Goal: Task Accomplishment & Management: Use online tool/utility

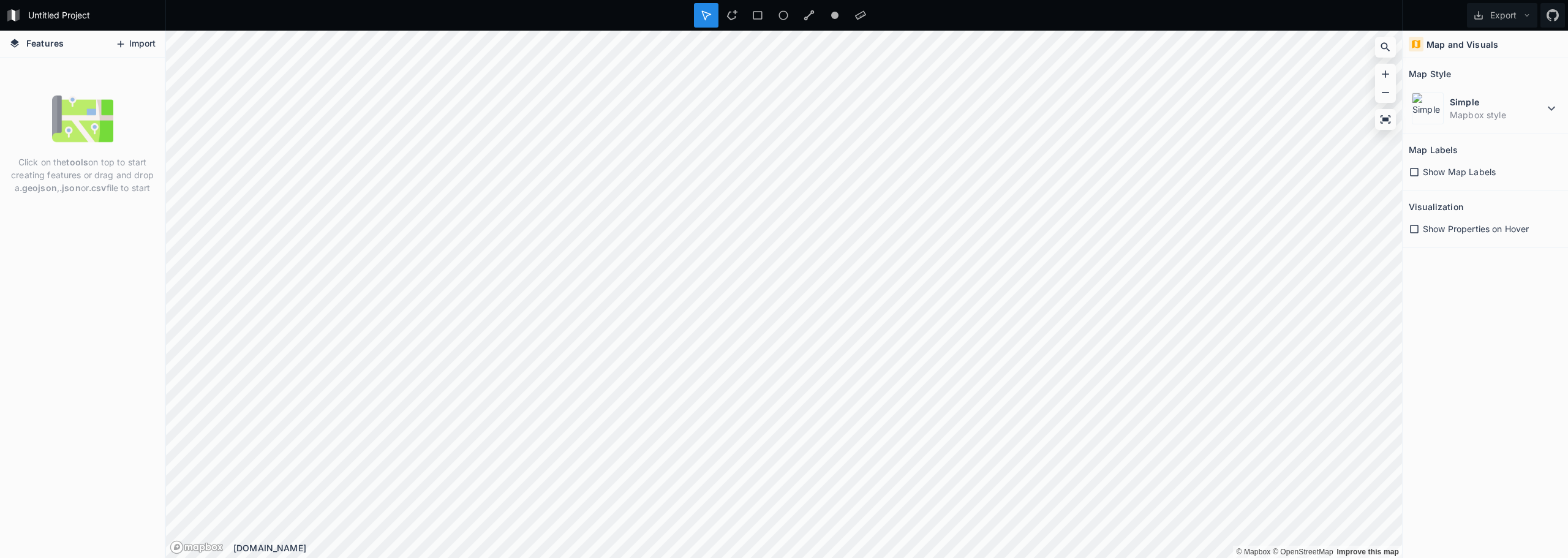
click at [152, 46] on button "Import" at bounding box center [135, 44] width 53 height 20
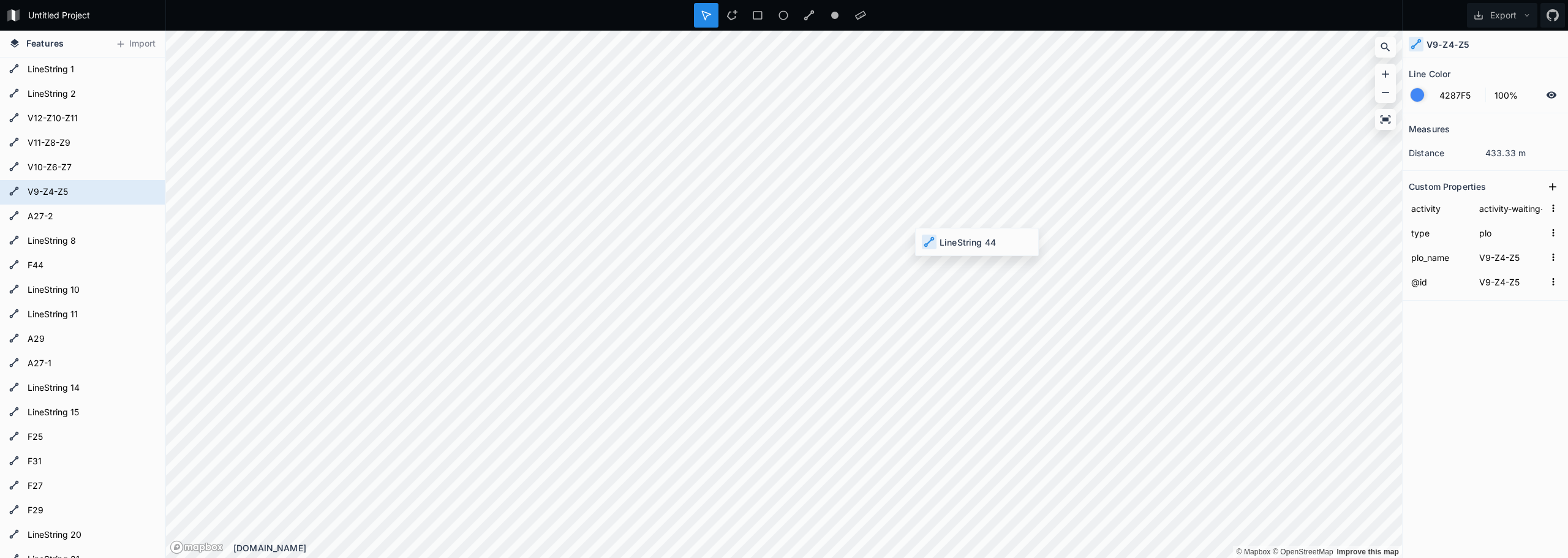
type input "way/1421551141"
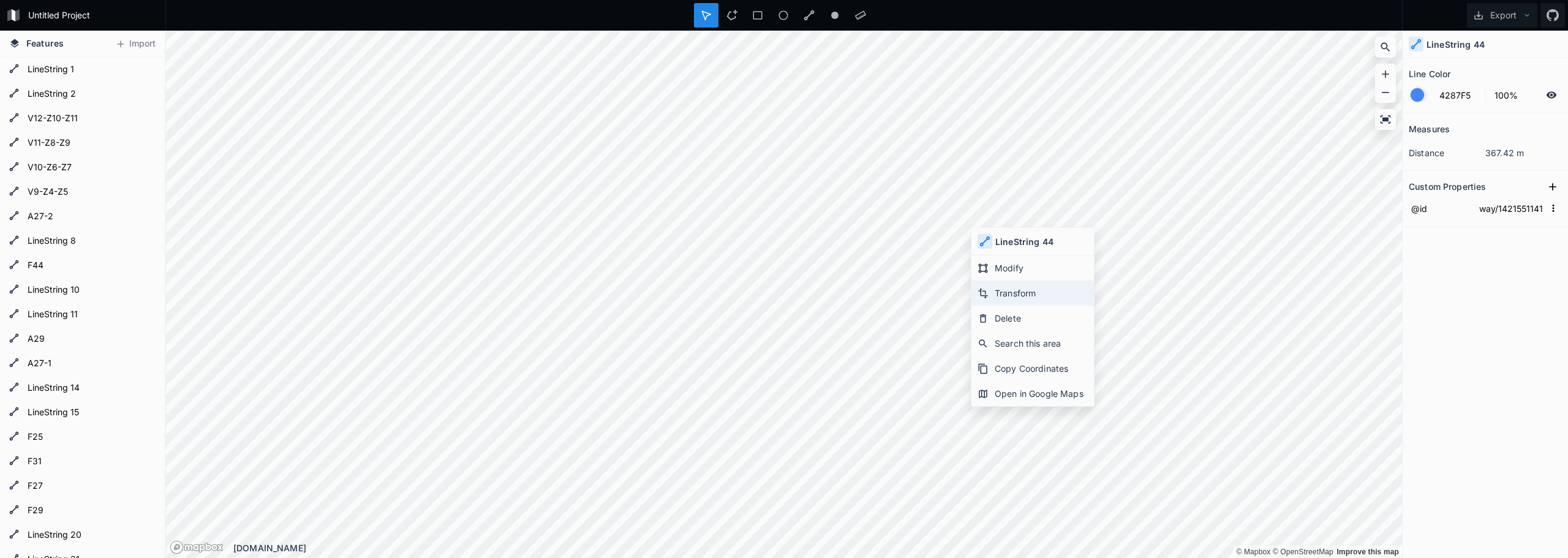
click at [1043, 291] on div "Transform" at bounding box center [1033, 293] width 123 height 25
type input "new-6"
type input "new-7"
type input "way/1421551153"
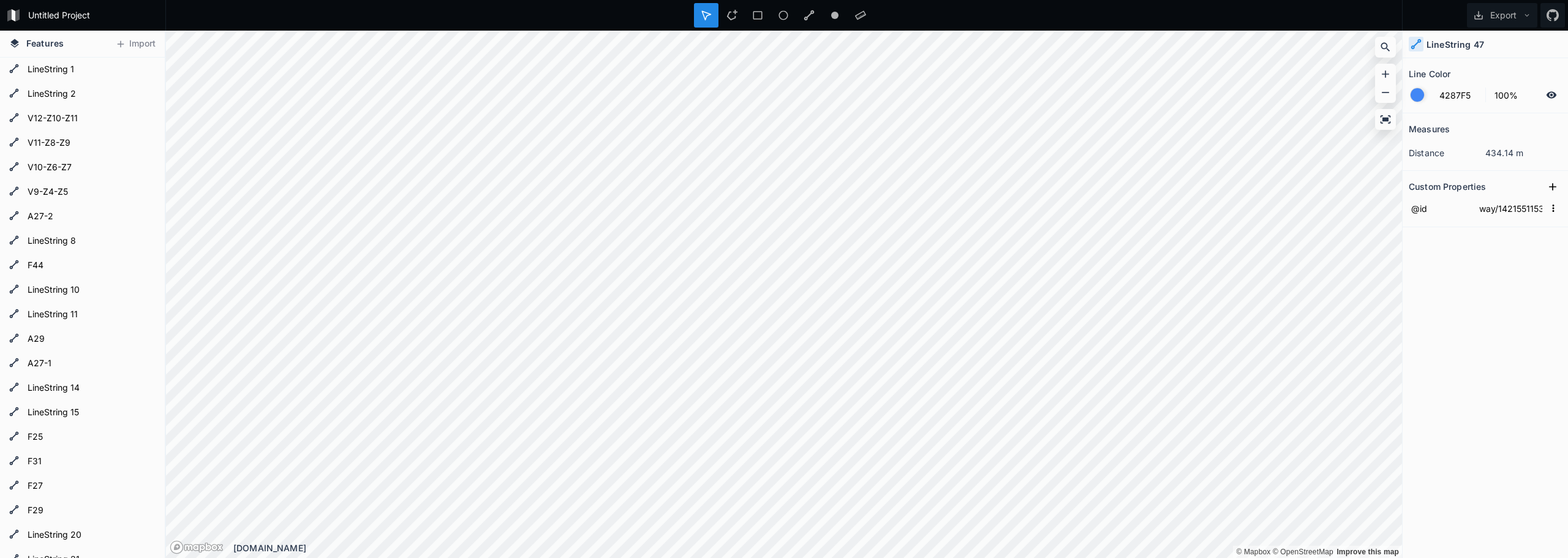
type input "V12-Z10-Z11"
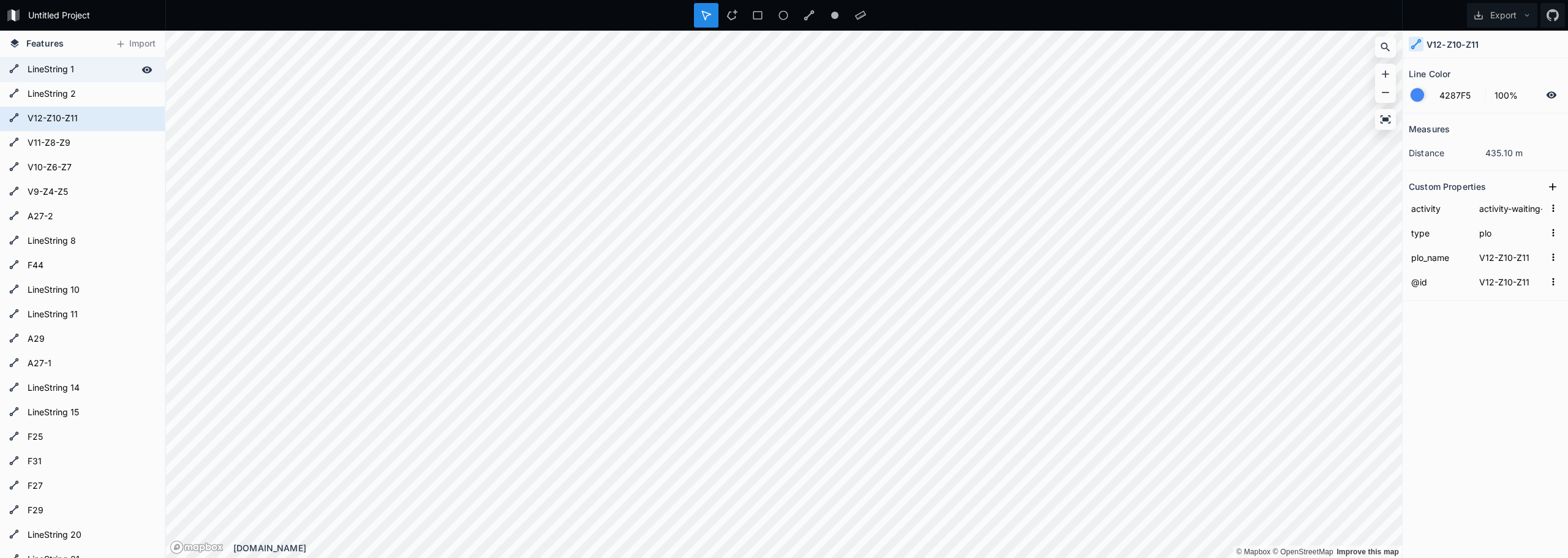
click at [72, 71] on form "LineString 1" at bounding box center [81, 70] width 115 height 18
click at [49, 121] on form "V12-Z10-Z11" at bounding box center [81, 119] width 115 height 18
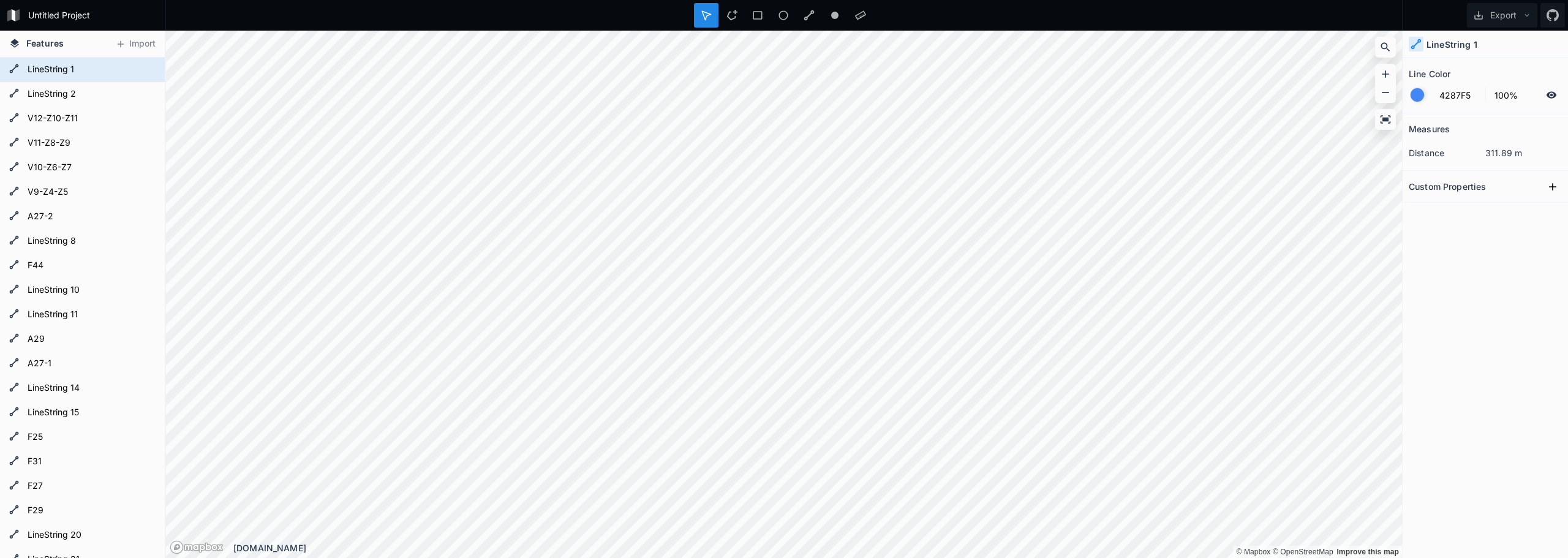
click at [1465, 193] on h2 "Custom Properties" at bounding box center [1447, 186] width 77 height 19
click at [1546, 187] on icon at bounding box center [1552, 187] width 13 height 13
click at [1501, 205] on input "text" at bounding box center [1510, 208] width 68 height 18
click at [1446, 210] on input "property 1" at bounding box center [1439, 208] width 62 height 18
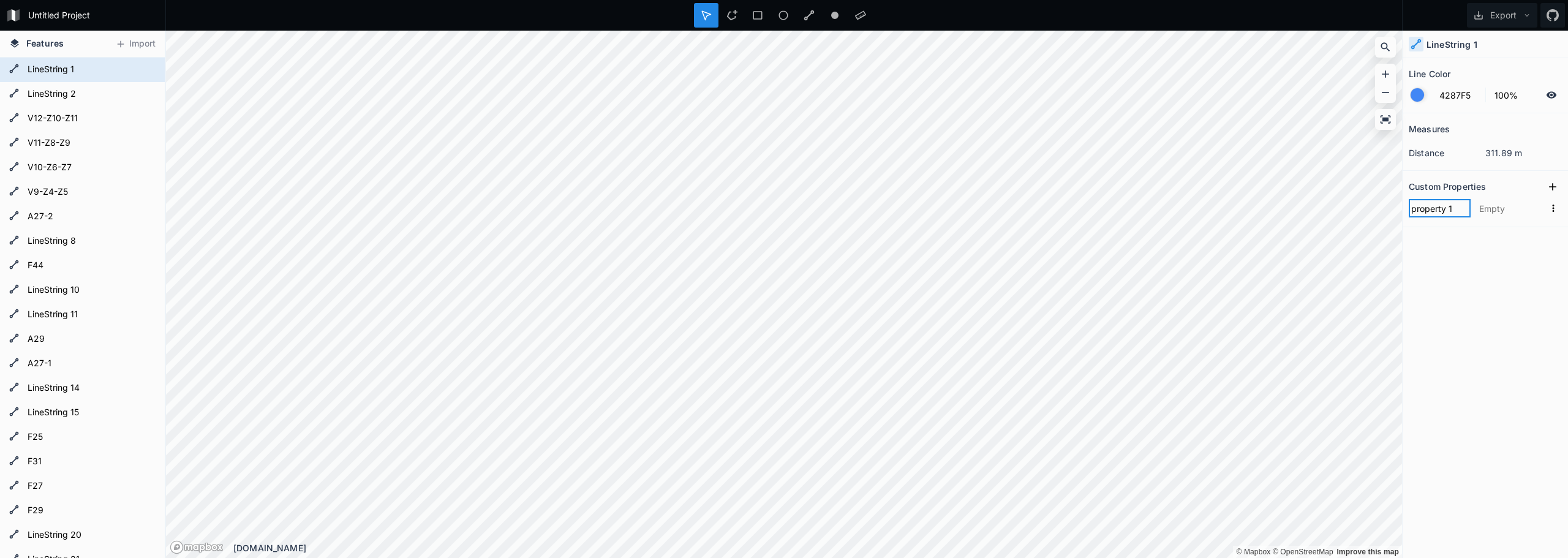
click at [1446, 210] on input "property 1" at bounding box center [1439, 208] width 62 height 18
type input "activity"
click at [1444, 257] on div "Measures distance 311.89 m Custom Properties activity" at bounding box center [1485, 305] width 166 height 383
click at [1550, 190] on icon at bounding box center [1552, 187] width 13 height 13
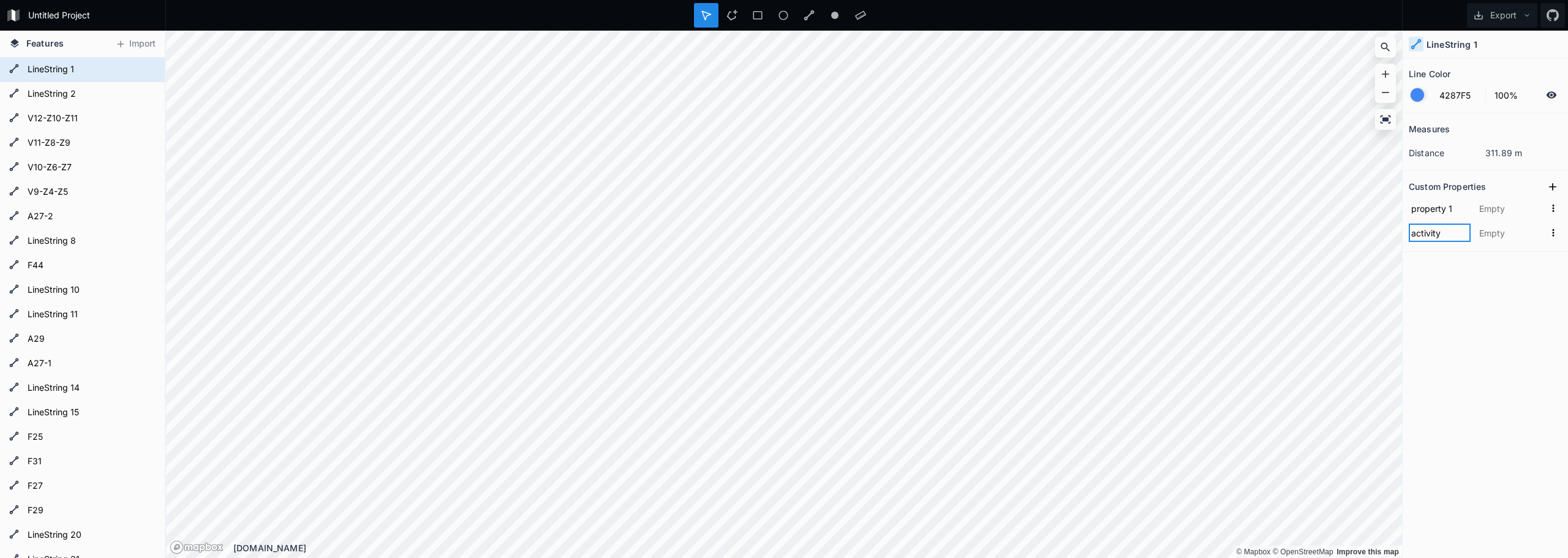
click at [1442, 234] on input "activity" at bounding box center [1439, 233] width 62 height 18
type input "type"
click at [1499, 231] on input "text" at bounding box center [1510, 233] width 68 height 18
type input "plo"
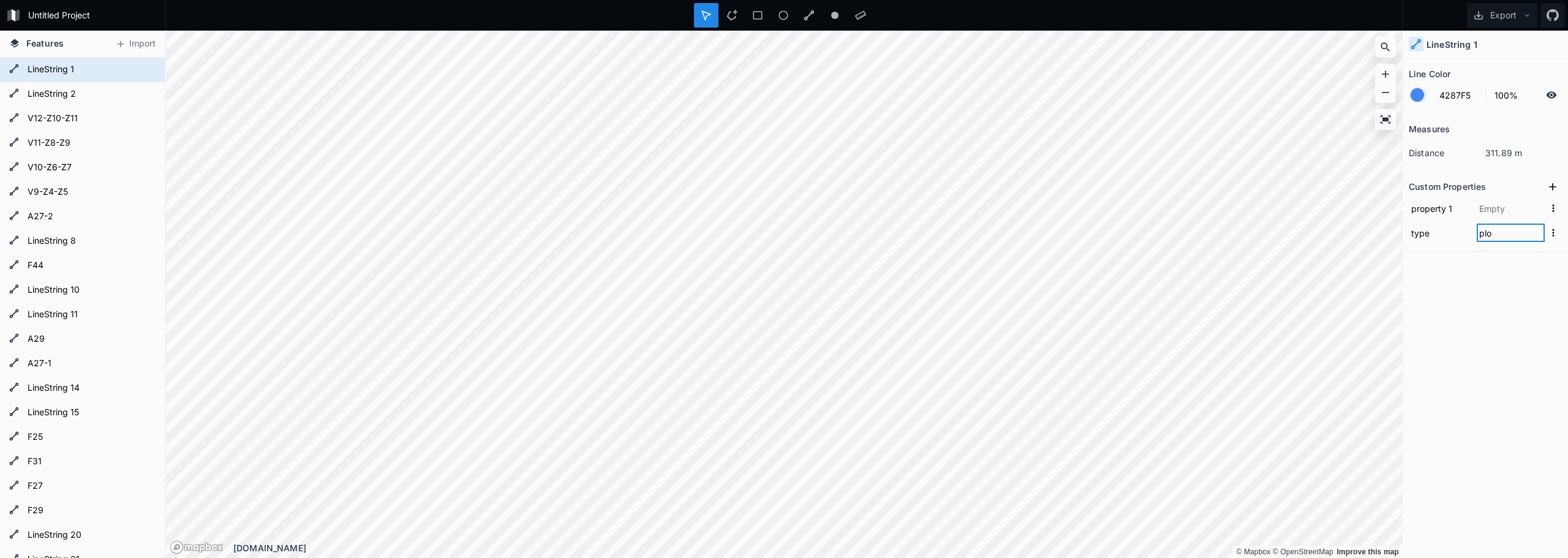
click input "submit" at bounding box center [0, 0] width 0 height 0
click at [1552, 185] on icon at bounding box center [1552, 187] width 7 height 7
click at [1439, 236] on input "property 1" at bounding box center [1439, 233] width 62 height 18
type input "plo_name"
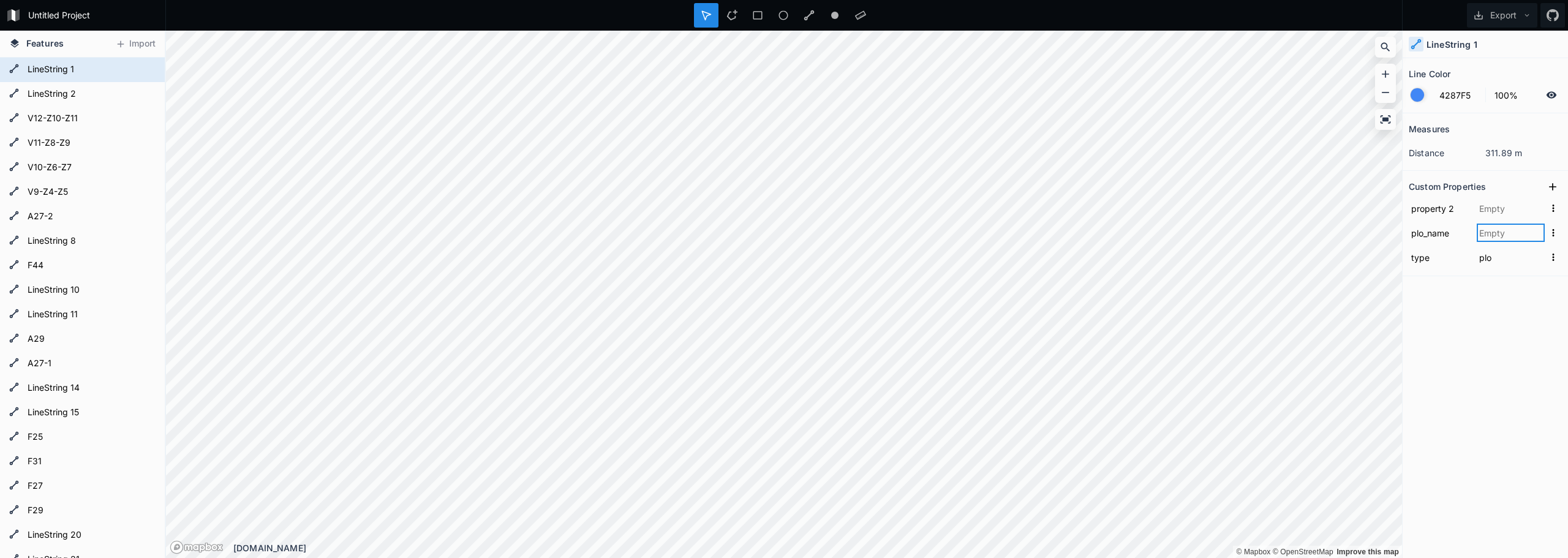
click at [1500, 235] on input "text" at bounding box center [1510, 233] width 68 height 18
type input "E2C"
click input "submit" at bounding box center [0, 0] width 0 height 0
click at [1483, 282] on div "Measures distance 311.89 m Custom Properties property 2 plo_name E2C type plo" at bounding box center [1485, 305] width 166 height 383
click at [1525, 201] on input "text" at bounding box center [1510, 208] width 68 height 18
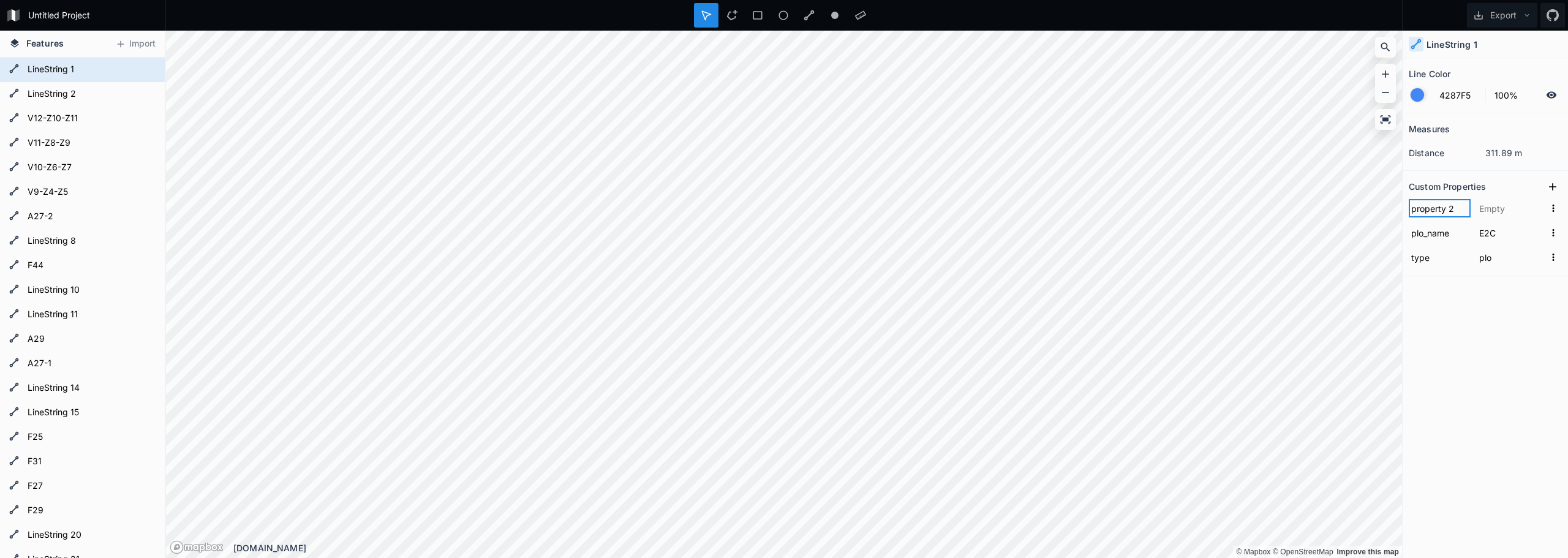
click at [1413, 204] on input "property 2" at bounding box center [1439, 208] width 62 height 18
click at [1413, 203] on input "property 2" at bounding box center [1439, 208] width 62 height 18
type input "@id"
click at [1505, 205] on input "text" at bounding box center [1510, 208] width 68 height 18
type input "E2C"
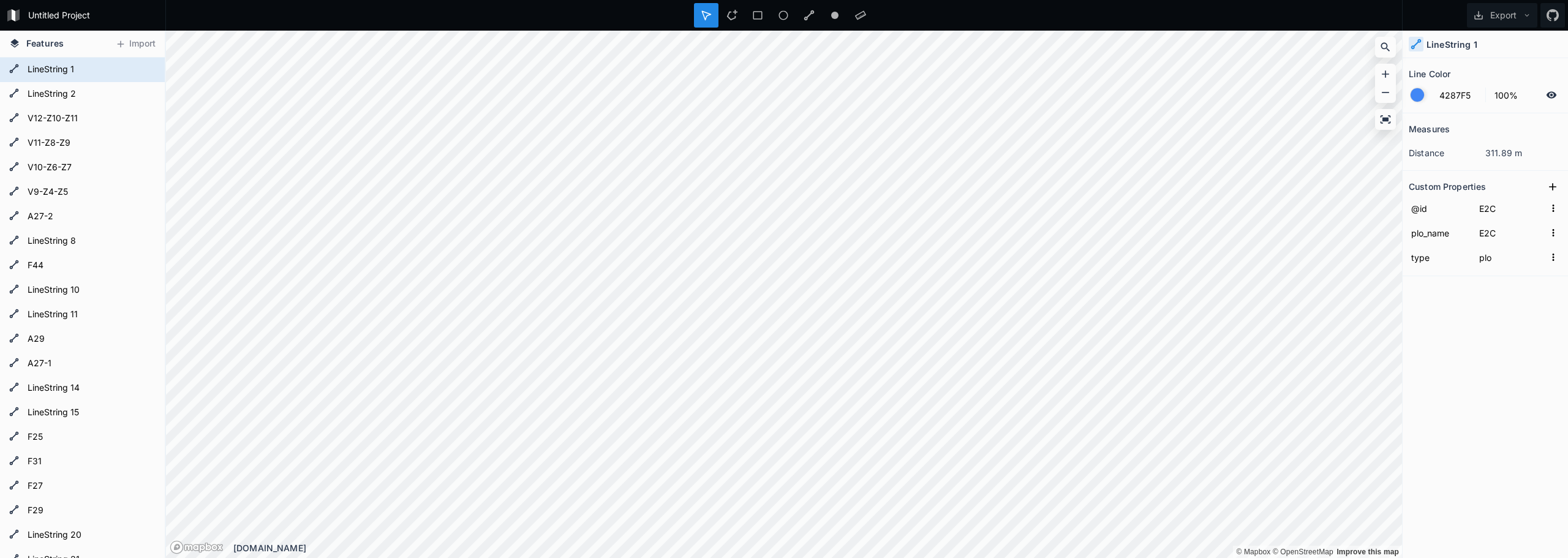
click at [1529, 381] on div "Measures distance 311.89 m Custom Properties @id E2C plo_name E2C type plo" at bounding box center [1485, 305] width 166 height 383
click at [1554, 187] on icon at bounding box center [1552, 187] width 13 height 13
click at [1441, 210] on input "property 1" at bounding box center [1439, 208] width 62 height 18
type input "activity"
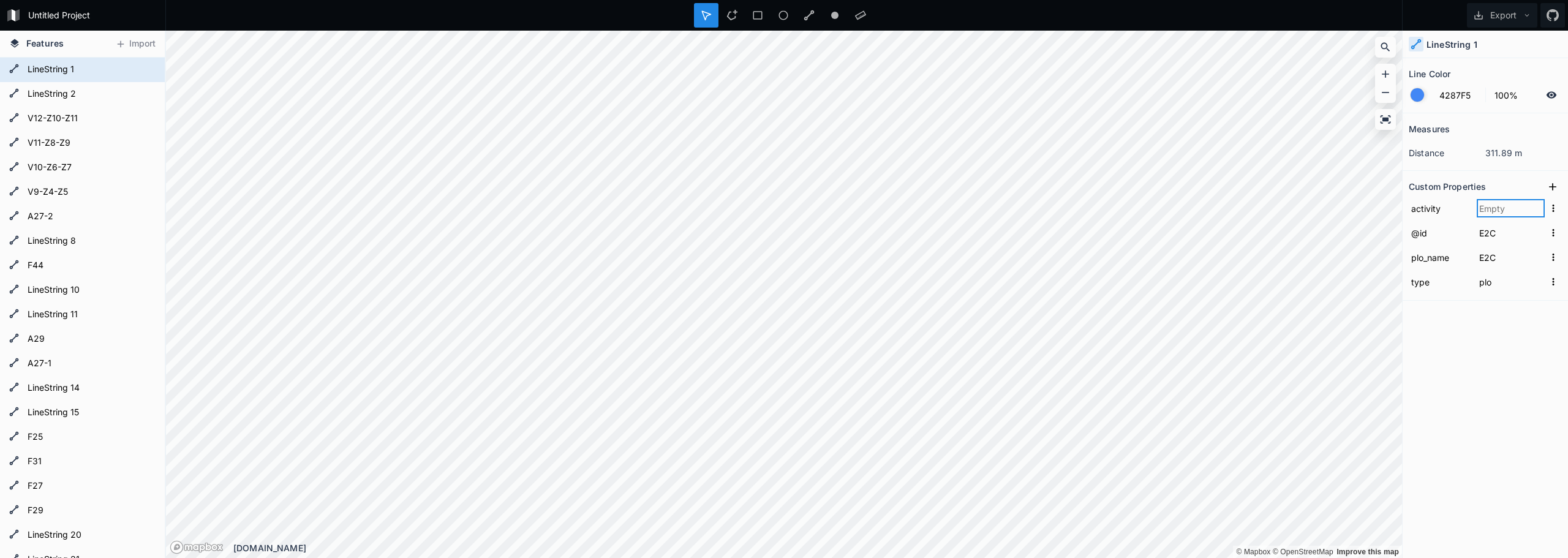
click at [1515, 207] on input "text" at bounding box center [1510, 208] width 68 height 18
click at [1517, 208] on input "activity-waiting-for-intervention" at bounding box center [1510, 208] width 68 height 18
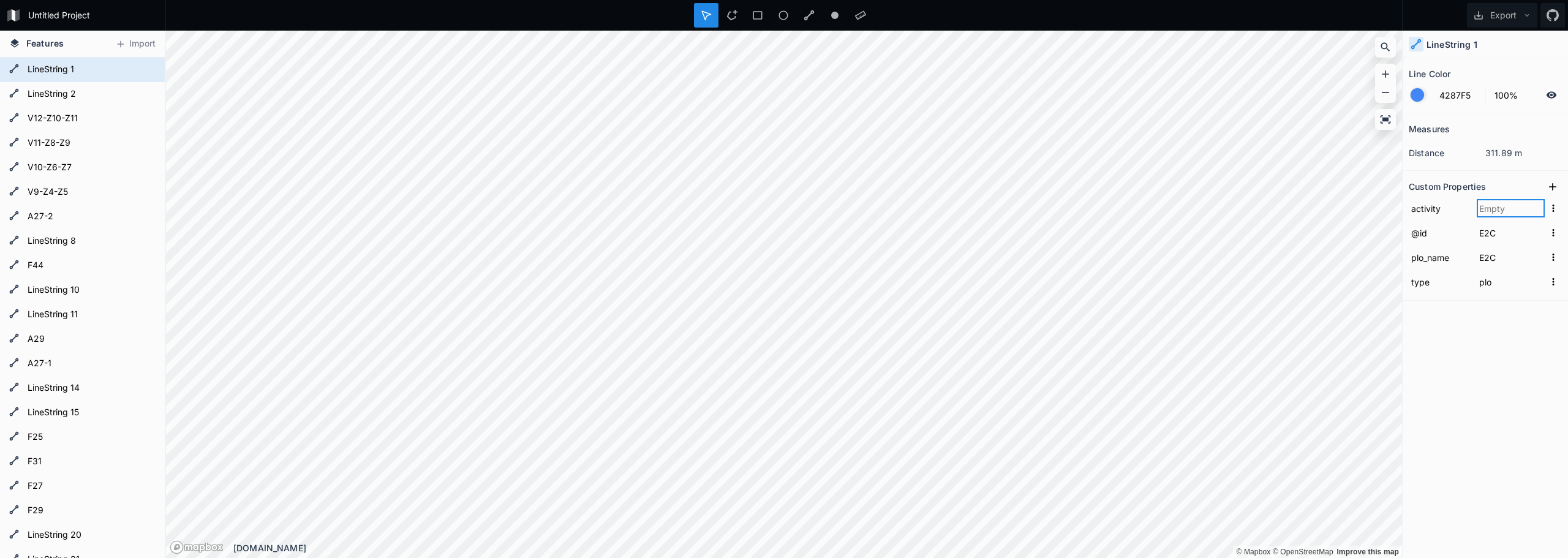
click at [1508, 204] on input "text" at bounding box center [1510, 208] width 68 height 18
paste input "activity-waiting-for-intervention"
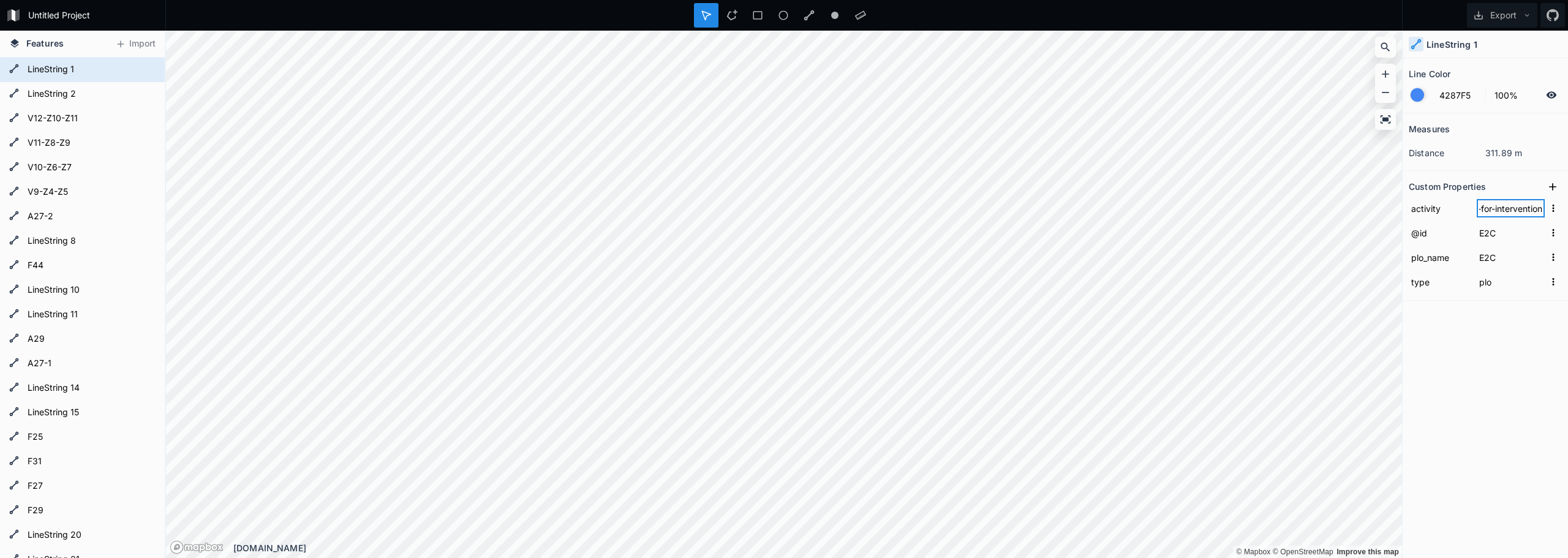
type input "activity-waiting-for-intervention"
click at [1495, 383] on div "Measures distance 311.89 m Custom Properties activity activity-waiting-for-inte…" at bounding box center [1485, 305] width 166 height 383
click at [1465, 50] on h4 "LineString 1" at bounding box center [1451, 45] width 51 height 13
click at [1466, 50] on h4 "LineString 1" at bounding box center [1451, 45] width 51 height 13
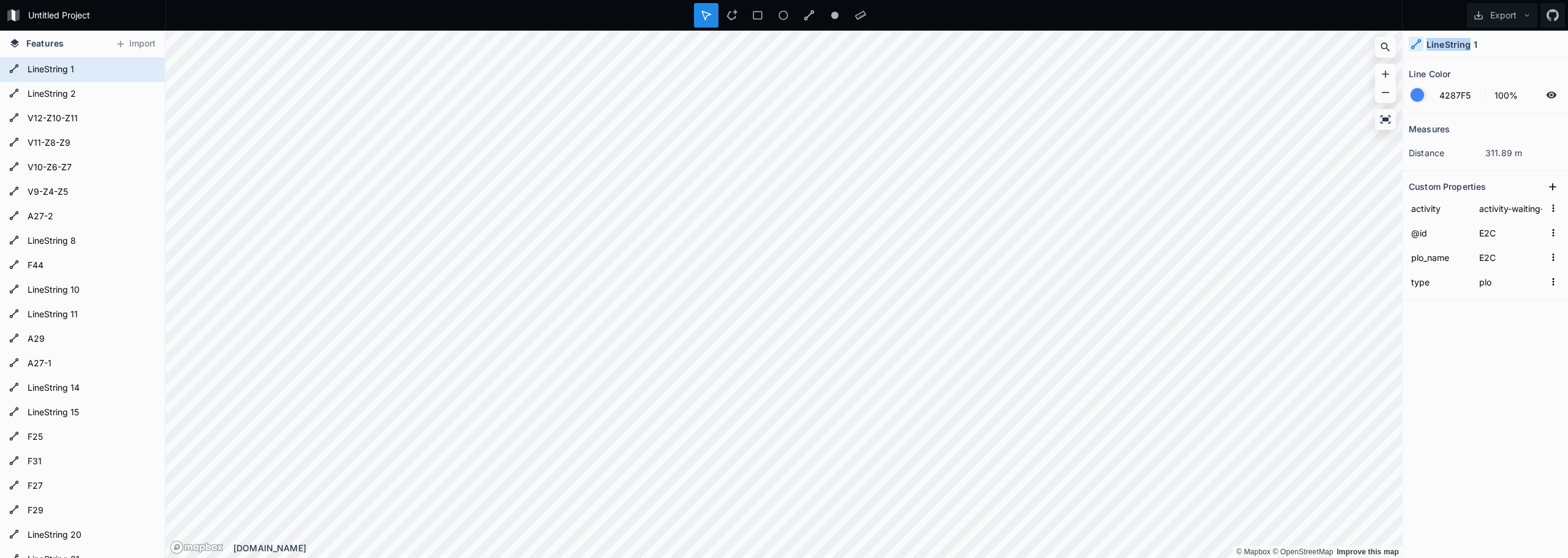
click at [1466, 48] on h4 "LineString 1" at bounding box center [1451, 45] width 51 height 13
click at [1480, 46] on div "LineString 1" at bounding box center [1485, 44] width 166 height 28
click at [47, 72] on form "LineString 1" at bounding box center [81, 70] width 115 height 18
click at [1465, 306] on div "Measures distance 311.89 m Custom Properties activity activity-waiting-for-inte…" at bounding box center [1485, 305] width 166 height 383
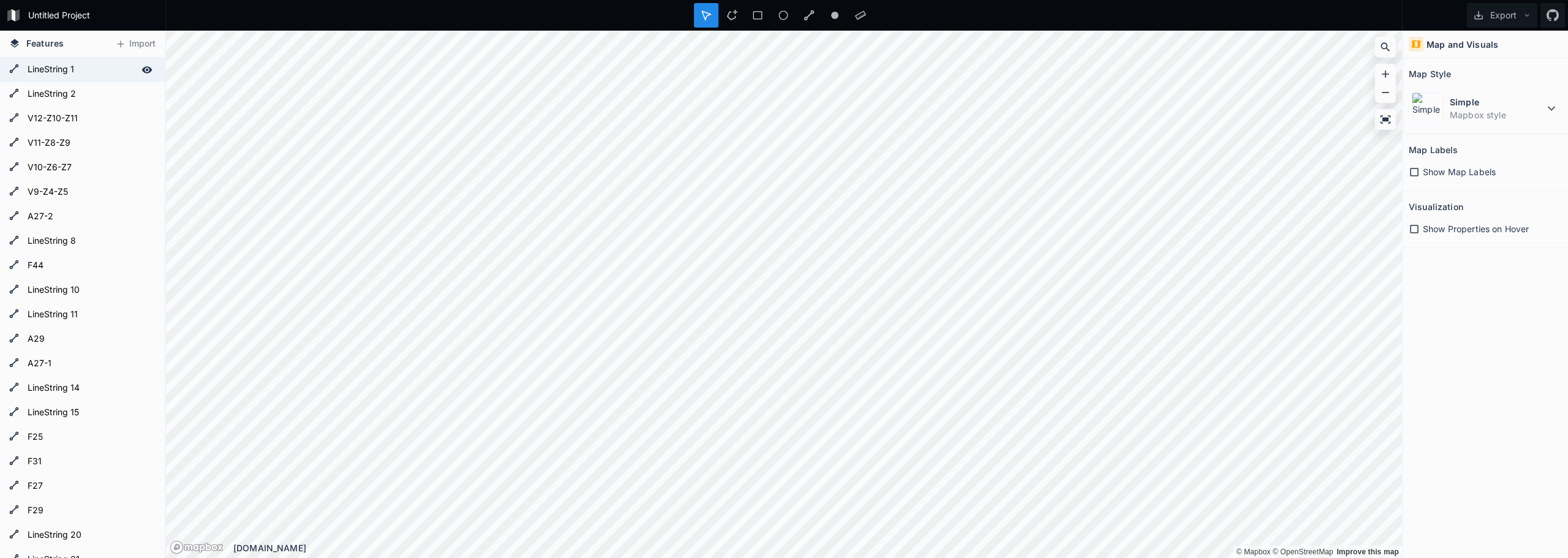
click at [56, 69] on form "LineString 1" at bounding box center [81, 70] width 115 height 18
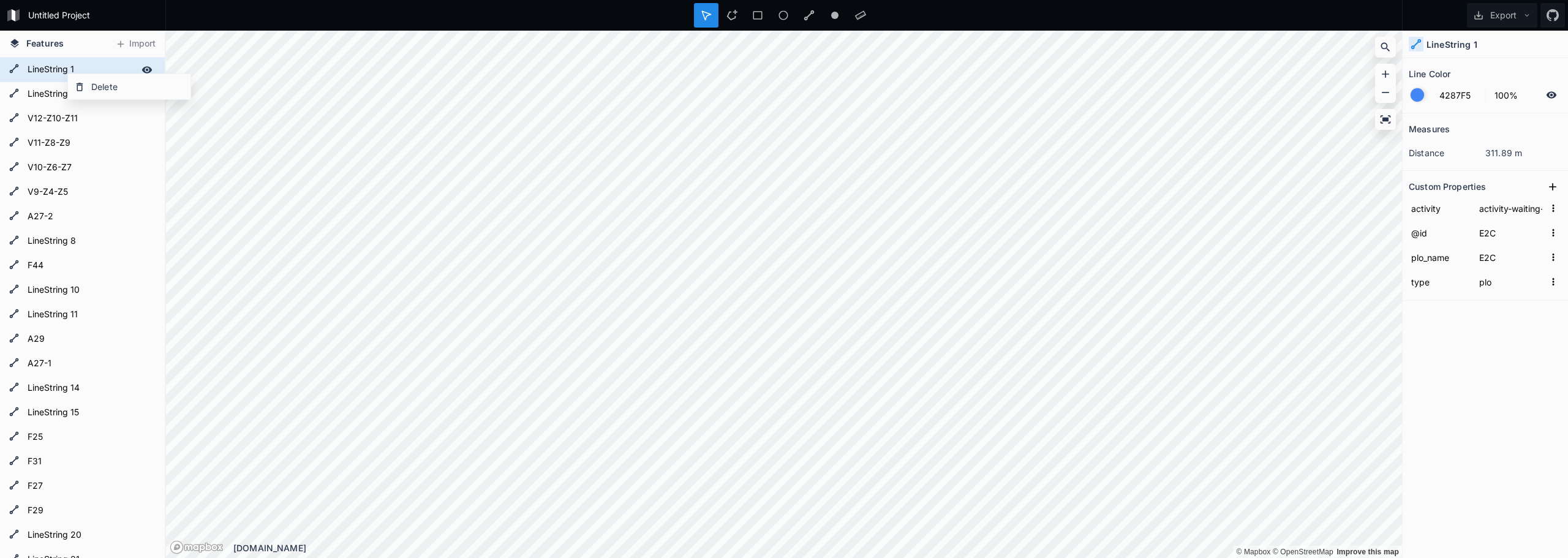
click at [22, 64] on div "LineString 1" at bounding box center [82, 69] width 165 height 24
click at [1447, 47] on h4 "LineString 1" at bounding box center [1451, 45] width 51 height 13
click at [1418, 94] on div at bounding box center [1417, 95] width 13 height 13
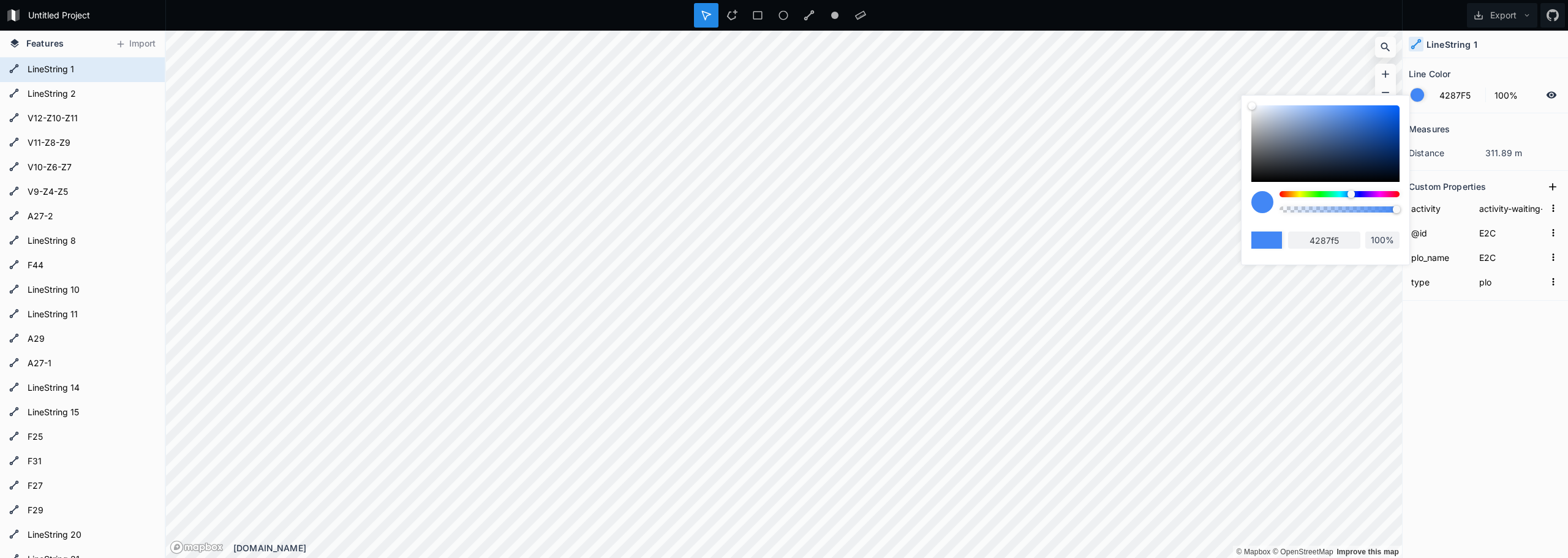
click at [1418, 94] on div at bounding box center [1417, 95] width 13 height 13
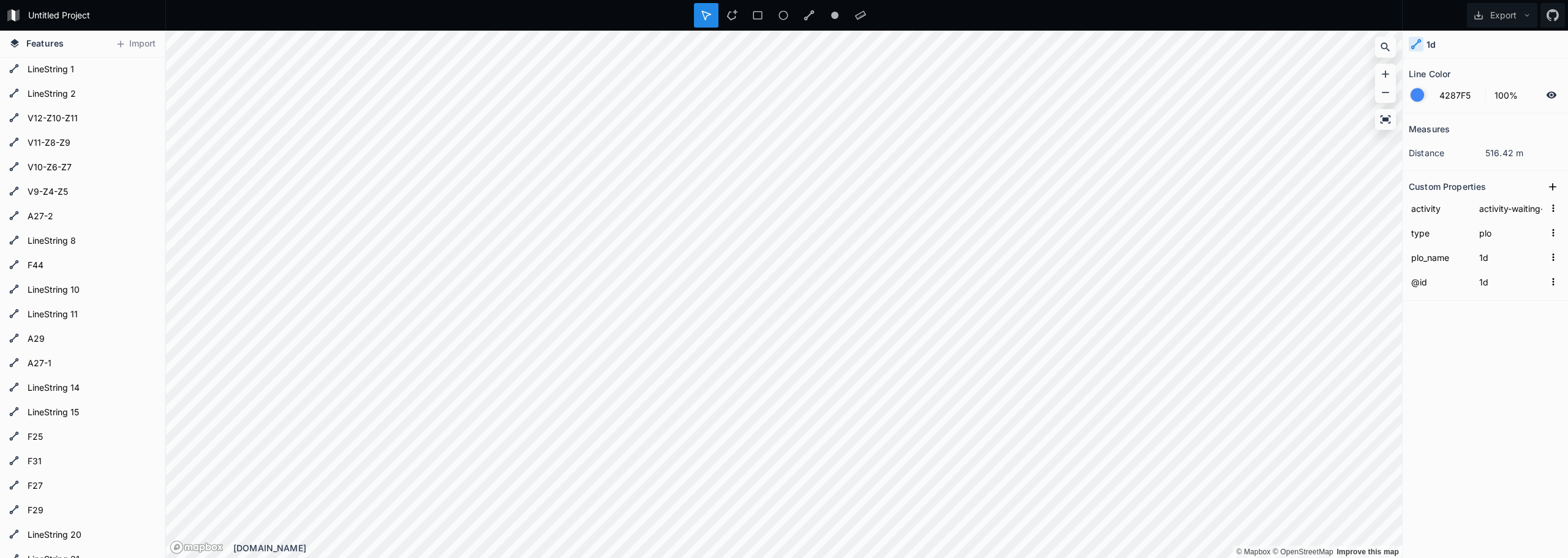
click at [1420, 95] on div at bounding box center [1417, 95] width 13 height 13
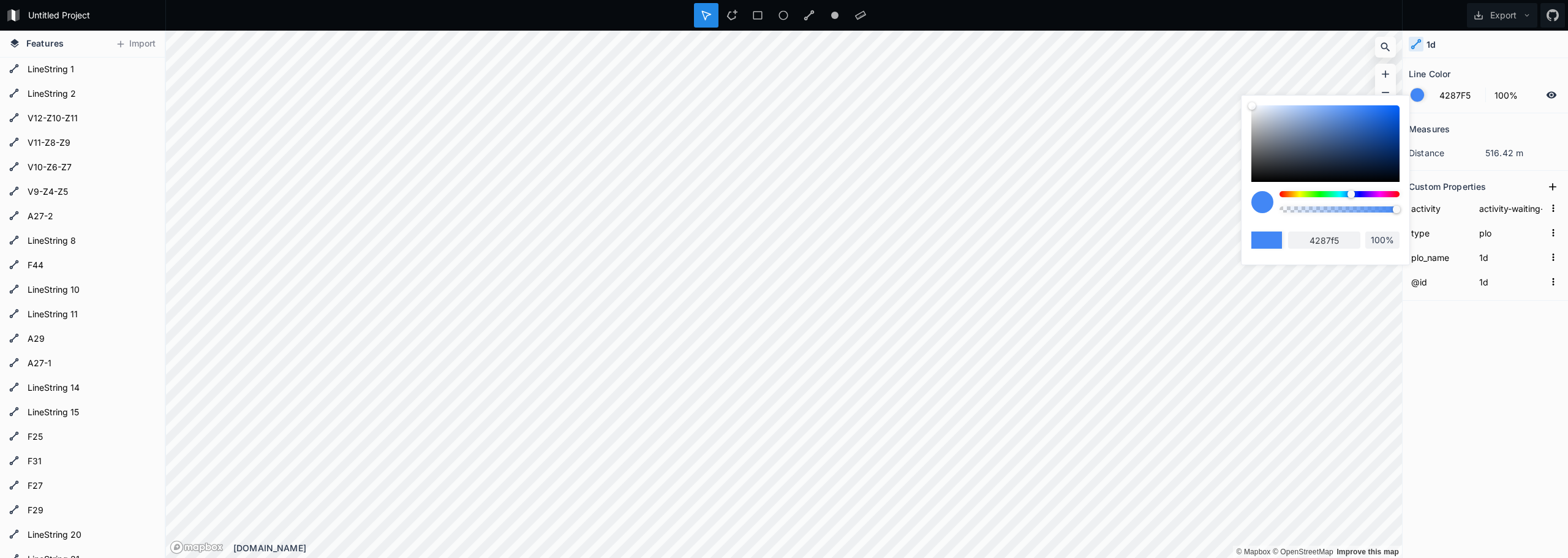
type input "B042F5"
type input "b042f5"
type input "F5C842"
type input "f5c842"
type input "F54242"
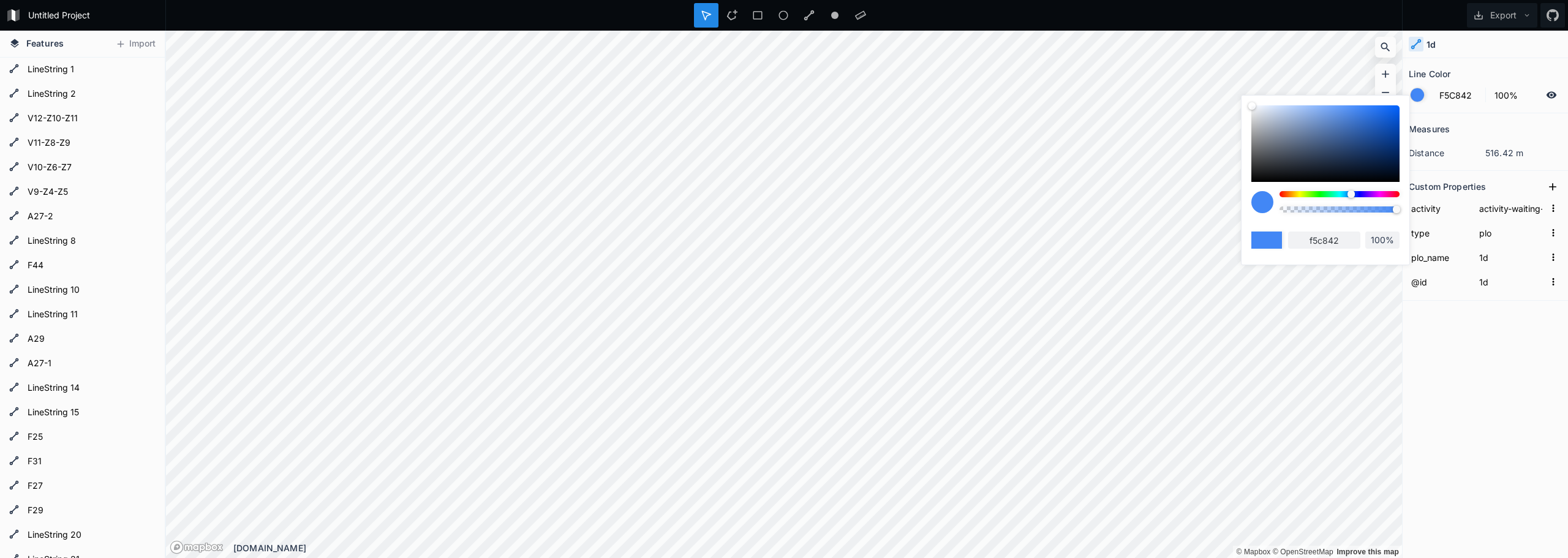
type input "f54242"
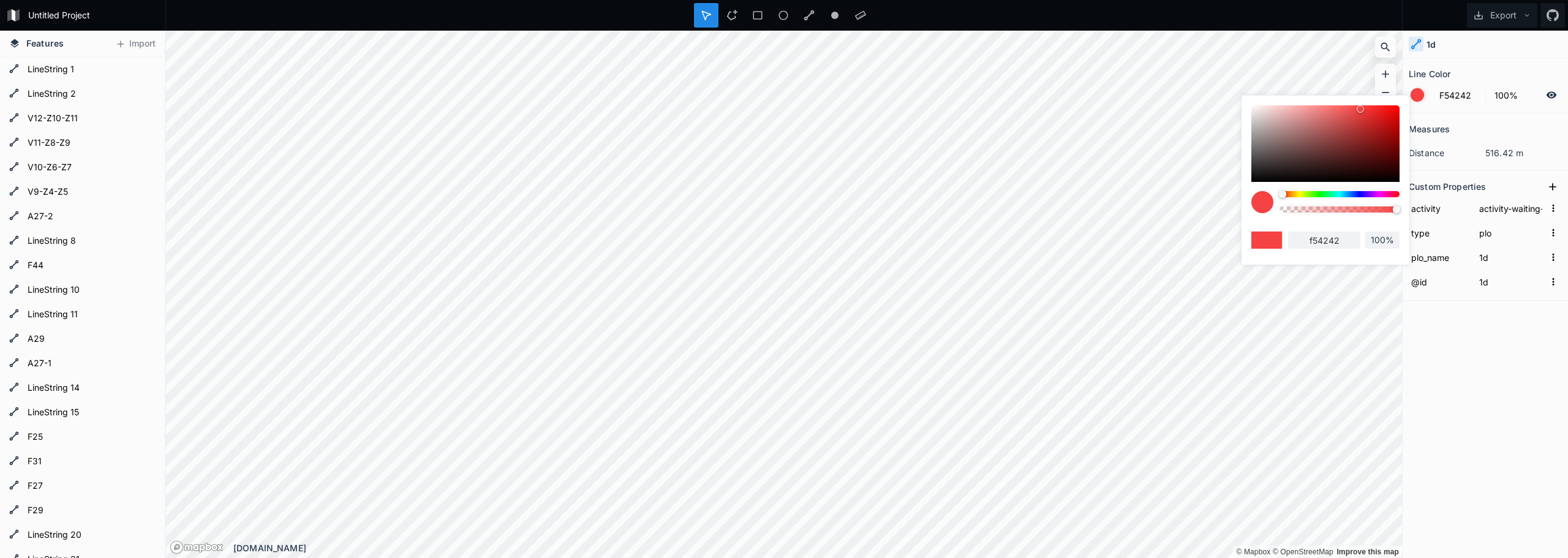
click at [1227, 207] on body "Untitled Project Export Features Import LineString 26 A44 LineString 24 LineStr…" at bounding box center [784, 279] width 1568 height 558
type input "F5B042"
type input "f5b042"
type input "F5B642"
type input "f5b642"
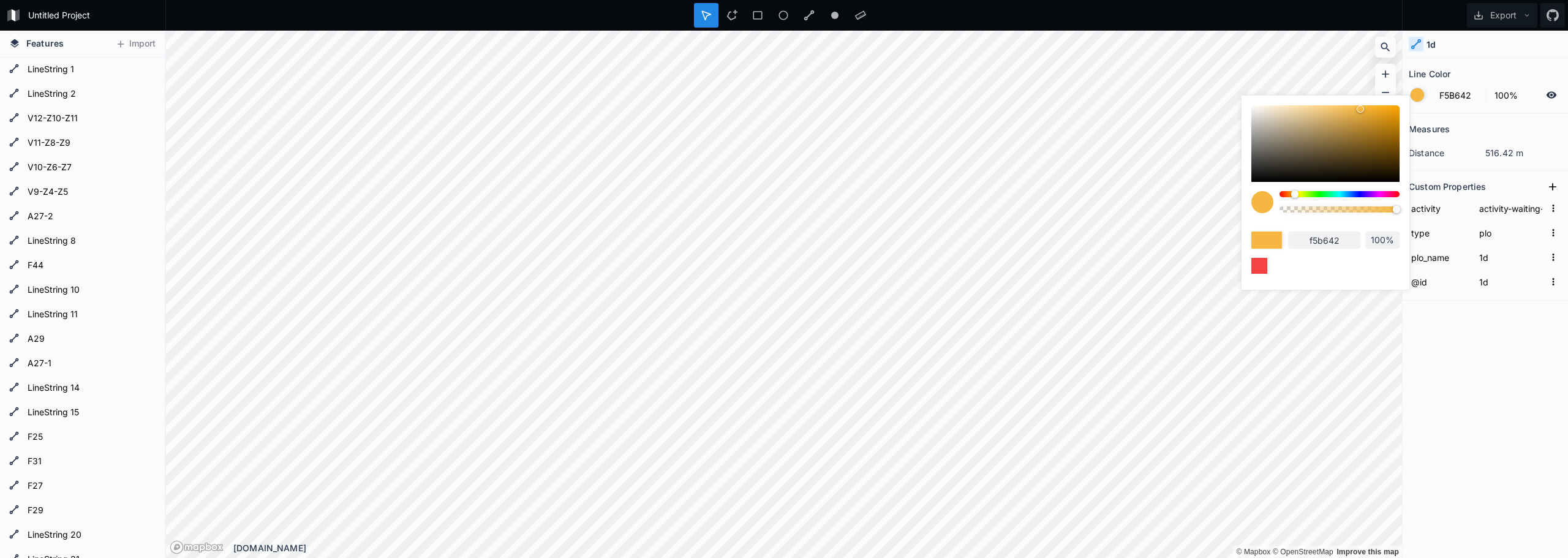
type input "F5BC42"
type input "f5bc42"
type input "F5C242"
type input "f5c242"
type input "F5CB42"
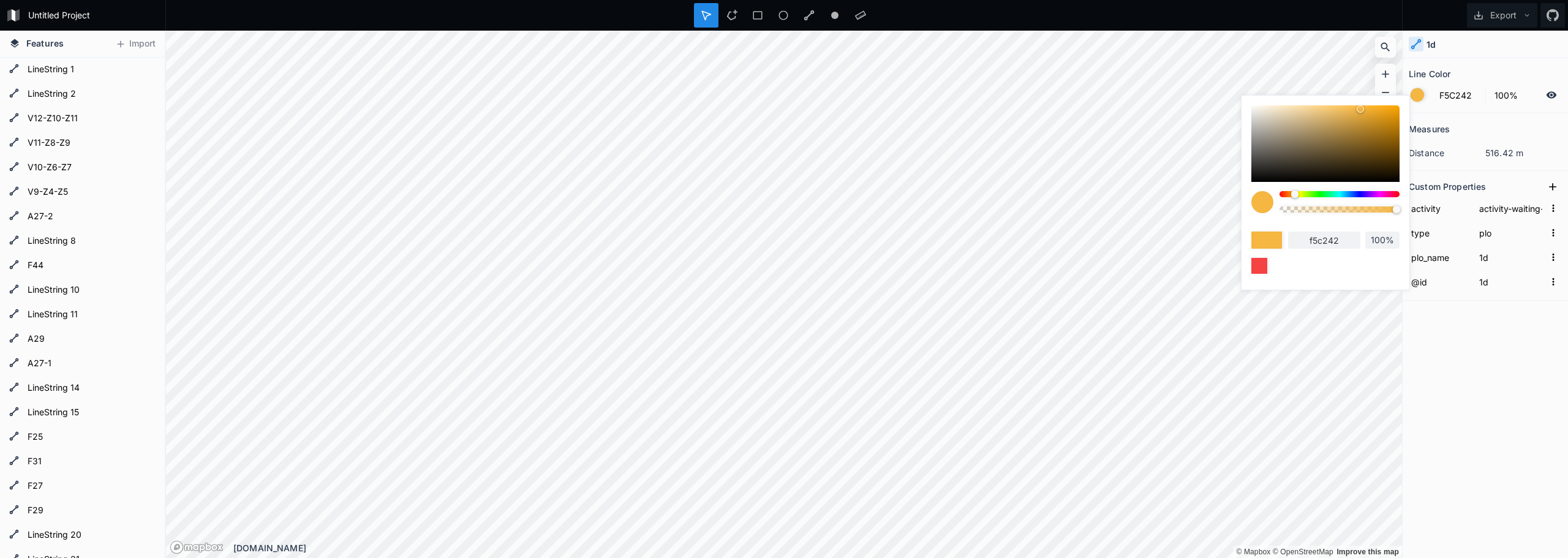
type input "f5cb42"
type input "F5D142"
type input "f5d142"
type input "F5D742"
type input "f5d742"
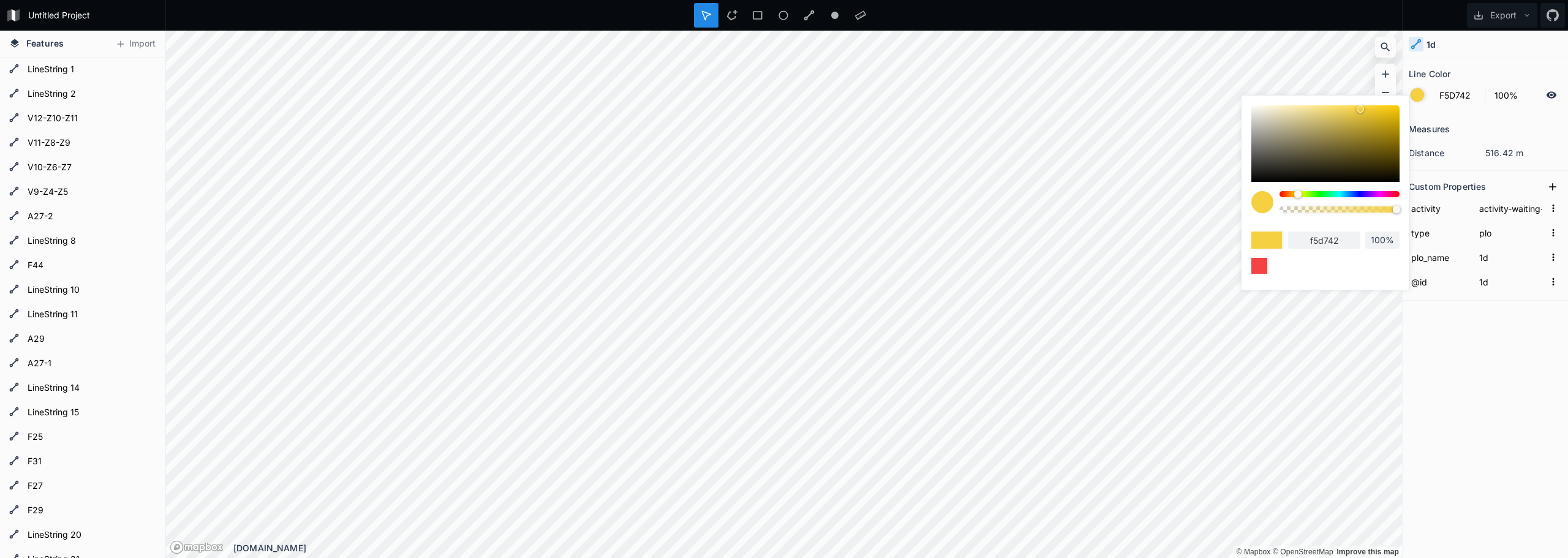
type input "F5DD42"
type input "f5dd42"
type input "F5E342"
type input "f5e342"
click at [1300, 196] on div at bounding box center [1339, 194] width 120 height 6
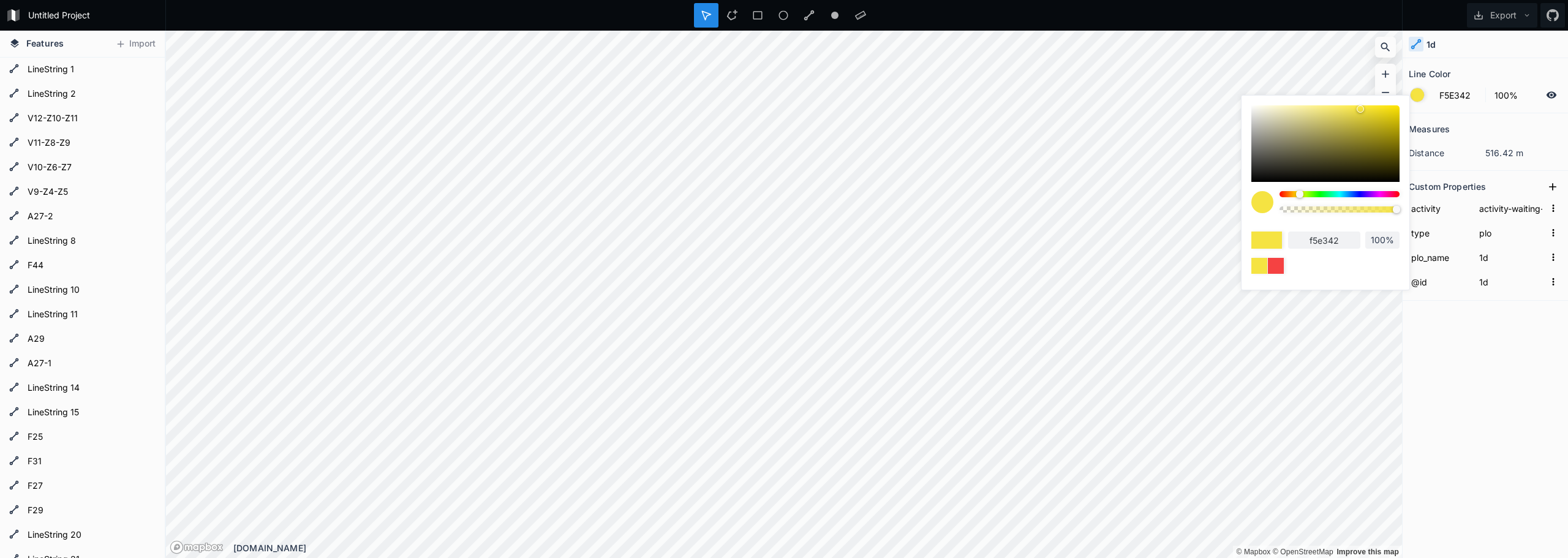
drag, startPoint x: 1388, startPoint y: 118, endPoint x: 1420, endPoint y: 100, distance: 36.7
click at [1420, 100] on body "Untitled Project Export Features Import LineString 26 A44 LineString 24 LineStr…" at bounding box center [784, 279] width 1568 height 558
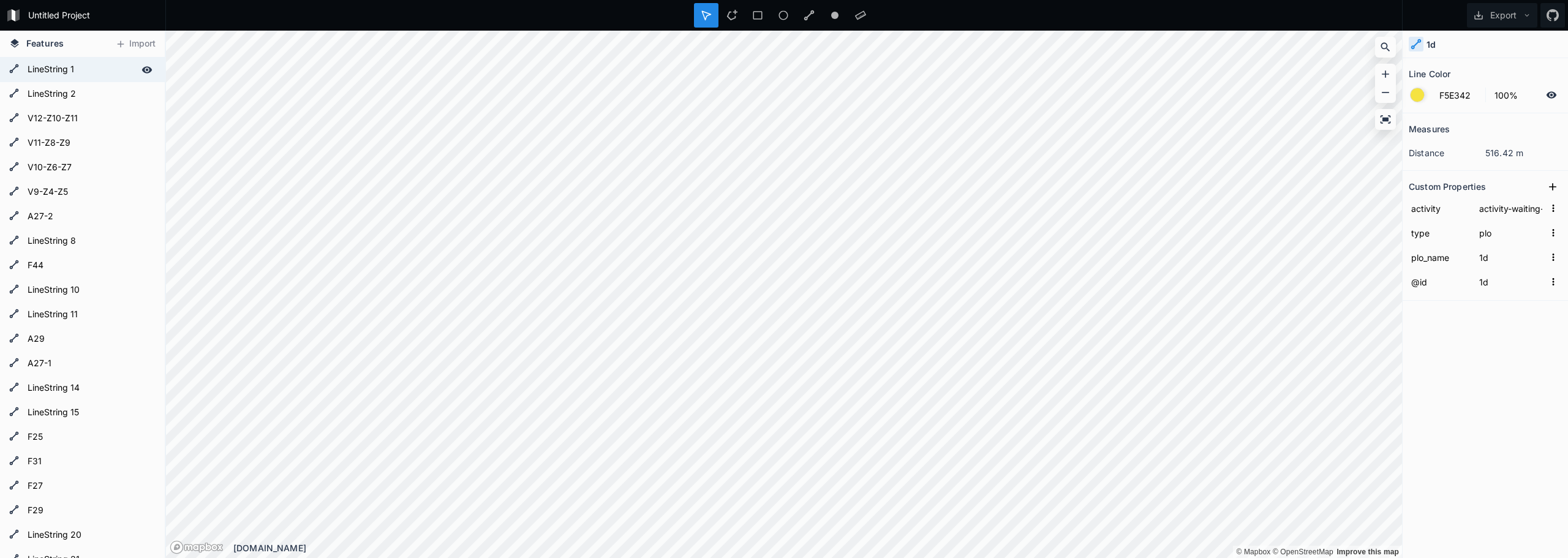
click at [65, 70] on form "LineString 1" at bounding box center [81, 70] width 115 height 18
type input "4287F5"
type input "E2C"
click at [73, 73] on form "LineString 1" at bounding box center [81, 70] width 115 height 18
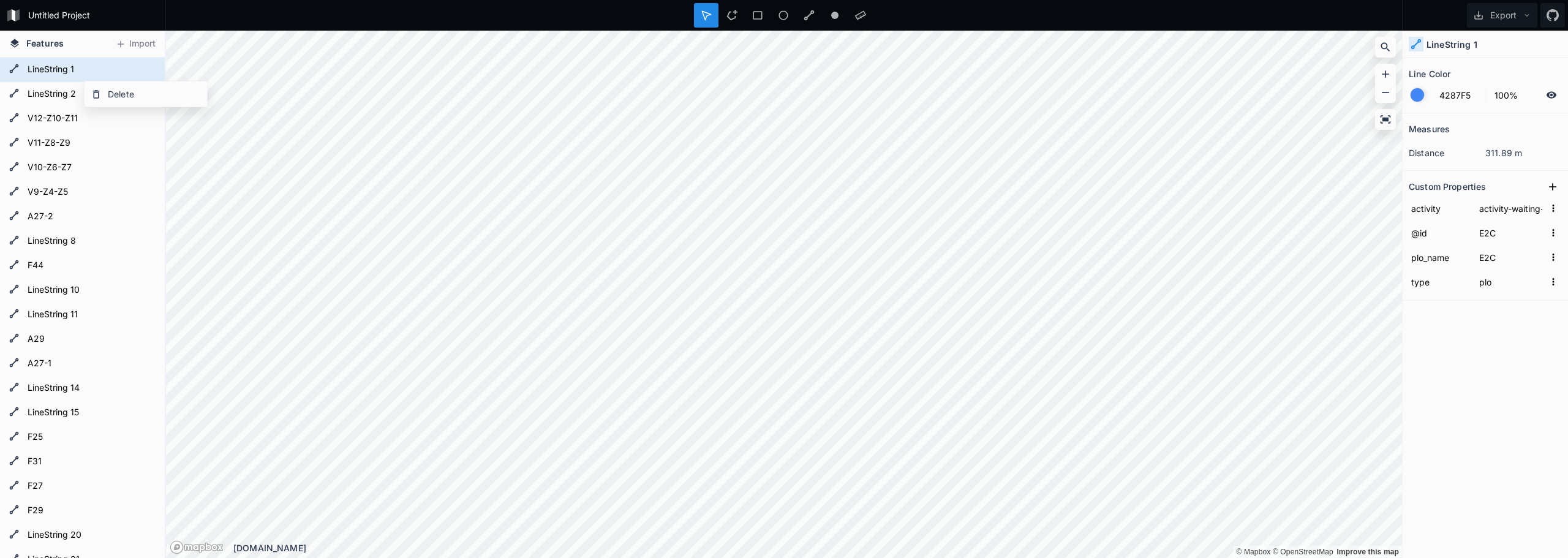
click at [1427, 48] on h4 "LineString 1" at bounding box center [1451, 45] width 51 height 13
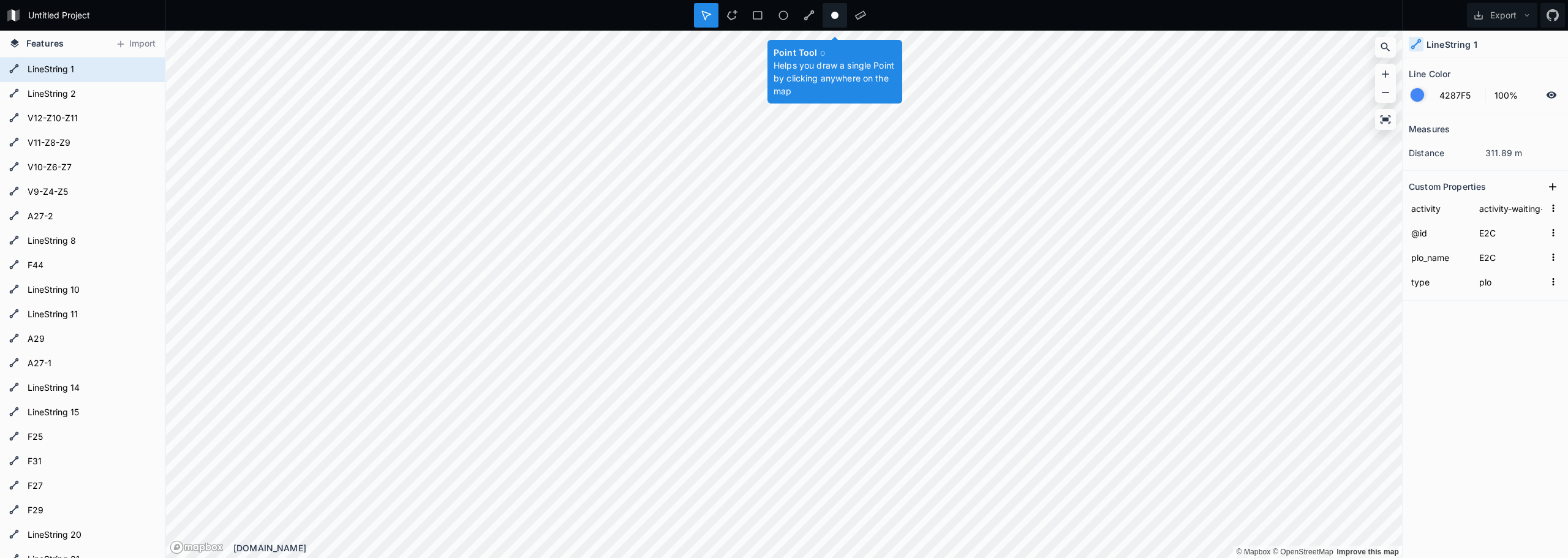
click at [839, 18] on icon at bounding box center [834, 15] width 11 height 11
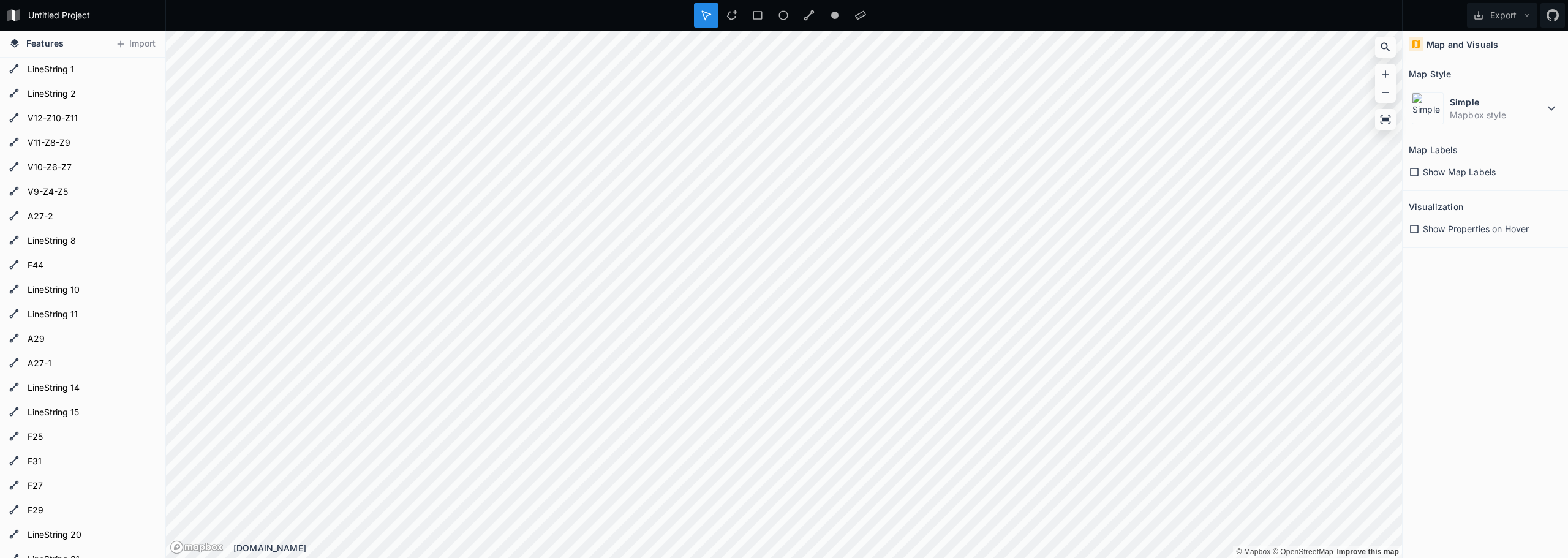
click at [697, 13] on div at bounding box center [706, 15] width 24 height 24
click at [59, 66] on form "LineString 1" at bounding box center [81, 70] width 115 height 18
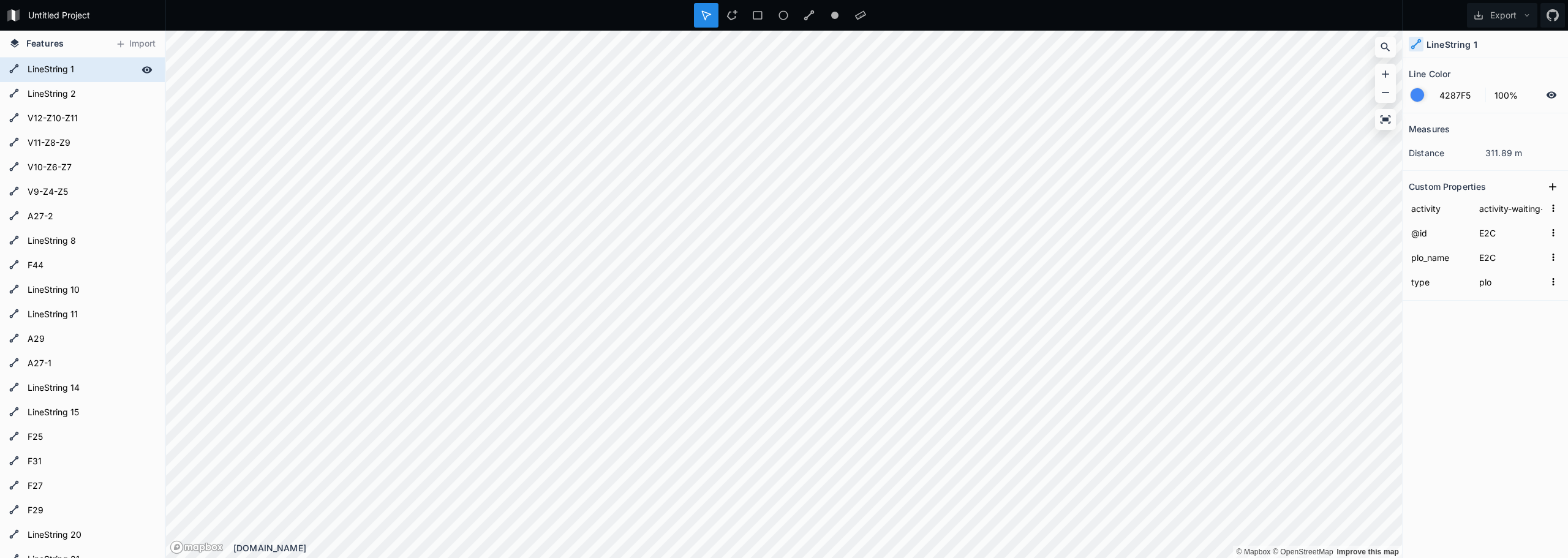
click at [45, 71] on form "LineString 1" at bounding box center [81, 70] width 115 height 18
type input "E2C"
click input "submit" at bounding box center [0, 0] width 0 height 0
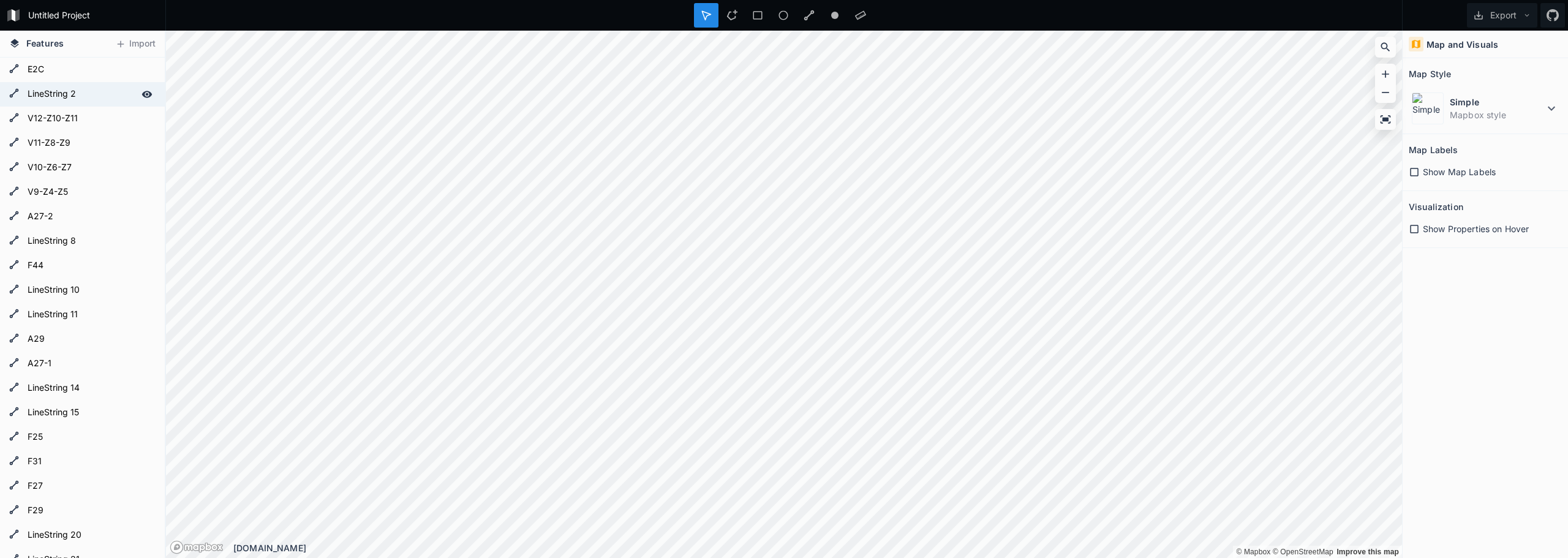
click at [26, 98] on form "LineString 2" at bounding box center [81, 94] width 115 height 18
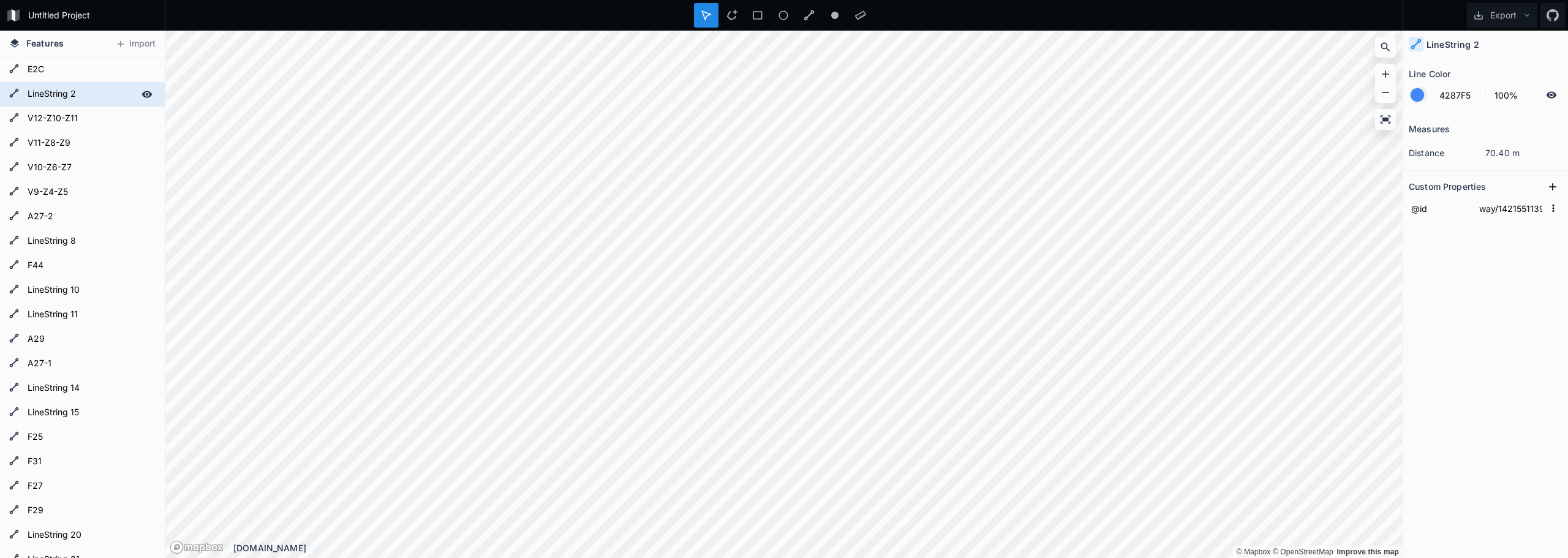
click at [46, 98] on form "LineString 2" at bounding box center [81, 94] width 115 height 18
type input "F3"
click input "submit" at bounding box center [0, 0] width 0 height 0
click at [1455, 216] on input "@id" at bounding box center [1439, 208] width 62 height 18
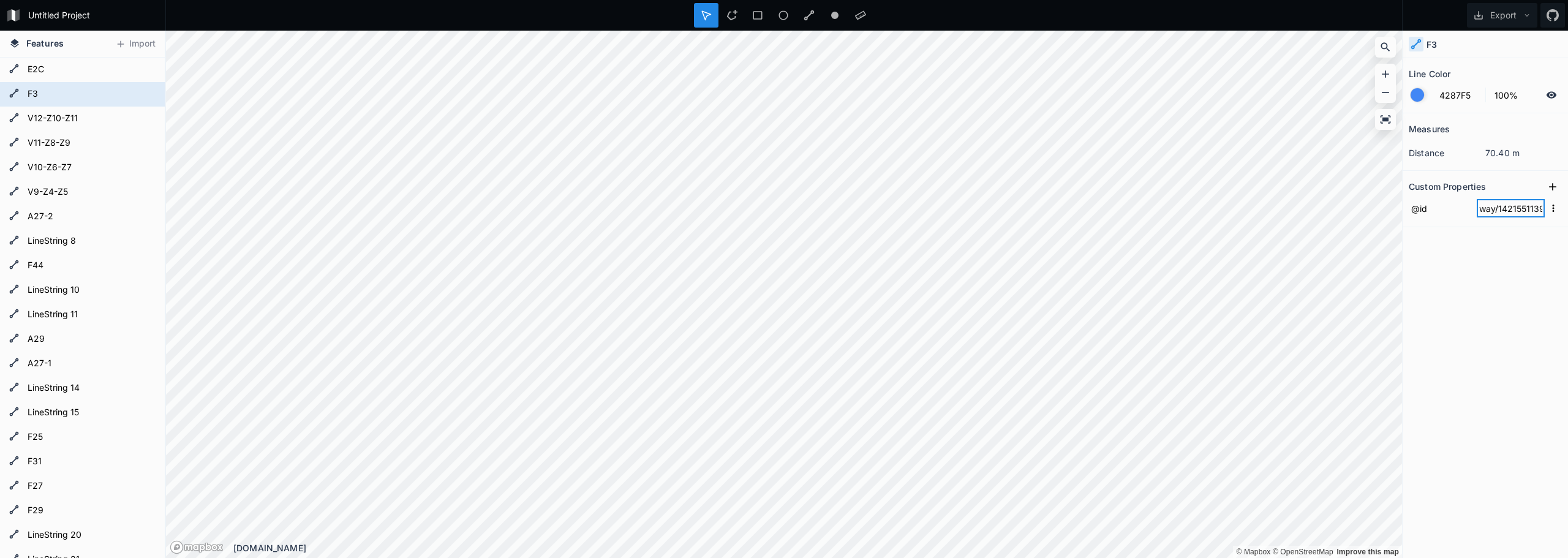
click at [1524, 207] on input "way/1421551139" at bounding box center [1510, 208] width 68 height 18
type input "F3"
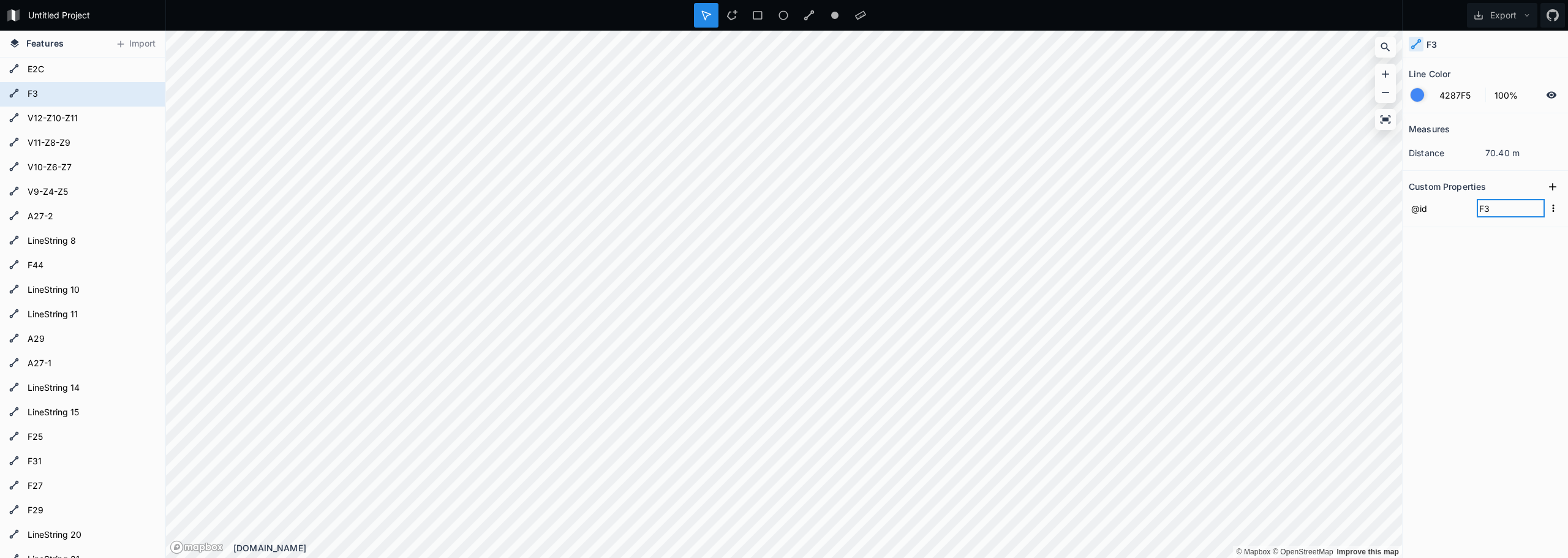
click input "submit" at bounding box center [0, 0] width 0 height 0
click at [1552, 183] on icon at bounding box center [1552, 187] width 13 height 13
click at [1451, 235] on input "@id" at bounding box center [1439, 233] width 62 height 18
click at [1444, 211] on input "property 1" at bounding box center [1439, 208] width 62 height 18
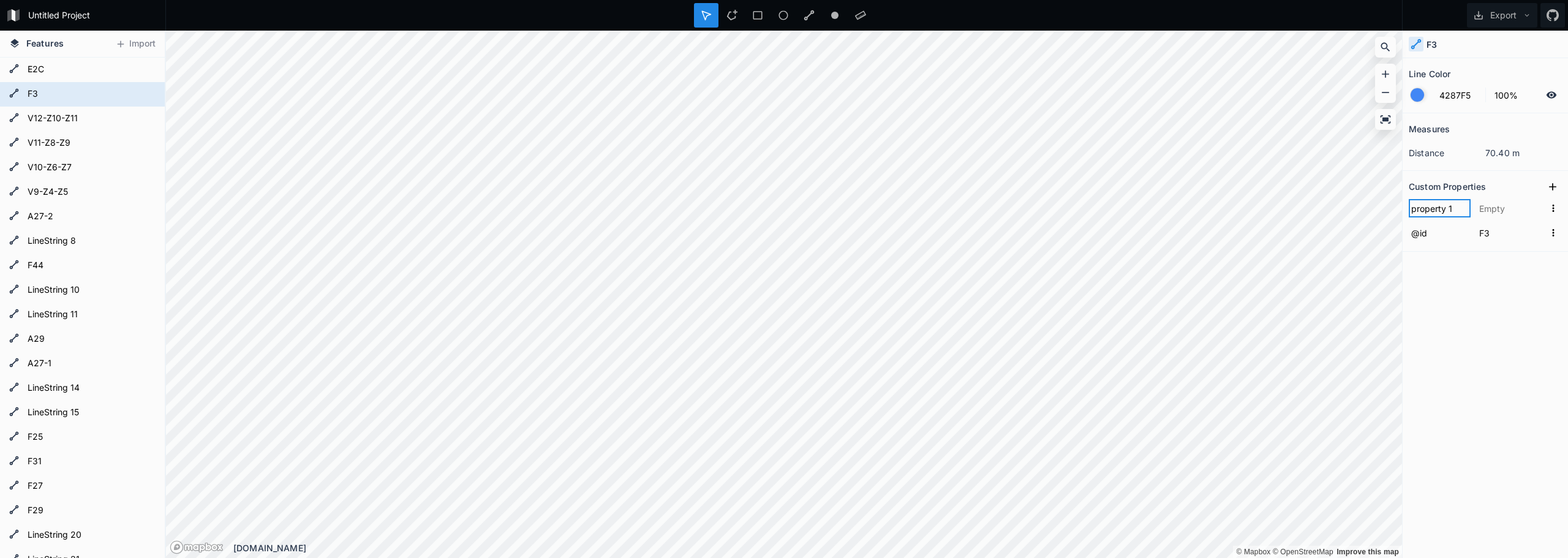
click at [1444, 211] on input "property 1" at bounding box center [1439, 208] width 62 height 18
click at [1447, 212] on input "property 1" at bounding box center [1439, 208] width 62 height 18
type input "activity"
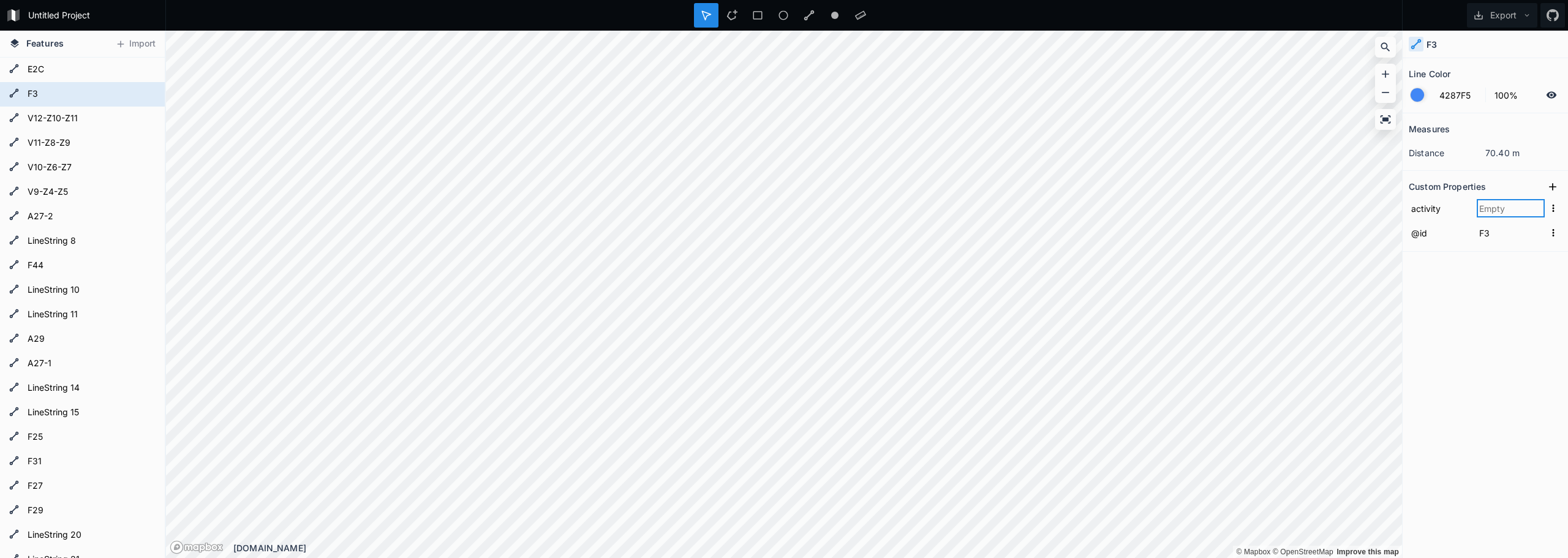
click at [1507, 206] on input "text" at bounding box center [1510, 208] width 68 height 18
paste input "activity-waiting-for-intervention"
type input "activity-waiting-for-intervention"
click at [1557, 185] on icon at bounding box center [1552, 187] width 13 height 13
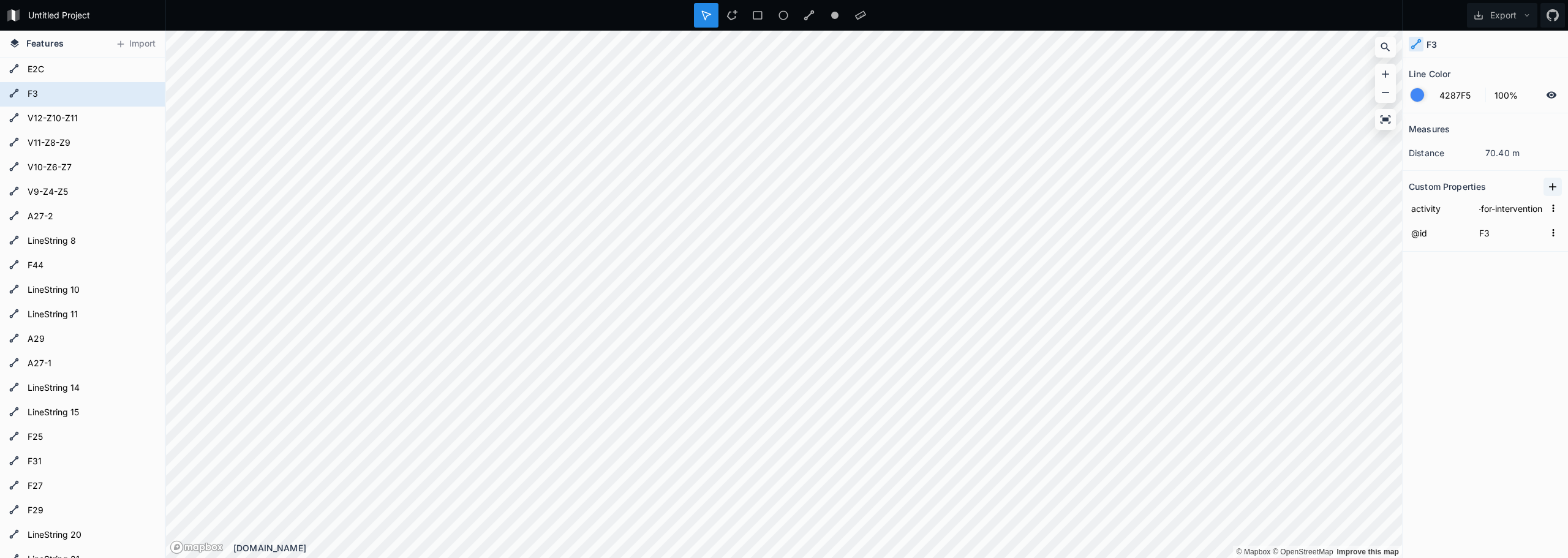
scroll to position [0, 0]
click at [1470, 212] on input "property 1" at bounding box center [1439, 208] width 62 height 18
click at [1437, 211] on input "property 1" at bounding box center [1439, 208] width 62 height 18
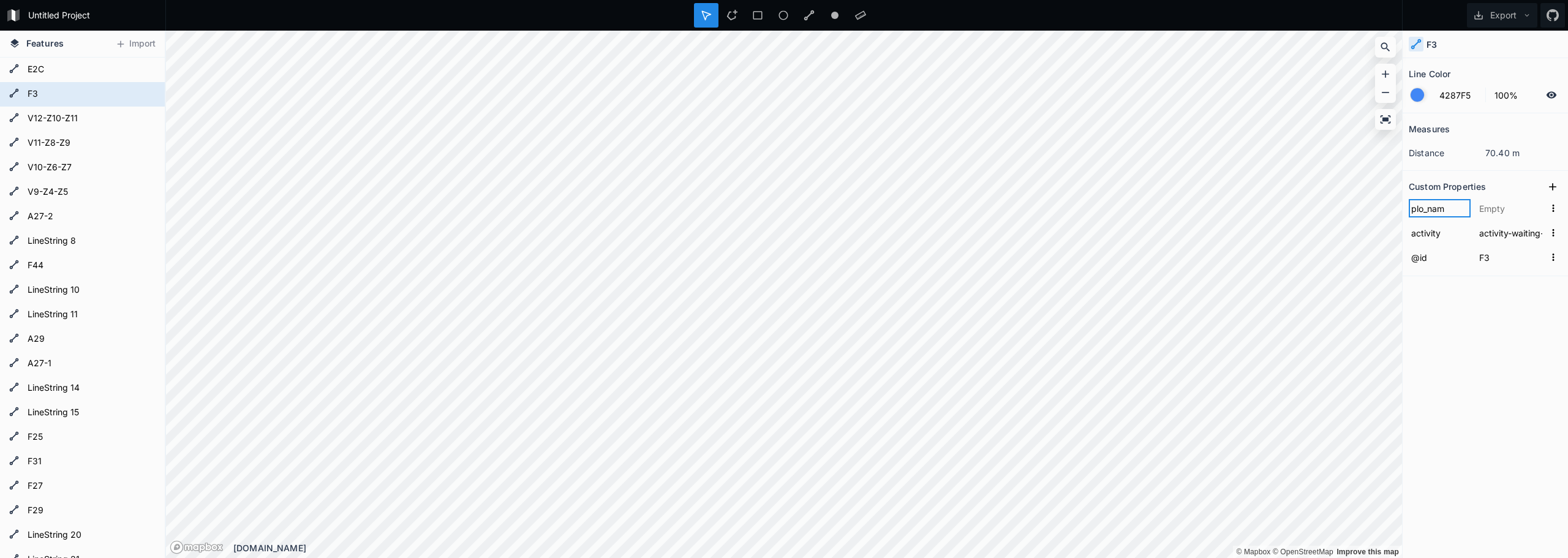
type input "plo_name"
click at [1483, 209] on input "text" at bounding box center [1510, 208] width 68 height 18
type input "F3"
click input "submit" at bounding box center [0, 0] width 0 height 0
click at [1538, 331] on div "Measures distance 70.40 m Custom Properties plo_name F3 activity activity-waiti…" at bounding box center [1485, 305] width 166 height 383
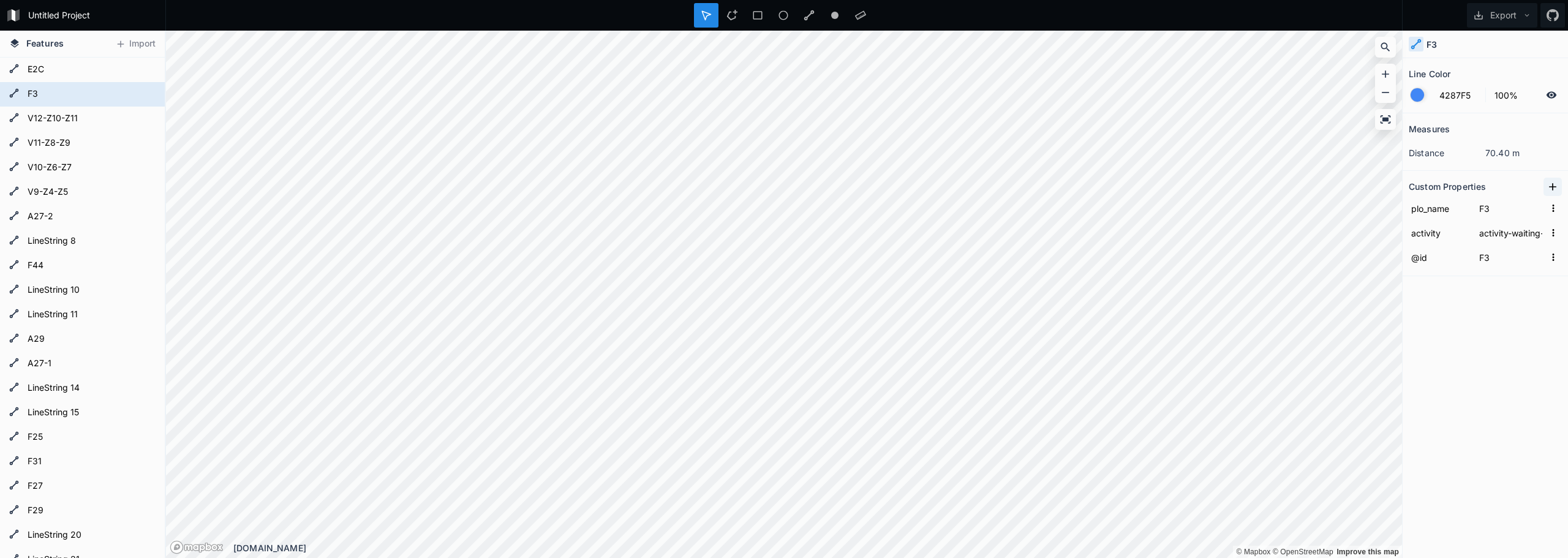
click at [1551, 190] on icon at bounding box center [1552, 187] width 13 height 13
click at [1442, 211] on input "property 1" at bounding box center [1439, 208] width 62 height 18
click at [1442, 210] on input "property 1" at bounding box center [1439, 208] width 62 height 18
type input "type"
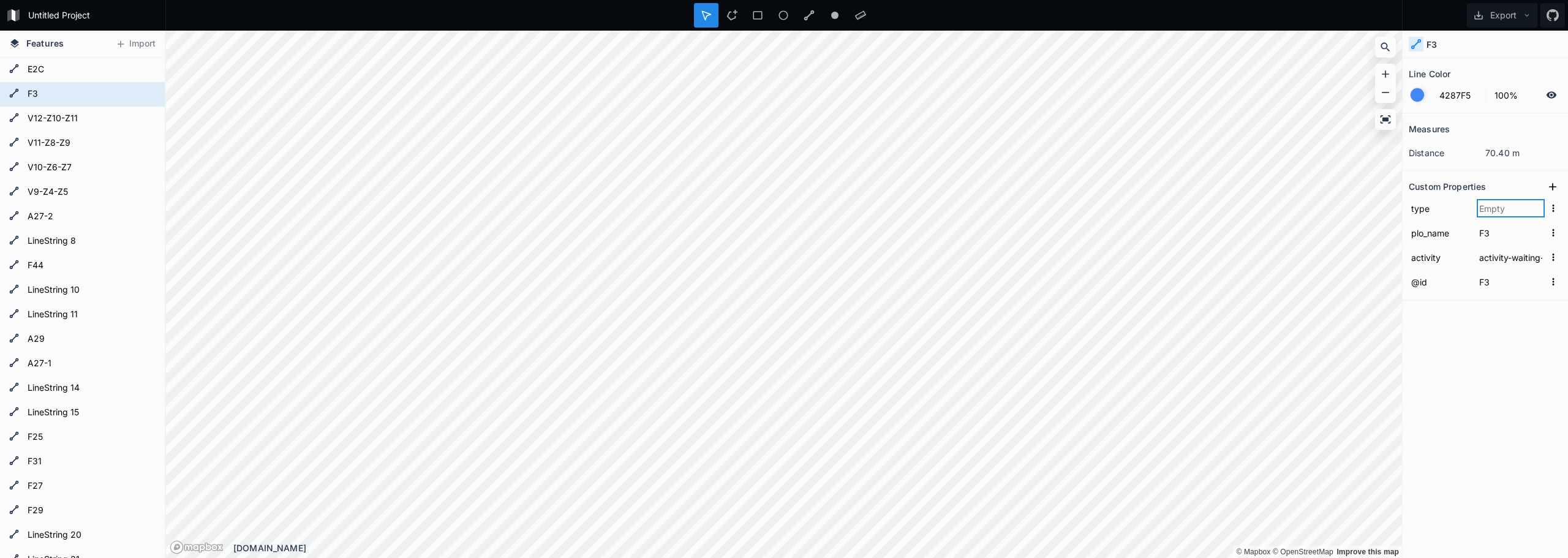
click at [1504, 207] on input "text" at bounding box center [1510, 208] width 68 height 18
type input "plo"
click input "submit" at bounding box center [0, 0] width 0 height 0
click at [1472, 369] on div "Measures distance 70.40 m Custom Properties type plo plo_name F3 activity activ…" at bounding box center [1485, 305] width 166 height 383
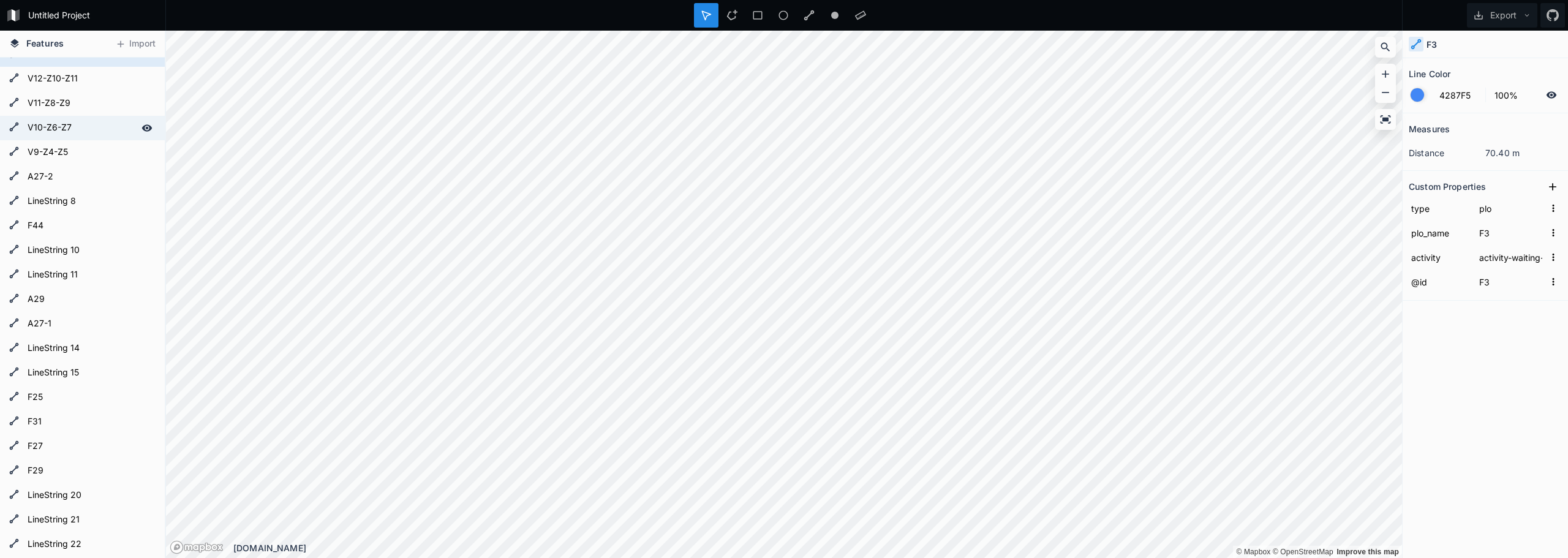
scroll to position [61, 0]
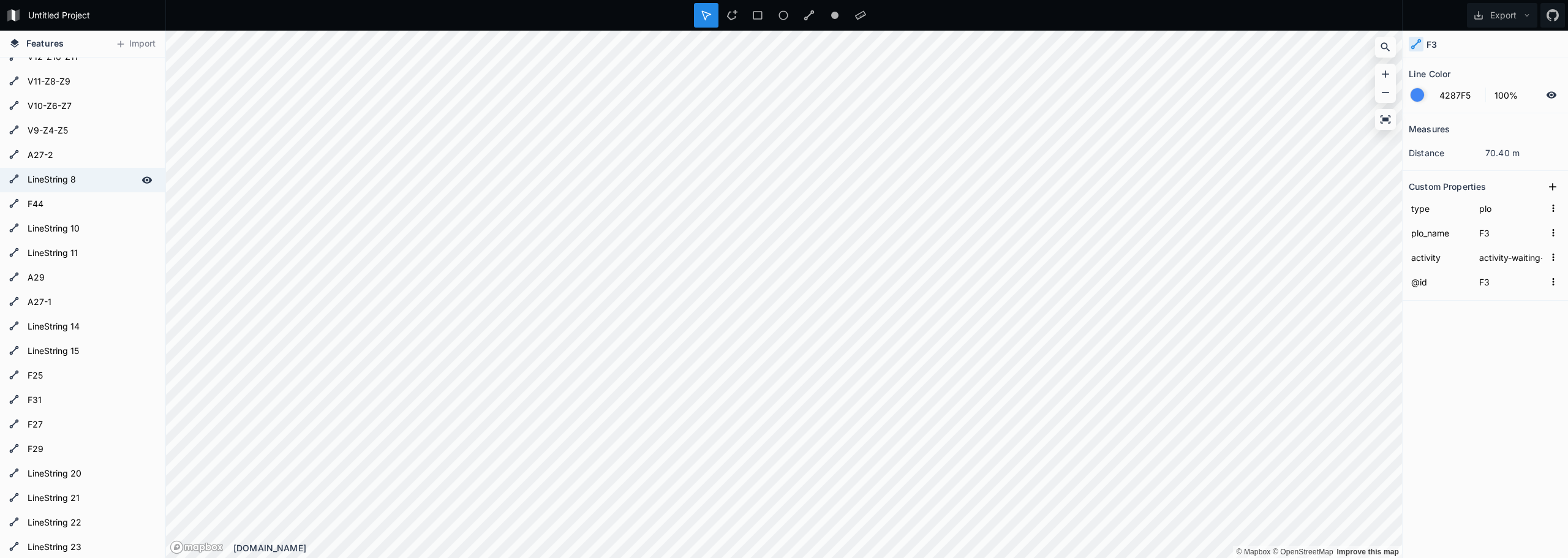
click at [75, 175] on form "LineString 8" at bounding box center [81, 180] width 115 height 18
click at [142, 179] on icon at bounding box center [147, 179] width 11 height 7
click at [142, 179] on icon at bounding box center [147, 180] width 11 height 11
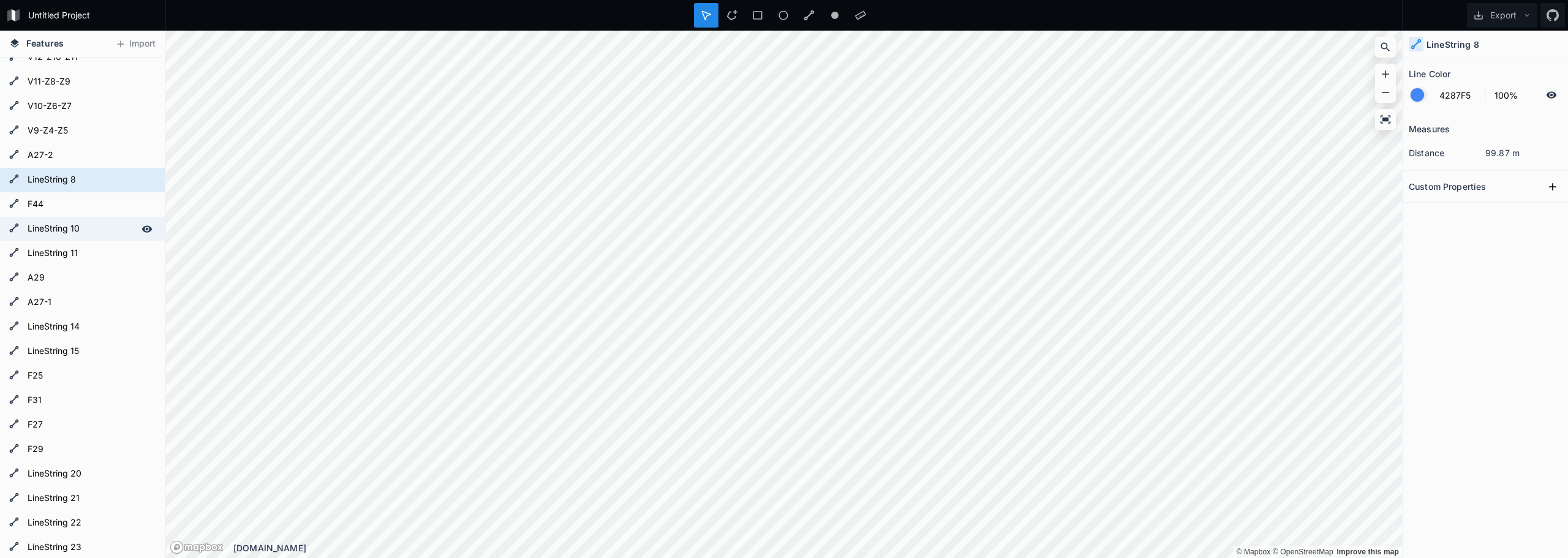
click at [49, 230] on form "LineString 10" at bounding box center [81, 229] width 115 height 18
click at [56, 253] on form "LineString 11" at bounding box center [81, 254] width 115 height 18
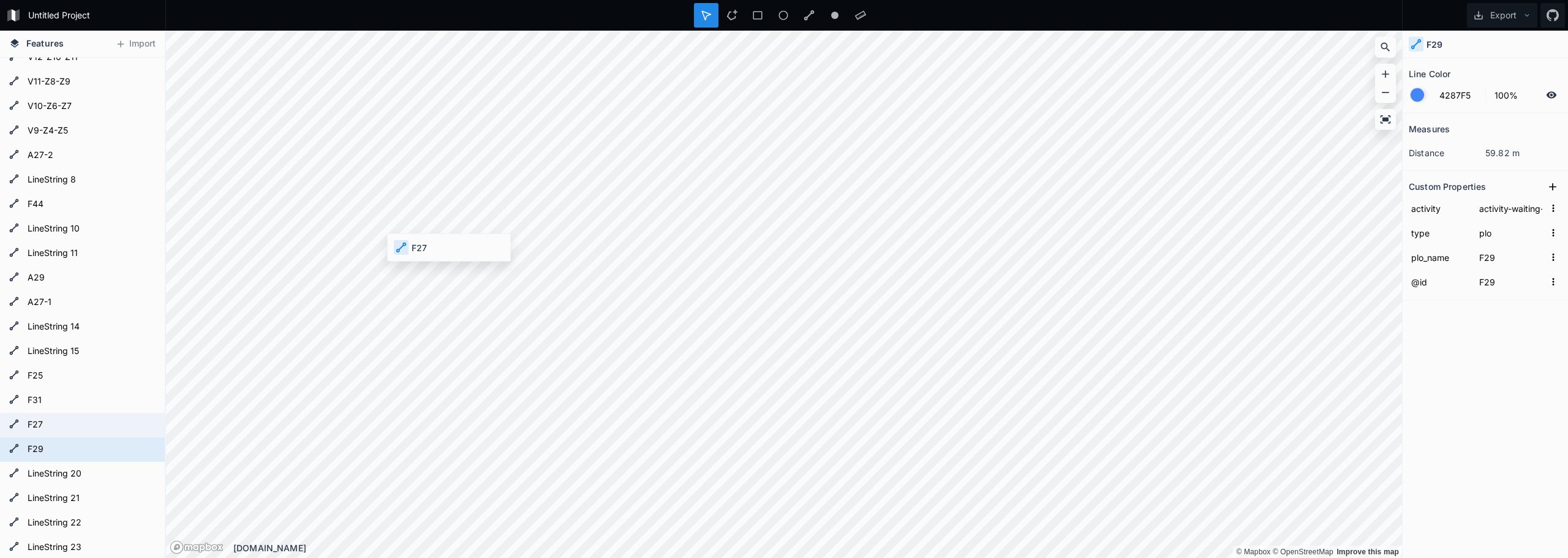
type input "F27"
type input "F25"
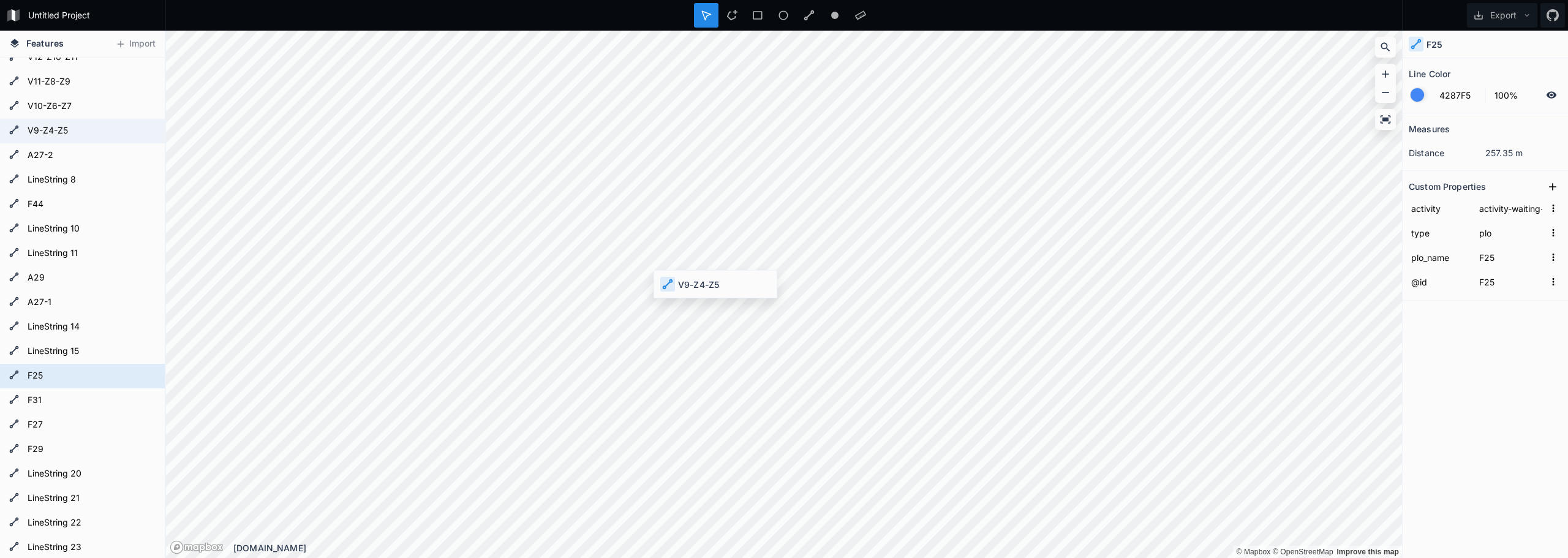
type input "V9-Z4-Z5"
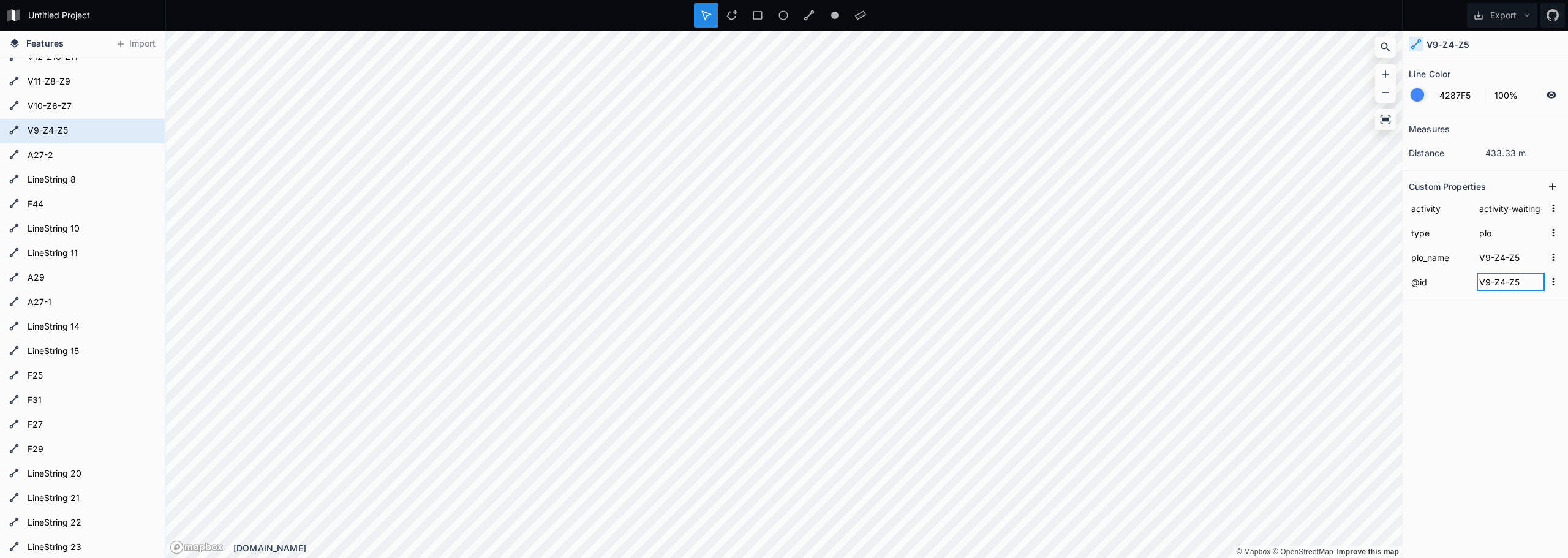
click at [1522, 282] on input "V9-Z4-Z5" at bounding box center [1510, 282] width 68 height 18
type input "Zona 4-5"
click input "submit" at bounding box center [0, 0] width 0 height 0
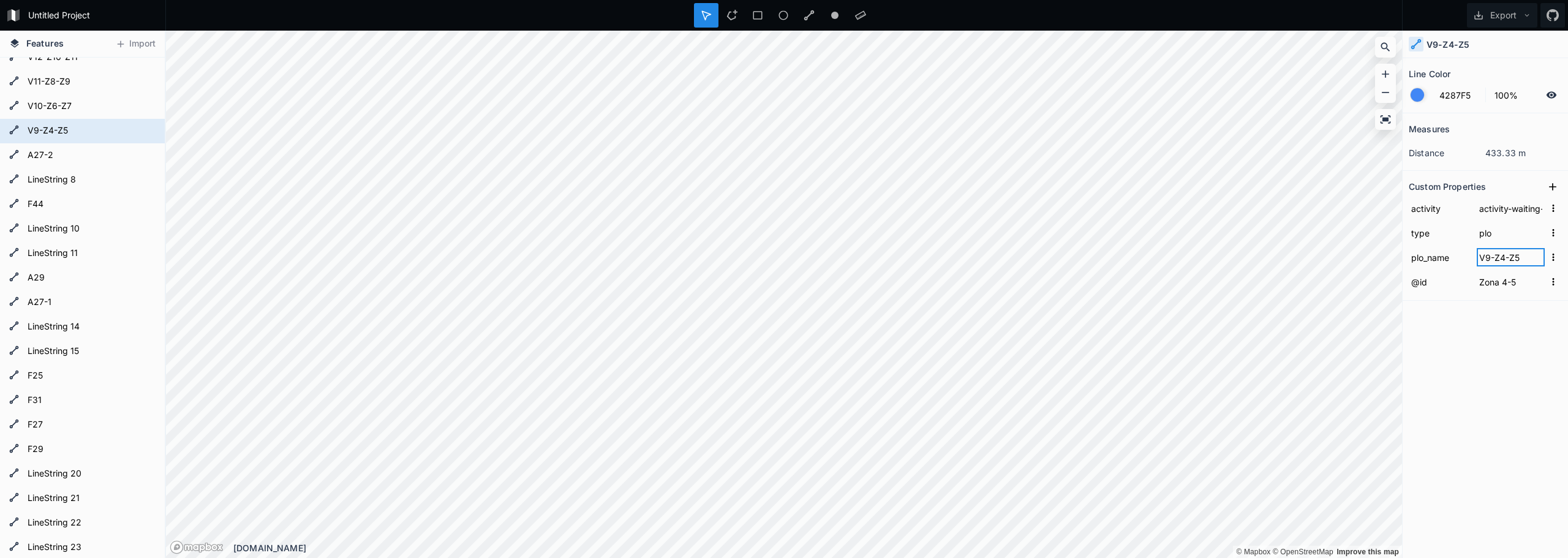
click at [1516, 257] on input "V9-Z4-Z5" at bounding box center [1510, 257] width 68 height 18
click at [1496, 259] on input "V9-Z4-Z5" at bounding box center [1510, 257] width 68 height 18
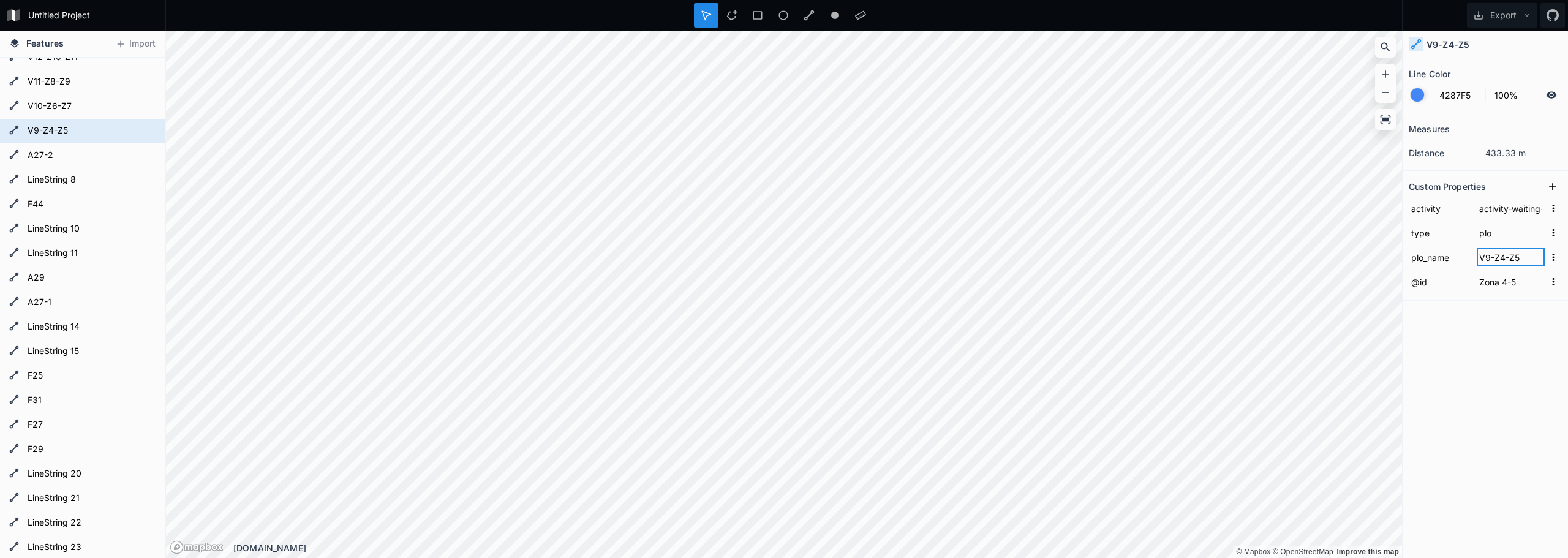
click at [1496, 259] on input "V9-Z4-Z5" at bounding box center [1510, 257] width 68 height 18
click input "submit" at bounding box center [0, 0] width 0 height 0
click at [1499, 342] on div "Measures distance 433.33 m Custom Properties activity activity-waiting-for-inte…" at bounding box center [1485, 305] width 166 height 383
type input "V10-Z6-Z7"
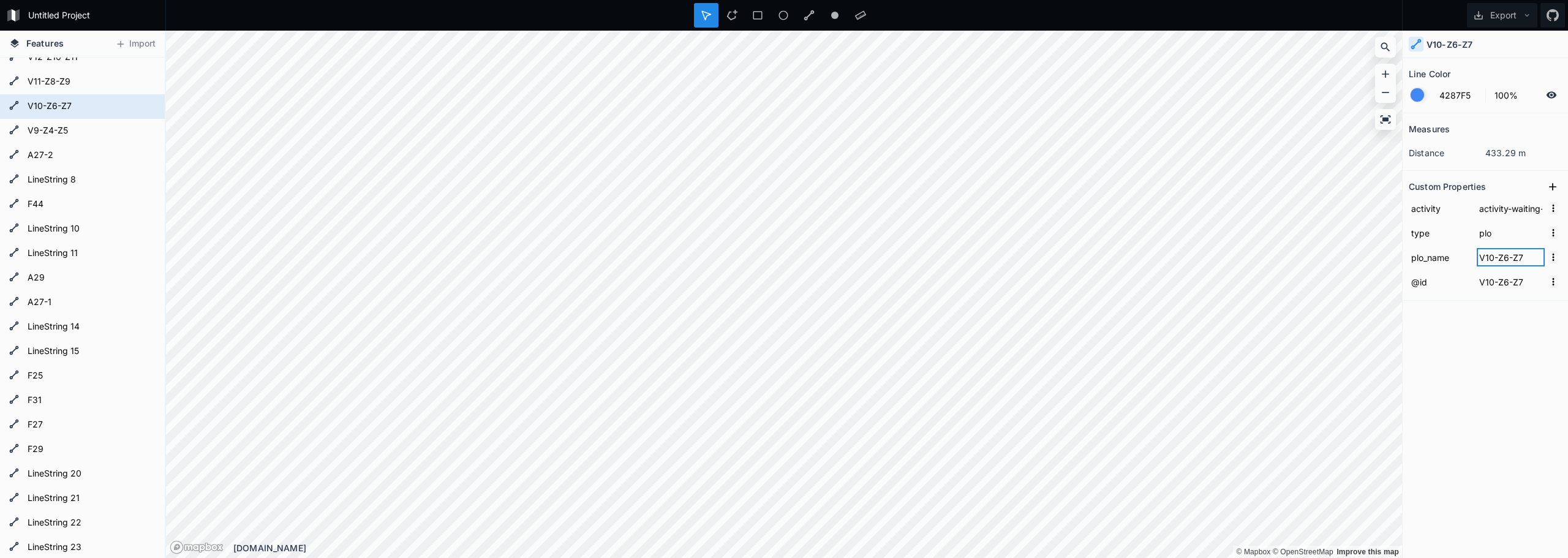
click at [1504, 264] on input "V10-Z6-Z7" at bounding box center [1510, 257] width 68 height 18
type input "Zona 6-7"
click input "submit" at bounding box center [0, 0] width 0 height 0
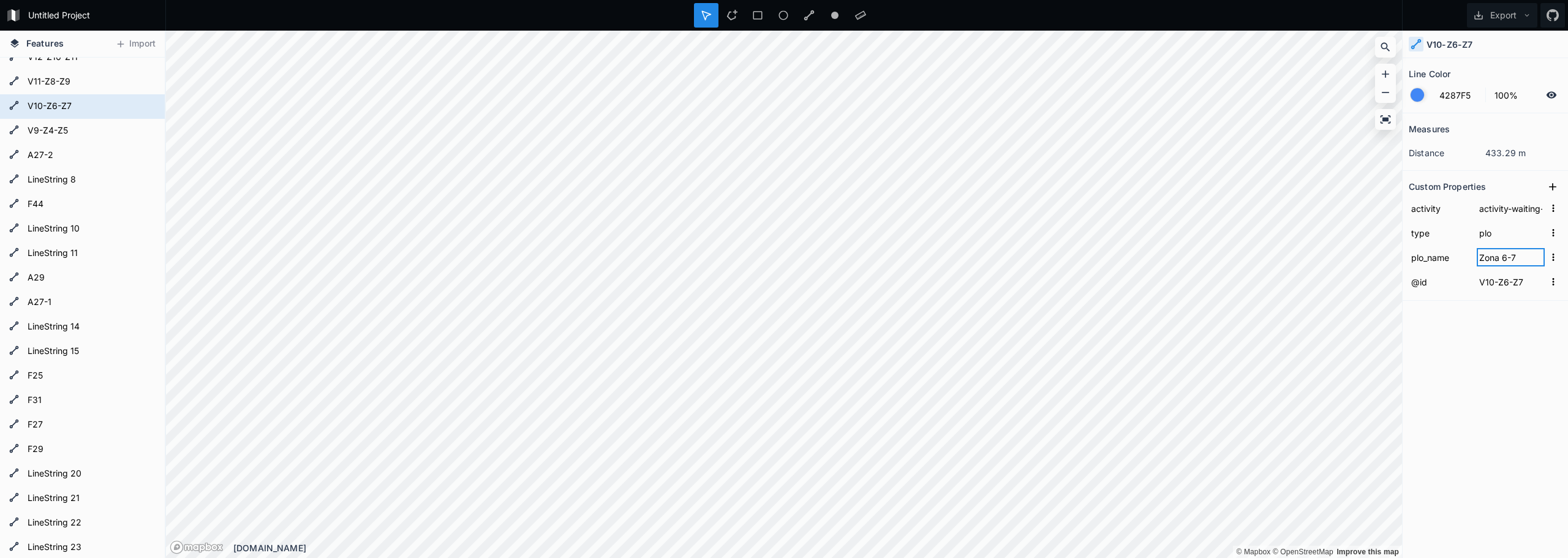
click at [1508, 263] on input "Zona 6-7" at bounding box center [1510, 257] width 68 height 18
click at [1519, 282] on input "V10-Z6-Z7" at bounding box center [1510, 282] width 68 height 18
paste input "Zona 6-"
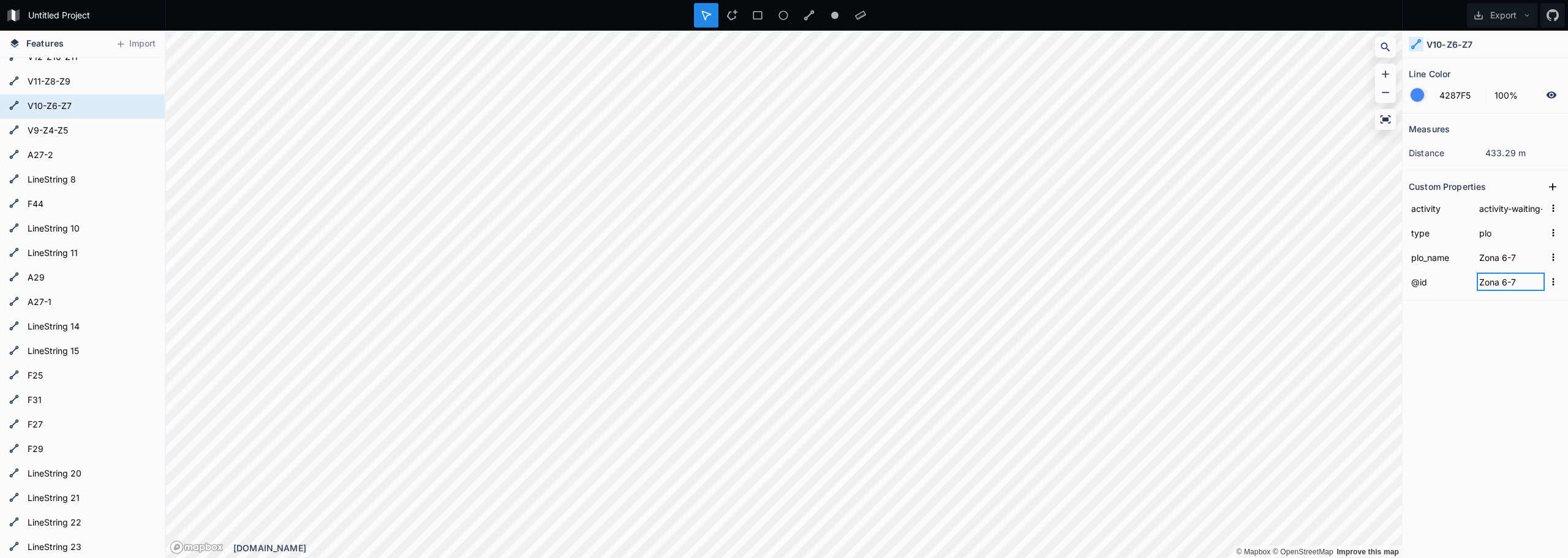
type input "Zona 6-7"
click at [1497, 350] on div "Measures distance 433.29 m Custom Properties activity activity-waiting-for-inte…" at bounding box center [1485, 305] width 166 height 383
type input "V11-Z8-Z9"
click at [1513, 262] on input "V11-Z8-Z9" at bounding box center [1510, 257] width 68 height 18
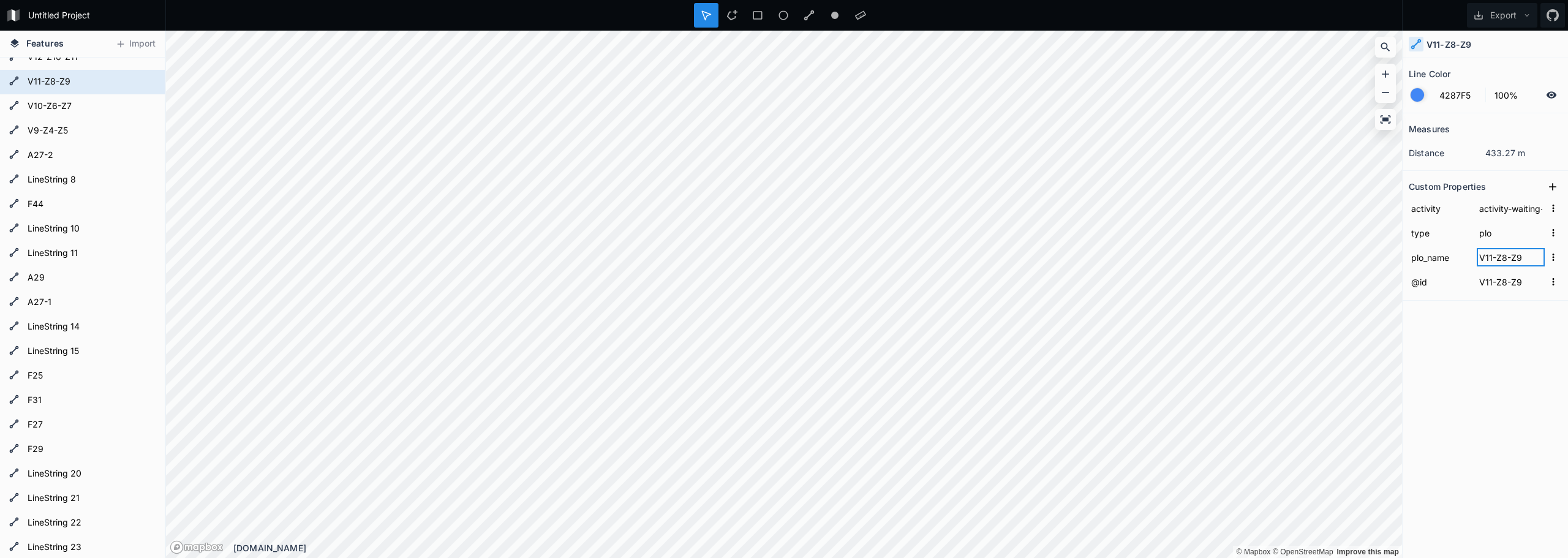
click at [1513, 262] on input "V11-Z8-Z9" at bounding box center [1510, 257] width 68 height 18
type input "Zona 8-9"
click at [1508, 288] on input "V11-Z8-Z9" at bounding box center [1510, 282] width 68 height 18
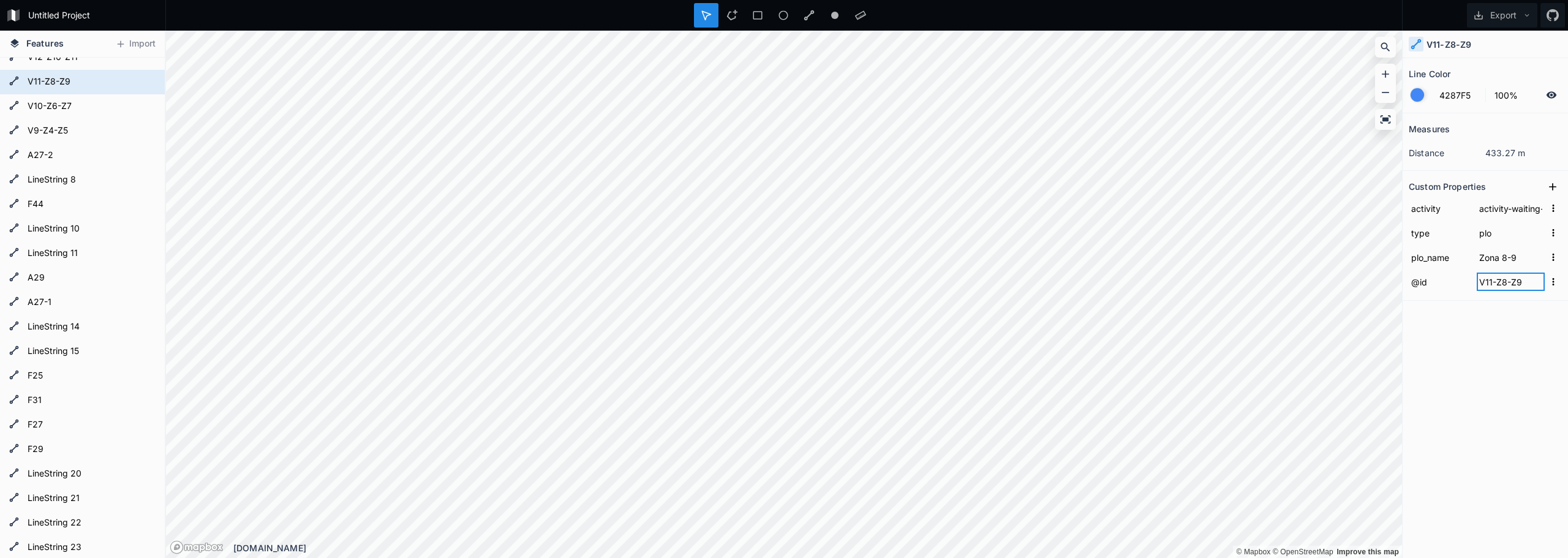
click at [1508, 288] on input "V11-Z8-Z9" at bounding box center [1510, 282] width 68 height 18
paste input "Zona 8-"
type input "Zona 8-9"
click at [1496, 357] on div "Measures distance 433.27 m Custom Properties activity activity-waiting-for-inte…" at bounding box center [1485, 305] width 166 height 383
type input "V12-Z10-Z11"
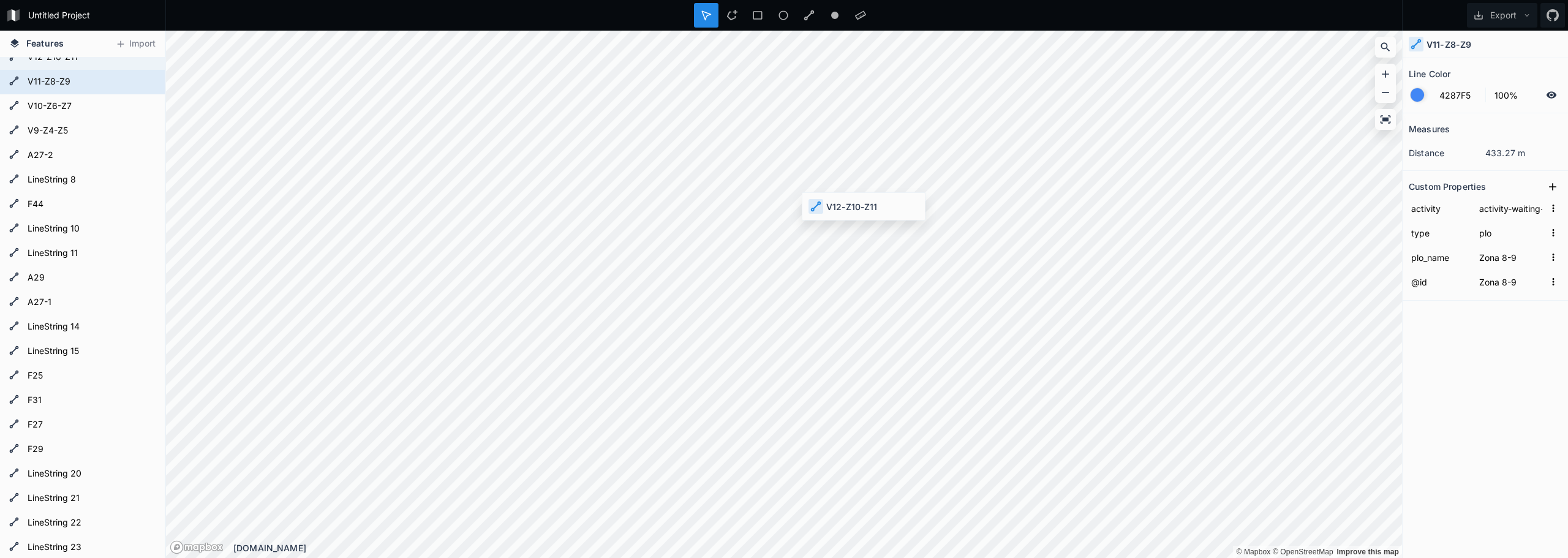
type input "V12-Z10-Z11"
click at [1511, 253] on input "V12-Z10-Z11" at bounding box center [1510, 257] width 68 height 18
paste input "Zona 8-9"
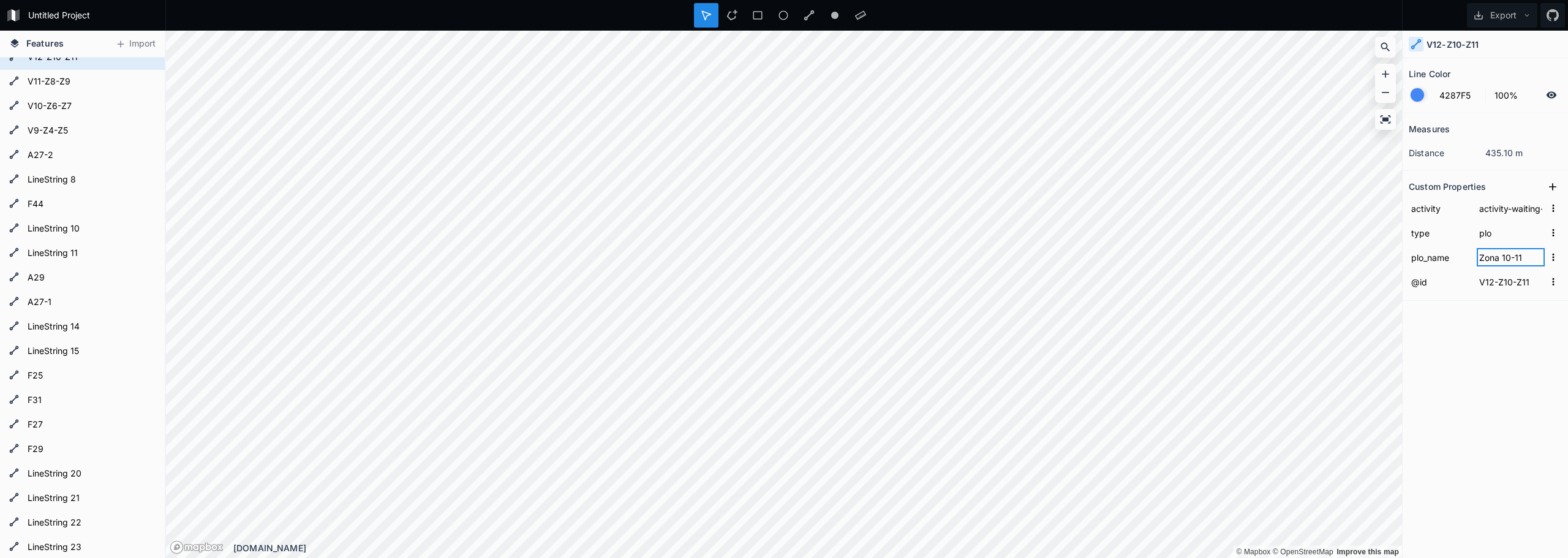
type input "Zona 10-11"
click at [1521, 299] on section "Custom Properties activity activity-waiting-for-intervention type plo plo_name …" at bounding box center [1485, 235] width 166 height 130
click at [1516, 282] on input "V12-Z10-Z11" at bounding box center [1510, 282] width 68 height 18
click at [1517, 283] on input "V12-Z10-Z11" at bounding box center [1510, 282] width 68 height 18
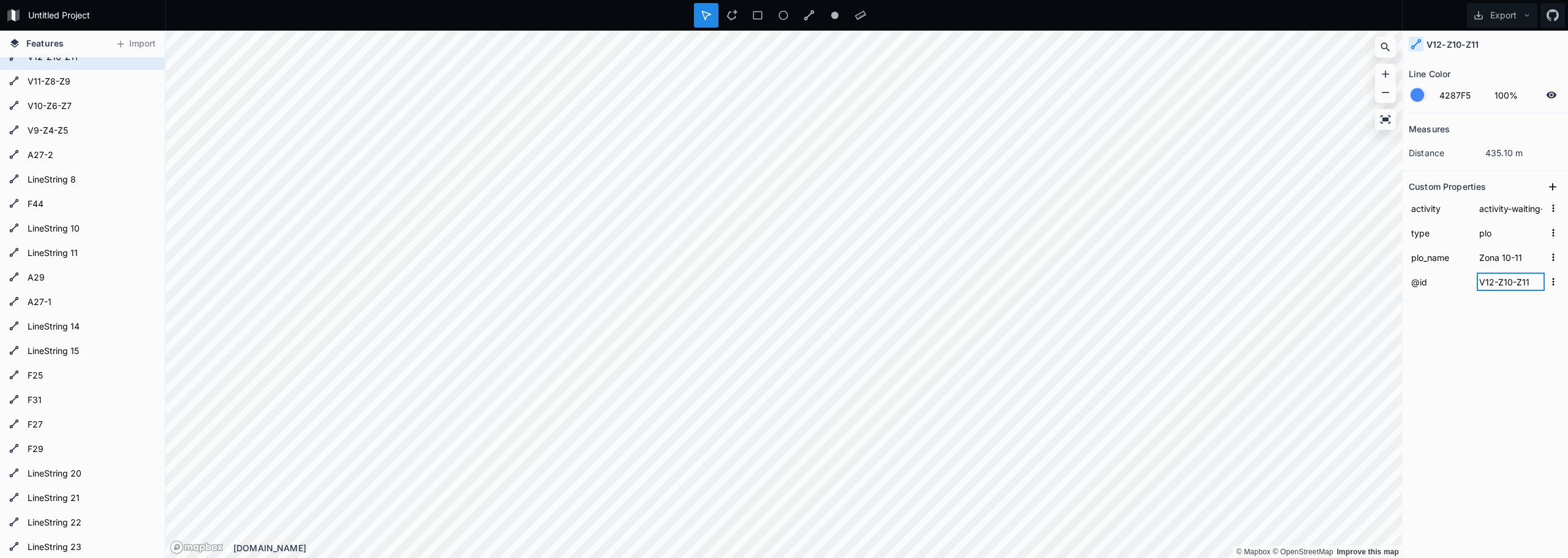
paste input "Zona 10-"
click at [1493, 359] on div "Measures distance 435.10 m Custom Properties activity activity-waiting-for-inte…" at bounding box center [1485, 305] width 166 height 383
click at [1501, 219] on form "@id way/1421551153" at bounding box center [1485, 208] width 153 height 24
click at [1500, 207] on input "way/1421551153" at bounding box center [1510, 208] width 68 height 18
click at [1500, 206] on input "way/1421551153" at bounding box center [1510, 208] width 68 height 18
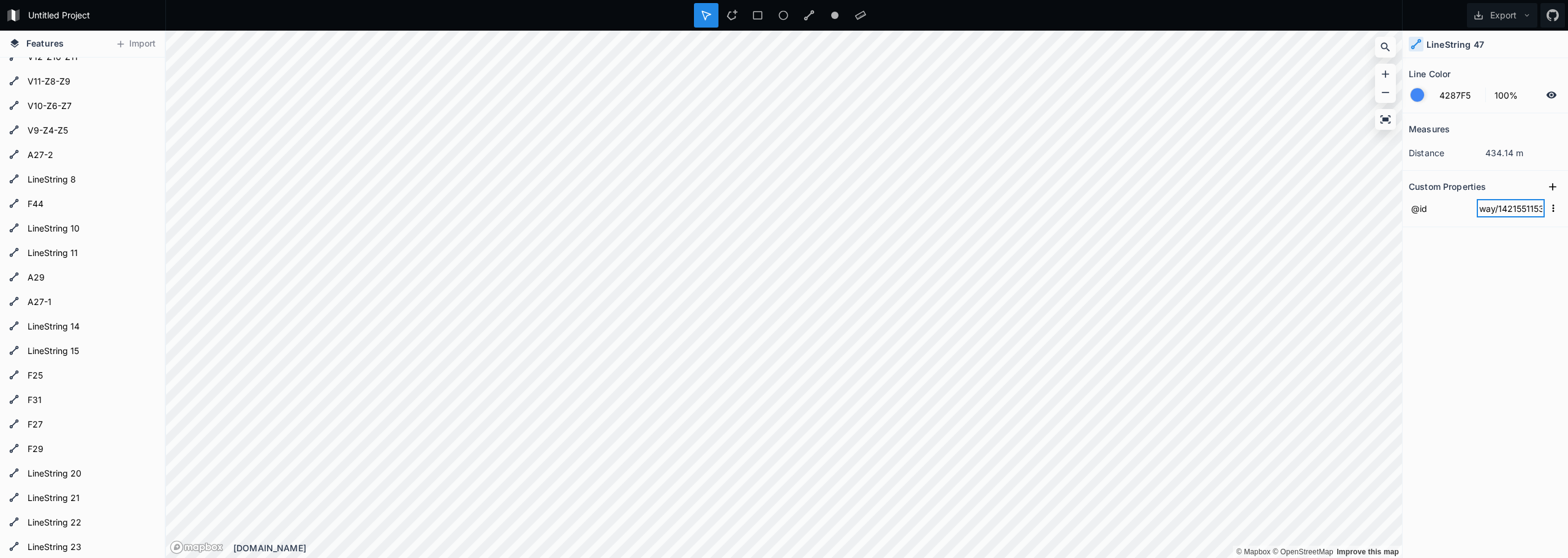
click at [1500, 206] on input "way/1421551153" at bounding box center [1510, 208] width 68 height 18
click input "submit" at bounding box center [0, 0] width 0 height 0
click at [1502, 210] on input "Zona 13" at bounding box center [1510, 208] width 68 height 18
type input "Zona 12-13"
click input "submit" at bounding box center [0, 0] width 0 height 0
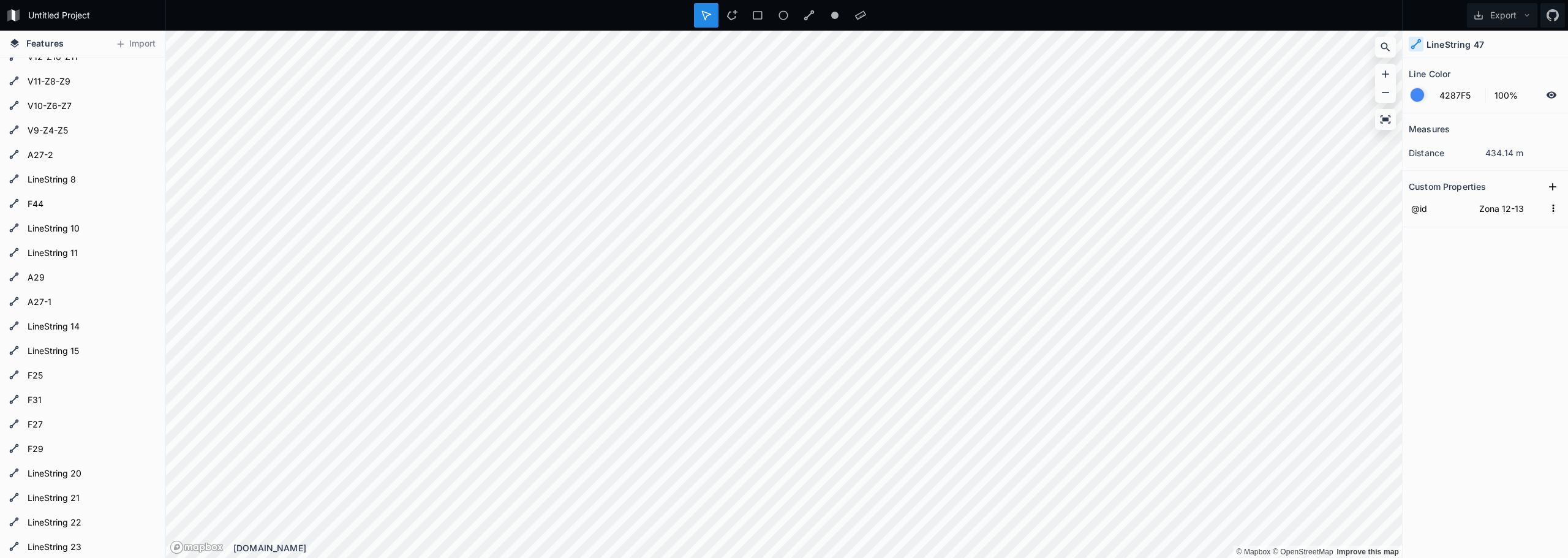
click at [1494, 251] on div "Measures distance 434.14 m Custom Properties @id Zona 12-13" at bounding box center [1485, 305] width 166 height 383
click at [1549, 183] on icon at bounding box center [1552, 187] width 13 height 13
click at [1438, 216] on input "property 1" at bounding box center [1439, 208] width 62 height 18
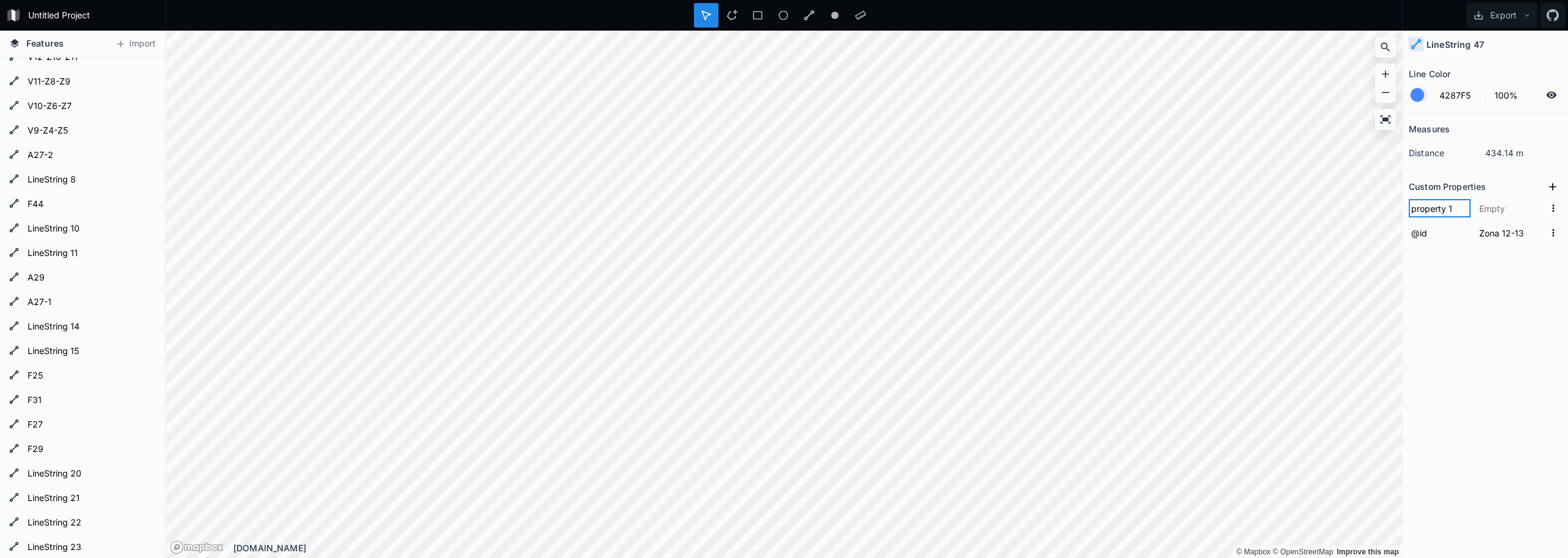
type input "p"
type input "type"
type input "plo"
click input "submit" at bounding box center [0, 0] width 0 height 0
click at [1556, 186] on icon at bounding box center [1552, 187] width 13 height 13
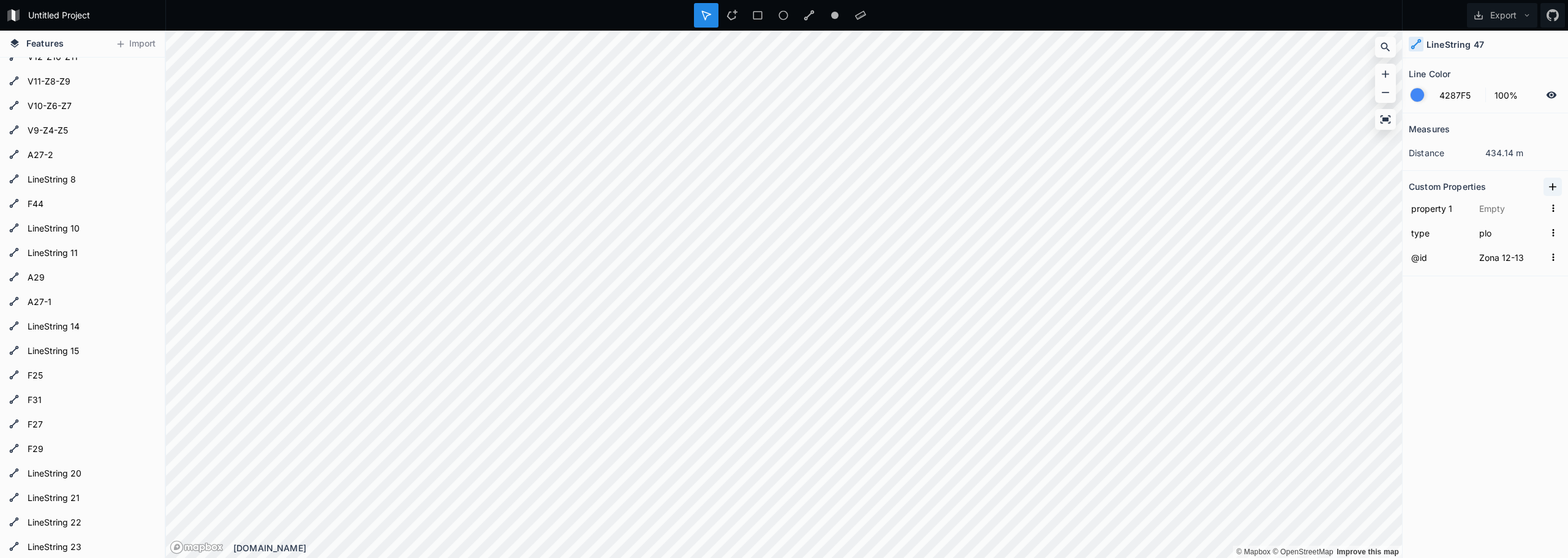
click at [1553, 188] on icon at bounding box center [1552, 187] width 13 height 13
click at [1423, 208] on input "property 2" at bounding box center [1439, 208] width 62 height 18
type input "activity"
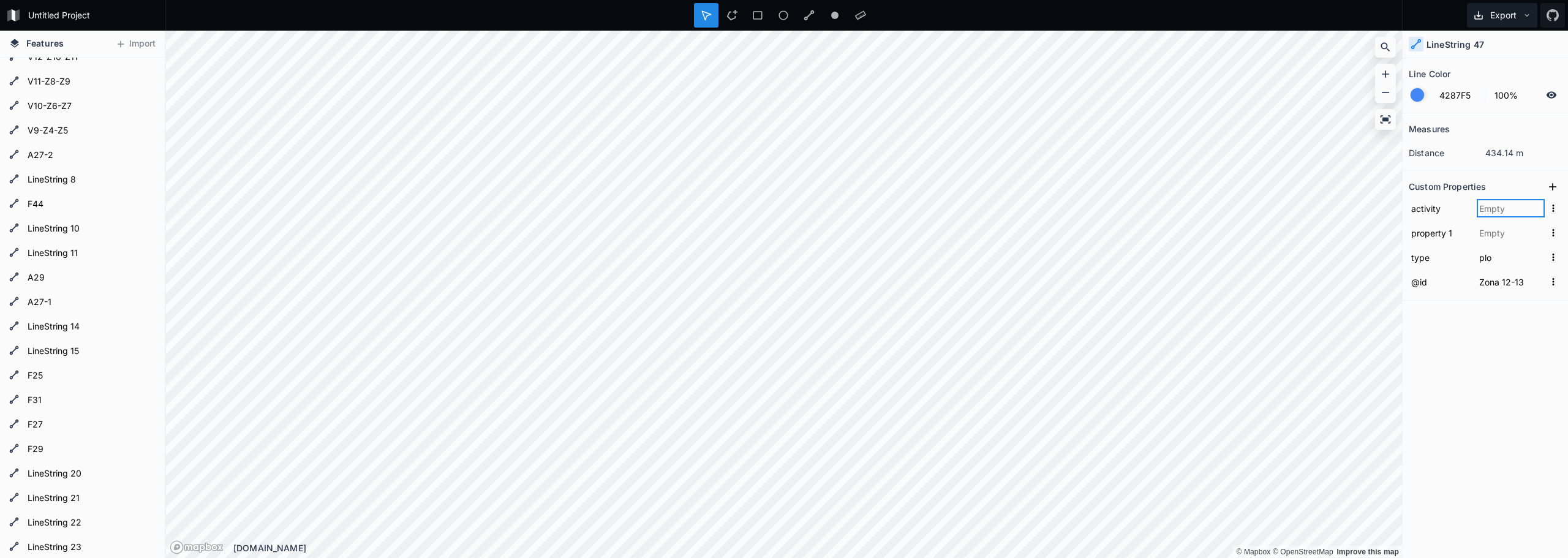
paste input "activity-waiting-for-intervention"
type input "activity-waiting-for-intervention"
click at [1477, 360] on div "Measures distance 434.14 m Custom Properties activity activity-waiting-for-inte…" at bounding box center [1485, 305] width 166 height 383
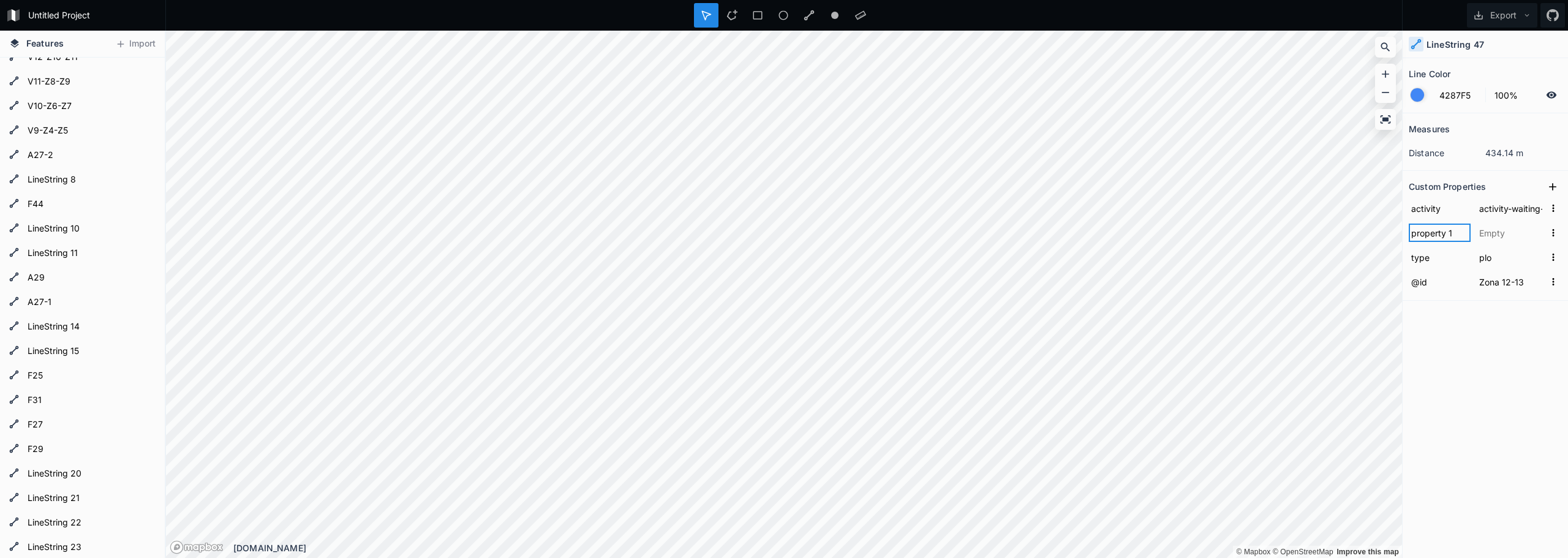
click at [1448, 236] on input "property 1" at bounding box center [1439, 233] width 62 height 18
type input "plo_name"
type input "Zona 12-13"
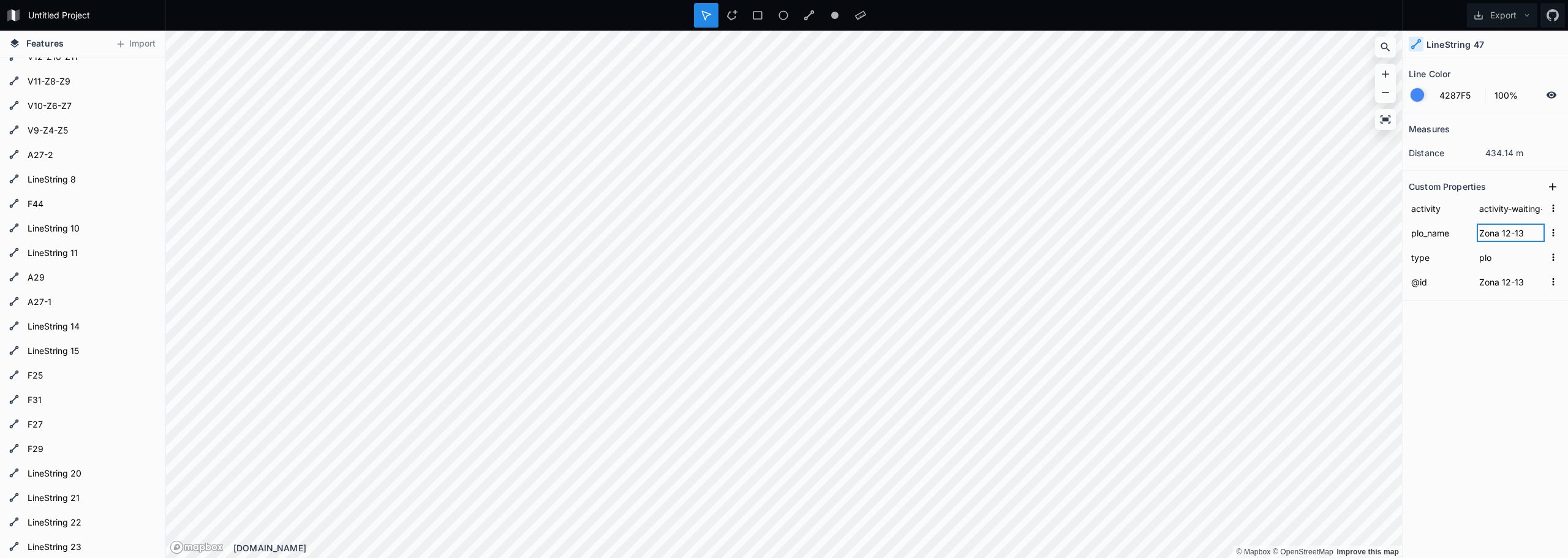
click input "submit" at bounding box center [0, 0] width 0 height 0
click at [1486, 385] on div "Measures distance 434.14 m Custom Properties activity activity-waiting-for-inte…" at bounding box center [1485, 305] width 166 height 383
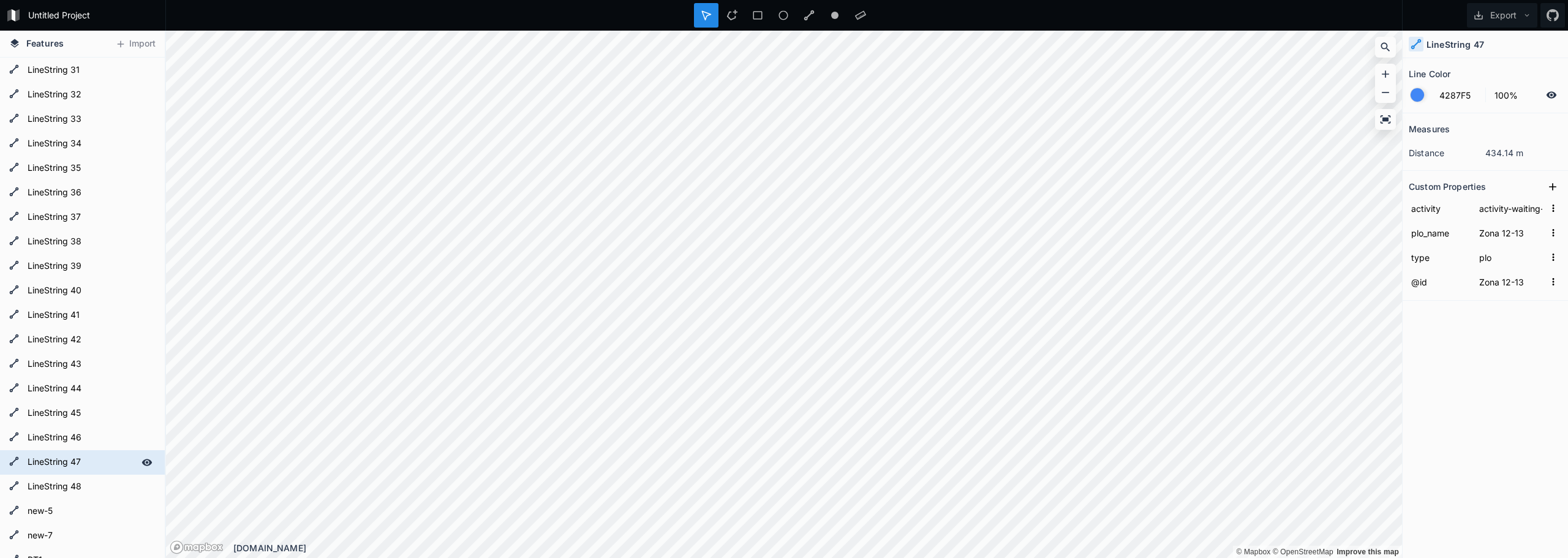
scroll to position [735, 0]
click at [47, 462] on form "LineString 47" at bounding box center [81, 462] width 115 height 18
type input "Zona 12-13"
click input "submit" at bounding box center [0, 0] width 0 height 0
click at [66, 497] on div "LineString 48" at bounding box center [82, 486] width 165 height 24
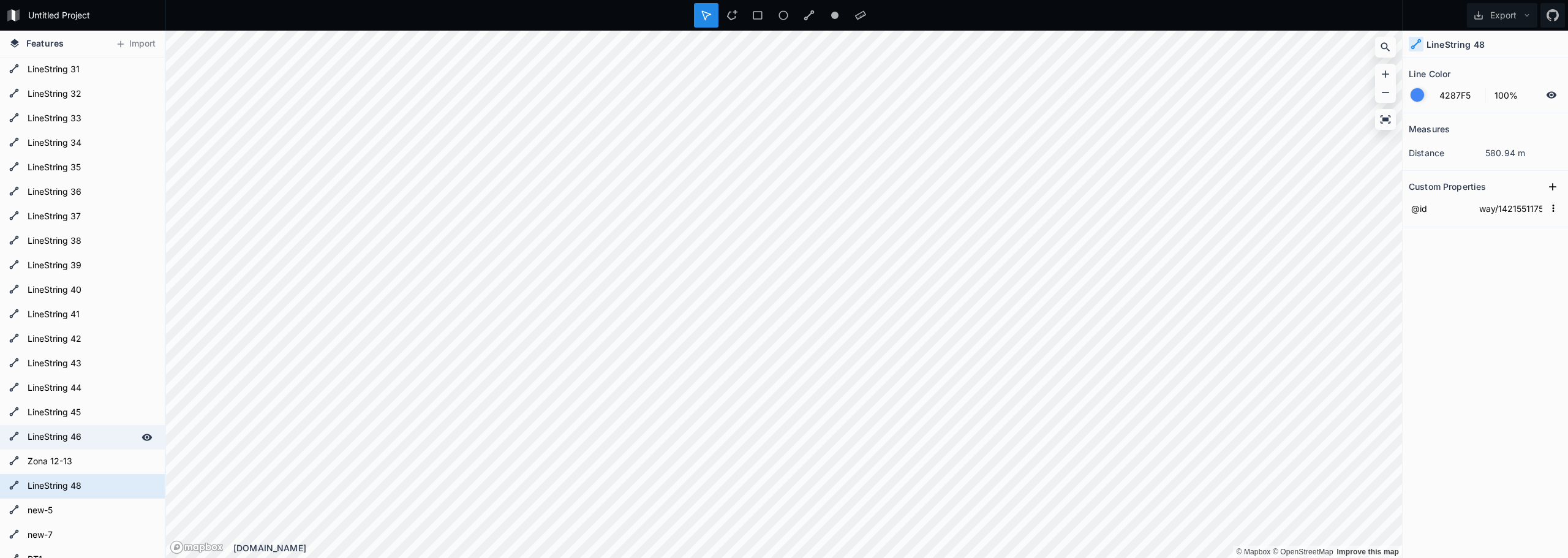
click at [73, 439] on form "LineString 46" at bounding box center [81, 437] width 115 height 18
type input "Zona 10-11"
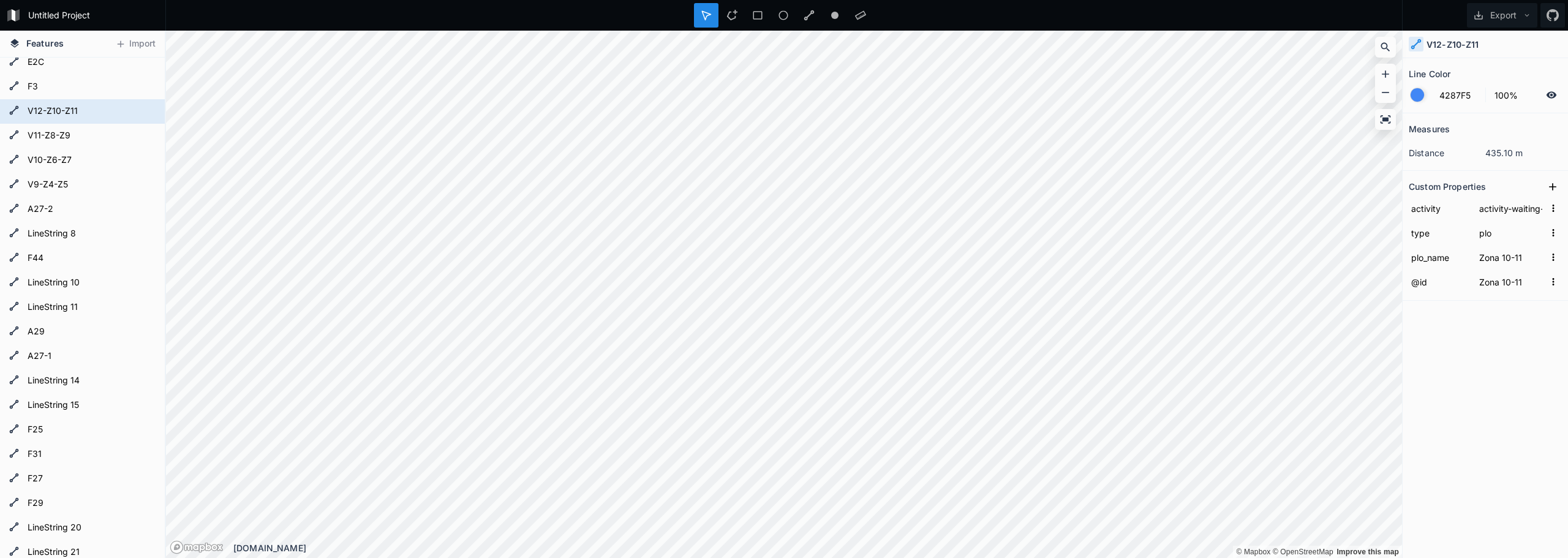
scroll to position [0, 0]
click at [69, 117] on form "V12-Z10-Z11" at bounding box center [81, 119] width 115 height 18
click at [69, 117] on form "V12-Z10-Z11" at bounding box center [90, 119] width 132 height 18
type input "Zona 10-11"
click input "submit" at bounding box center [0, 0] width 0 height 0
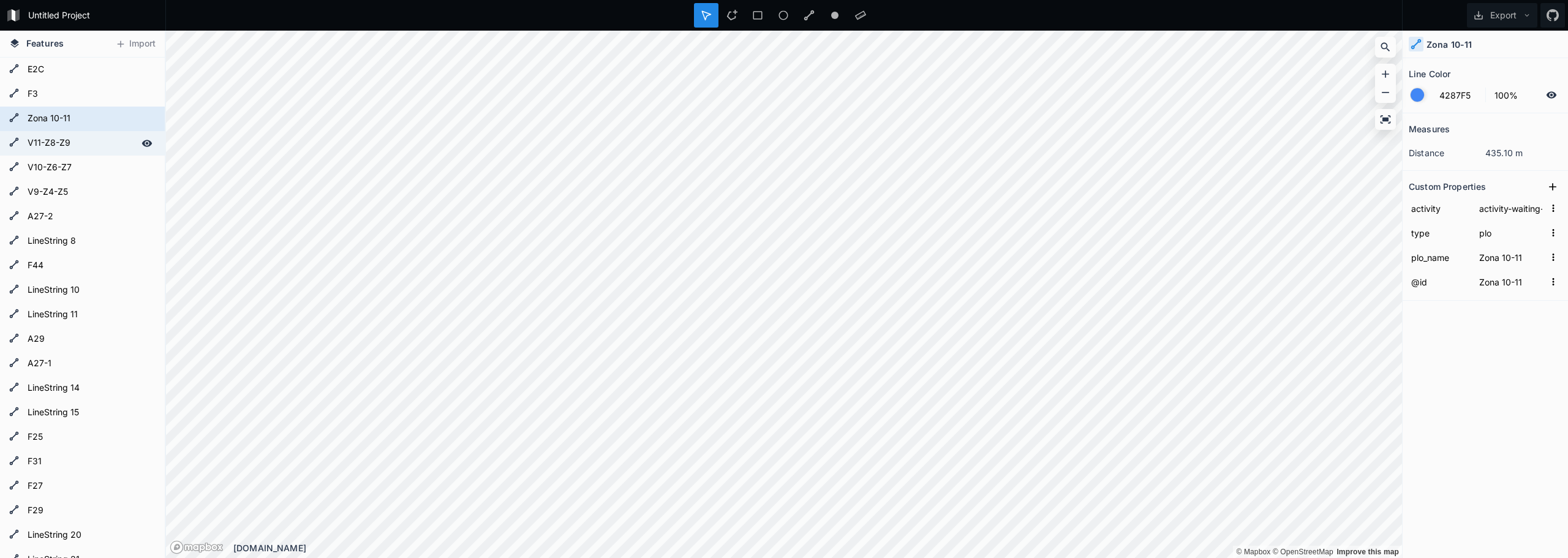
click at [82, 149] on form "V11-Z8-Z9" at bounding box center [81, 143] width 115 height 18
type input "Zona 8-9"
click at [82, 149] on form "V11-Z8-Z9" at bounding box center [81, 143] width 115 height 18
type input "Zona 8-9"
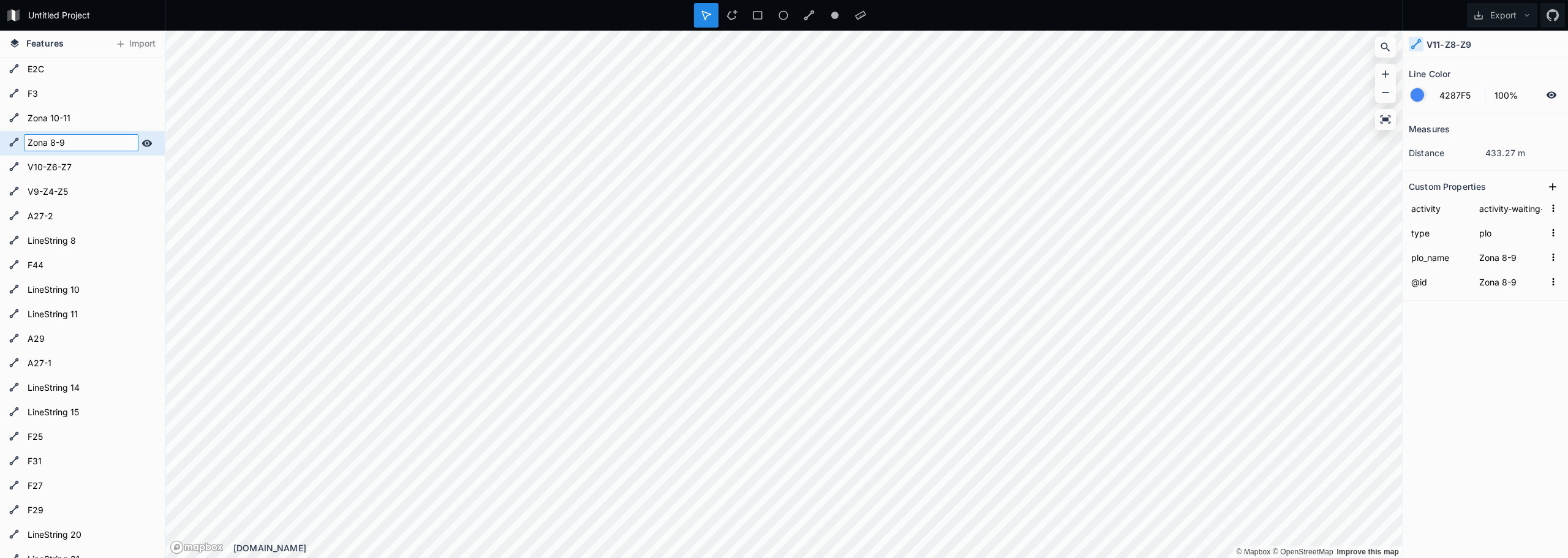
click input "submit" at bounding box center [0, 0] width 0 height 0
click at [75, 171] on form "V10-Z6-Z7" at bounding box center [81, 168] width 115 height 18
type input "Zona 6-7"
click at [75, 171] on form "V10-Z6-Z7" at bounding box center [81, 168] width 115 height 18
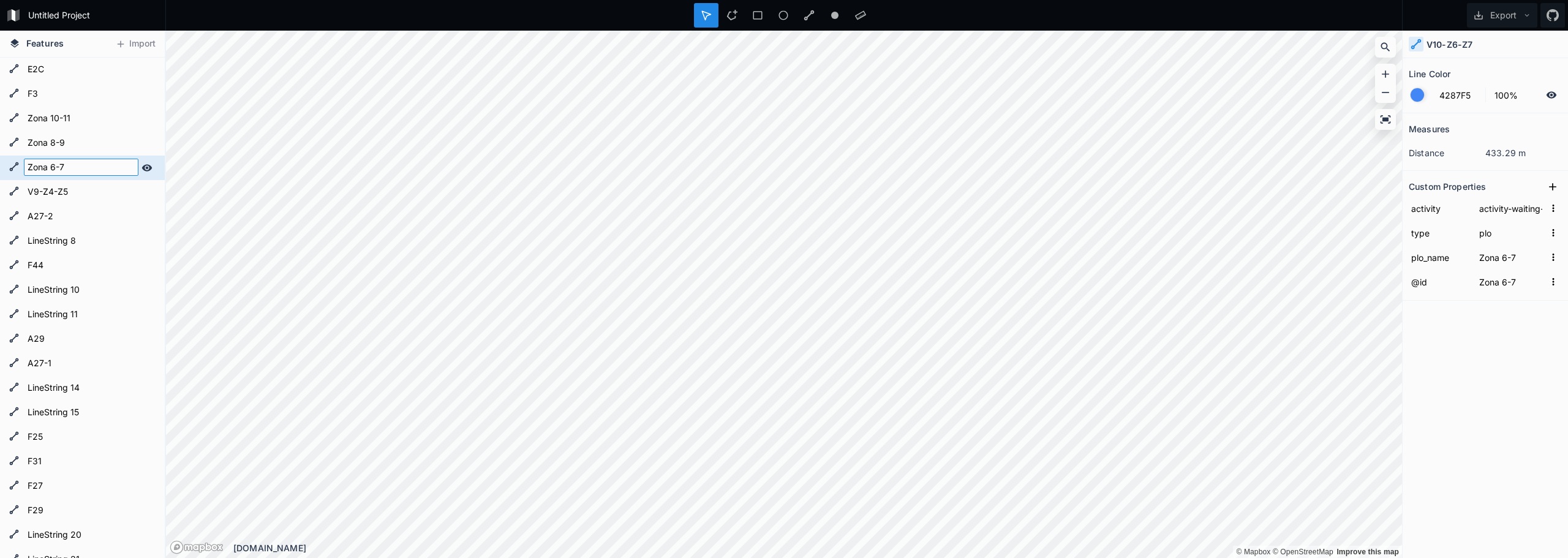
type input "Zona 6-7"
click input "submit" at bounding box center [0, 0] width 0 height 0
click at [55, 187] on form "V9-Z4-Z5" at bounding box center [81, 193] width 115 height 18
type input "Zona 4-5"
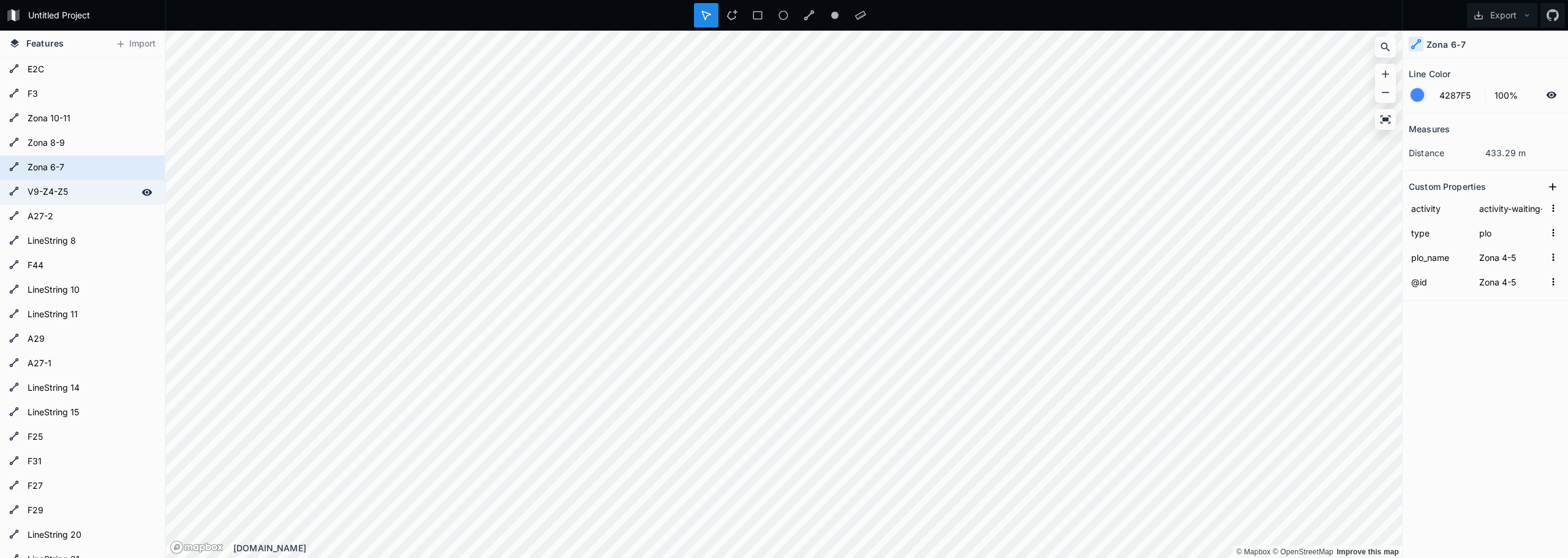
click at [55, 187] on form "V9-Z4-Z5" at bounding box center [81, 193] width 115 height 18
type input "Zona 4-5"
click input "submit" at bounding box center [0, 0] width 0 height 0
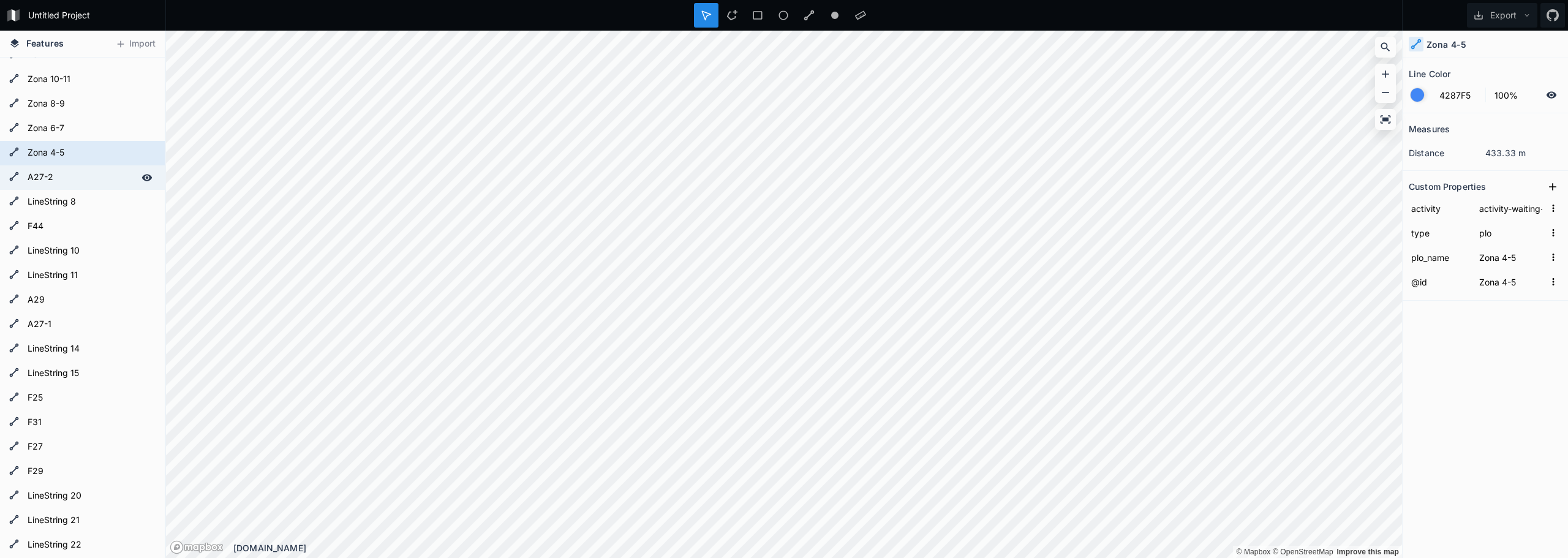
scroll to position [61, 0]
click at [75, 180] on form "LineString 8" at bounding box center [81, 180] width 115 height 18
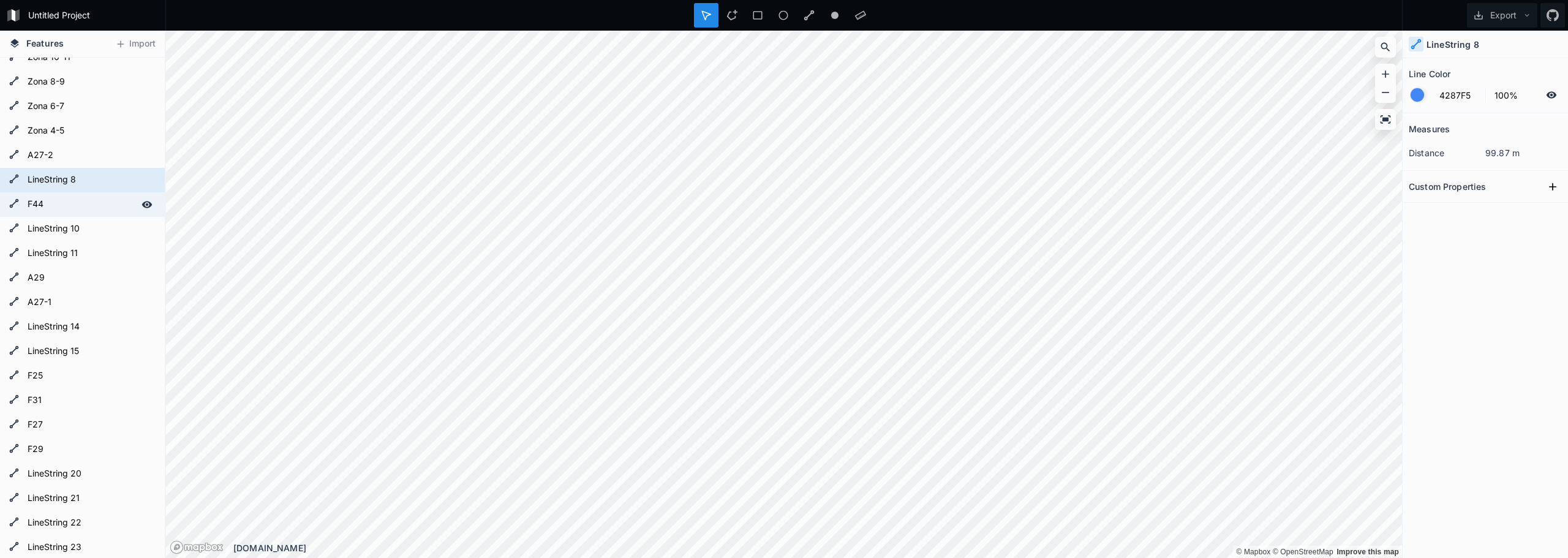
click at [63, 195] on form "F44" at bounding box center [81, 204] width 115 height 18
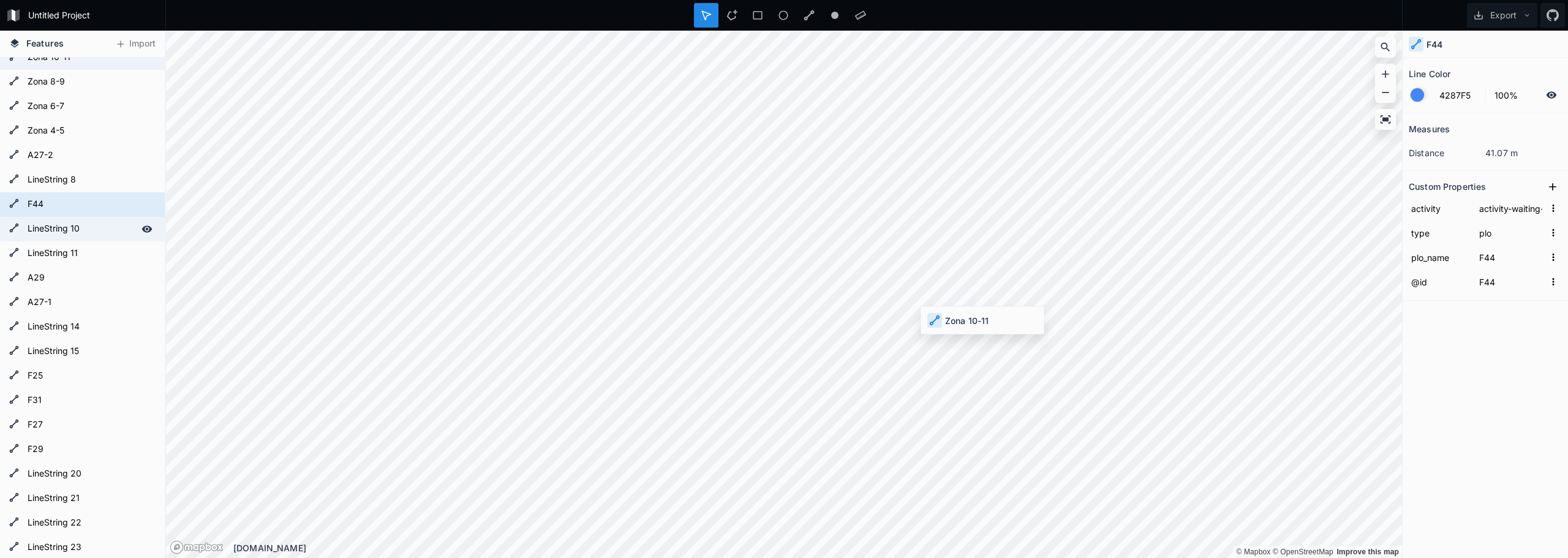
type input "Zona 10-11"
type input "F31"
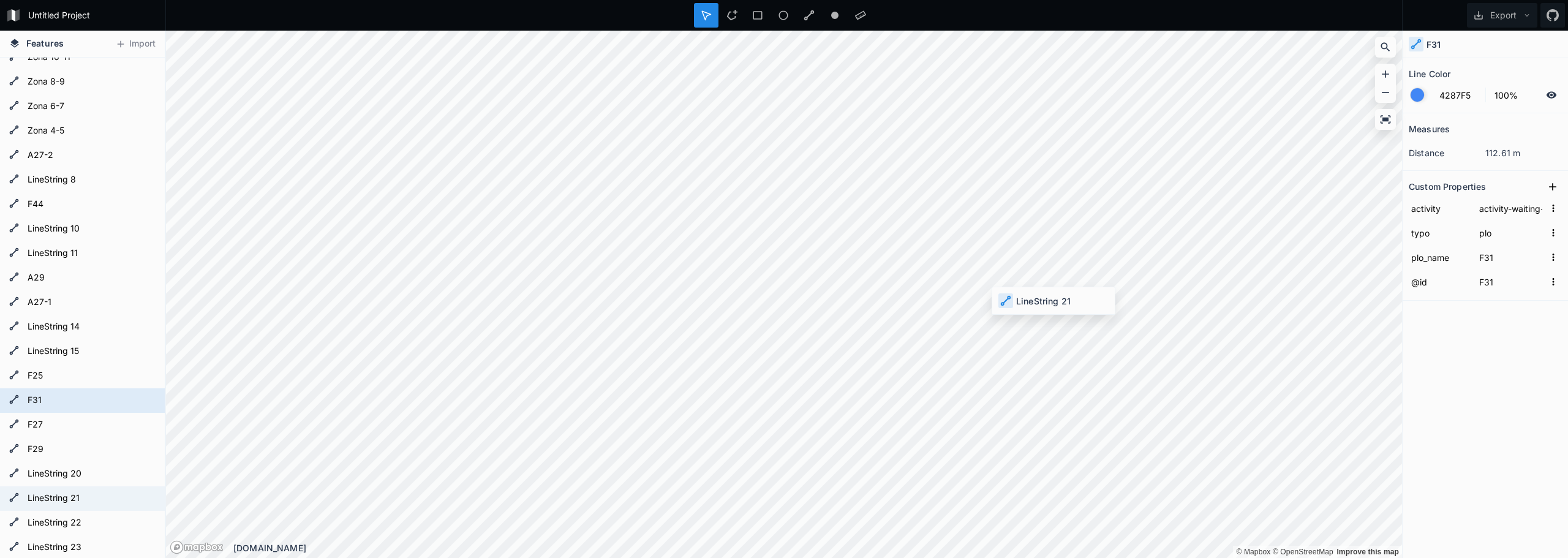
type input "way/1421551163"
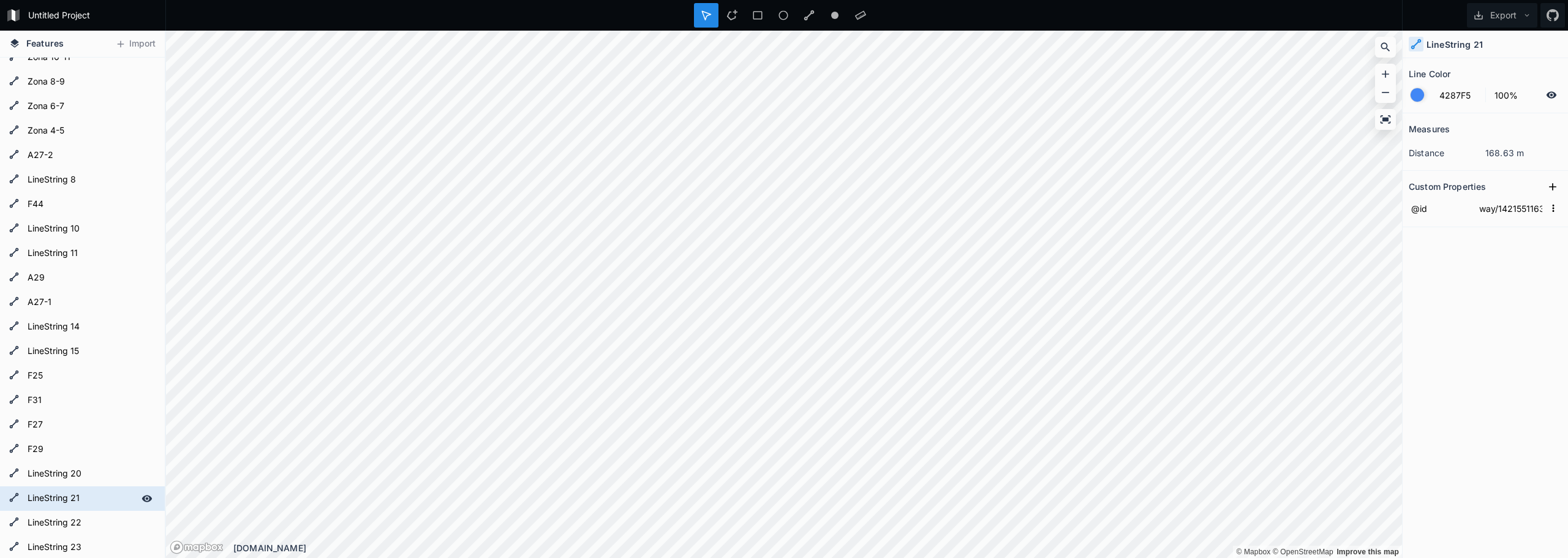
click at [75, 505] on form "LineString 21" at bounding box center [81, 499] width 115 height 18
type input "F33"
click input "submit" at bounding box center [0, 0] width 0 height 0
click at [1517, 212] on input "way/1421551163" at bounding box center [1510, 208] width 68 height 18
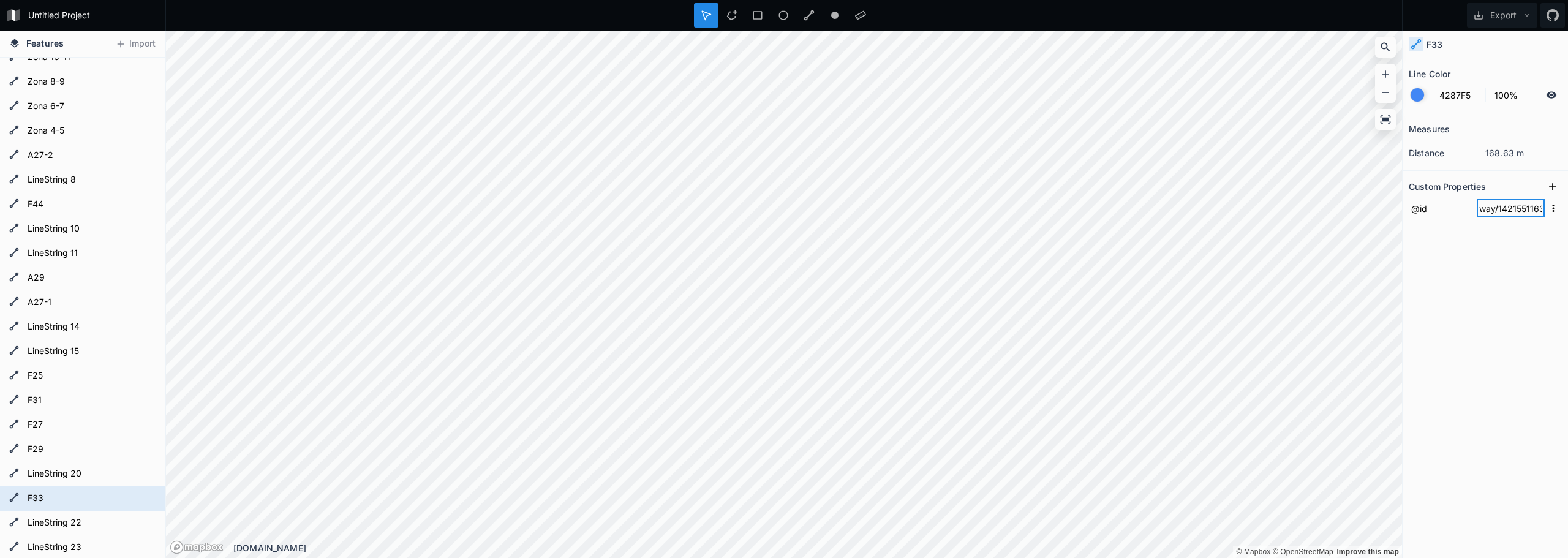
click at [1517, 212] on input "way/1421551163" at bounding box center [1510, 208] width 68 height 18
type input "F33"
click input "submit" at bounding box center [0, 0] width 0 height 0
click at [1535, 278] on div "Measures distance 168.63 m Custom Properties @id F33" at bounding box center [1485, 305] width 166 height 383
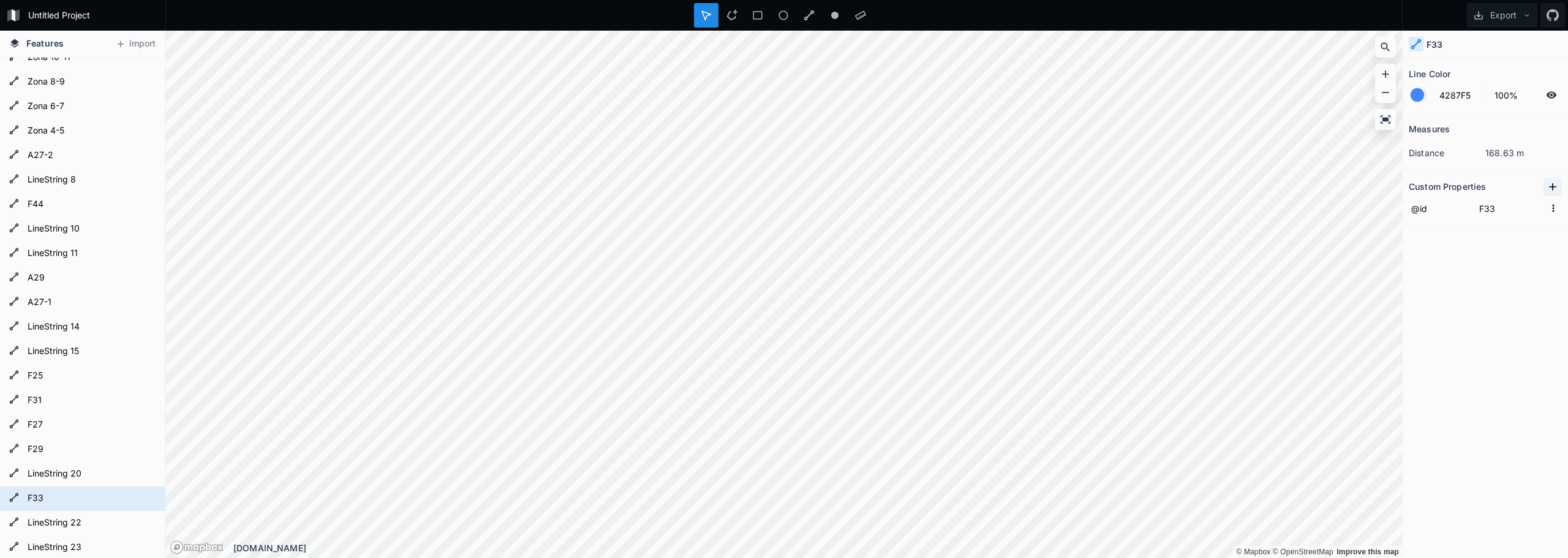
click at [1549, 184] on icon at bounding box center [1552, 187] width 13 height 13
click at [1439, 208] on input "property 1" at bounding box center [1439, 208] width 62 height 18
type input "type"
click at [1507, 215] on input "text" at bounding box center [1510, 208] width 68 height 18
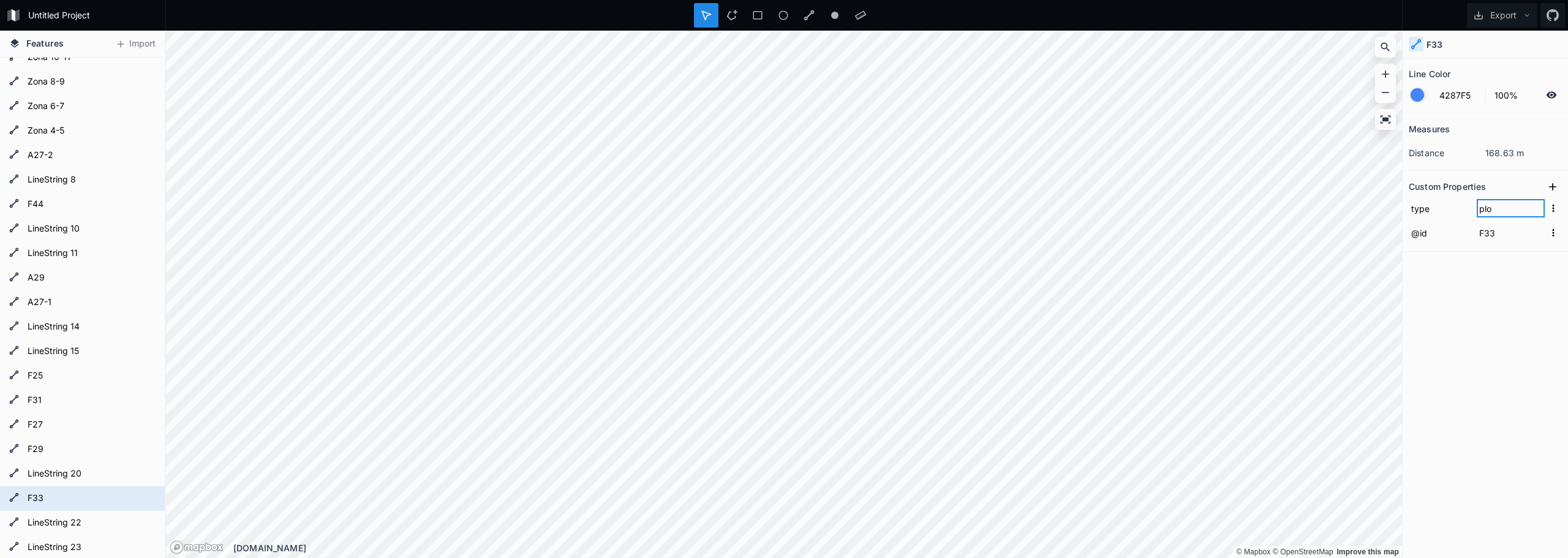
type input "plo"
click input "submit" at bounding box center [0, 0] width 0 height 0
click at [1550, 187] on icon at bounding box center [1552, 187] width 13 height 13
click at [1443, 218] on form "property 1" at bounding box center [1485, 208] width 153 height 24
drag, startPoint x: 1443, startPoint y: 218, endPoint x: 1443, endPoint y: 210, distance: 8.0
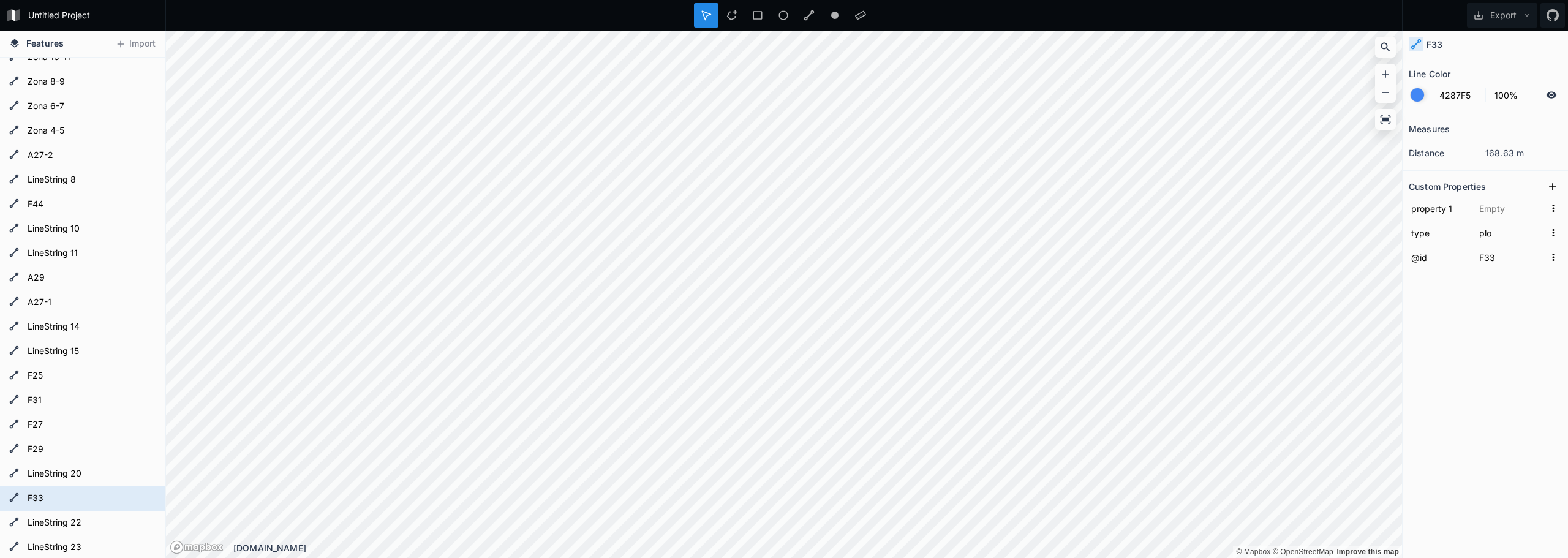
click at [1443, 218] on form "property 1" at bounding box center [1485, 208] width 153 height 24
click at [1443, 208] on input "property 1" at bounding box center [1439, 208] width 62 height 18
type input "o"
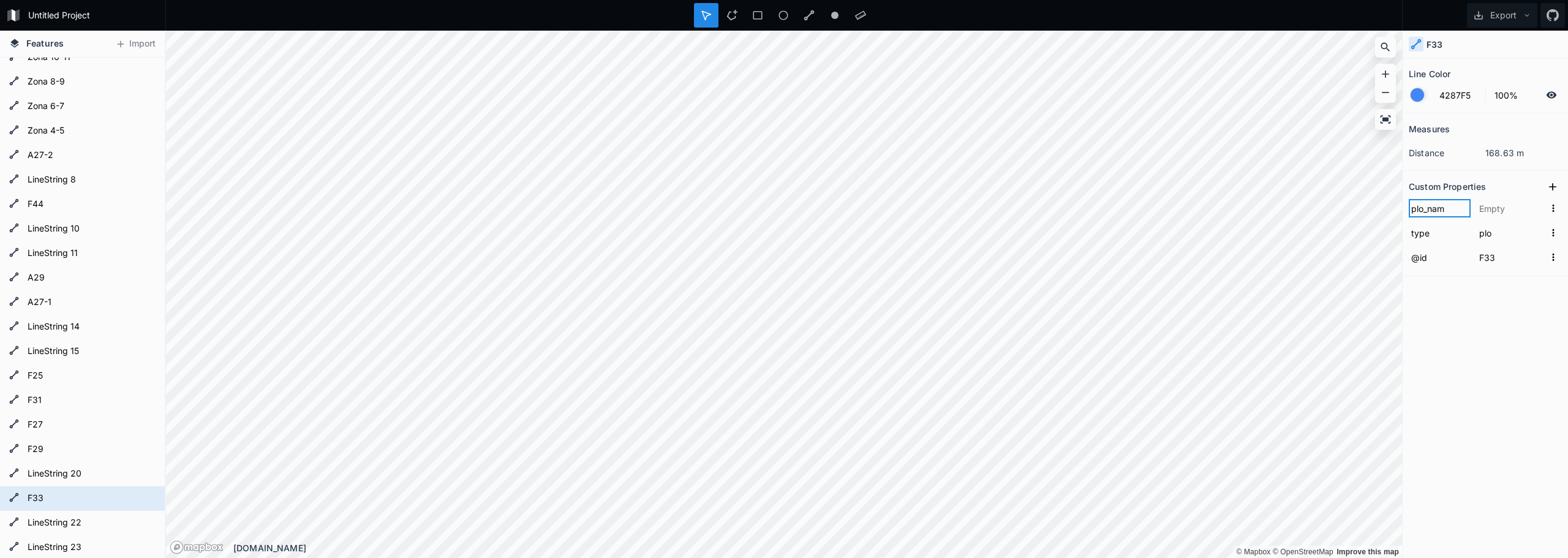
type input "plo_name"
click at [1498, 205] on input "text" at bounding box center [1510, 208] width 68 height 18
type input "F33"
click at [1550, 184] on icon at bounding box center [1552, 187] width 13 height 13
click at [1439, 213] on input "property 1" at bounding box center [1439, 208] width 62 height 18
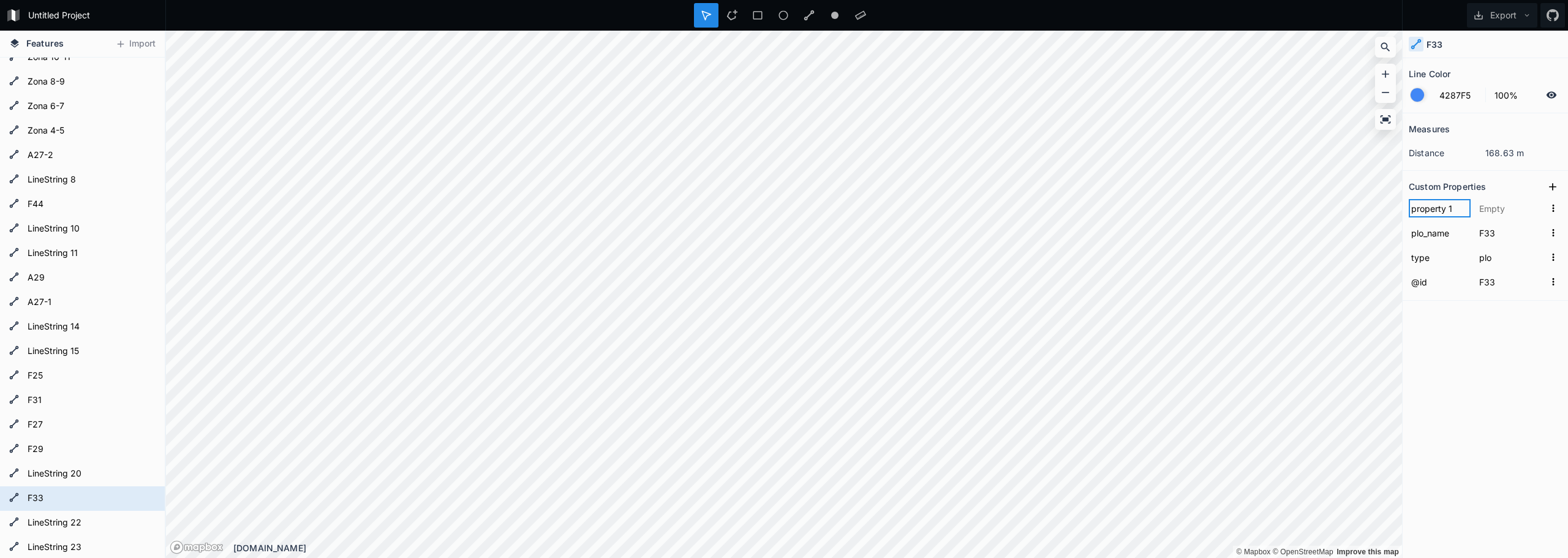
click at [1439, 213] on input "property 1" at bounding box center [1439, 208] width 62 height 18
type input "activity"
click at [1499, 205] on input "text" at bounding box center [1510, 208] width 68 height 18
paste input "activity-waiting-for-intervention"
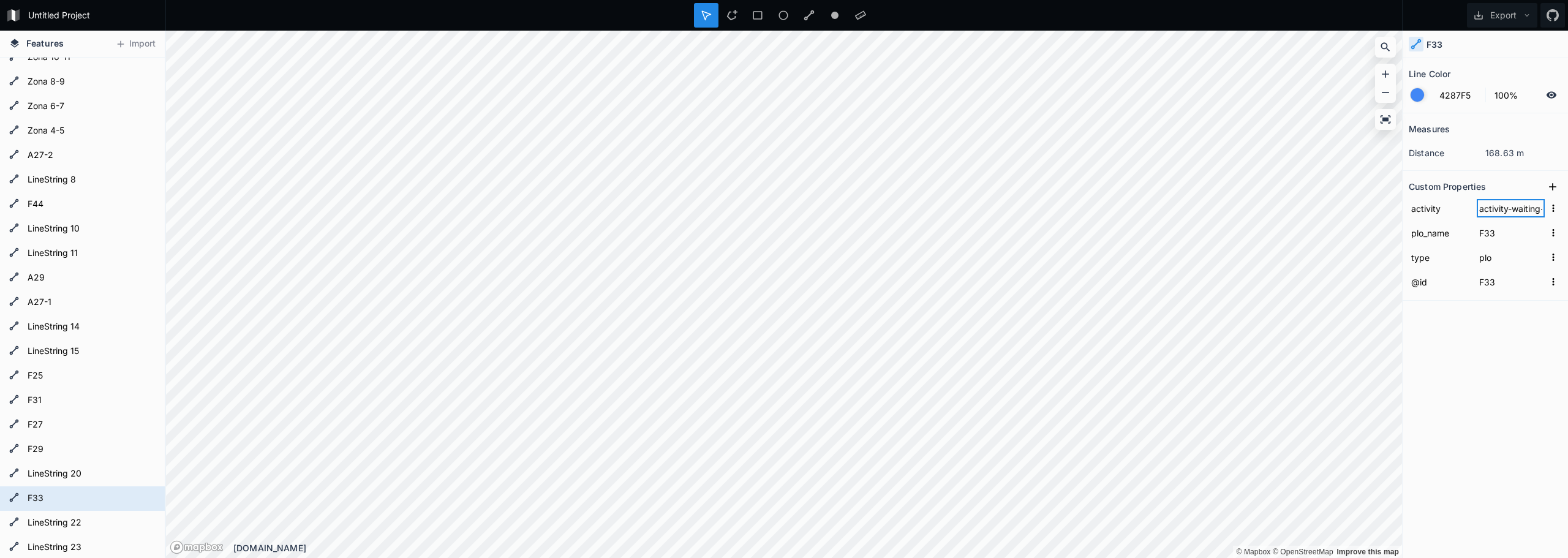
scroll to position [0, 65]
type input "activity-waiting-for-intervention"
click at [1462, 480] on div "Measures distance 168.63 m Custom Properties activity activity-waiting-for-inte…" at bounding box center [1485, 305] width 166 height 383
click at [720, 204] on div "Modify" at bounding box center [701, 193] width 123 height 25
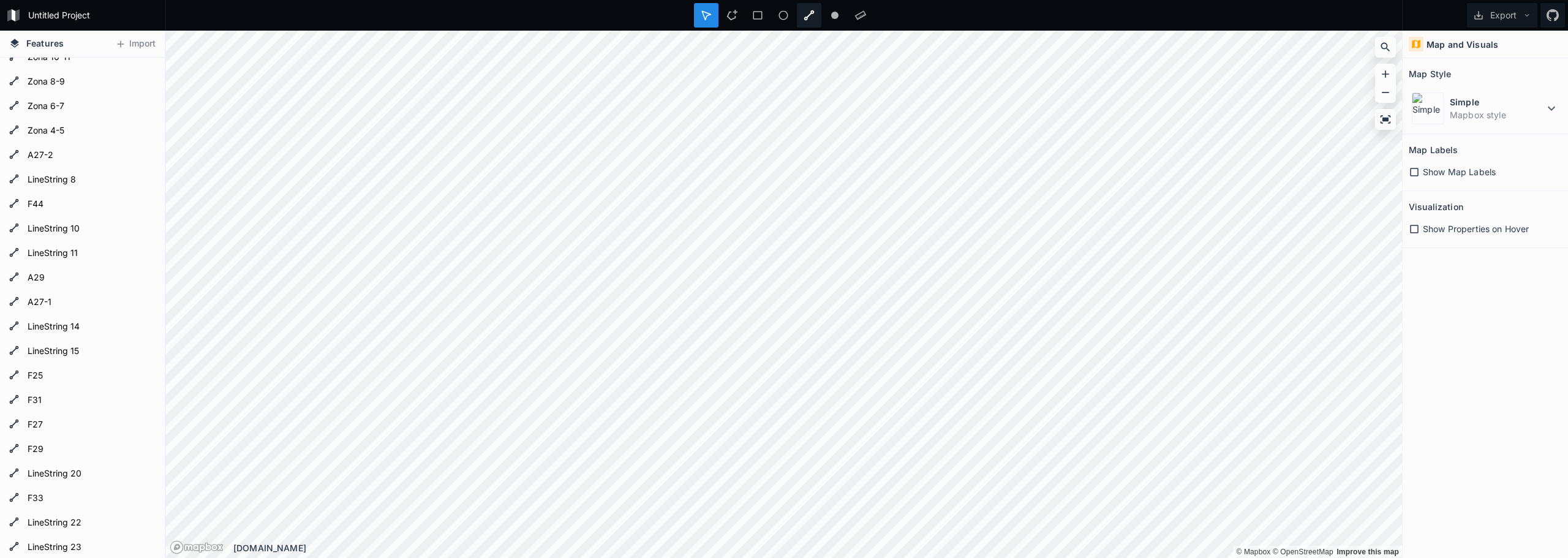
click at [808, 17] on icon at bounding box center [808, 15] width 11 height 11
click at [1420, 168] on div "Show Map Labels" at bounding box center [1485, 172] width 153 height 13
click at [1413, 171] on icon at bounding box center [1414, 171] width 9 height 9
click at [1413, 230] on icon at bounding box center [1414, 229] width 11 height 11
click at [1416, 228] on icon at bounding box center [1414, 229] width 9 height 9
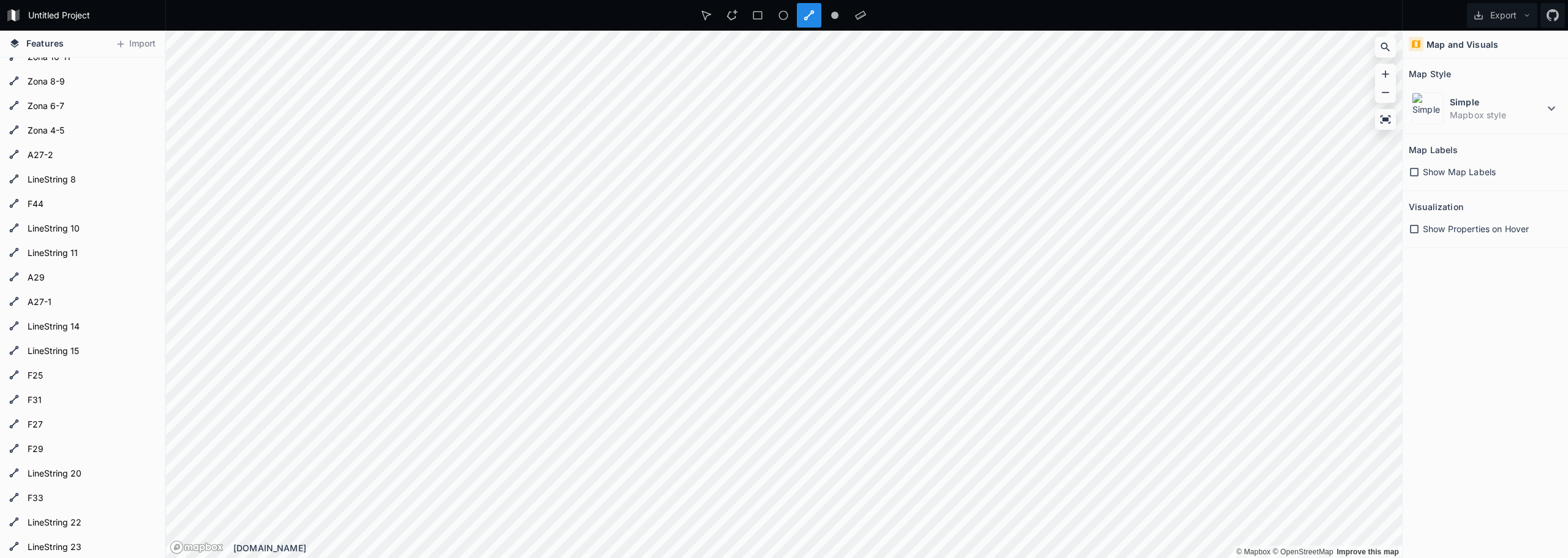
click at [1412, 219] on div "Show Properties on Hover" at bounding box center [1485, 229] width 153 height 25
click at [1418, 230] on icon at bounding box center [1414, 229] width 9 height 9
click at [1416, 168] on icon at bounding box center [1414, 171] width 9 height 9
click at [1416, 171] on icon at bounding box center [1414, 172] width 11 height 11
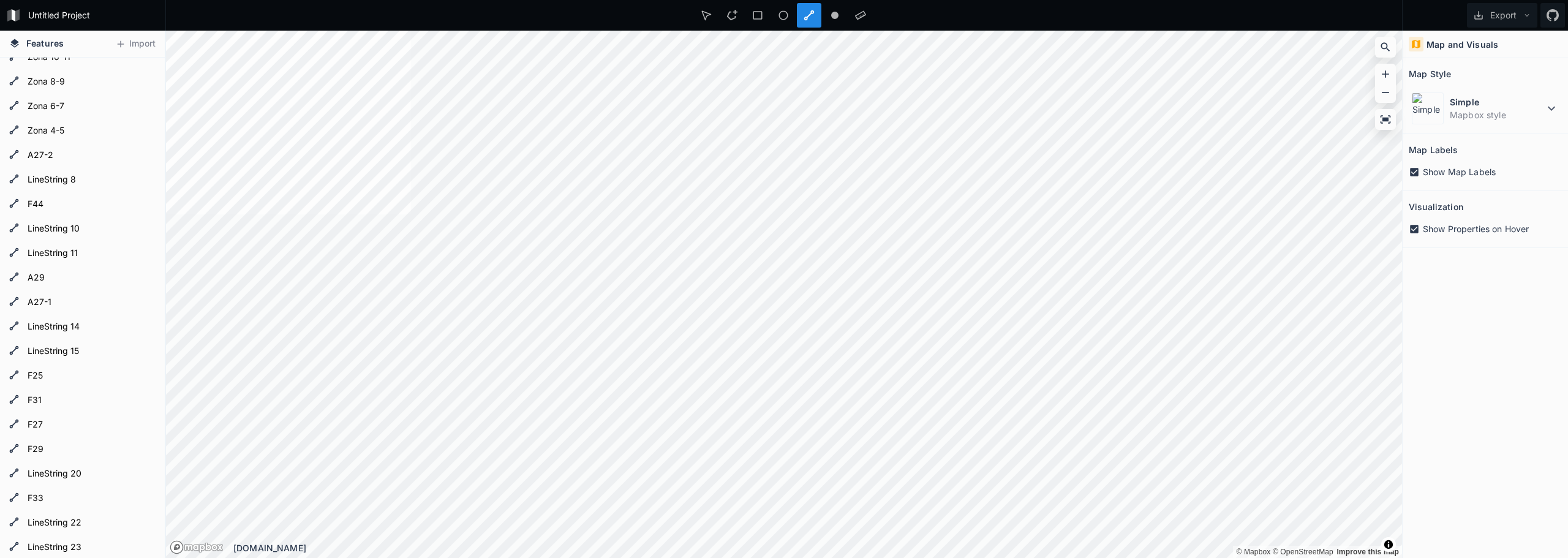
click at [1416, 171] on icon at bounding box center [1414, 172] width 11 height 11
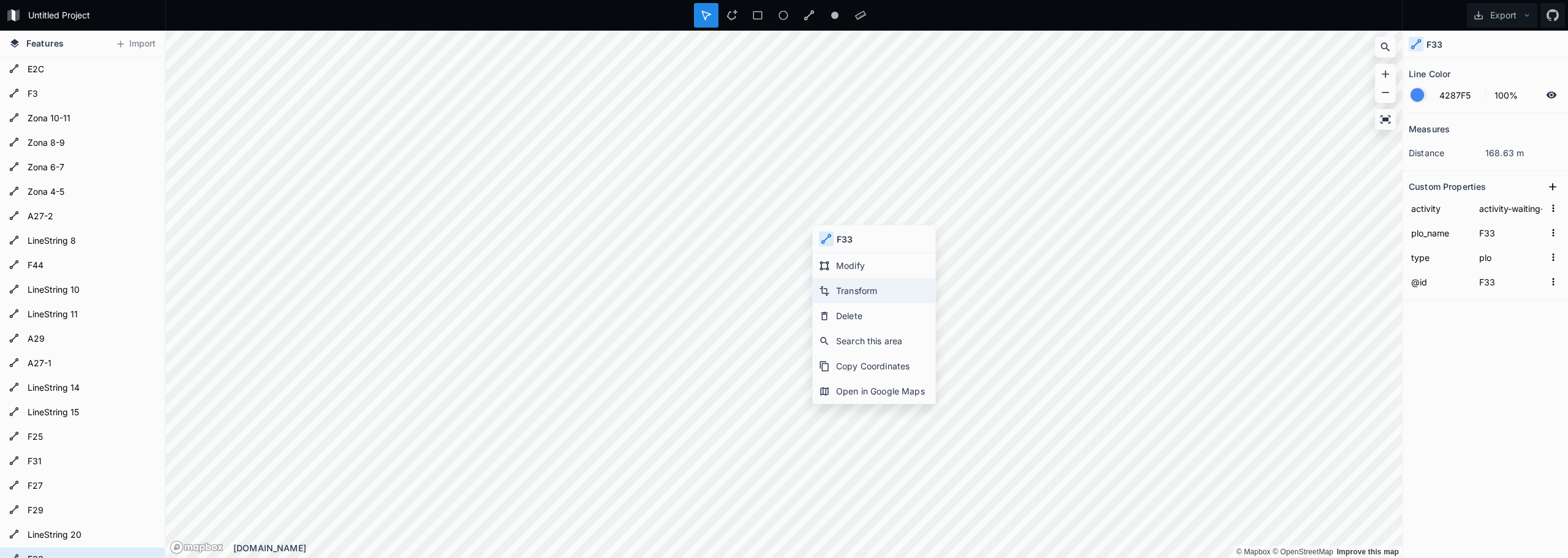
click at [897, 296] on div "Transform" at bounding box center [874, 291] width 123 height 25
click at [1128, 359] on div "Transform" at bounding box center [1103, 365] width 123 height 25
click at [841, 321] on div "Modify" at bounding box center [856, 315] width 123 height 25
click at [32, 239] on form "LineString 8" at bounding box center [81, 241] width 115 height 18
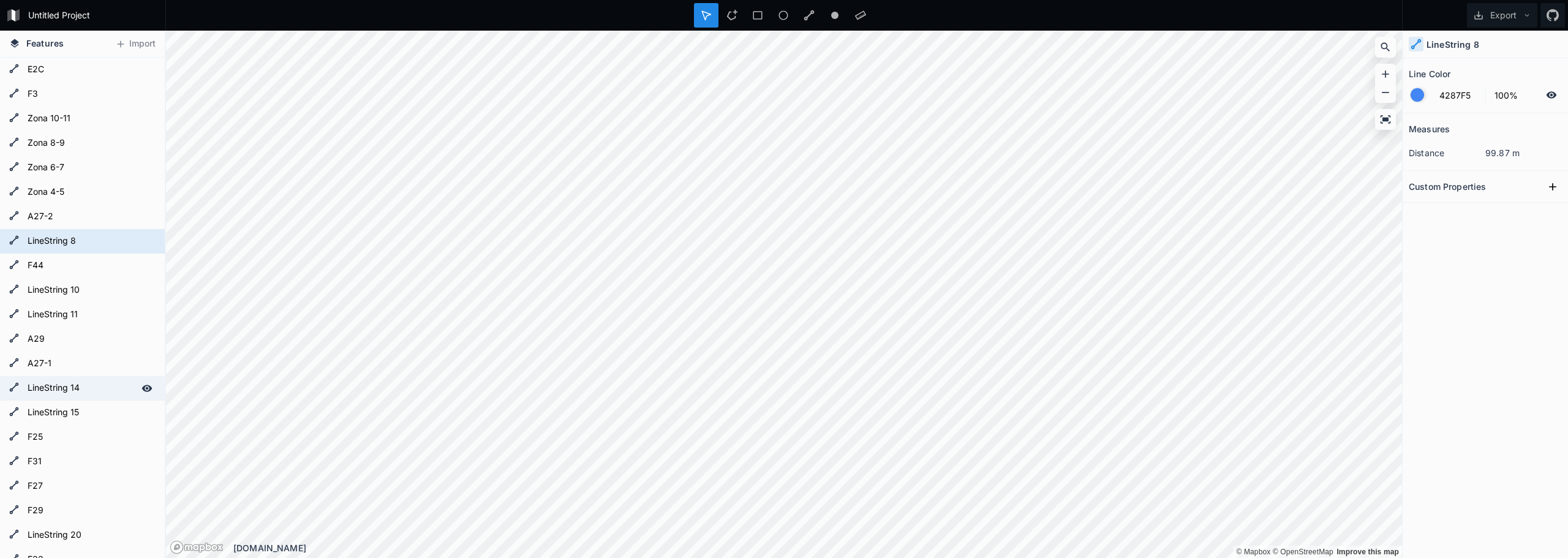
click at [66, 383] on form "LineString 14" at bounding box center [81, 388] width 115 height 18
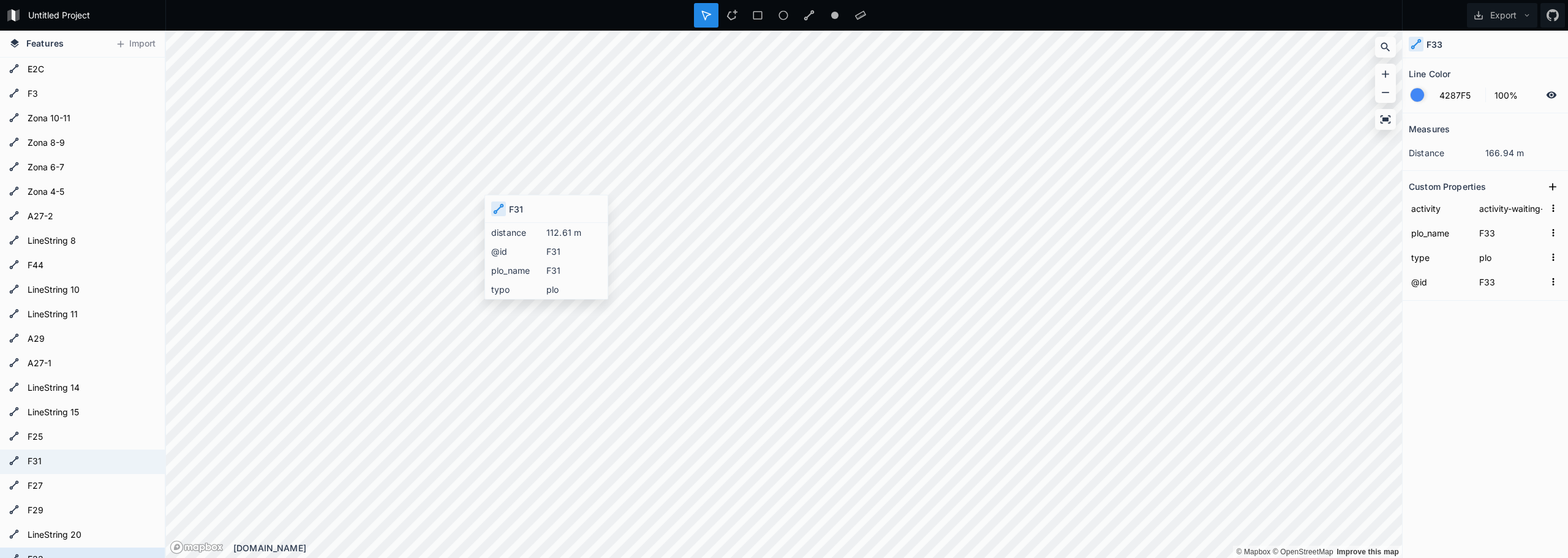
type input "F31"
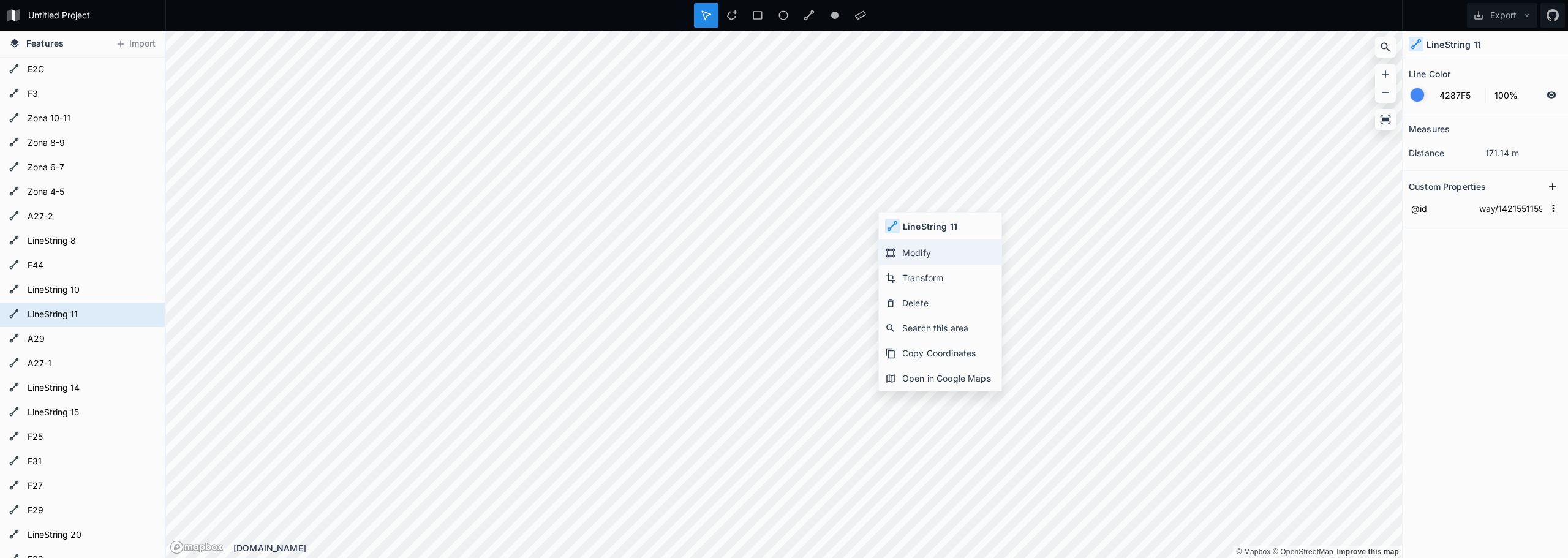
click at [929, 249] on div "Modify" at bounding box center [940, 253] width 123 height 25
type input "F33"
click at [1381, 96] on icon at bounding box center [1385, 92] width 13 height 13
click at [806, 20] on icon at bounding box center [809, 16] width 11 height 11
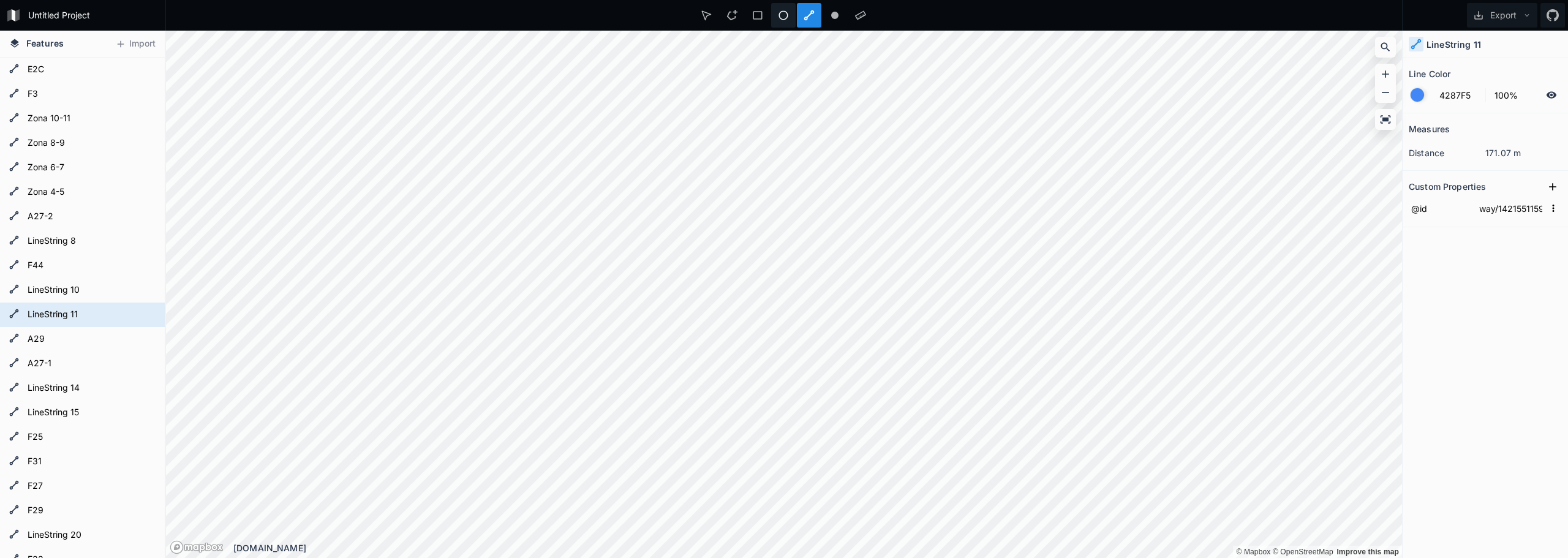
click at [781, 15] on icon at bounding box center [783, 15] width 11 height 11
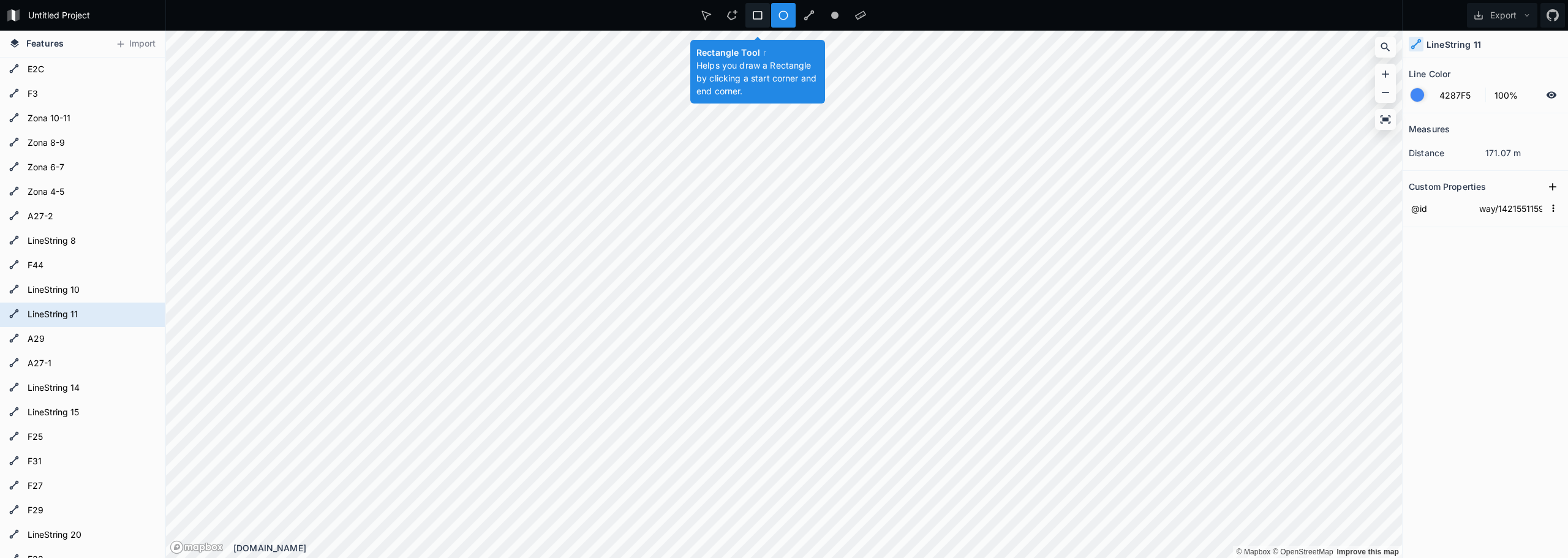
click at [754, 15] on icon at bounding box center [758, 15] width 9 height 9
click at [720, 13] on div at bounding box center [731, 15] width 24 height 24
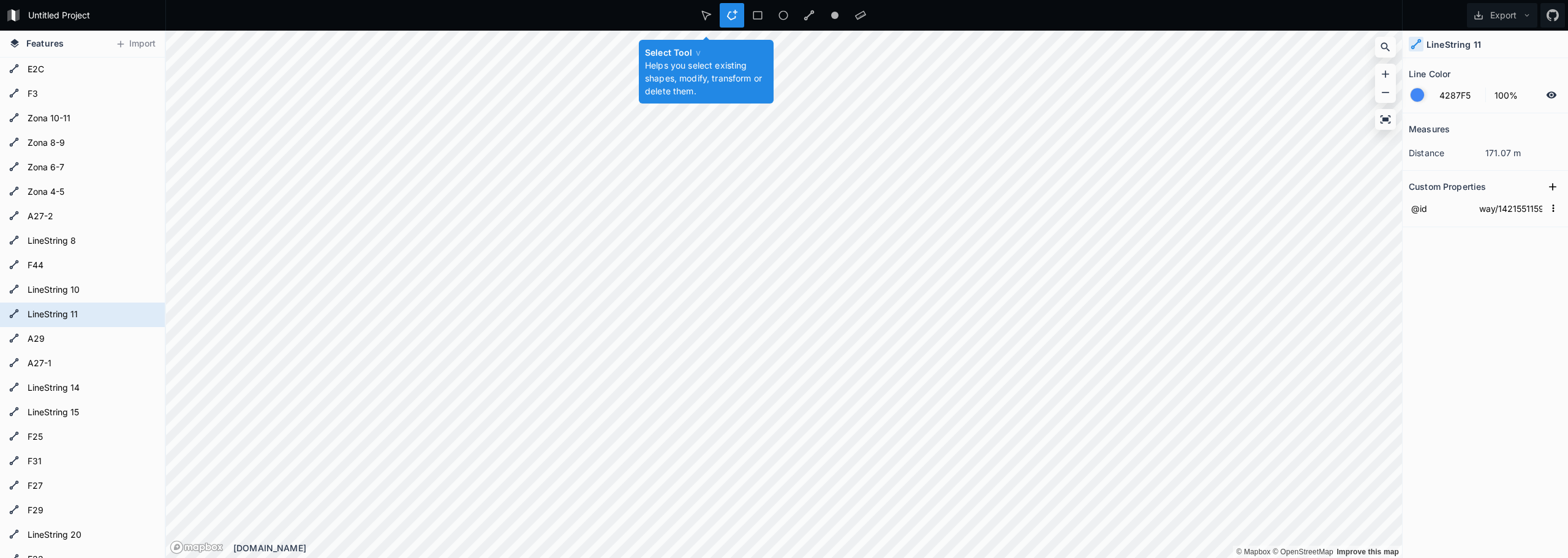
click at [690, 15] on div "Select Tool v Helps you select existing shapes, modify, transform or delete the…" at bounding box center [784, 15] width 1237 height 30
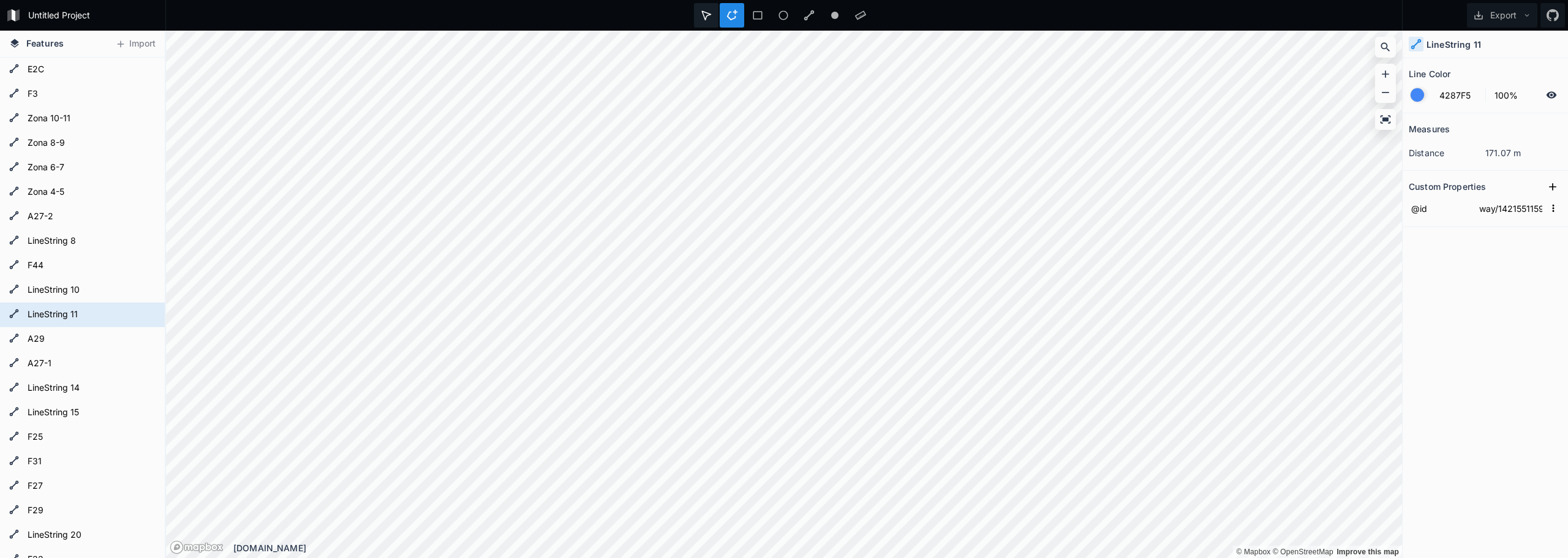
click at [702, 16] on icon at bounding box center [706, 15] width 11 height 11
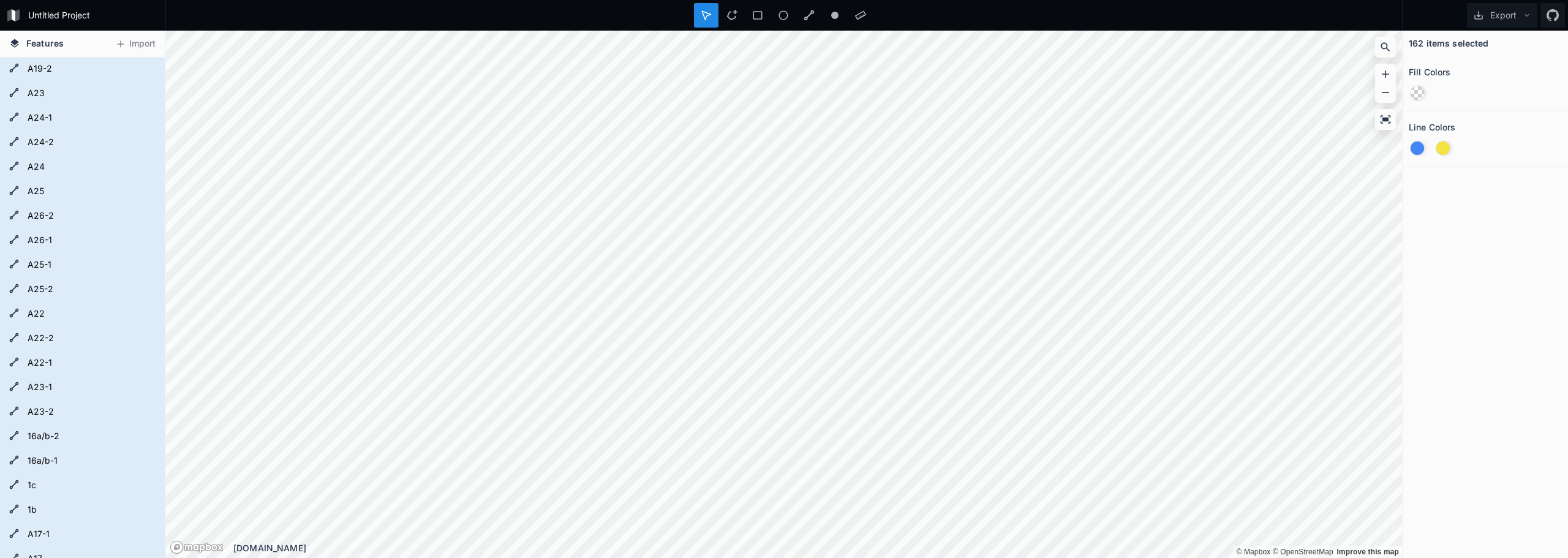
scroll to position [3653, 0]
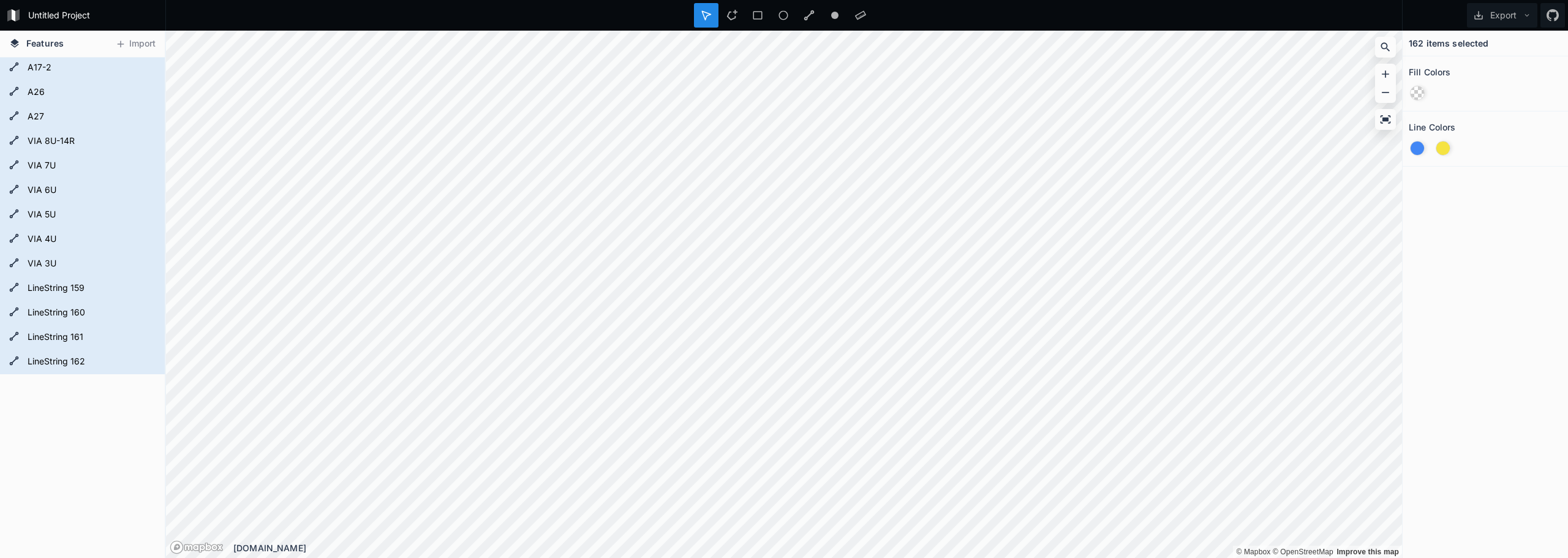
click at [34, 348] on div "LineString 161" at bounding box center [82, 337] width 165 height 24
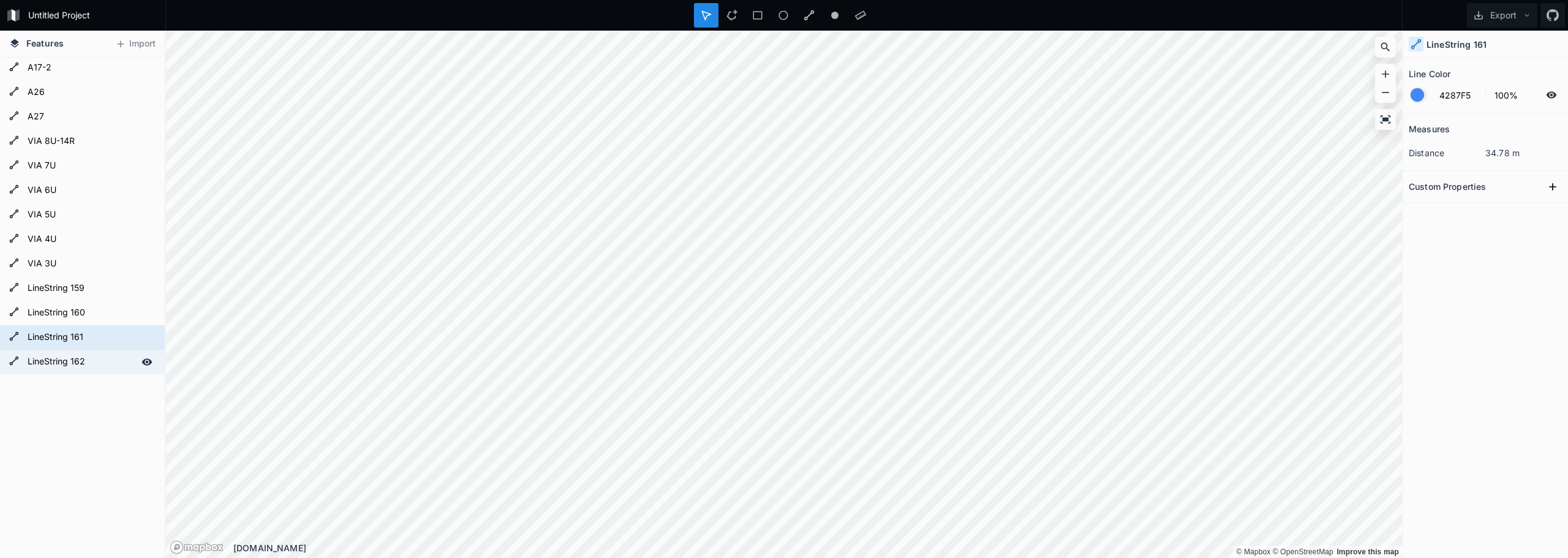
click at [142, 361] on icon at bounding box center [147, 361] width 11 height 7
click at [142, 361] on icon at bounding box center [147, 362] width 11 height 11
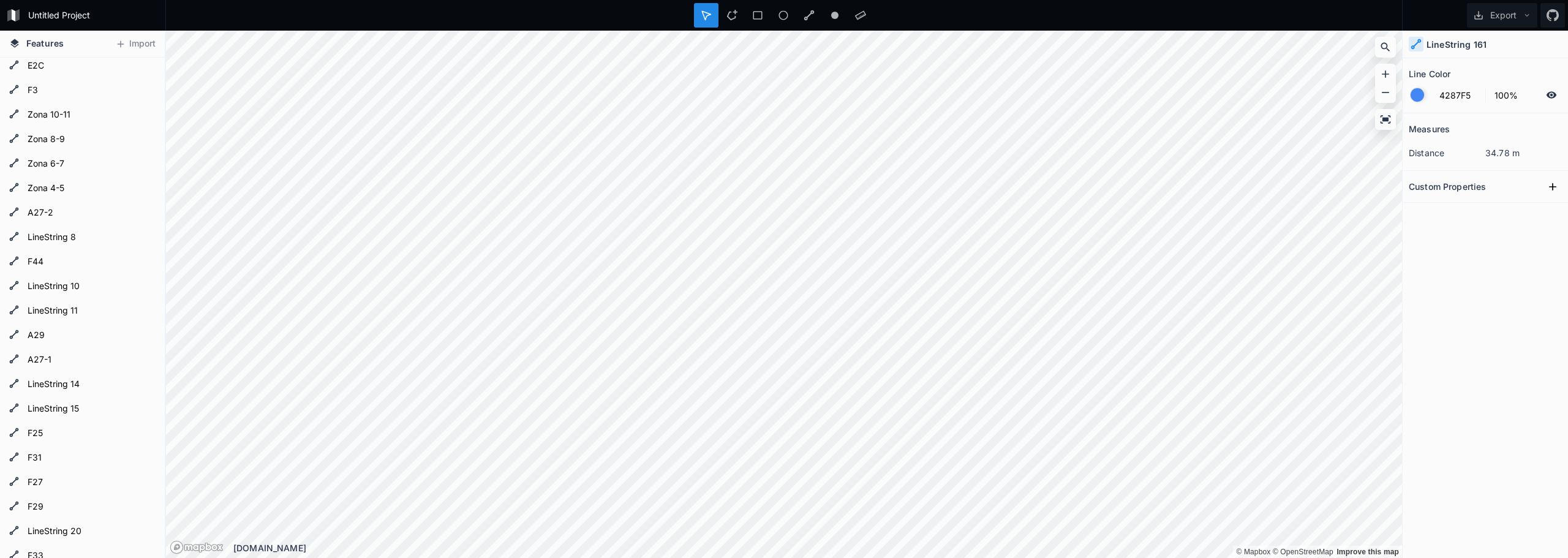
scroll to position [0, 0]
click at [38, 17] on form "Untitled Project" at bounding box center [93, 15] width 138 height 18
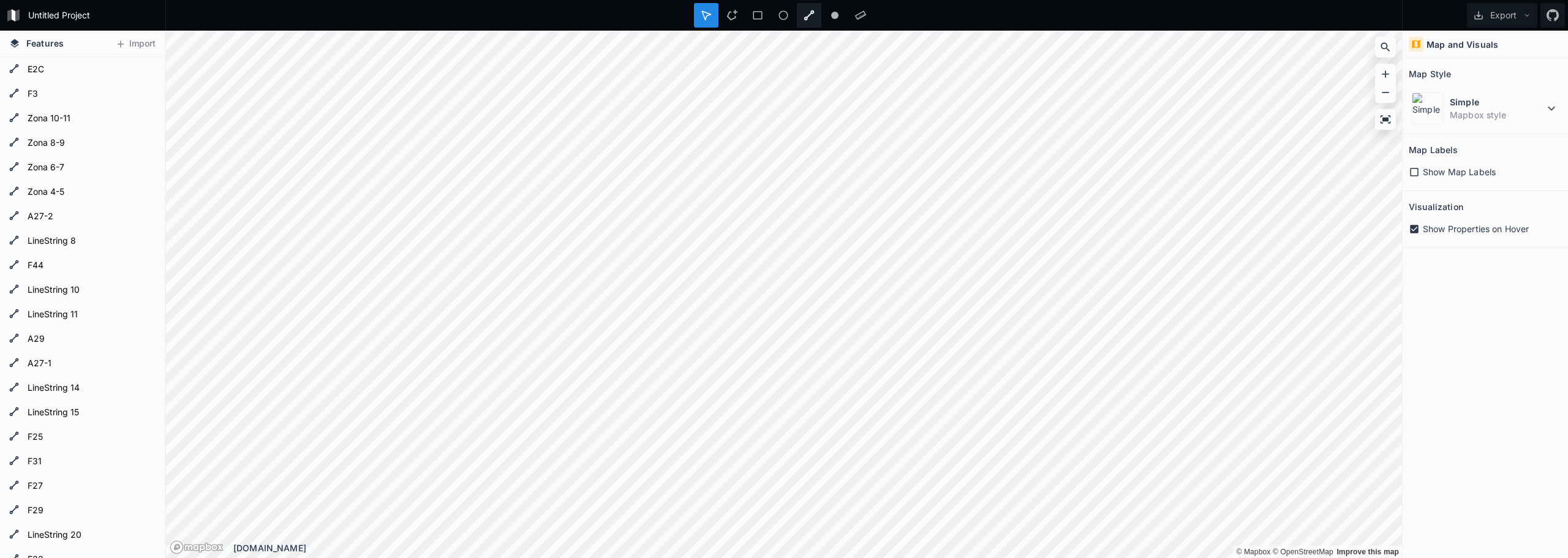
click at [805, 25] on div at bounding box center [808, 15] width 24 height 24
click at [800, 13] on div at bounding box center [808, 15] width 24 height 24
click at [800, 19] on div at bounding box center [808, 15] width 24 height 24
click at [812, 16] on icon at bounding box center [808, 15] width 11 height 11
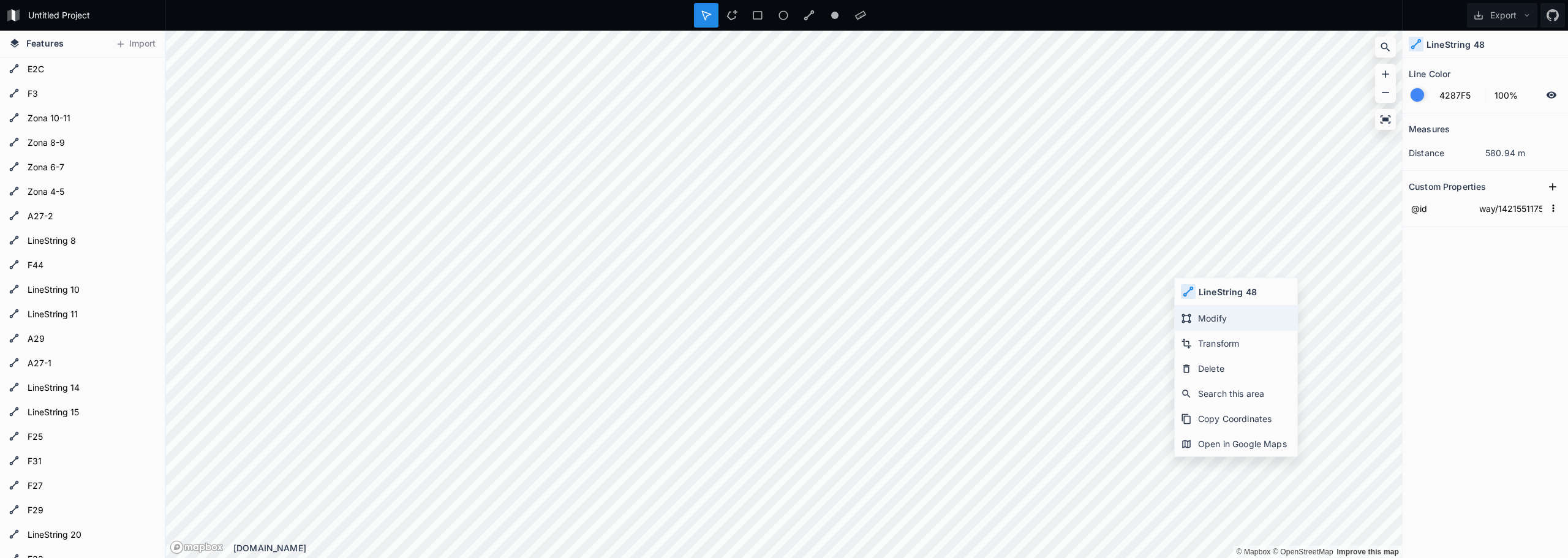
click at [1249, 325] on div "Modify" at bounding box center [1236, 318] width 123 height 25
click at [9, 47] on icon at bounding box center [15, 44] width 11 height 11
drag, startPoint x: 30, startPoint y: 40, endPoint x: 96, endPoint y: 48, distance: 66.5
click at [30, 40] on span "Features" at bounding box center [45, 44] width 38 height 13
click at [30, 10] on form "Untitled Project" at bounding box center [93, 15] width 138 height 18
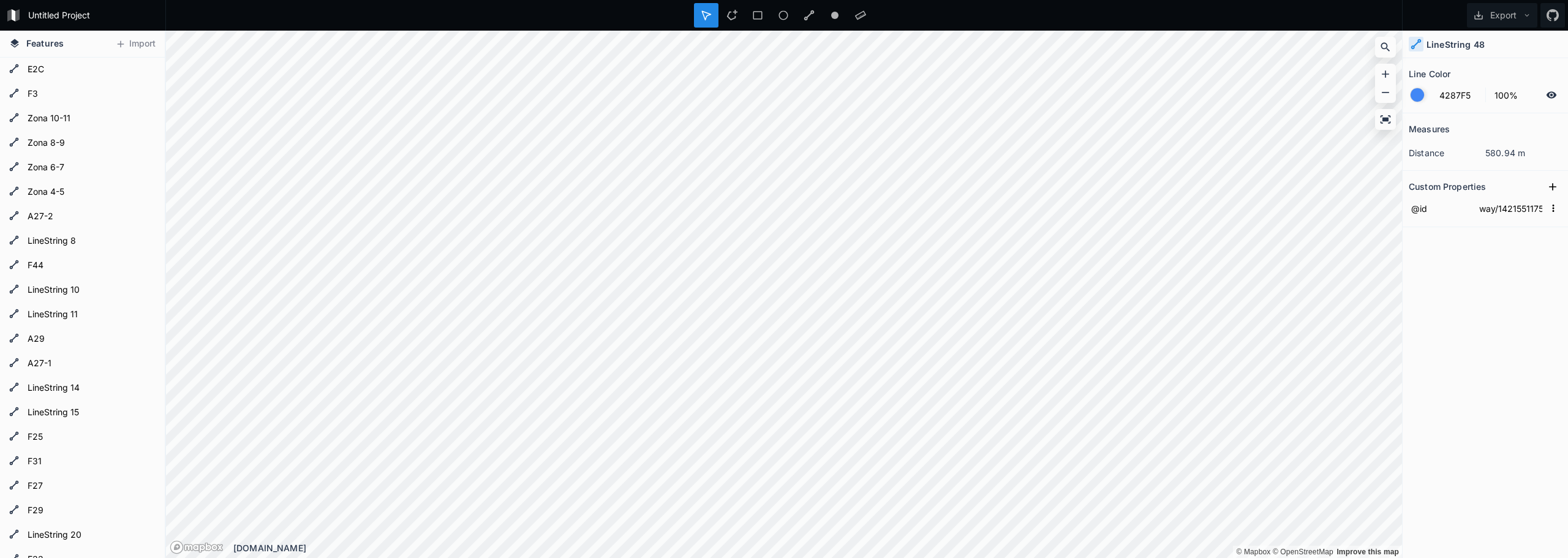
click at [2, 11] on div "Untitled Project" at bounding box center [82, 15] width 166 height 30
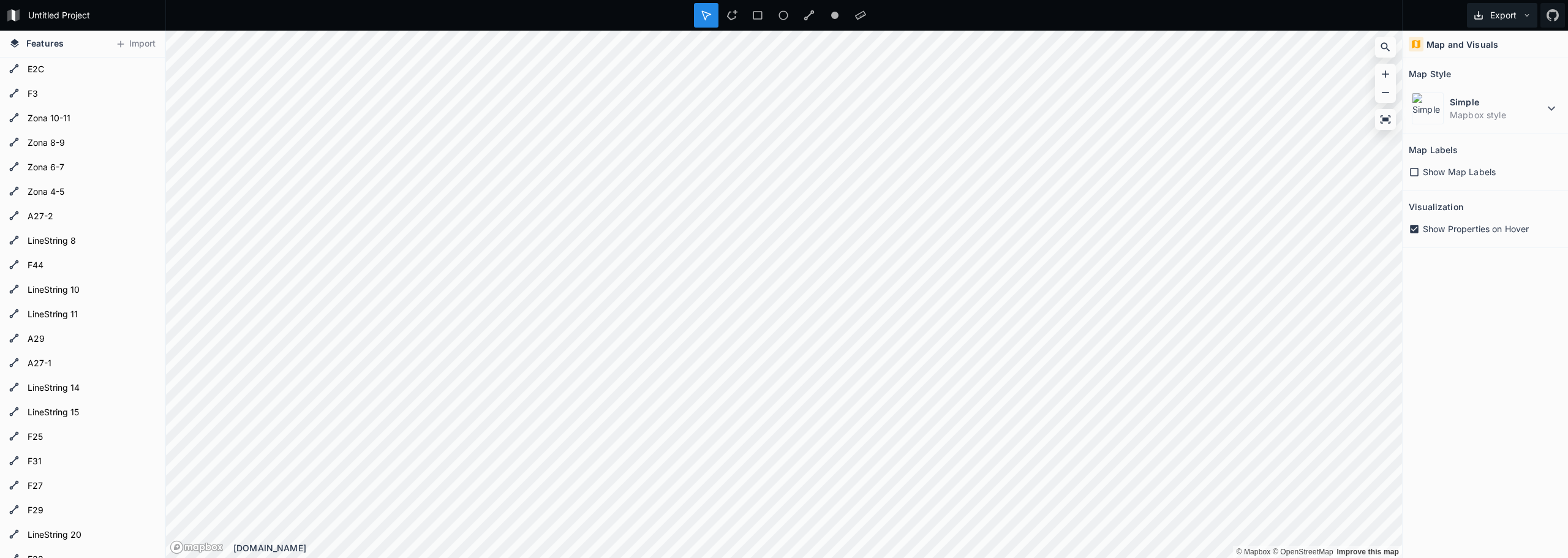
click at [1533, 17] on button "Export" at bounding box center [1501, 15] width 71 height 24
click at [857, 16] on icon at bounding box center [860, 15] width 11 height 11
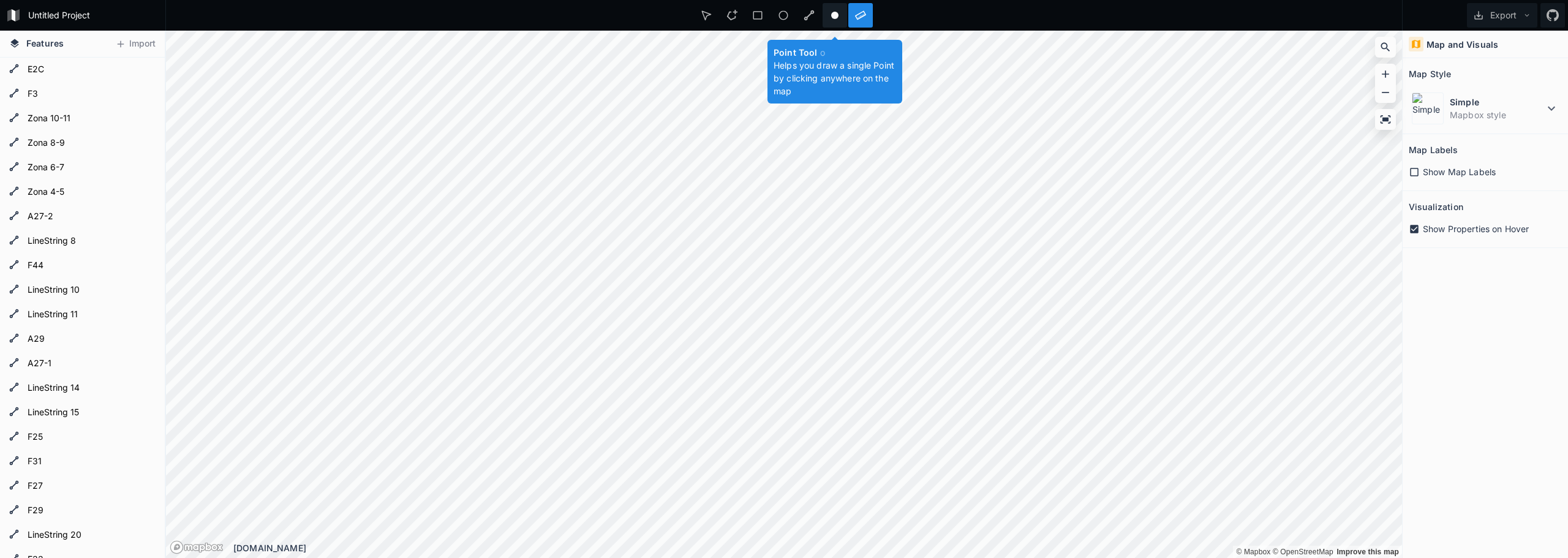
click at [837, 15] on circle at bounding box center [834, 15] width 7 height 7
click at [804, 17] on icon at bounding box center [809, 16] width 11 height 11
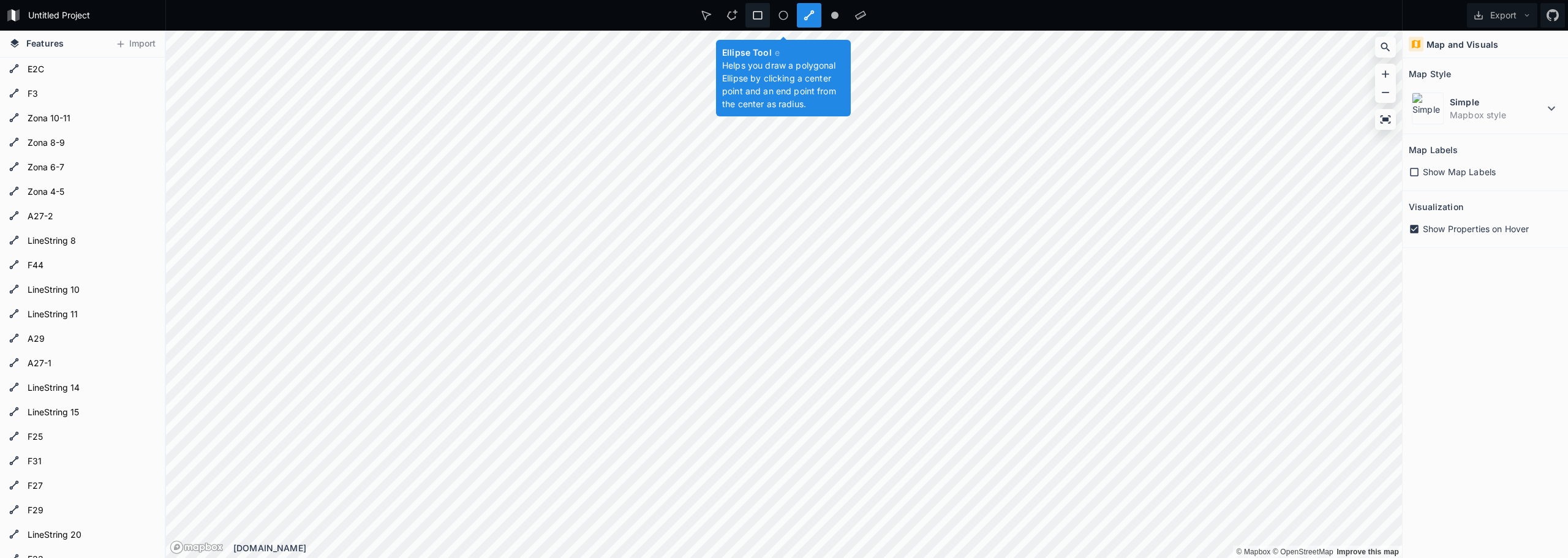
click at [756, 15] on icon at bounding box center [757, 15] width 11 height 11
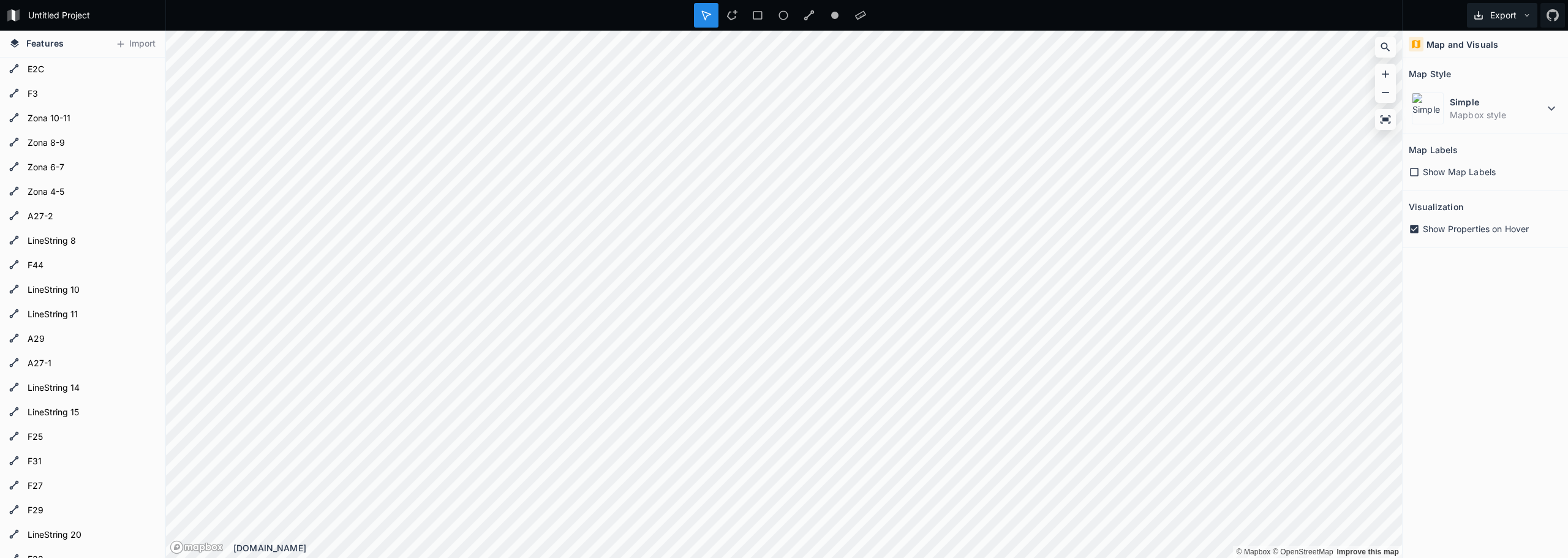
click at [1501, 20] on button "Export" at bounding box center [1501, 15] width 71 height 24
click at [1497, 92] on div "Export as .kml" at bounding box center [1500, 95] width 123 height 25
click at [1507, 22] on button "Export" at bounding box center [1501, 15] width 71 height 24
click at [1504, 91] on div "Export as .kml" at bounding box center [1500, 95] width 123 height 25
click at [1502, 15] on button "Export" at bounding box center [1501, 15] width 71 height 24
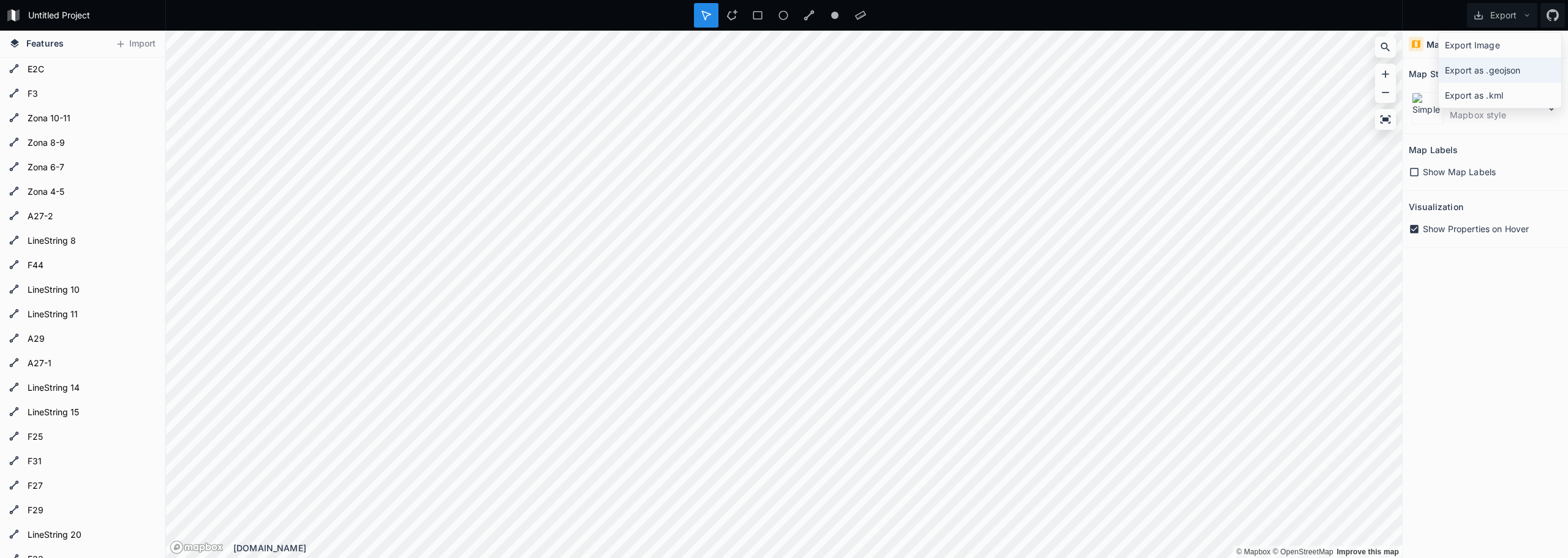
click at [1503, 75] on div "Export as .geojson" at bounding box center [1500, 70] width 123 height 25
click at [1501, 14] on button "Export" at bounding box center [1501, 15] width 71 height 24
click at [1494, 102] on div "Export as .kml" at bounding box center [1500, 95] width 123 height 25
click at [1508, 13] on button "Export" at bounding box center [1501, 15] width 71 height 24
drag, startPoint x: 1544, startPoint y: 133, endPoint x: 1553, endPoint y: 112, distance: 22.8
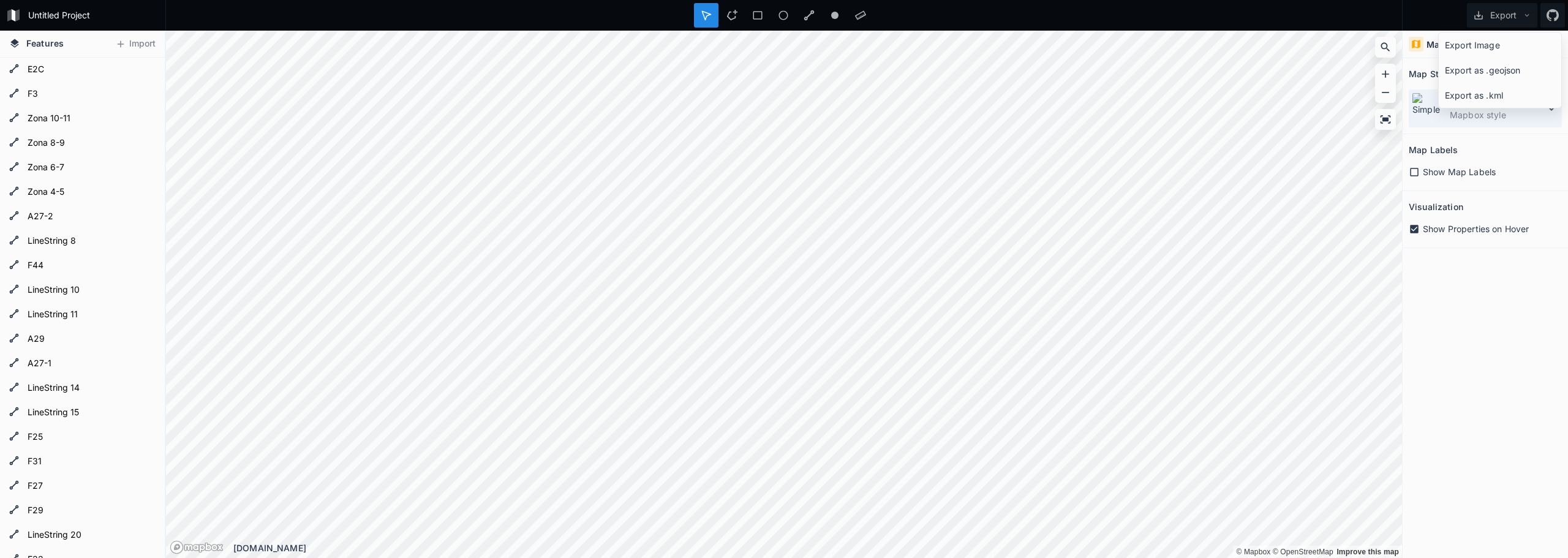
click at [1544, 133] on section "Map Style Simple Mapbox style" at bounding box center [1485, 96] width 166 height 76
click at [1553, 111] on icon at bounding box center [1551, 108] width 15 height 15
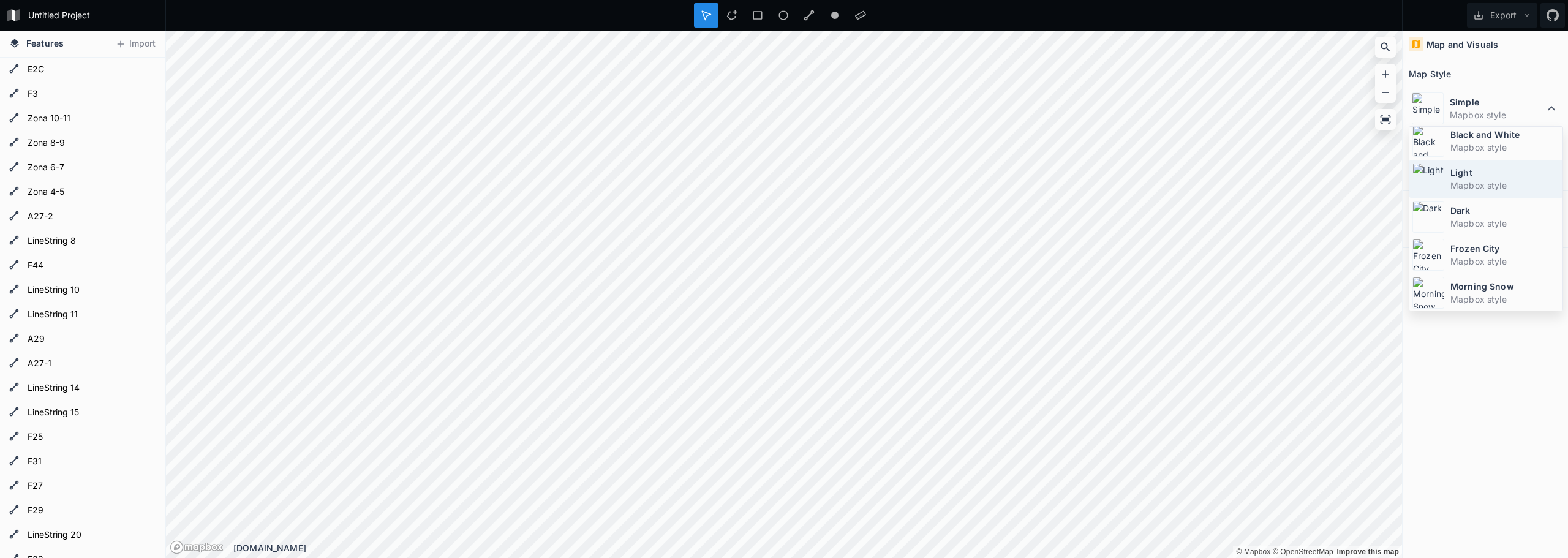
scroll to position [82, 0]
click at [1516, 65] on div "Map Style" at bounding box center [1485, 74] width 153 height 19
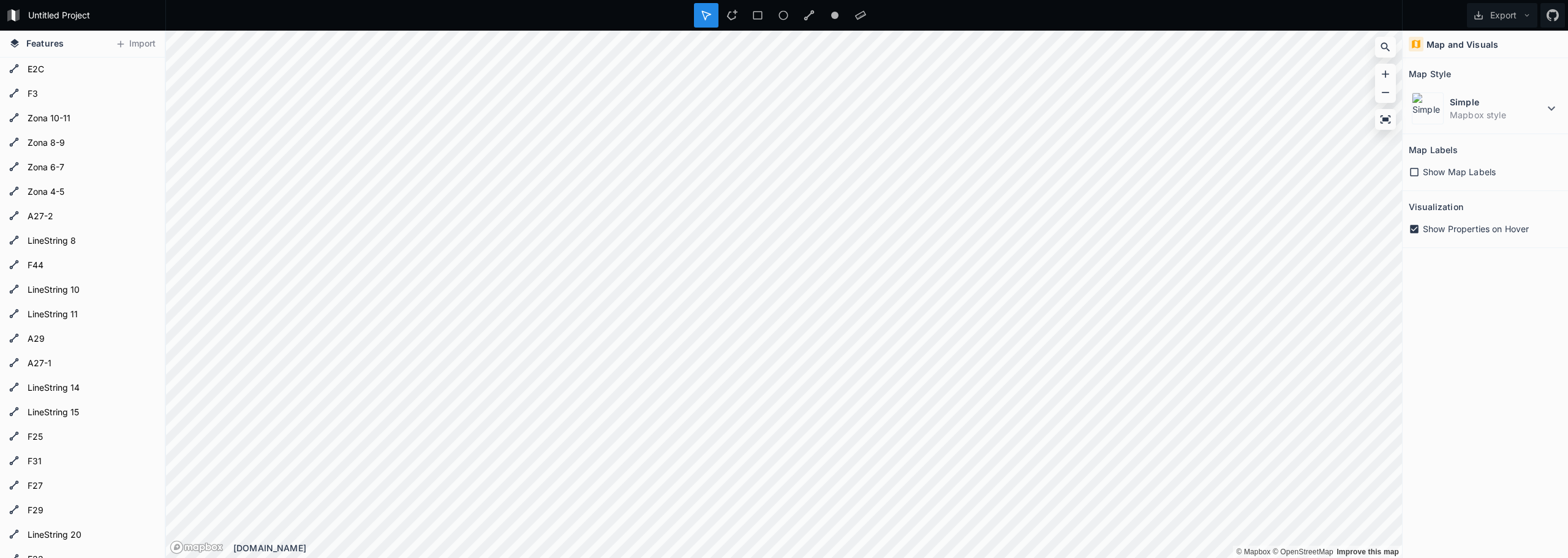
click at [180, 547] on link "Mapbox logo" at bounding box center [196, 547] width 54 height 14
click at [1072, 0] on html "Untitled Project Export Features Import A29 LineString 39 Zona 6-7 LineString 3…" at bounding box center [784, 279] width 1568 height 558
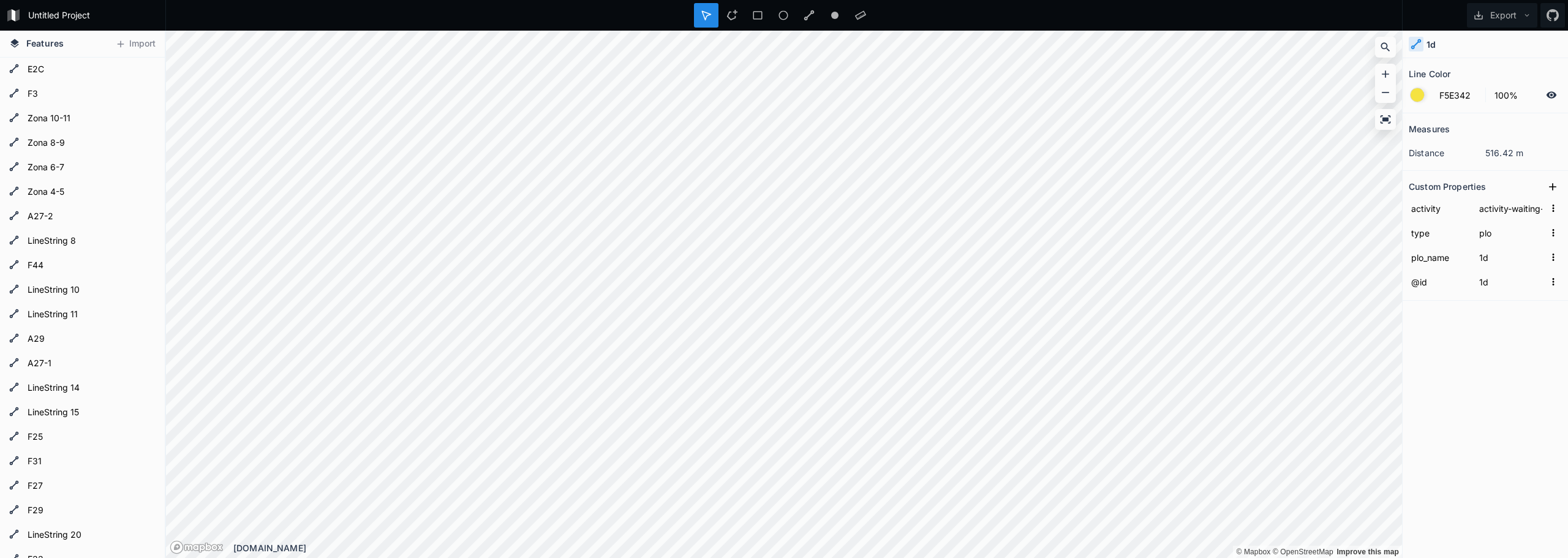
click at [1411, 92] on div at bounding box center [1417, 95] width 13 height 13
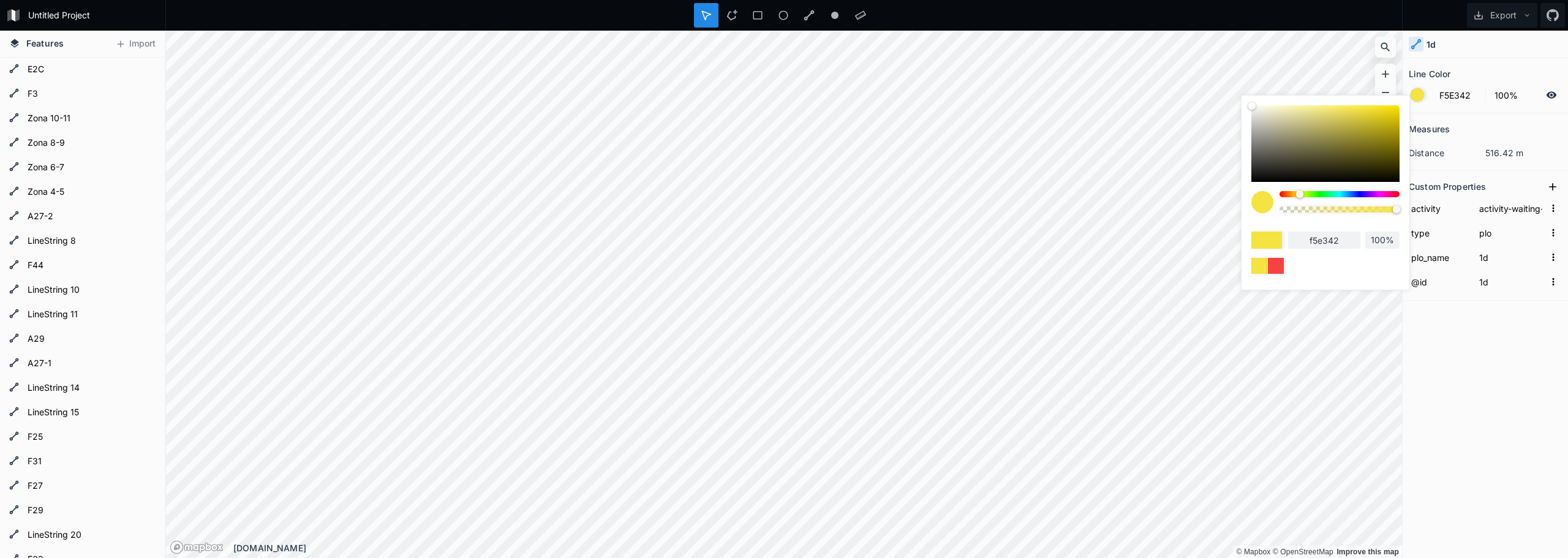
click at [1095, 242] on body "Untitled Project Export Features Import A29 LineString 39 Zona 6-7 LineString 3…" at bounding box center [784, 279] width 1568 height 558
click at [1236, 192] on body "Untitled Project Export Features Import A29 LineString 39 Zona 6-7 LineString 3…" at bounding box center [784, 279] width 1568 height 558
drag, startPoint x: 1305, startPoint y: 157, endPoint x: 1275, endPoint y: 176, distance: 35.5
click at [1275, 176] on div at bounding box center [1325, 144] width 148 height 77
type input "141411"
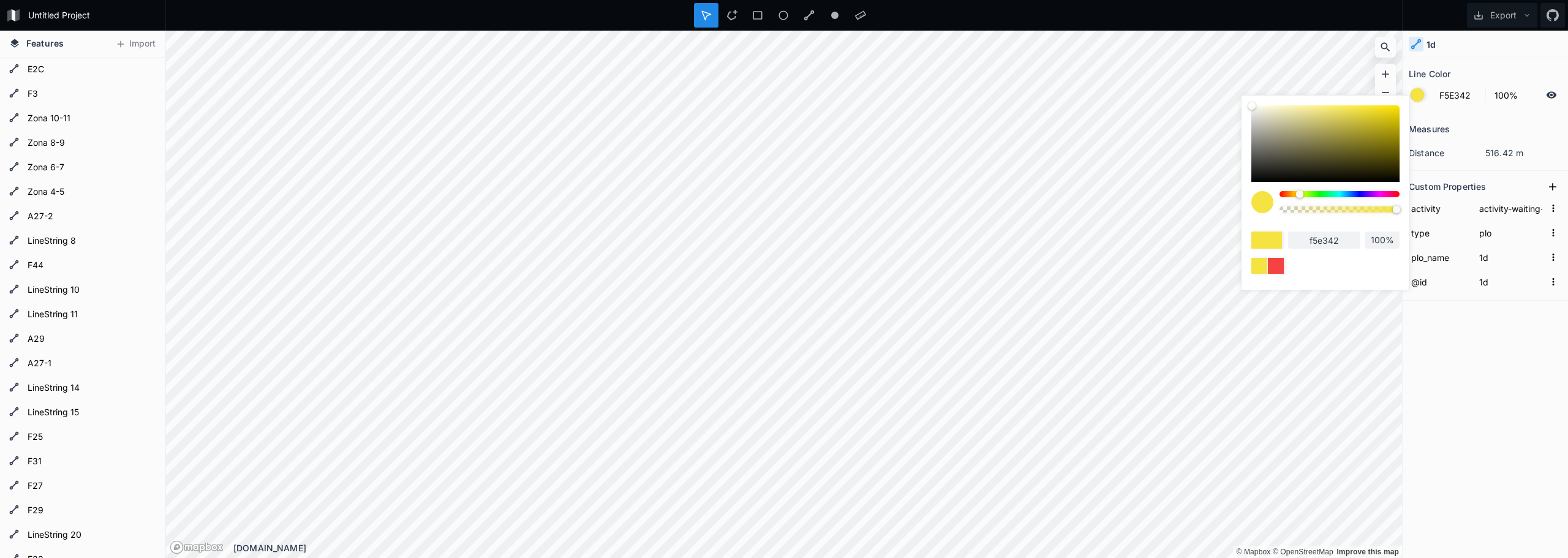
type input "141411"
drag, startPoint x: 1341, startPoint y: 131, endPoint x: 1265, endPoint y: 170, distance: 85.4
click at [1265, 170] on div at bounding box center [1325, 144] width 148 height 77
type input "292825"
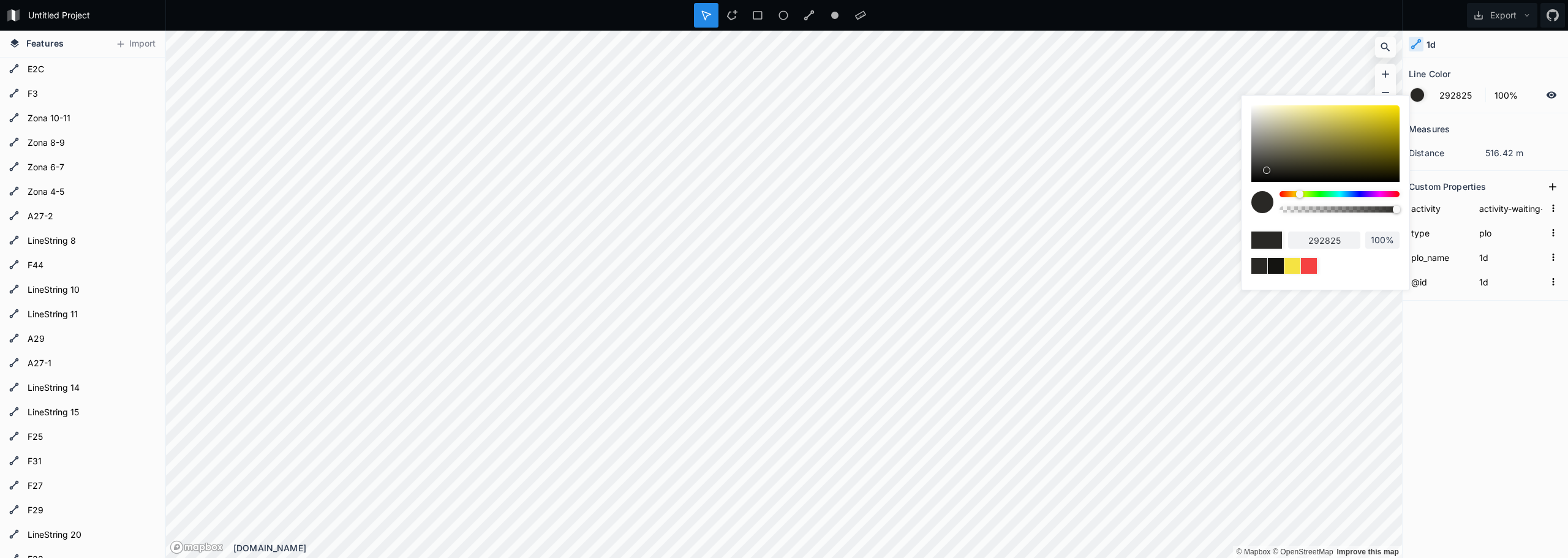
click at [1230, 193] on body "Untitled Project Export Features Import A29 LineString 39 Zona 6-7 LineString 3…" at bounding box center [784, 279] width 1568 height 558
type input "1C1C19"
type input "1c1c19"
type input "1A1917"
type input "1a1917"
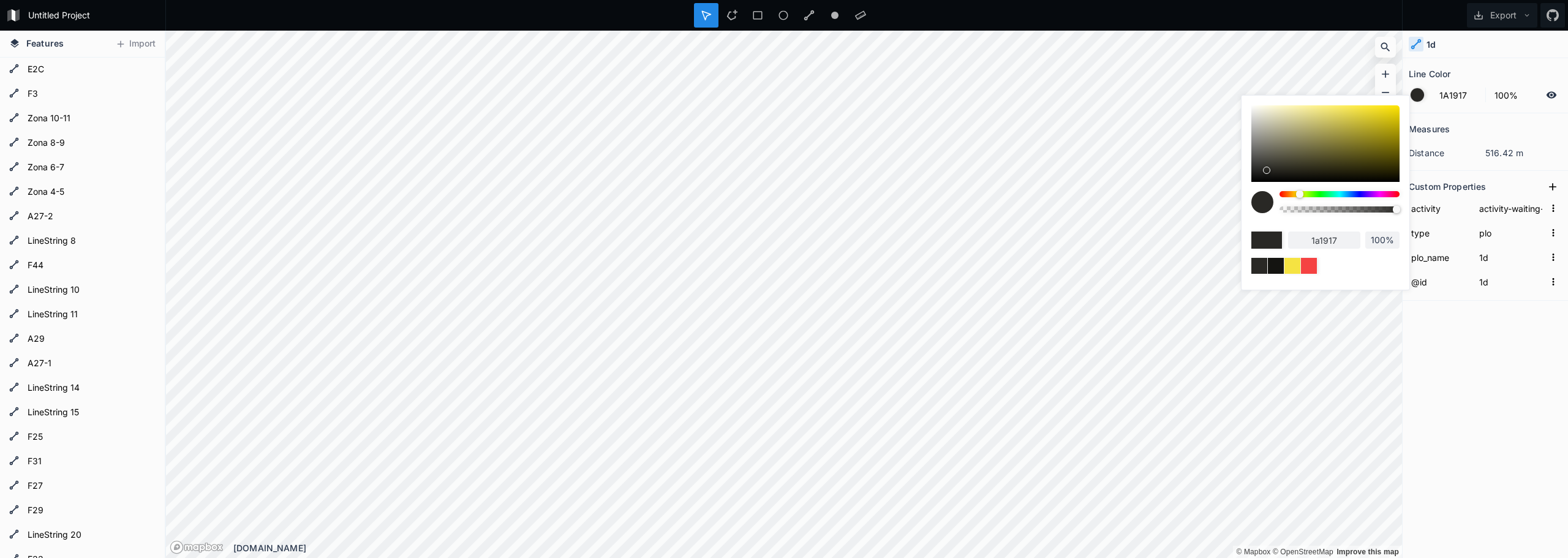
type input "141413"
type input "121211"
type input "0F0F0E"
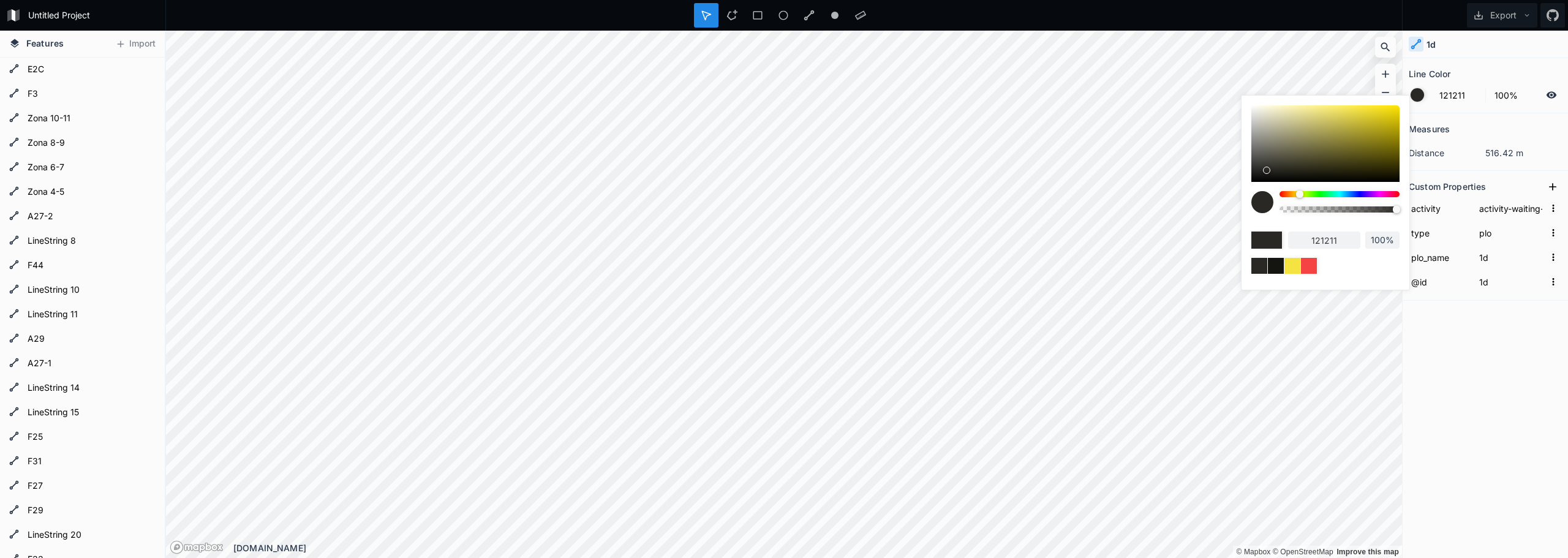
type input "0f0f0e"
type input "0F0F0F"
type input "0f0f0f"
type input "0D0D0C"
type input "0d0d0c"
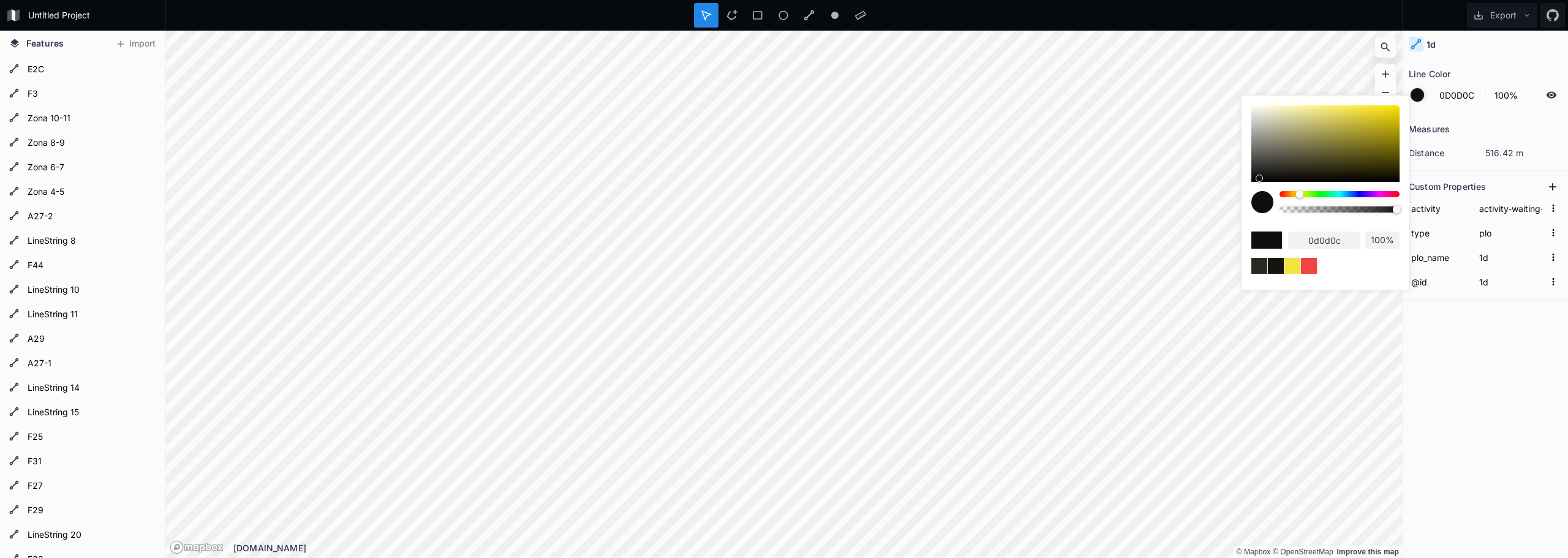
type input "080807"
type input "050505"
type input "030303"
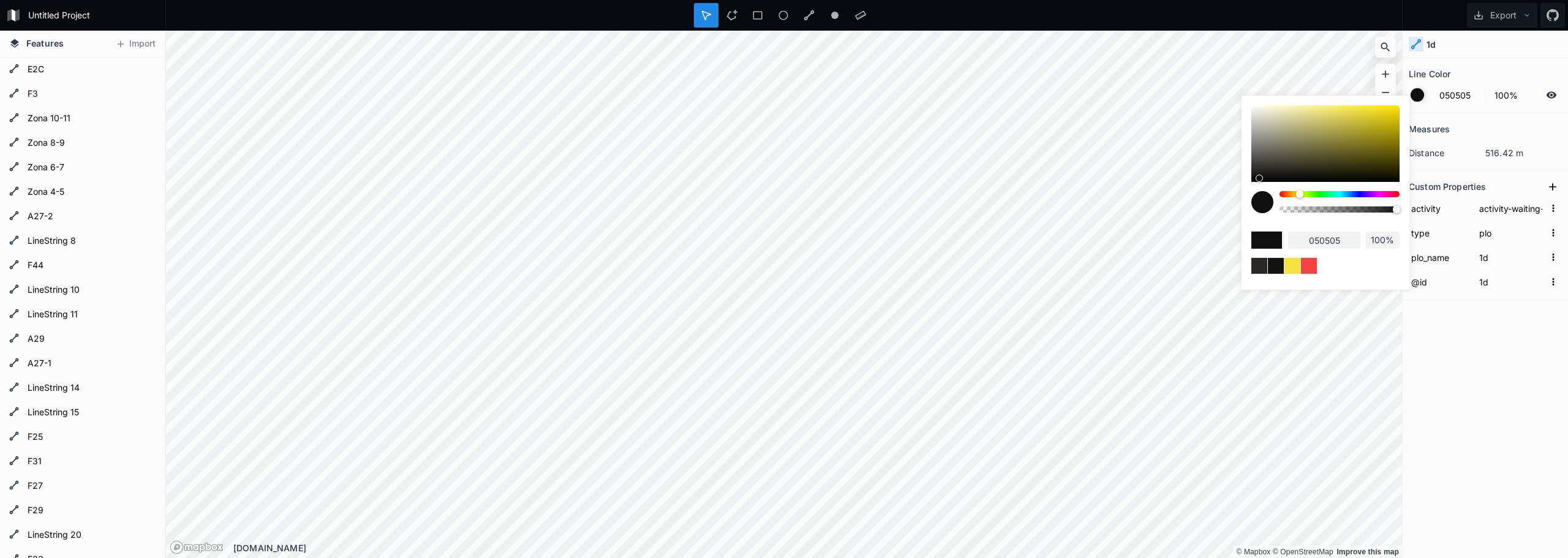
type input "030303"
type input "000000"
click at [1221, 197] on body "Untitled Project Export Features Import A29 LineString 39 Zona 6-7 LineString 3…" at bounding box center [784, 279] width 1568 height 558
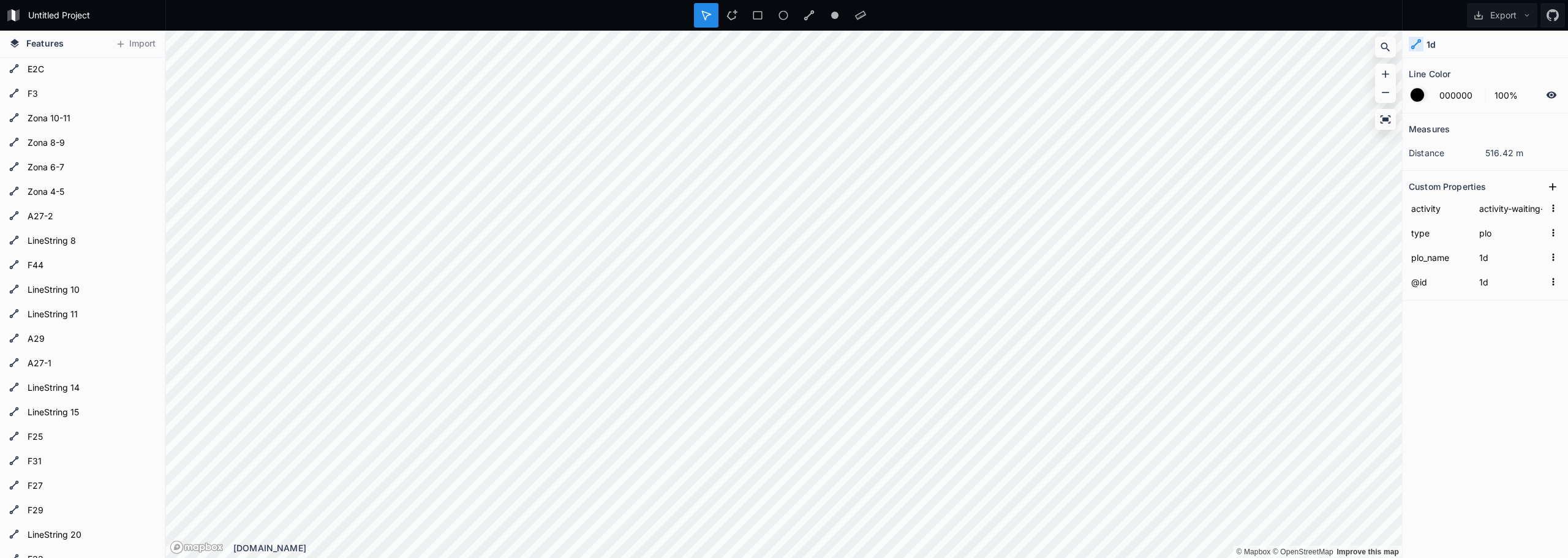
click at [1414, 95] on div at bounding box center [1417, 95] width 13 height 13
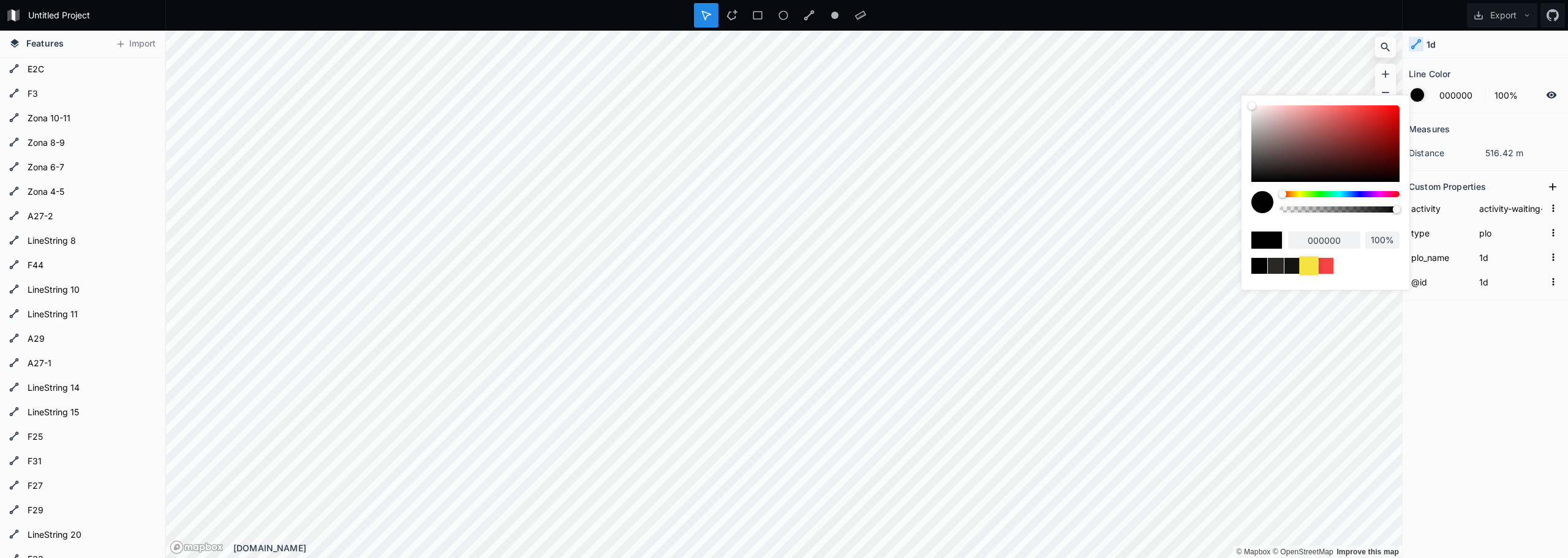
click at [1314, 266] on div at bounding box center [1308, 265] width 19 height 19
type input "F5E342"
type input "f5e342"
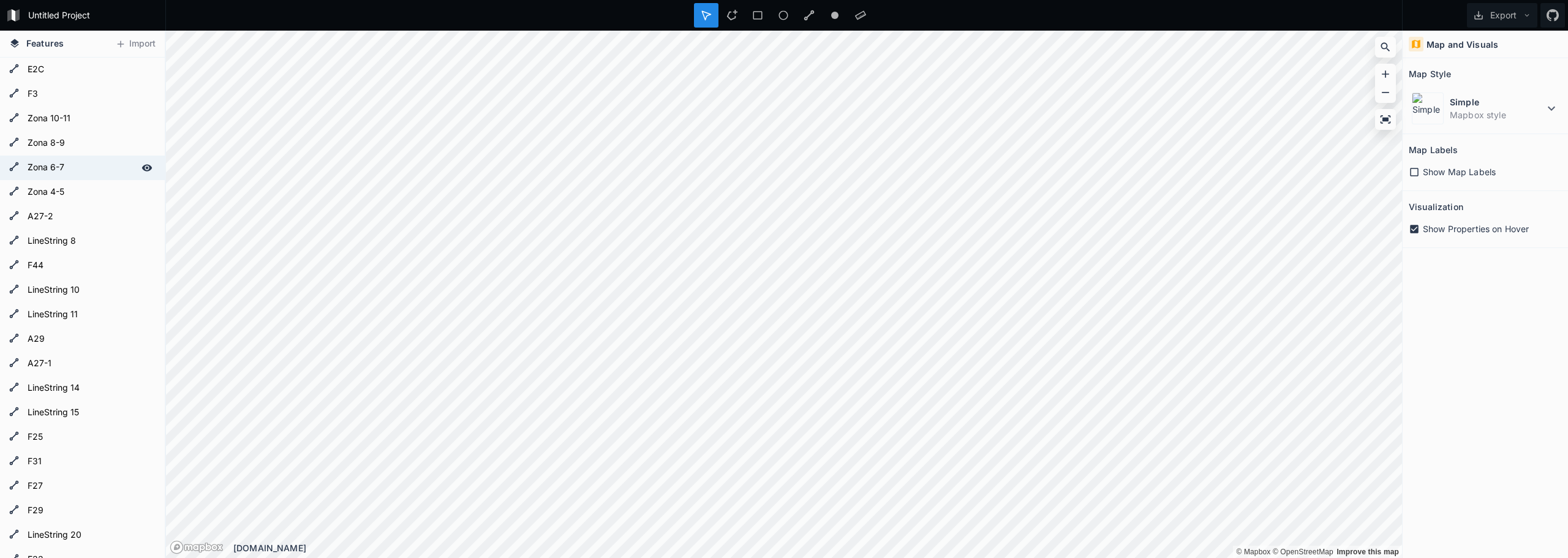
click at [54, 68] on form "E2C" at bounding box center [81, 70] width 115 height 18
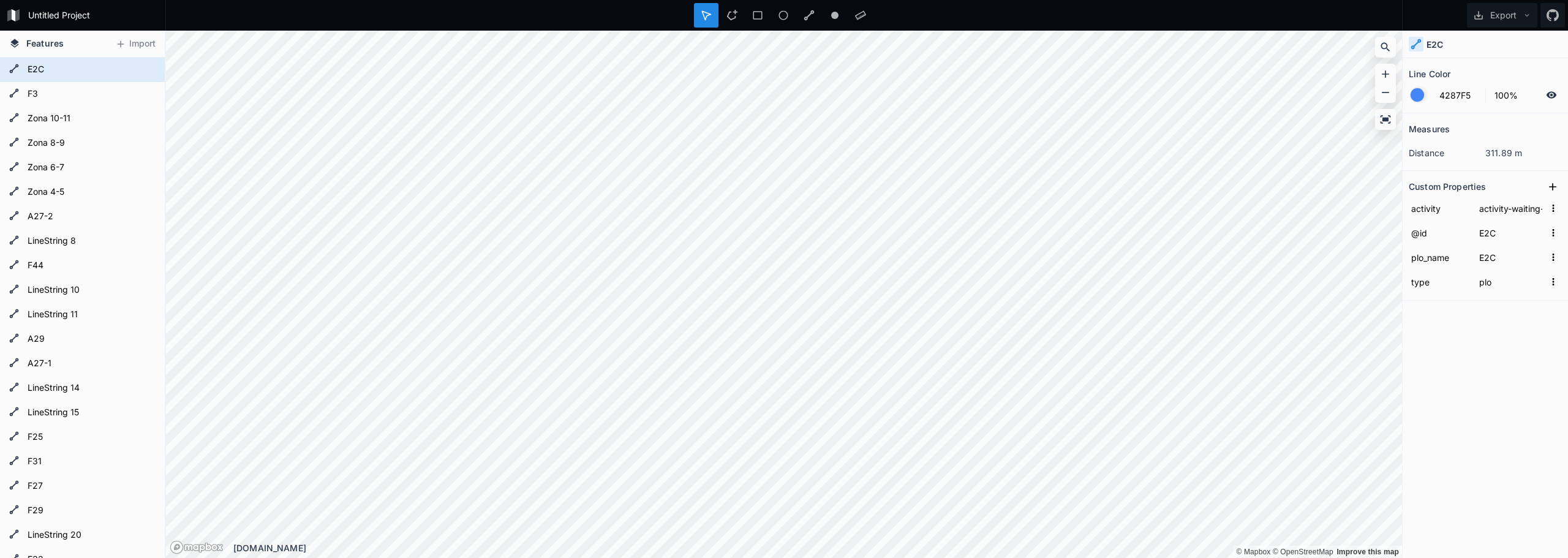
click at [1422, 98] on div at bounding box center [1417, 95] width 13 height 13
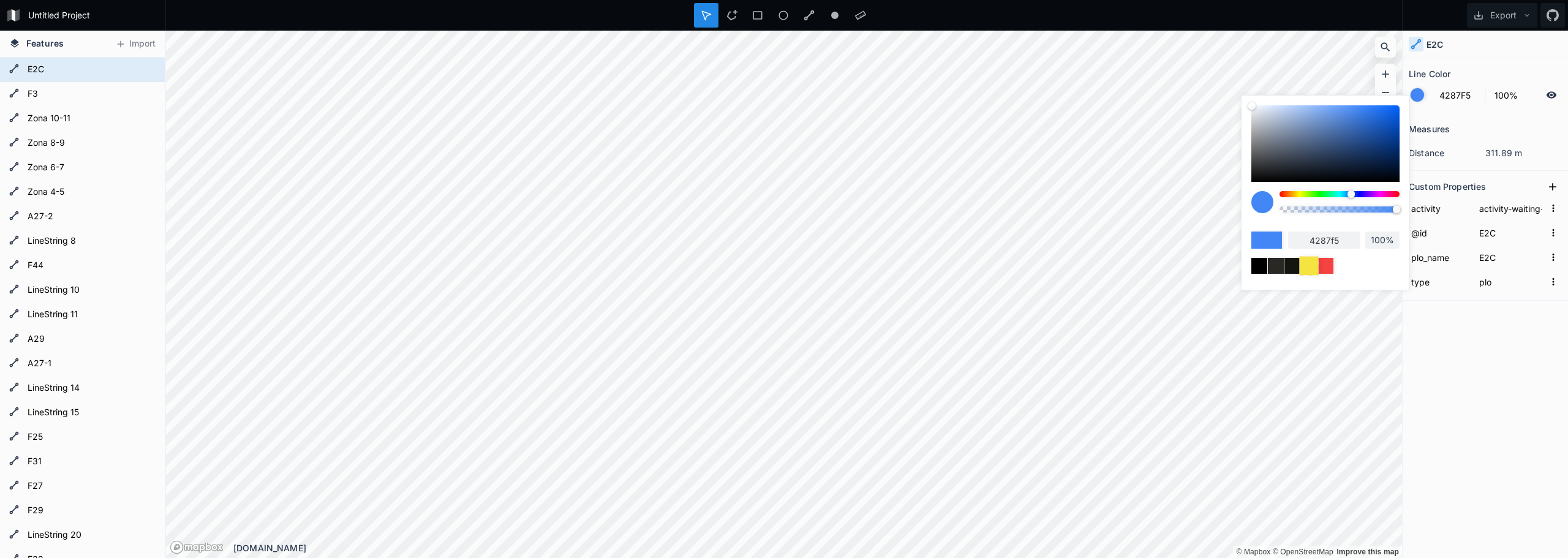
click at [1306, 265] on div at bounding box center [1308, 265] width 19 height 19
type input "F5E342"
type input "f5e342"
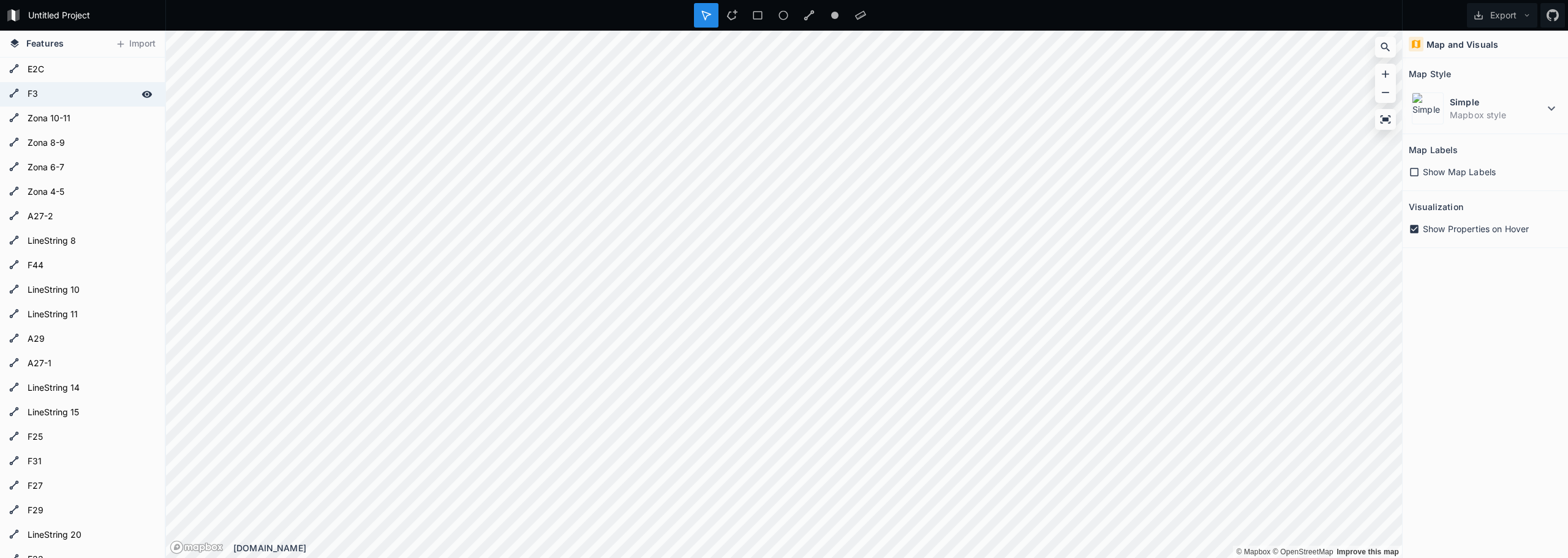
click at [57, 99] on form "F3" at bounding box center [81, 94] width 115 height 18
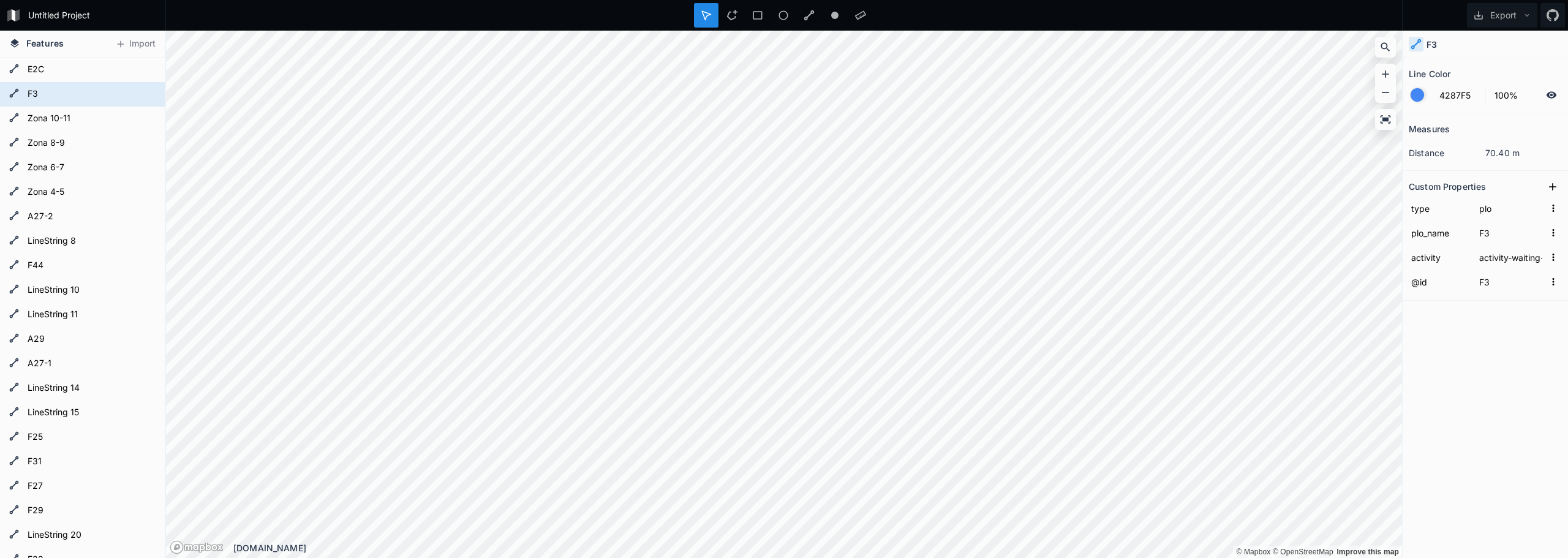
click at [1415, 95] on div at bounding box center [1417, 95] width 13 height 13
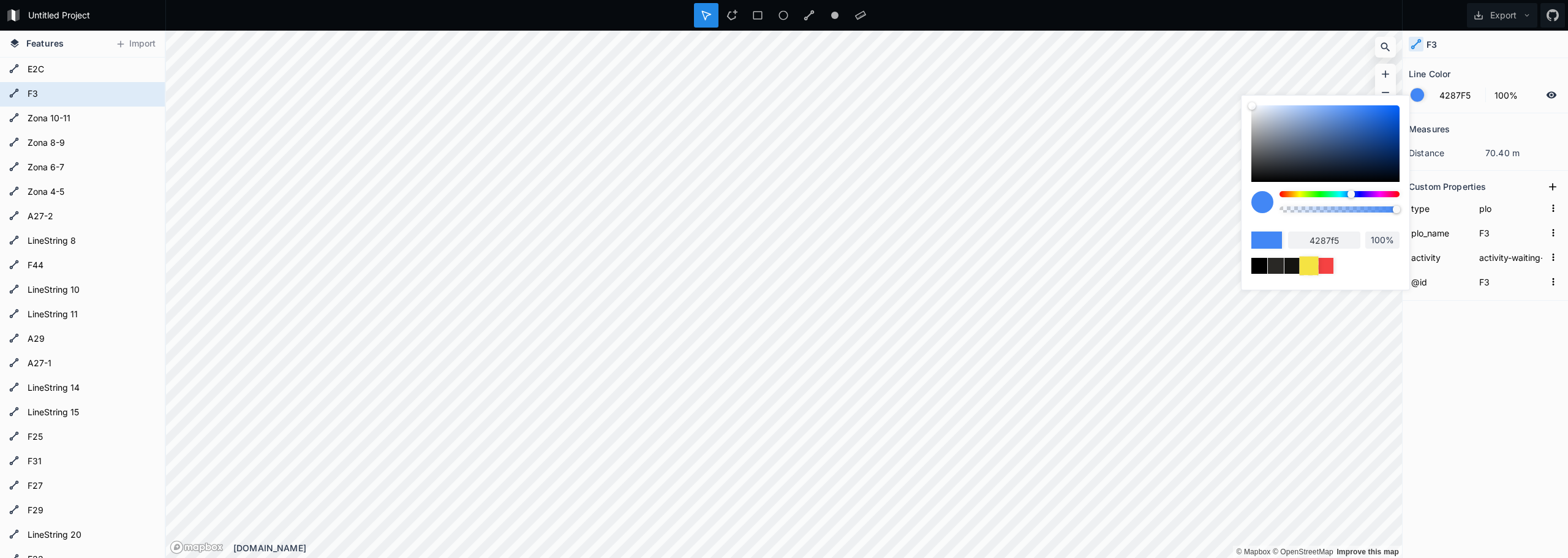
click at [1315, 265] on div at bounding box center [1308, 265] width 19 height 19
type input "F5E342"
type input "f5e342"
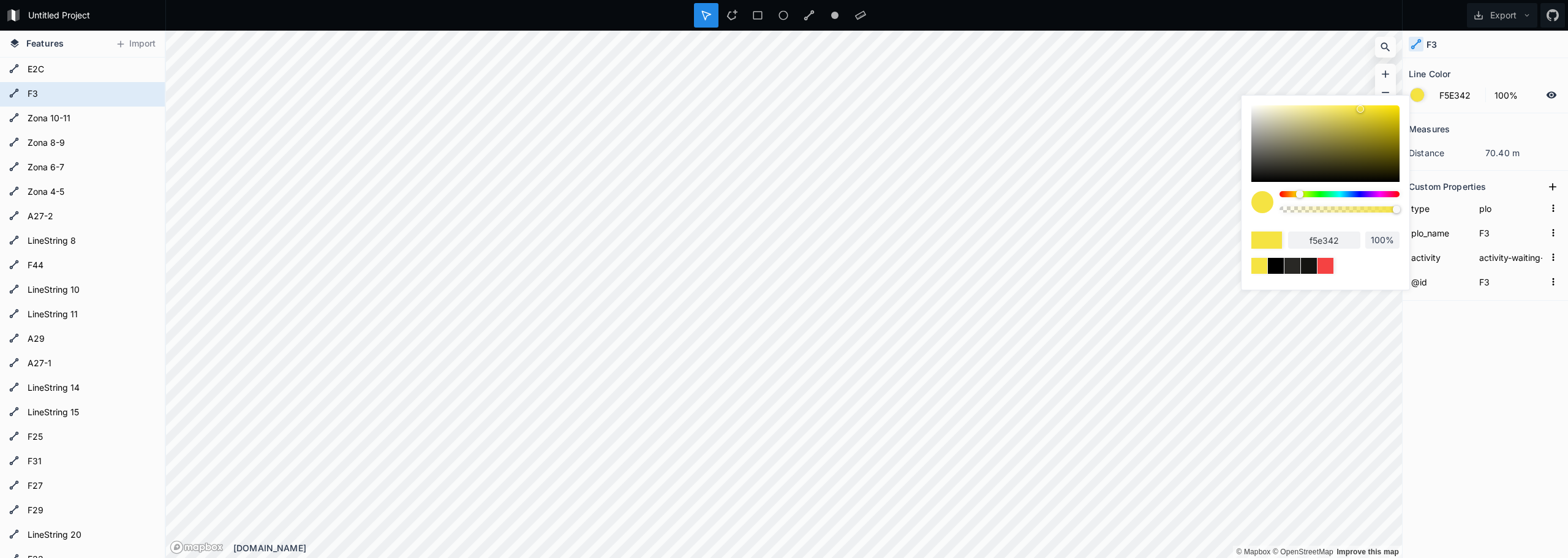
drag, startPoint x: 1293, startPoint y: 263, endPoint x: 1251, endPoint y: 257, distance: 42.4
click at [1251, 257] on div "f5e342 100%" at bounding box center [1325, 232] width 148 height 82
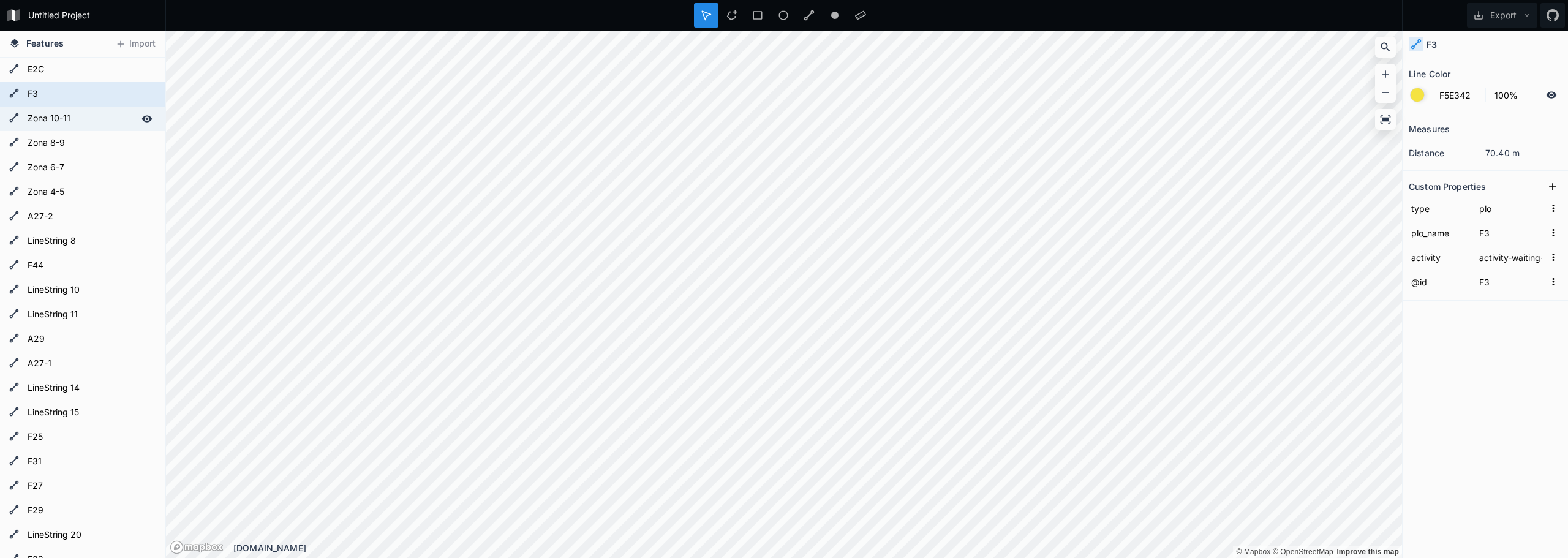
click at [65, 111] on form "Zona 10-11" at bounding box center [81, 119] width 115 height 18
type input "4287F5"
type input "Zona 10-11"
click at [1413, 93] on div at bounding box center [1417, 95] width 13 height 13
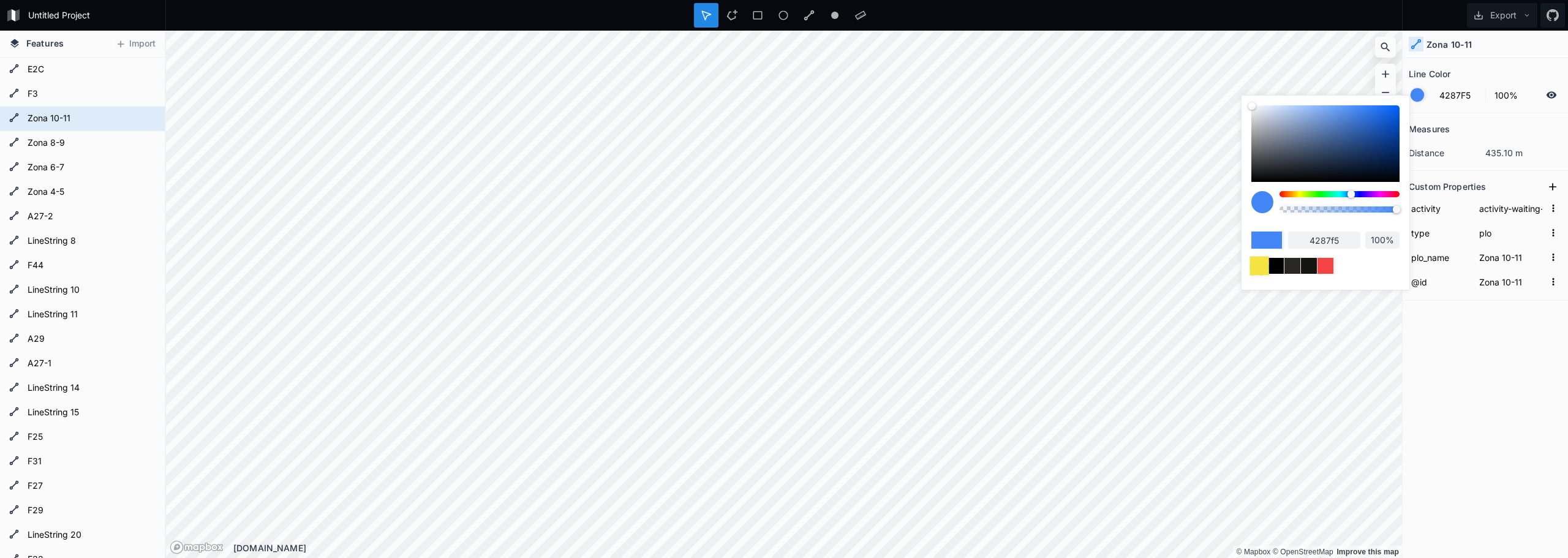
click at [1259, 266] on div at bounding box center [1259, 265] width 19 height 19
type input "F5E342"
type input "f5e342"
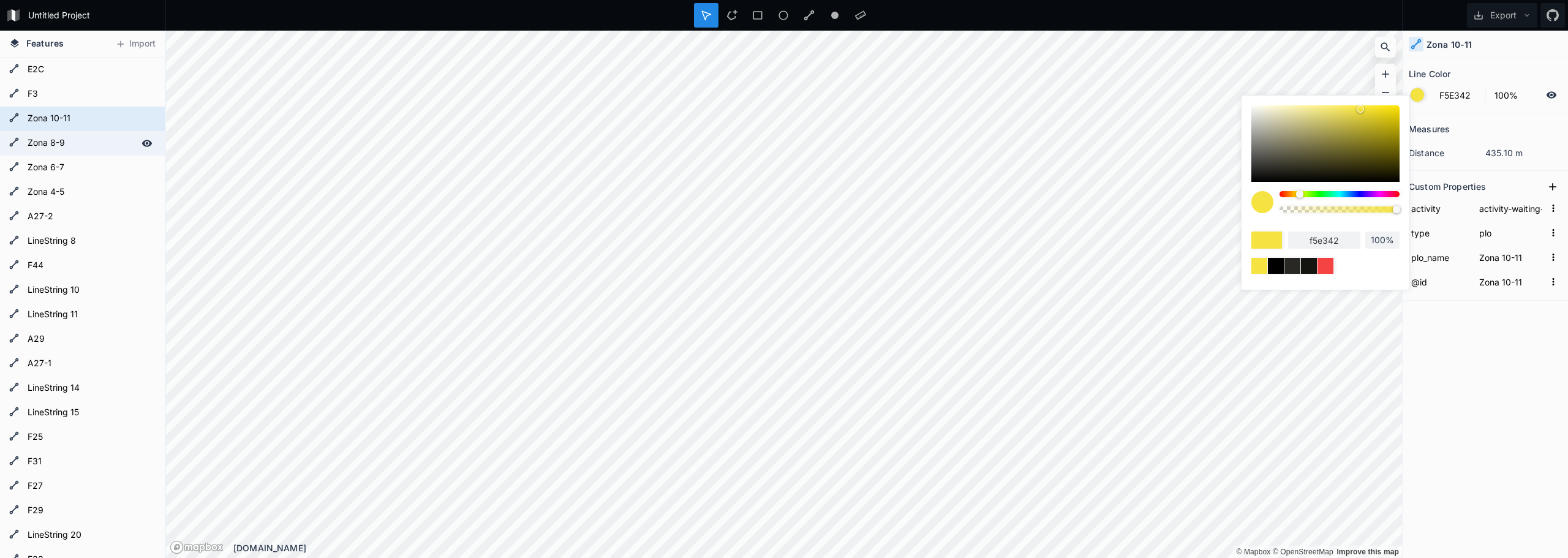
click at [44, 136] on form "Zona 8-9" at bounding box center [81, 143] width 115 height 18
type input "4287F5"
type input "Zona 8-9"
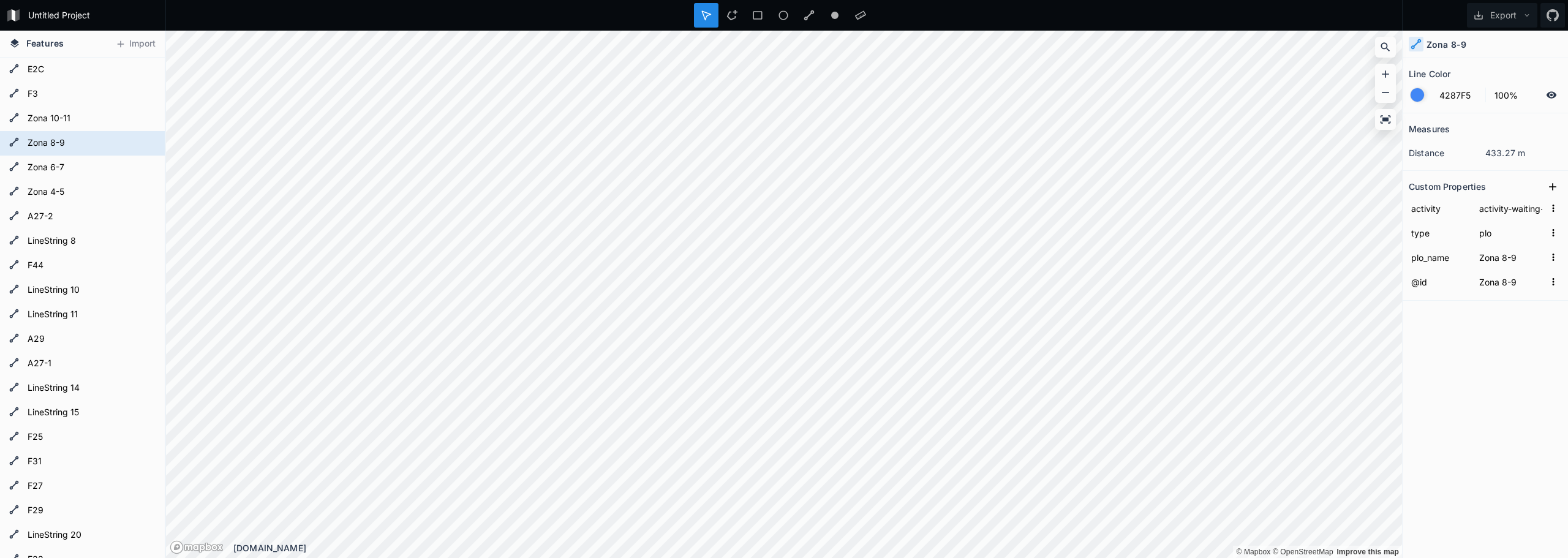
click at [1422, 89] on div at bounding box center [1417, 95] width 15 height 15
click at [1422, 90] on div at bounding box center [1417, 95] width 13 height 13
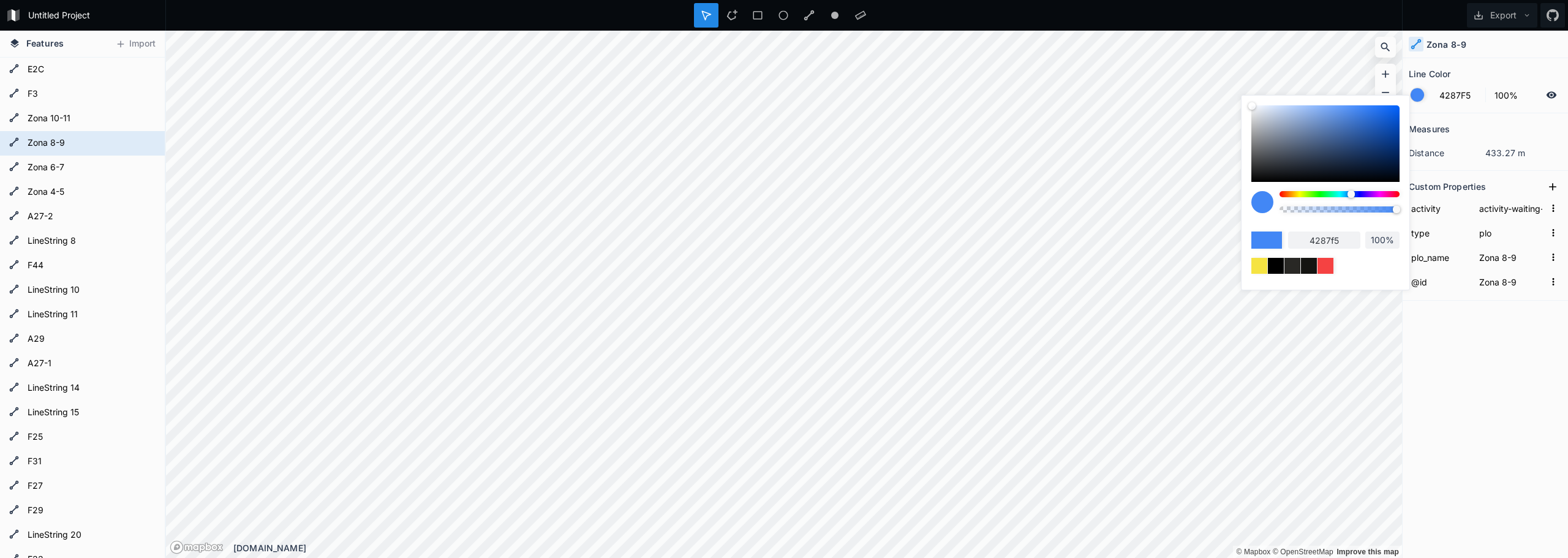
click at [1257, 257] on div "4287f5 100%" at bounding box center [1325, 232] width 148 height 82
click at [1257, 263] on div at bounding box center [1259, 265] width 19 height 19
type input "F5E342"
type input "f5e342"
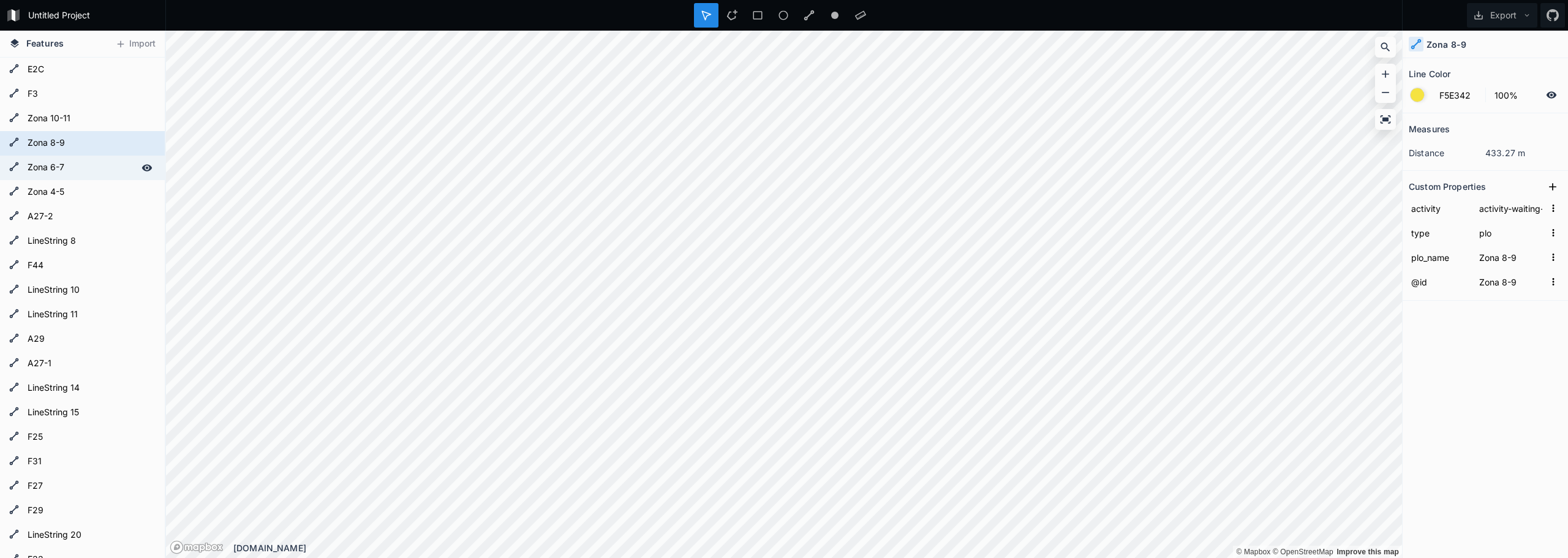
click at [73, 175] on form "Zona 6-7" at bounding box center [81, 168] width 115 height 18
type input "4287F5"
type input "Zona 6-7"
click at [1421, 92] on div at bounding box center [1417, 95] width 13 height 13
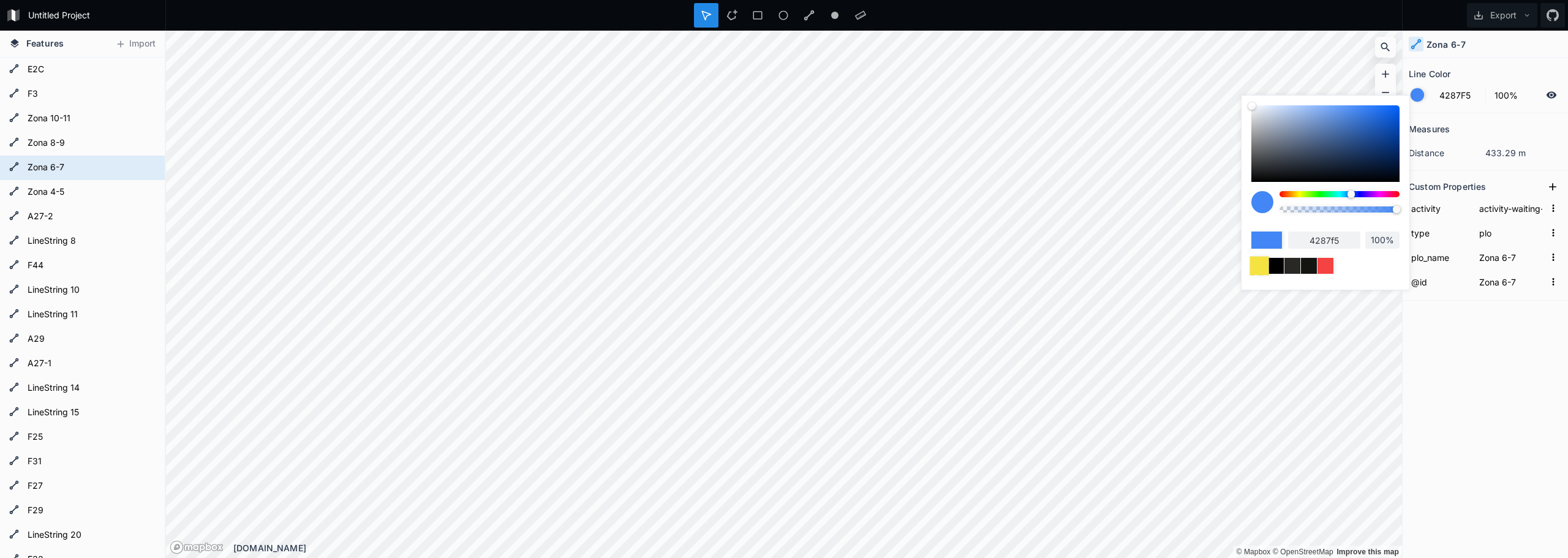
click at [1257, 264] on div at bounding box center [1259, 265] width 19 height 19
type input "F5E342"
type input "f5e342"
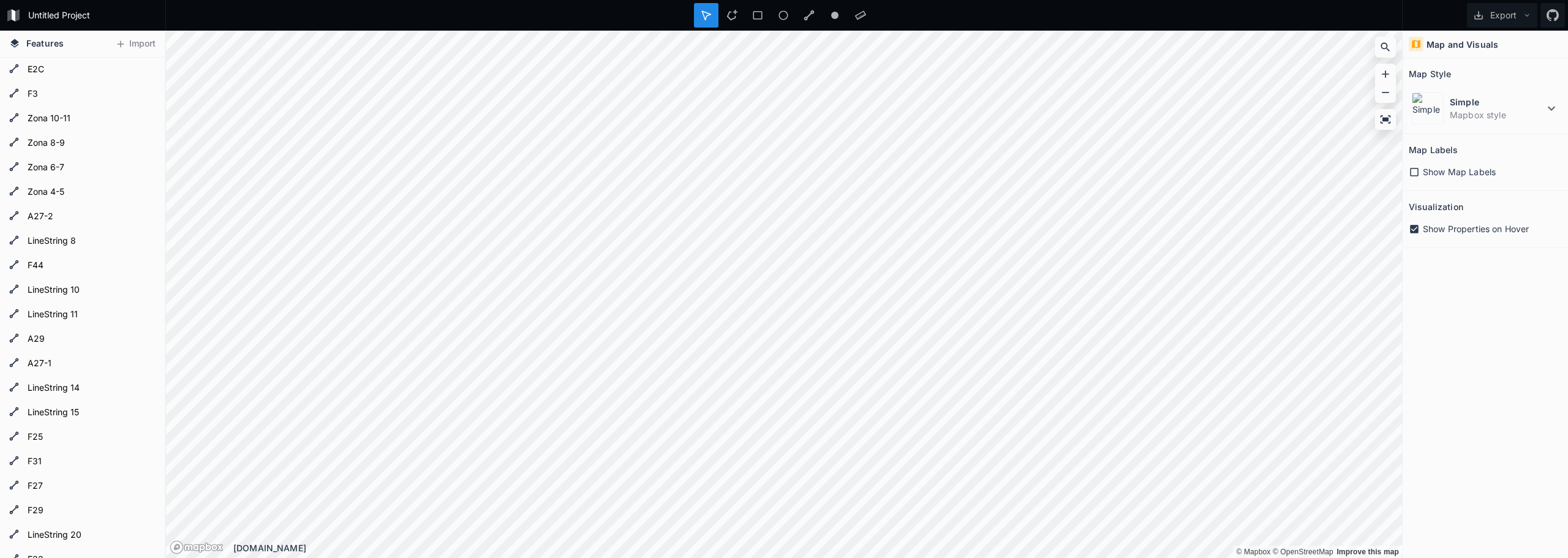
click at [1466, 176] on span "Show Map Labels" at bounding box center [1459, 172] width 73 height 13
click at [1391, 546] on span "Toggle attribution" at bounding box center [1388, 544] width 7 height 13
click at [1393, 546] on button "Toggle attribution" at bounding box center [1388, 544] width 15 height 15
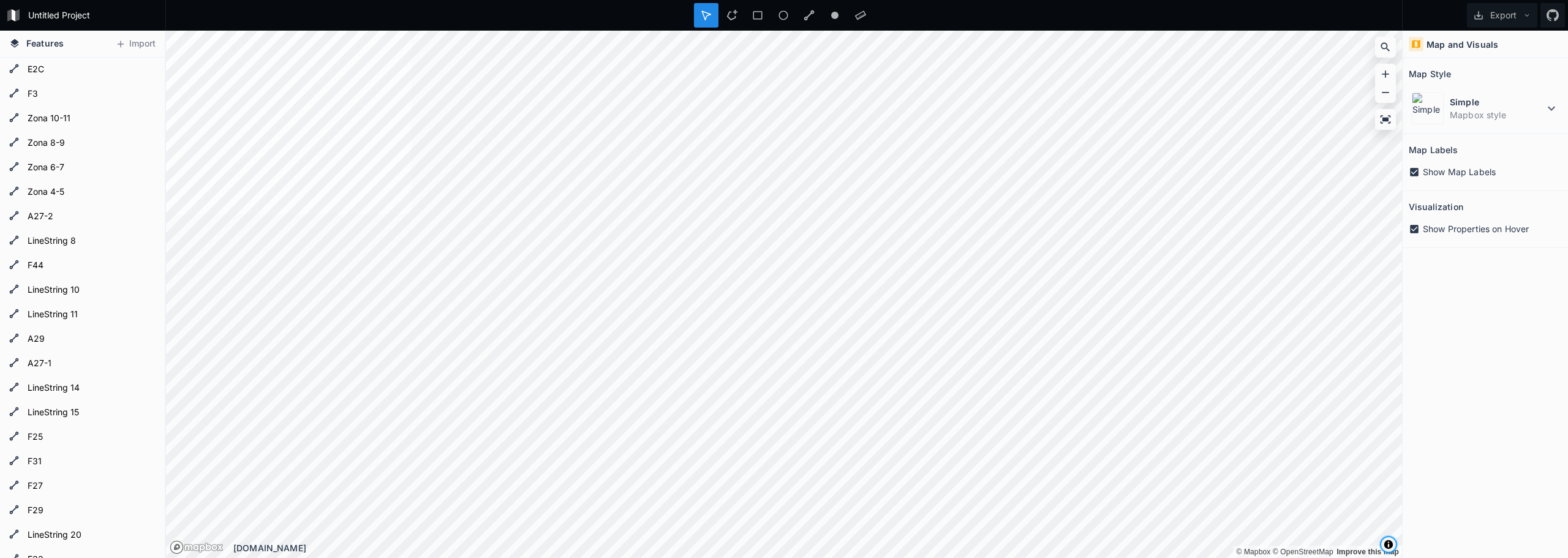
click at [1393, 546] on button "Toggle attribution" at bounding box center [1388, 544] width 15 height 15
click at [1327, 541] on link "Improve this map" at bounding box center [1347, 544] width 63 height 9
click at [1412, 168] on icon at bounding box center [1414, 172] width 11 height 11
click at [1508, 394] on div "Map and Visuals Map Style Simple Mapbox style Map Labels Show Map Labels Visual…" at bounding box center [1485, 294] width 166 height 528
drag, startPoint x: 1564, startPoint y: 122, endPoint x: 1552, endPoint y: 100, distance: 25.1
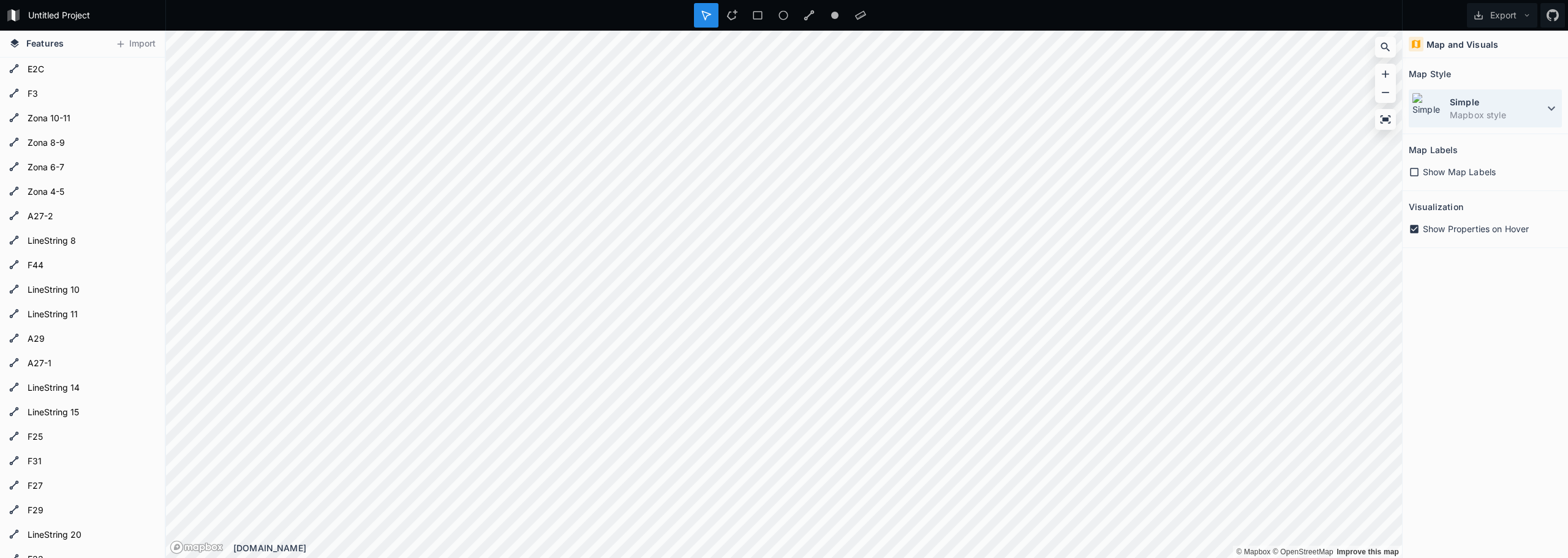
click at [1564, 121] on section "Map Style Simple Mapbox style" at bounding box center [1485, 96] width 166 height 76
click at [1552, 100] on div "Simple Mapbox style" at bounding box center [1485, 109] width 153 height 38
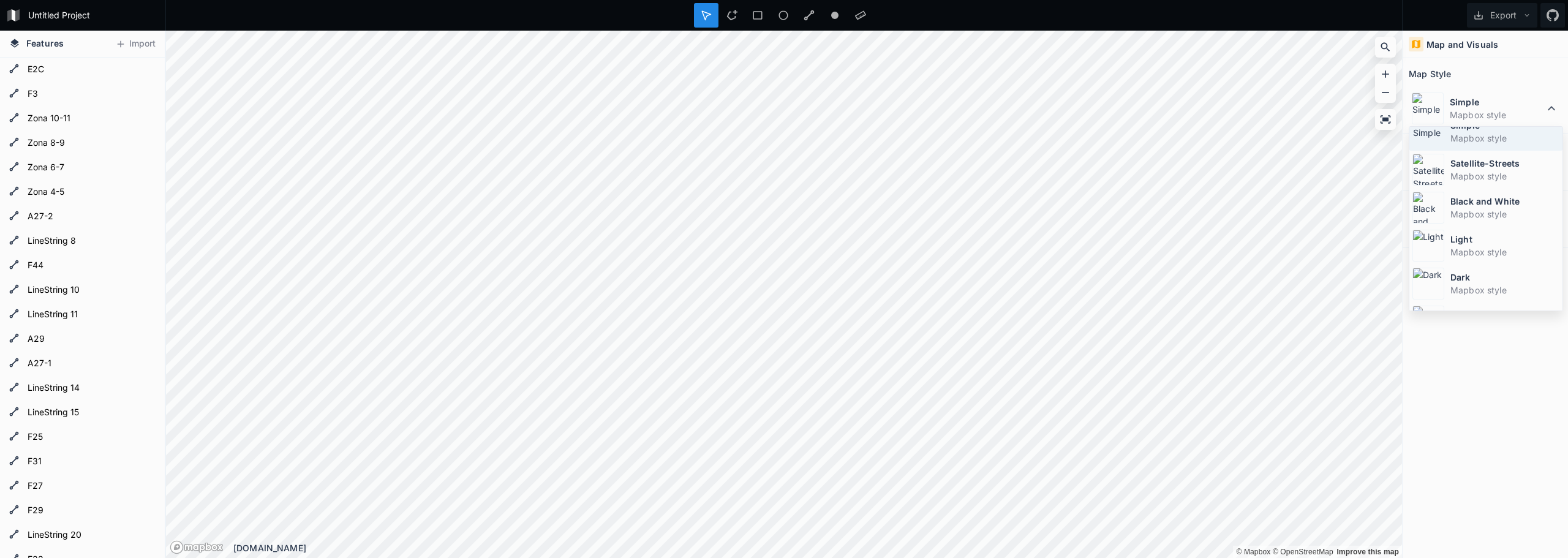
scroll to position [0, 0]
click at [1505, 158] on dd "Mapbox style" at bounding box center [1504, 152] width 109 height 13
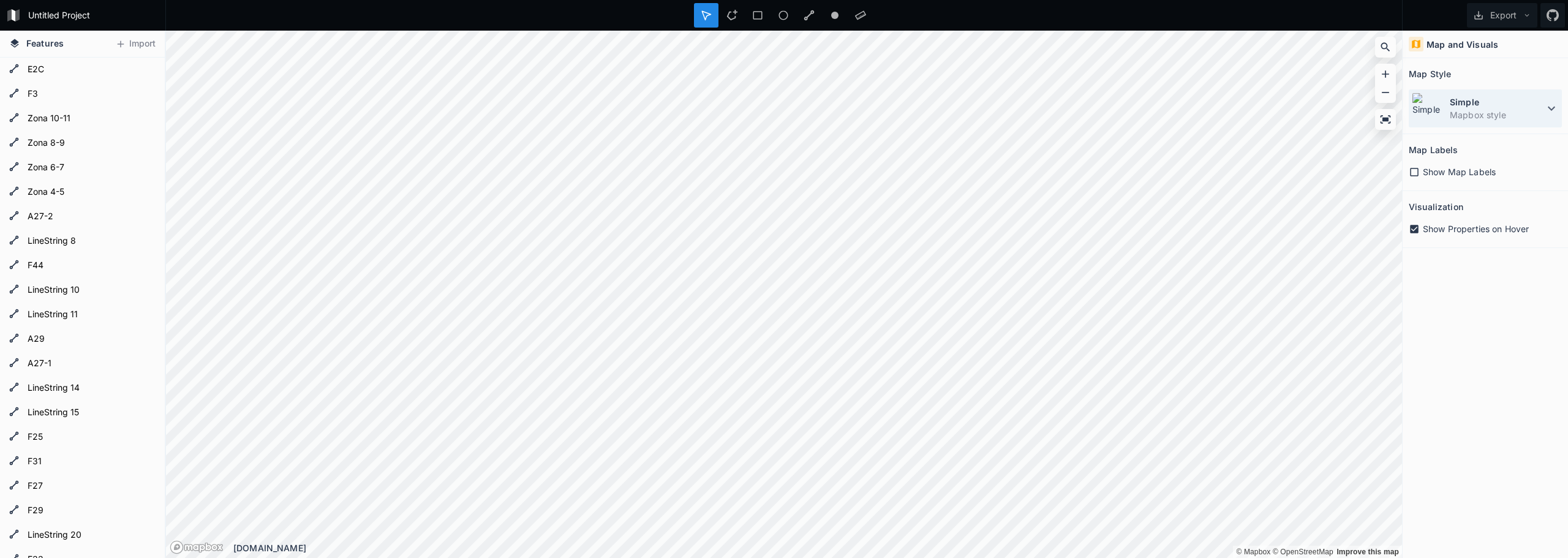
click at [1543, 112] on dd "Mapbox style" at bounding box center [1496, 115] width 94 height 13
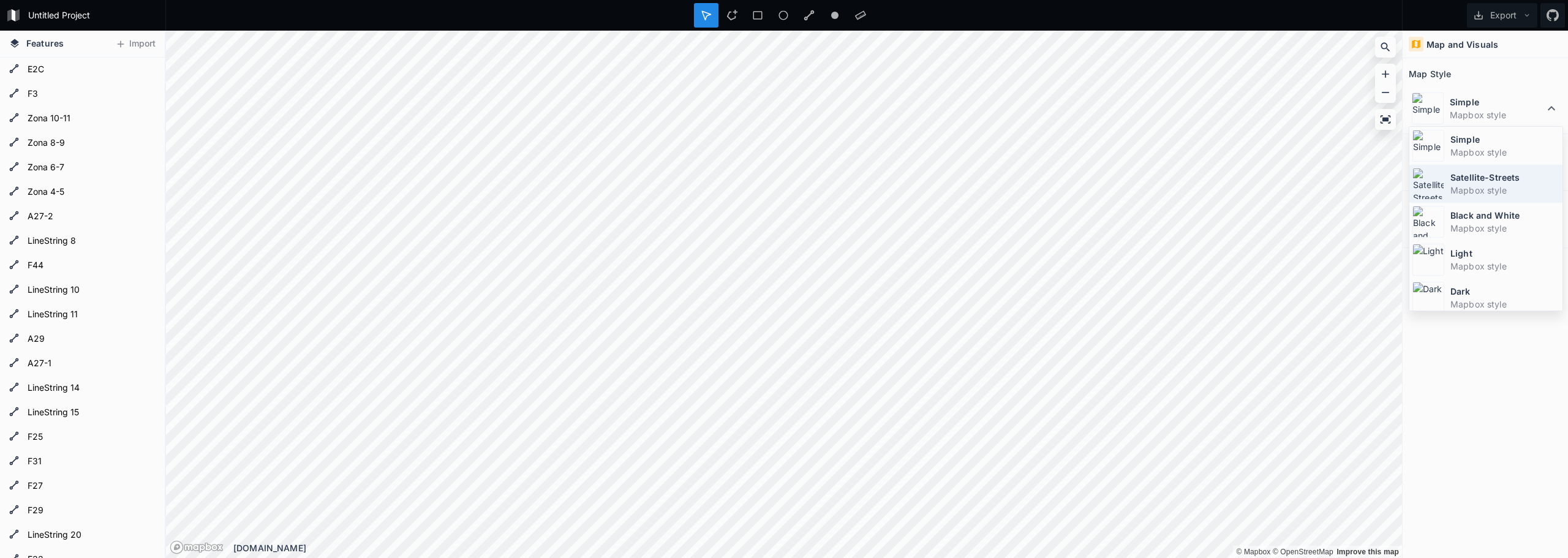
click at [1503, 192] on dd "Mapbox style" at bounding box center [1504, 191] width 109 height 13
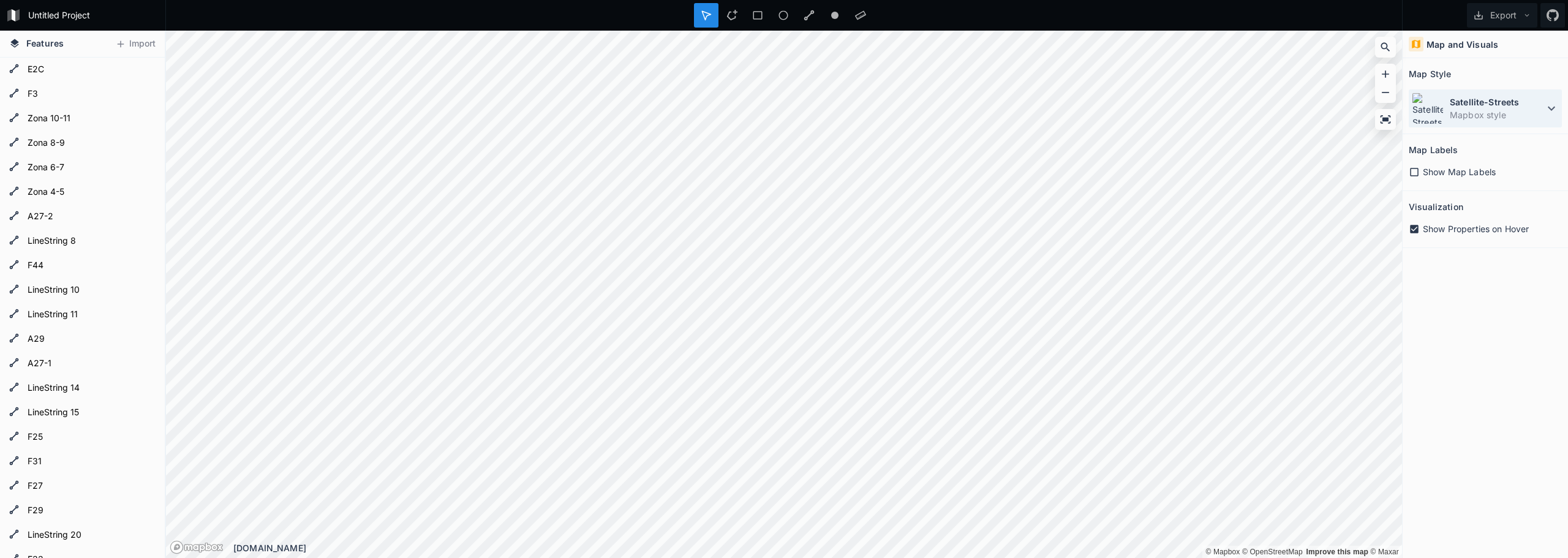
click at [1546, 107] on icon at bounding box center [1551, 108] width 15 height 15
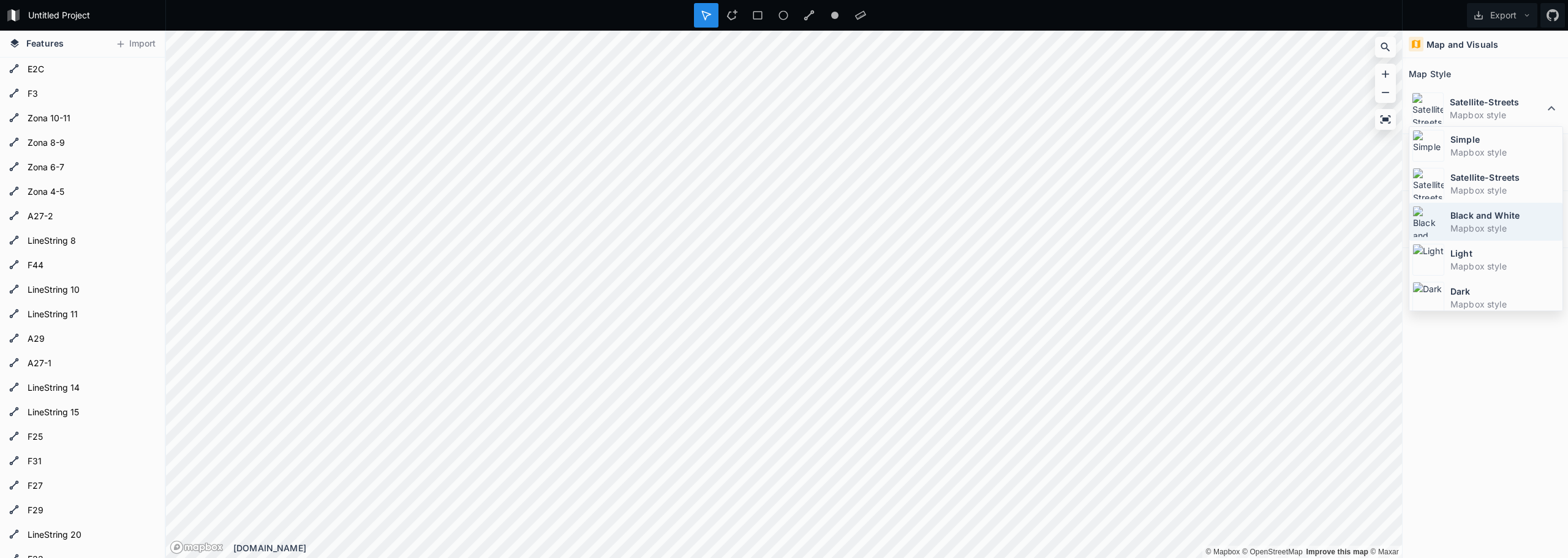
click at [1492, 220] on dt "Black and White" at bounding box center [1504, 216] width 109 height 13
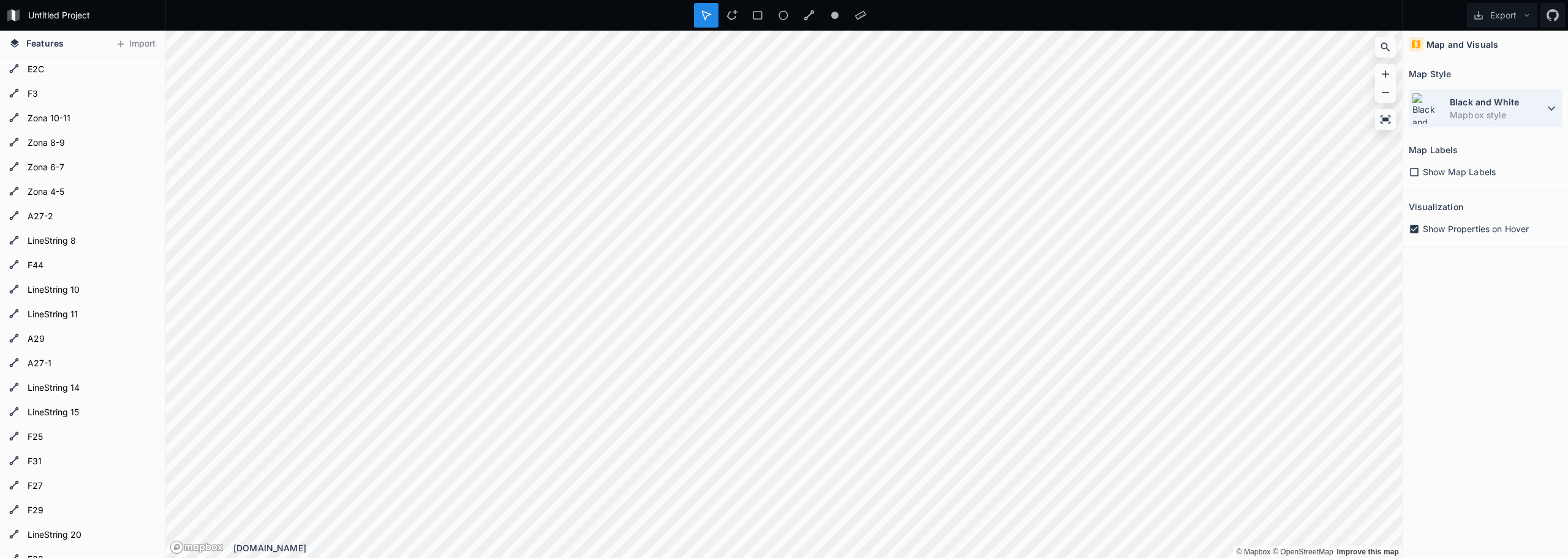
click at [1548, 103] on icon at bounding box center [1551, 108] width 15 height 15
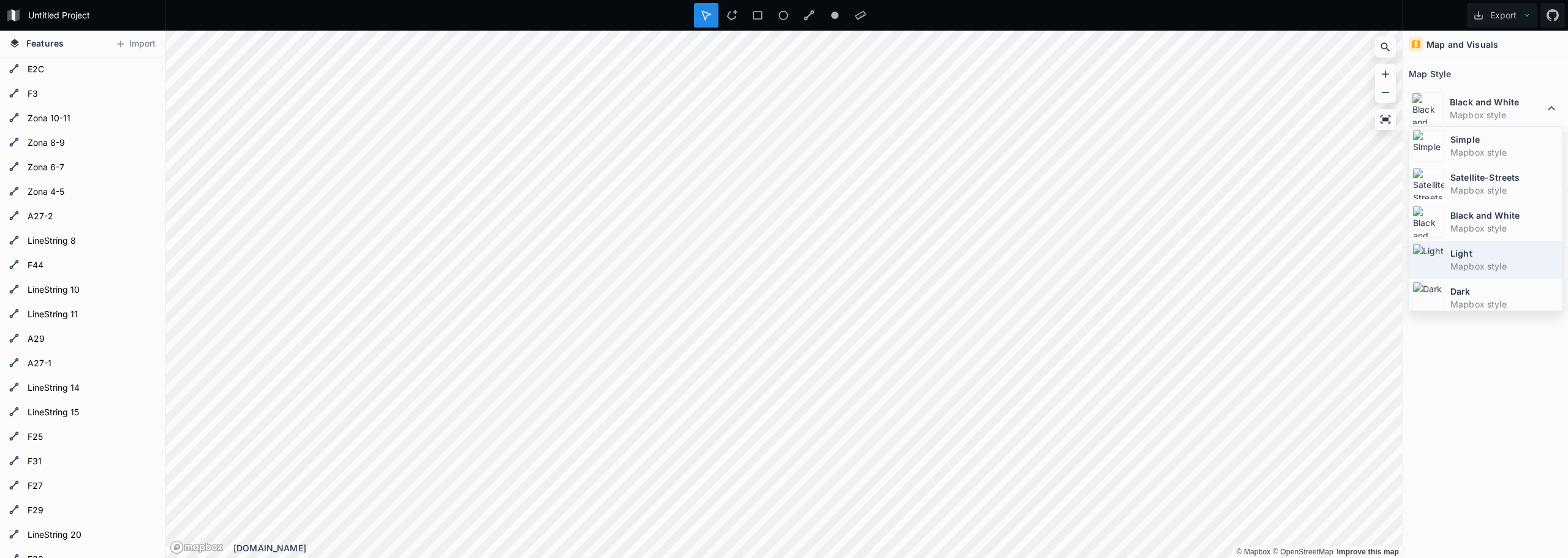
click at [1508, 263] on dd "Mapbox style" at bounding box center [1504, 266] width 109 height 13
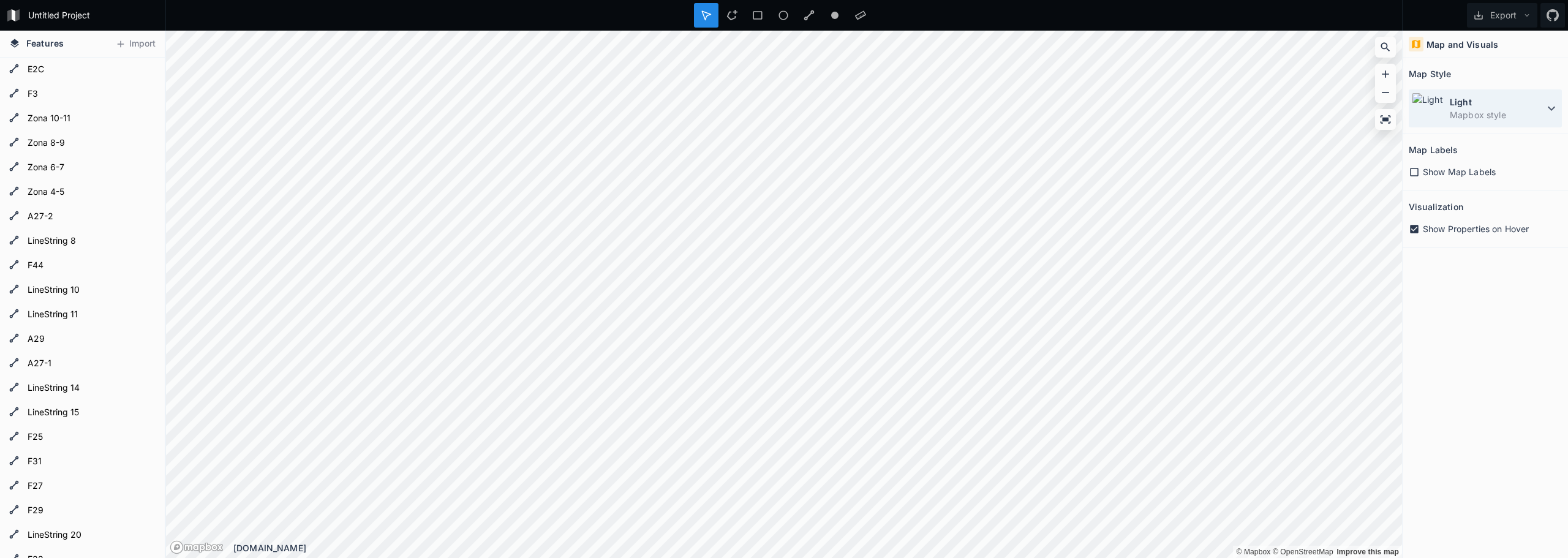
click at [1552, 102] on icon at bounding box center [1551, 108] width 15 height 15
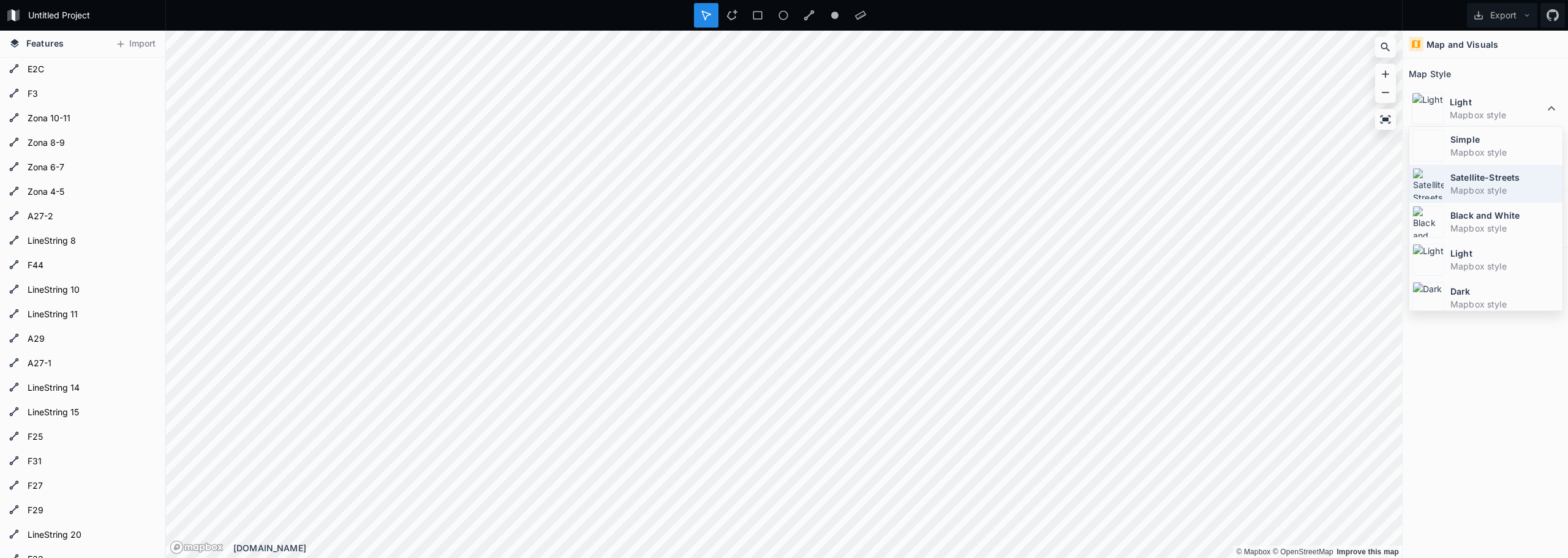
scroll to position [82, 0]
click at [1514, 204] on dt "Dark" at bounding box center [1504, 209] width 109 height 13
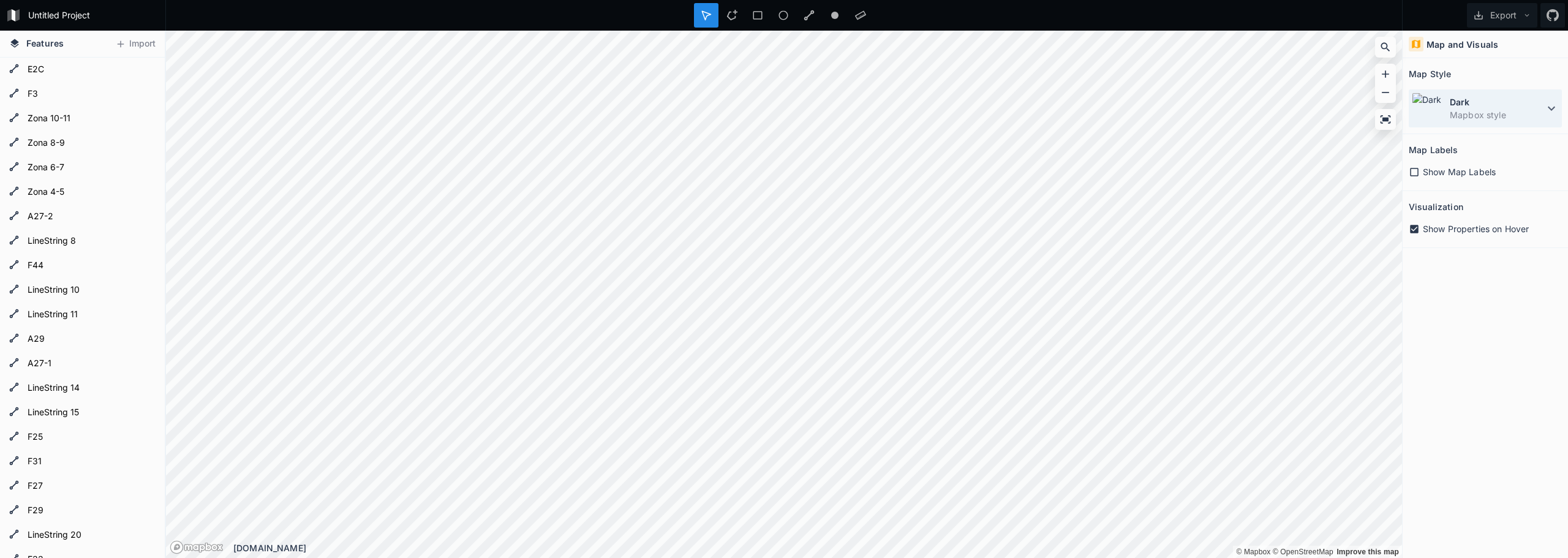
click at [1555, 104] on icon at bounding box center [1551, 108] width 15 height 15
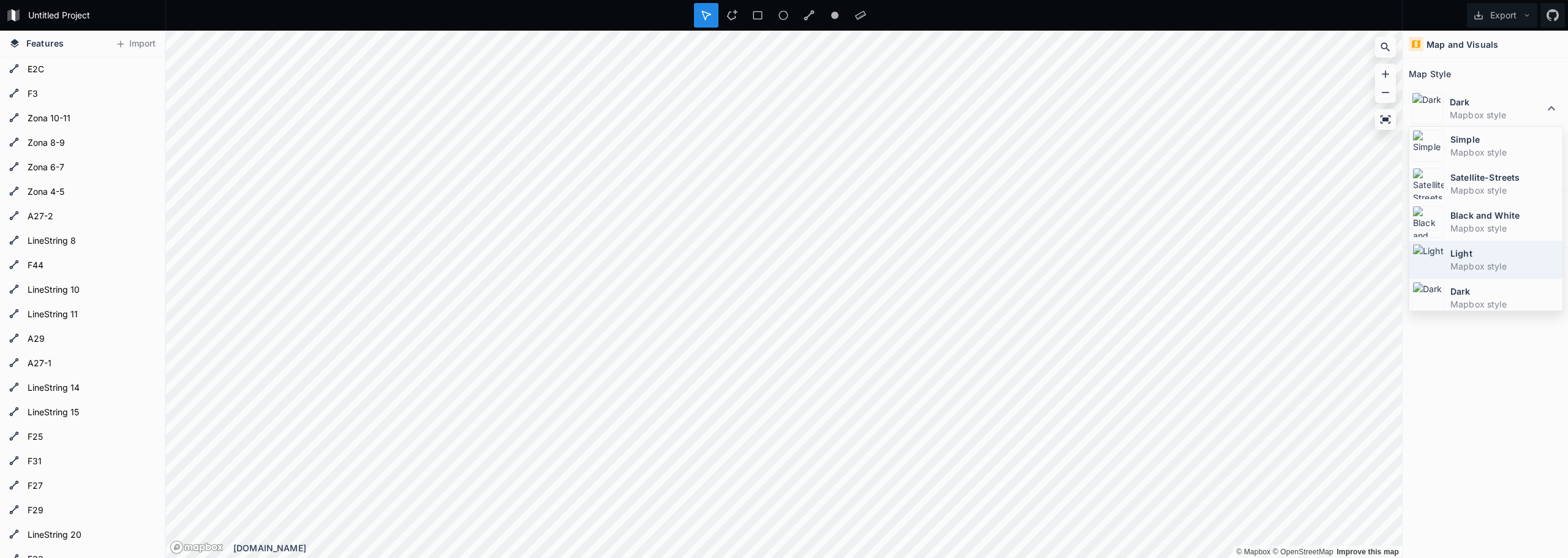
click at [1503, 257] on dt "Light" at bounding box center [1504, 253] width 109 height 13
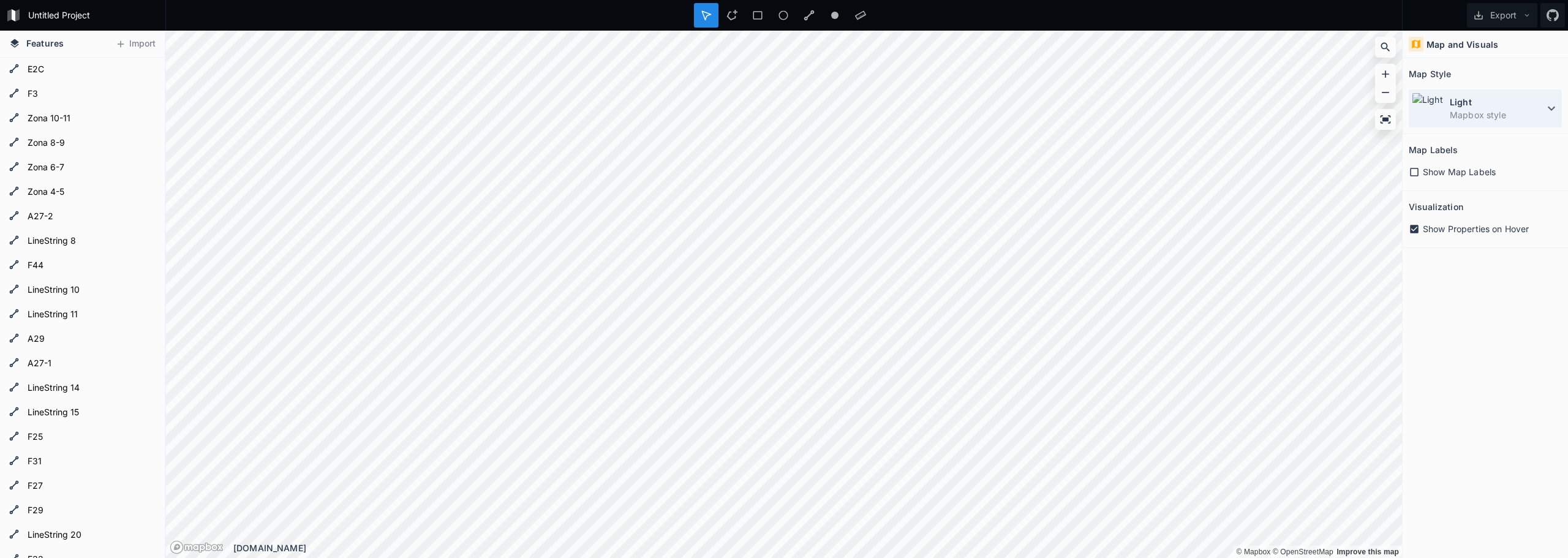
click at [1540, 101] on dt "Light" at bounding box center [1496, 102] width 94 height 13
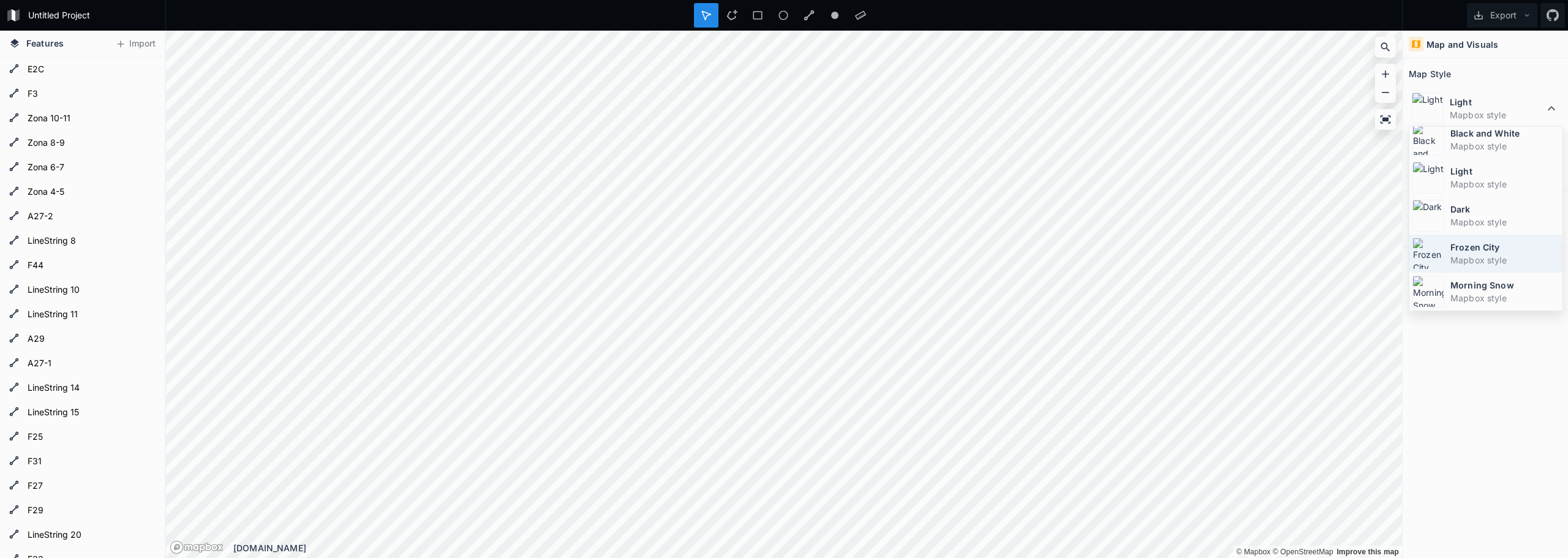
click at [1497, 239] on div "Frozen City Mapbox style" at bounding box center [1486, 254] width 153 height 38
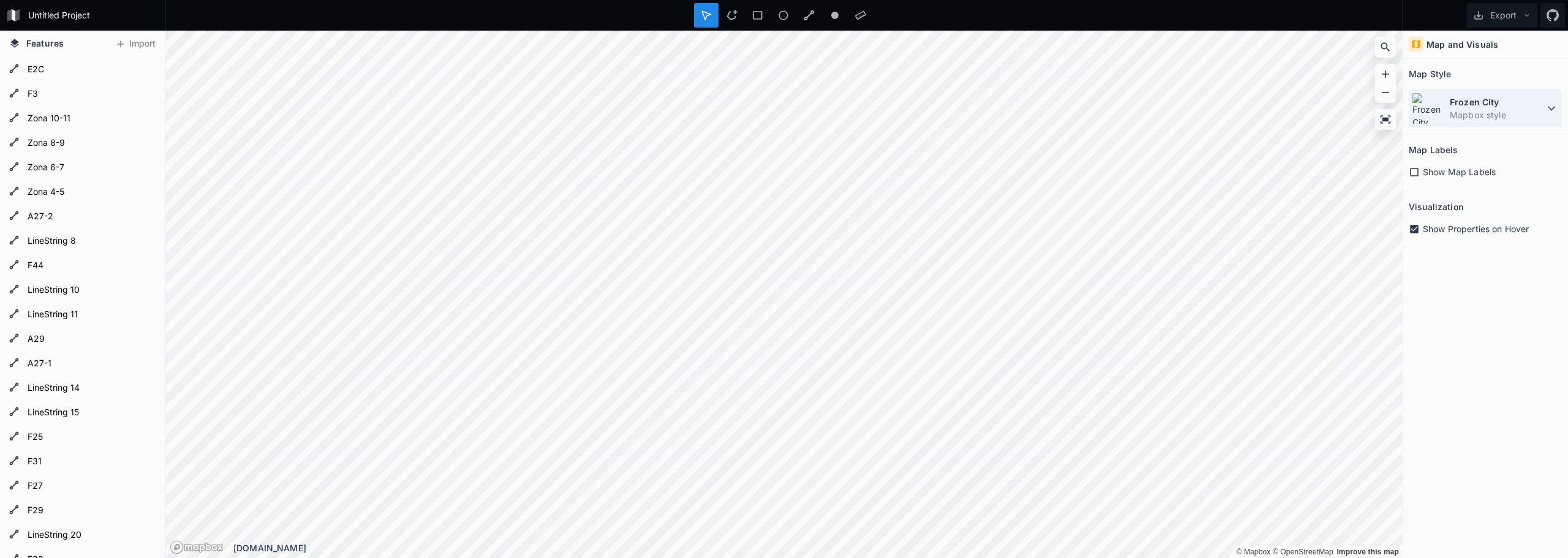
click at [1558, 102] on icon at bounding box center [1551, 108] width 15 height 15
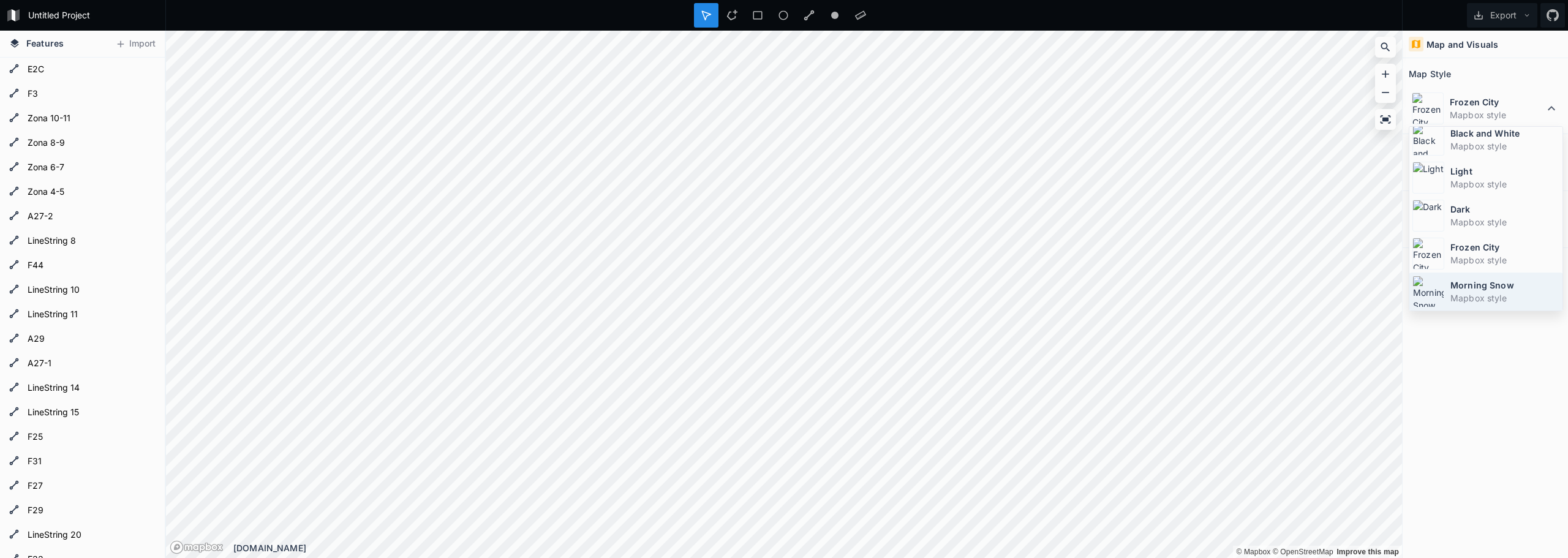
click at [1466, 297] on dd "Mapbox style" at bounding box center [1504, 298] width 109 height 13
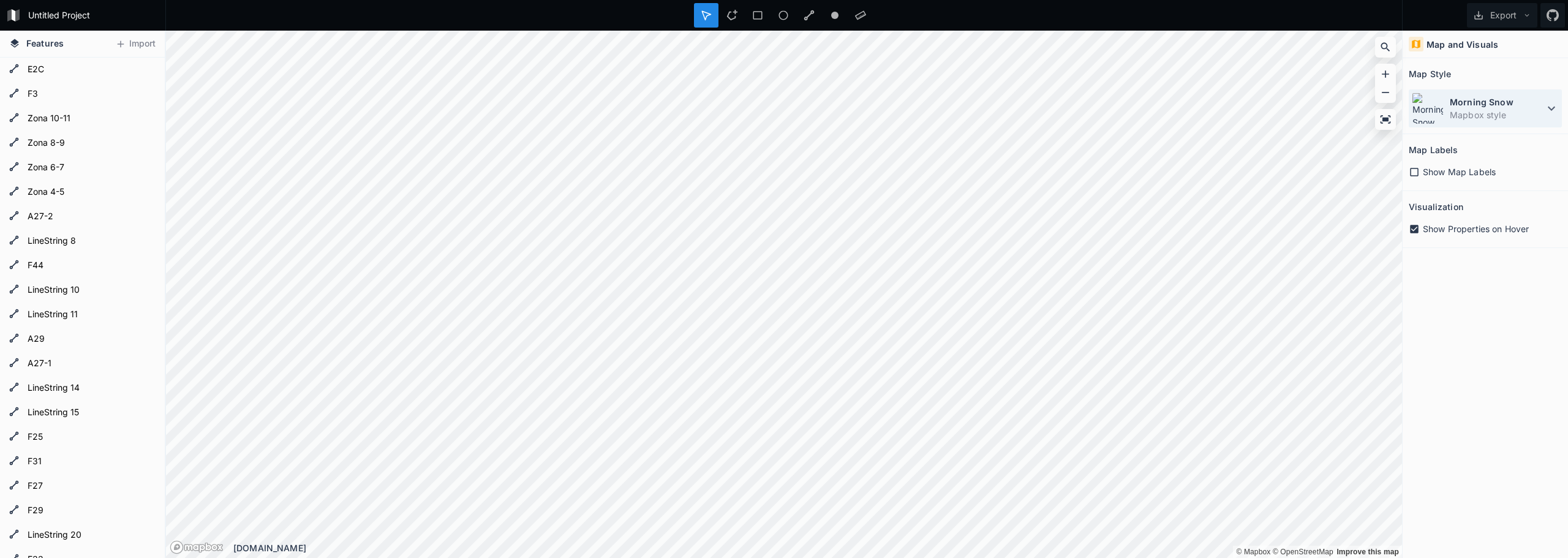
click at [1546, 109] on icon at bounding box center [1551, 108] width 15 height 15
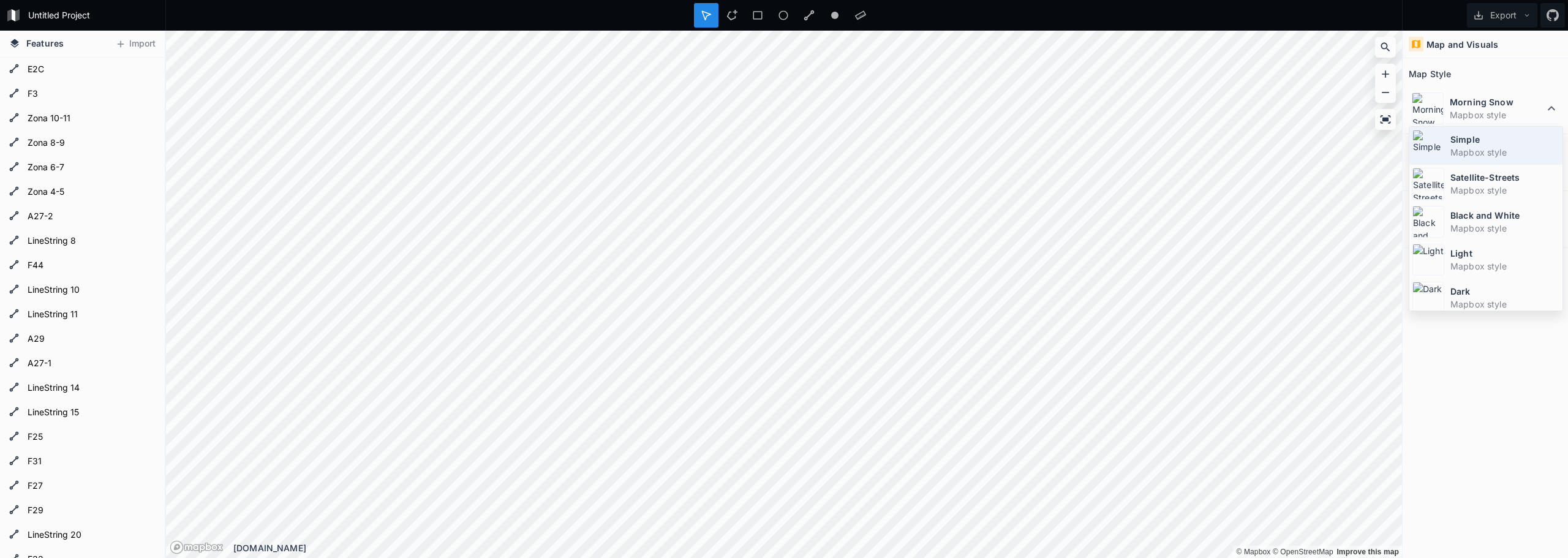
click at [1482, 146] on dd "Mapbox style" at bounding box center [1504, 152] width 109 height 13
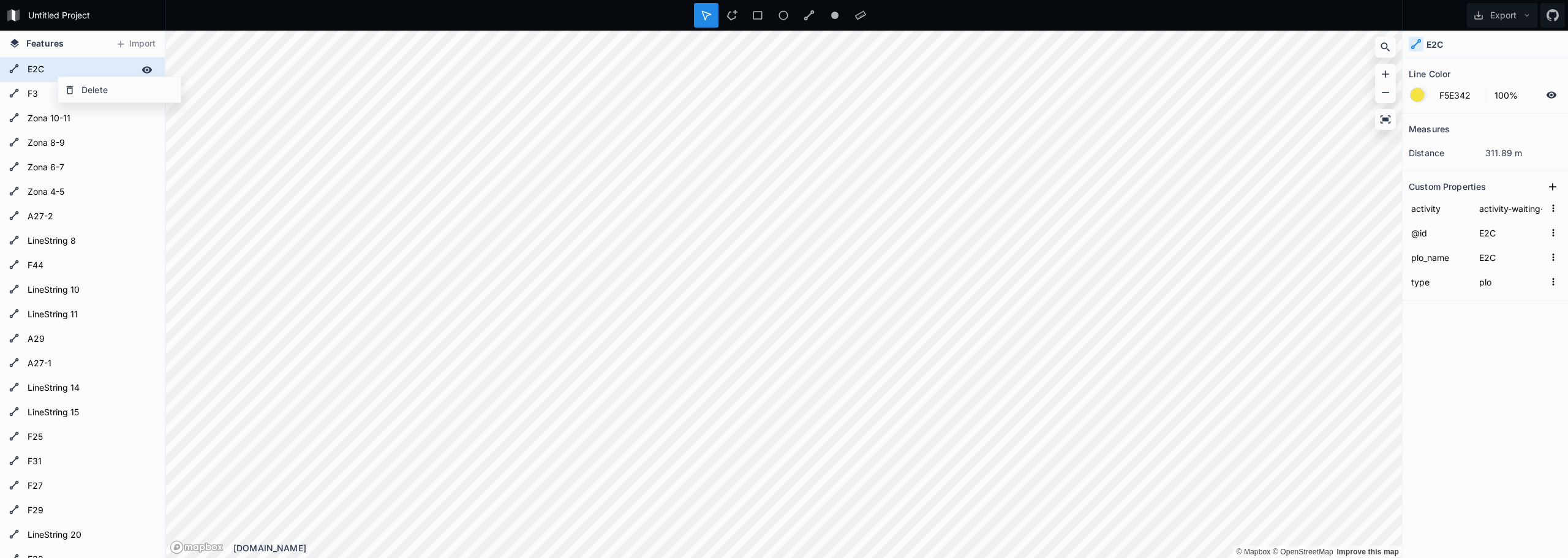
click at [51, 71] on form "E2C" at bounding box center [81, 70] width 115 height 18
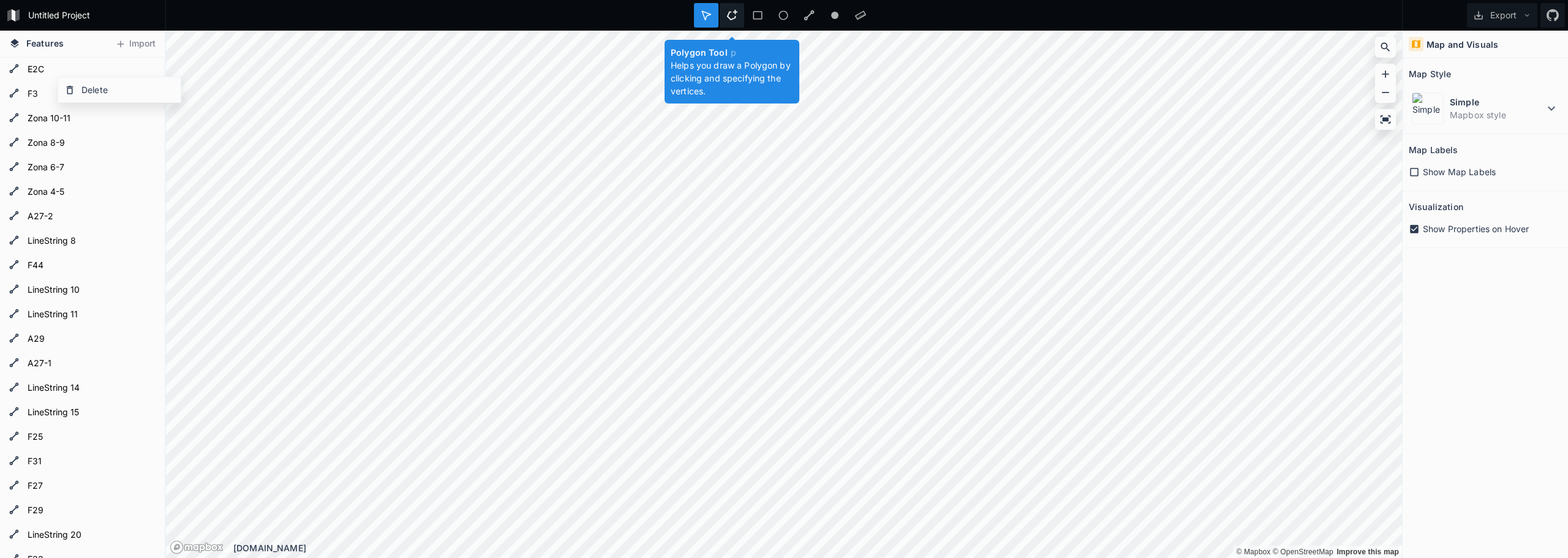
click at [736, 18] on icon at bounding box center [731, 15] width 11 height 11
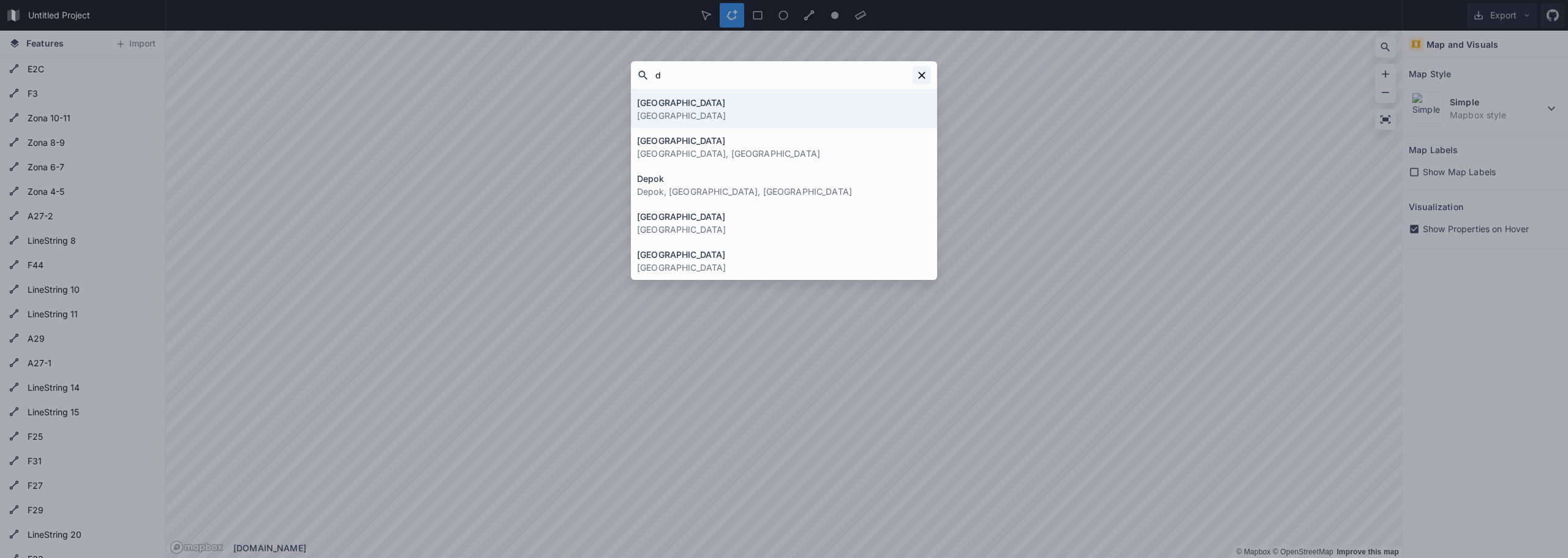
type input "d"
click at [926, 74] on icon at bounding box center [921, 75] width 13 height 13
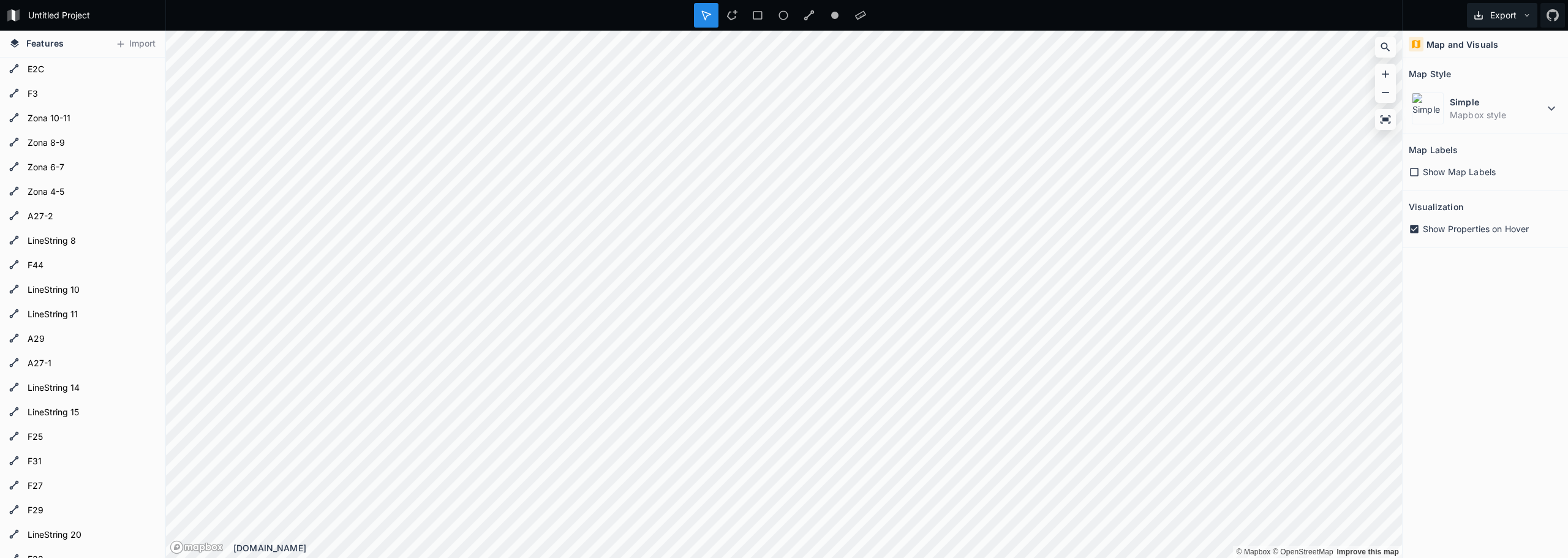
click at [1531, 15] on button "Export" at bounding box center [1501, 15] width 71 height 24
